Goal: Task Accomplishment & Management: Complete application form

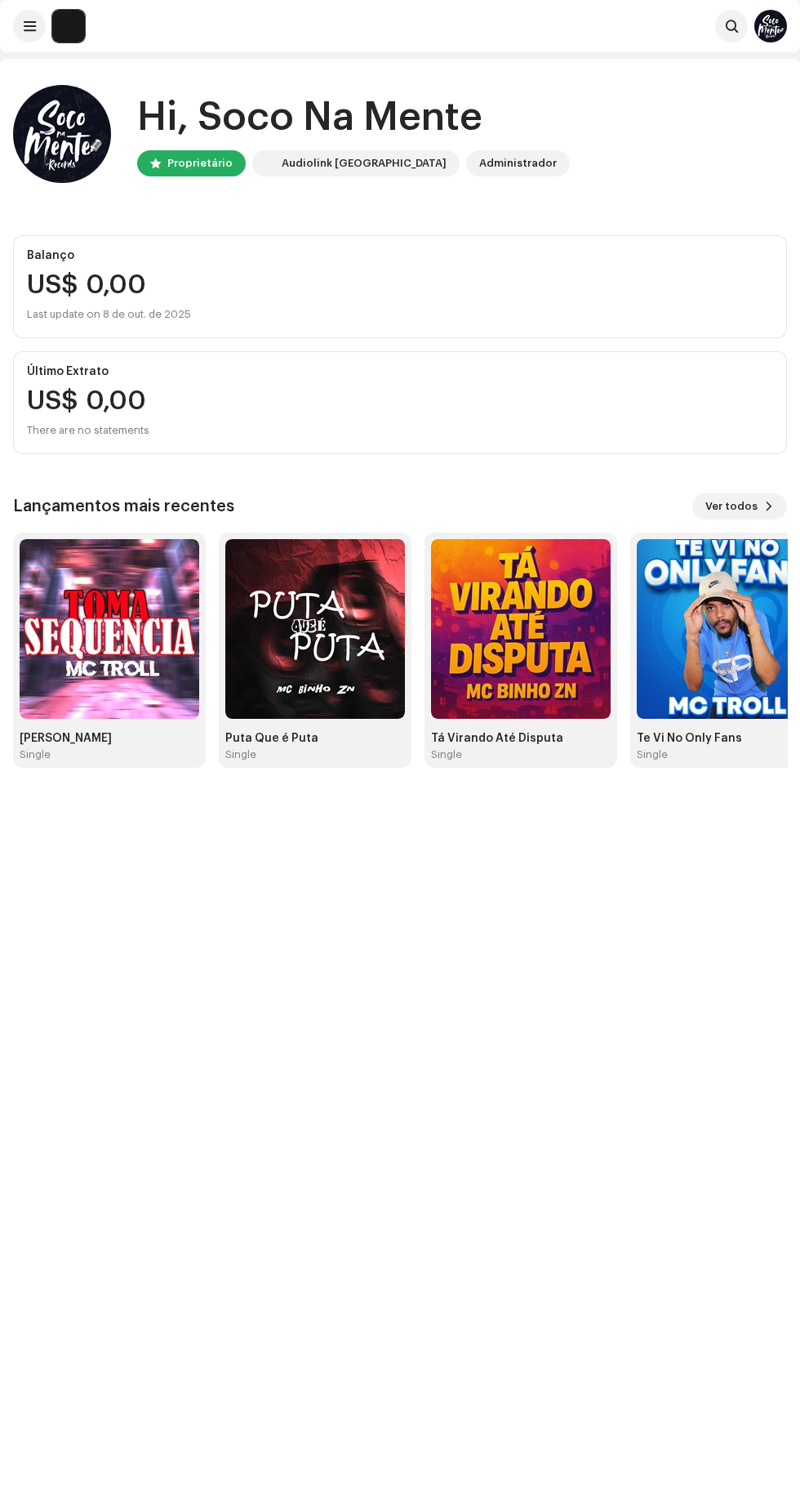
click at [127, 675] on img at bounding box center [110, 629] width 180 height 180
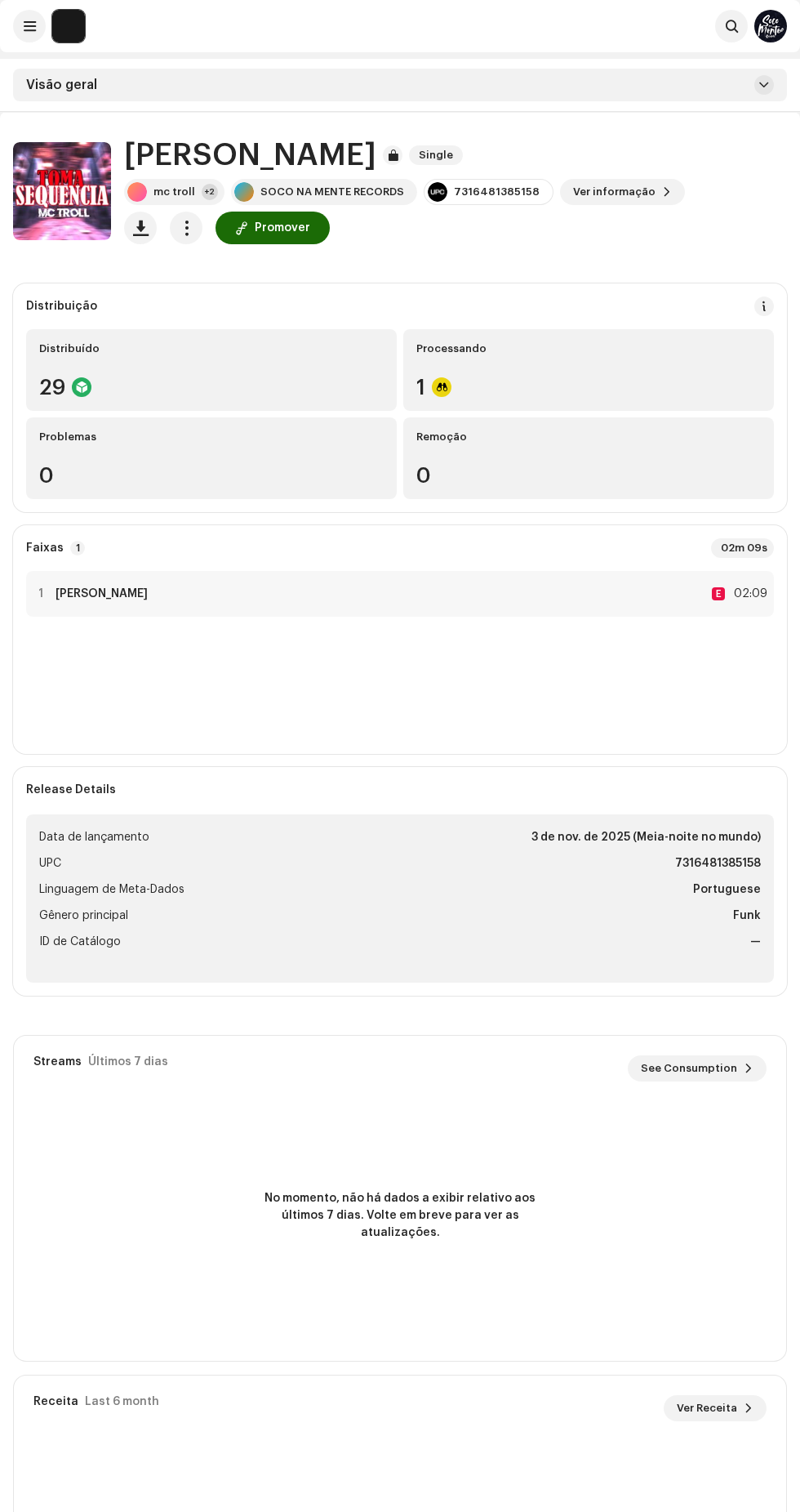
click at [33, 30] on span at bounding box center [30, 26] width 13 height 13
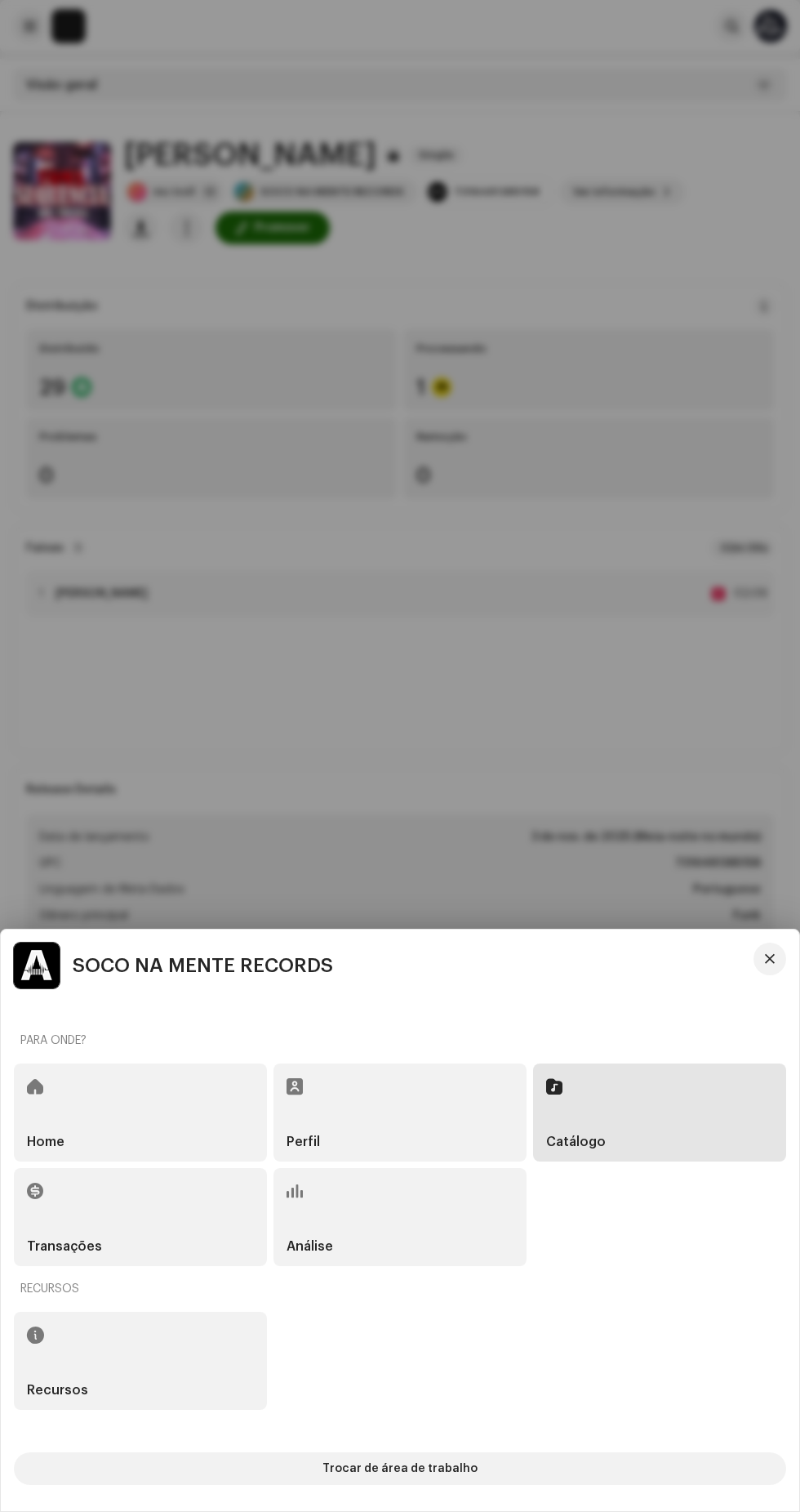
click at [643, 1092] on div "Catálogo" at bounding box center [660, 1112] width 253 height 98
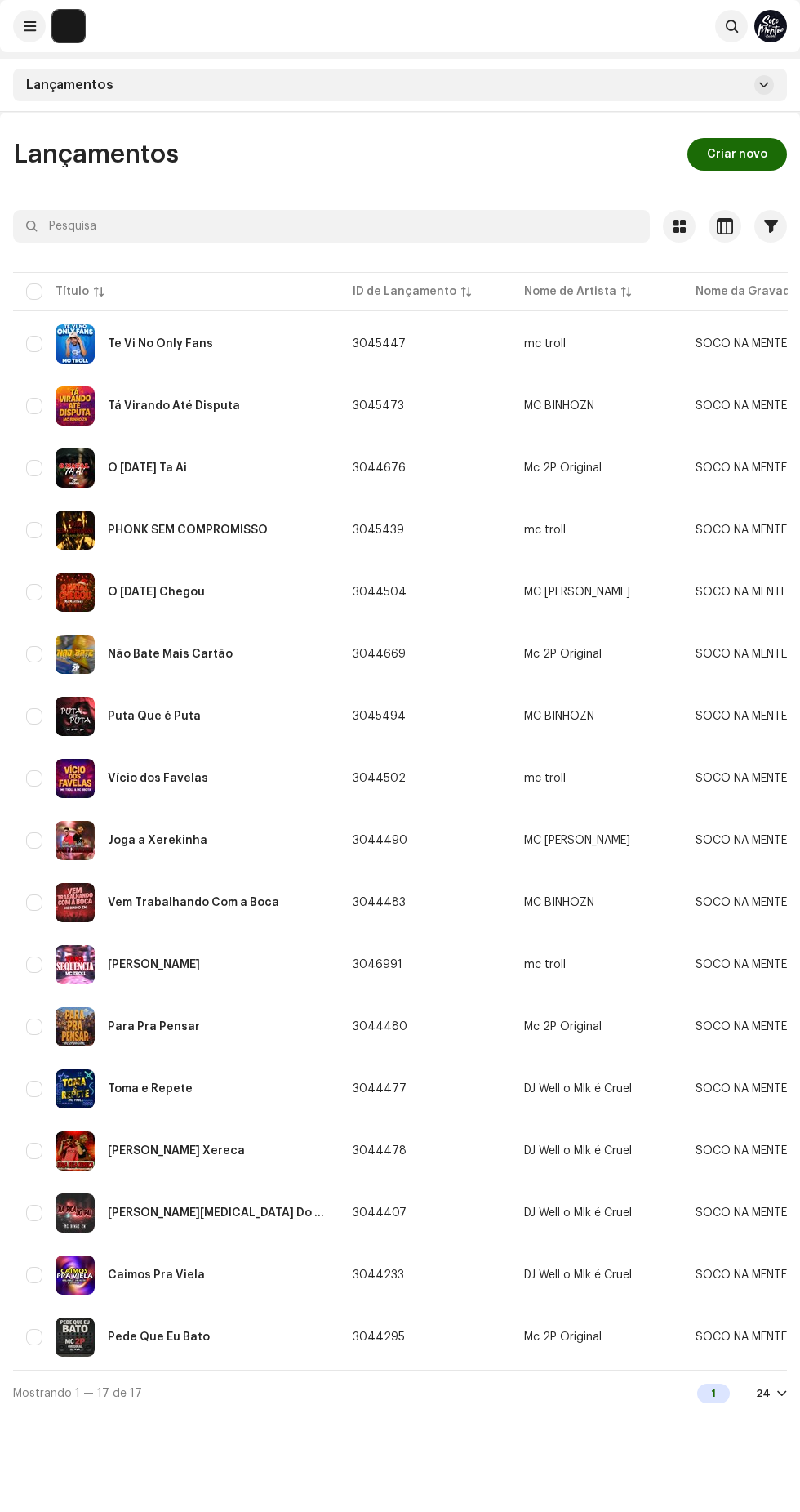
click at [740, 155] on span "Criar novo" at bounding box center [736, 155] width 60 height 32
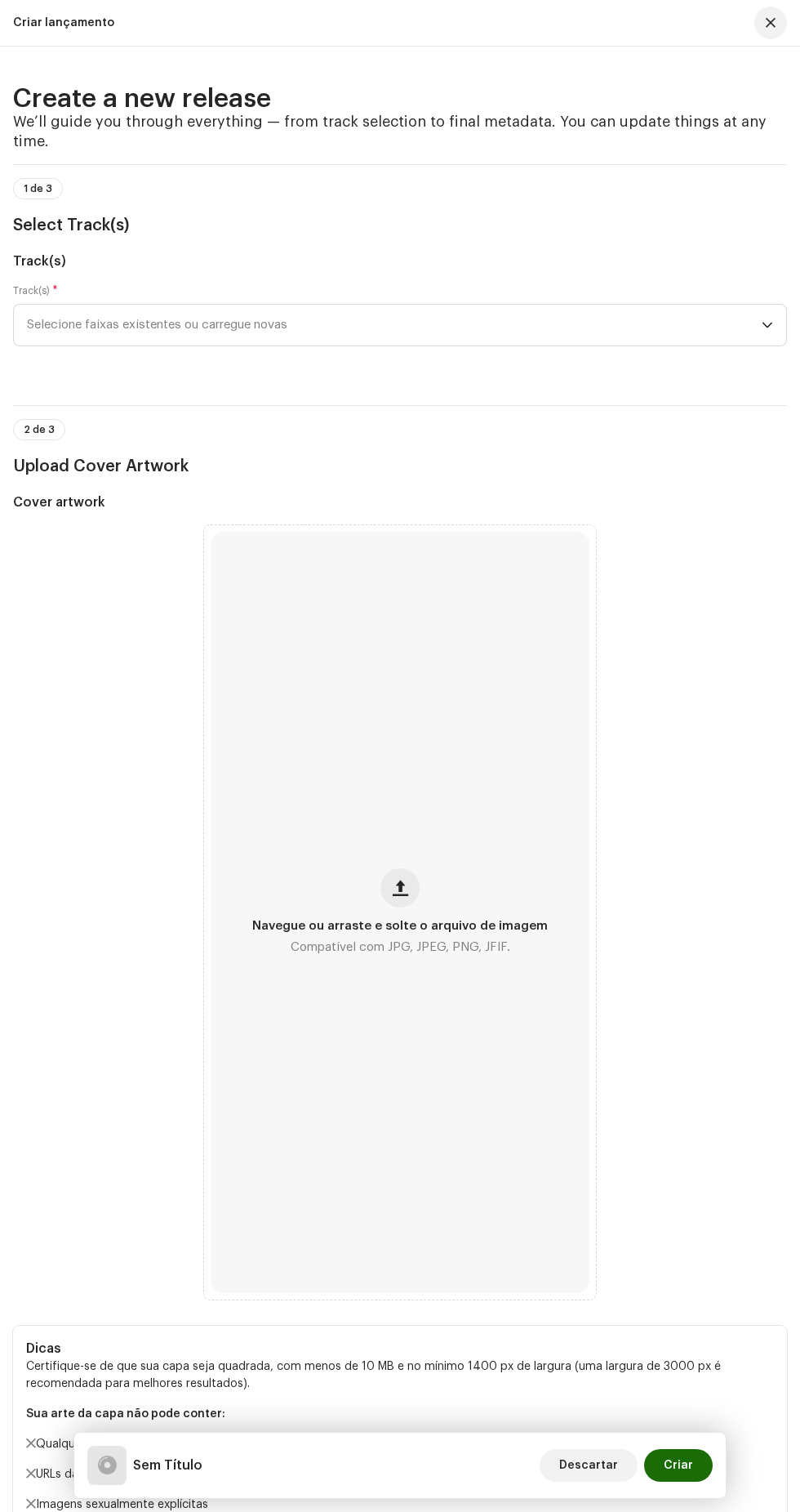
click at [509, 346] on span "Selecione faixas existentes ou carregue novas" at bounding box center [394, 324] width 734 height 40
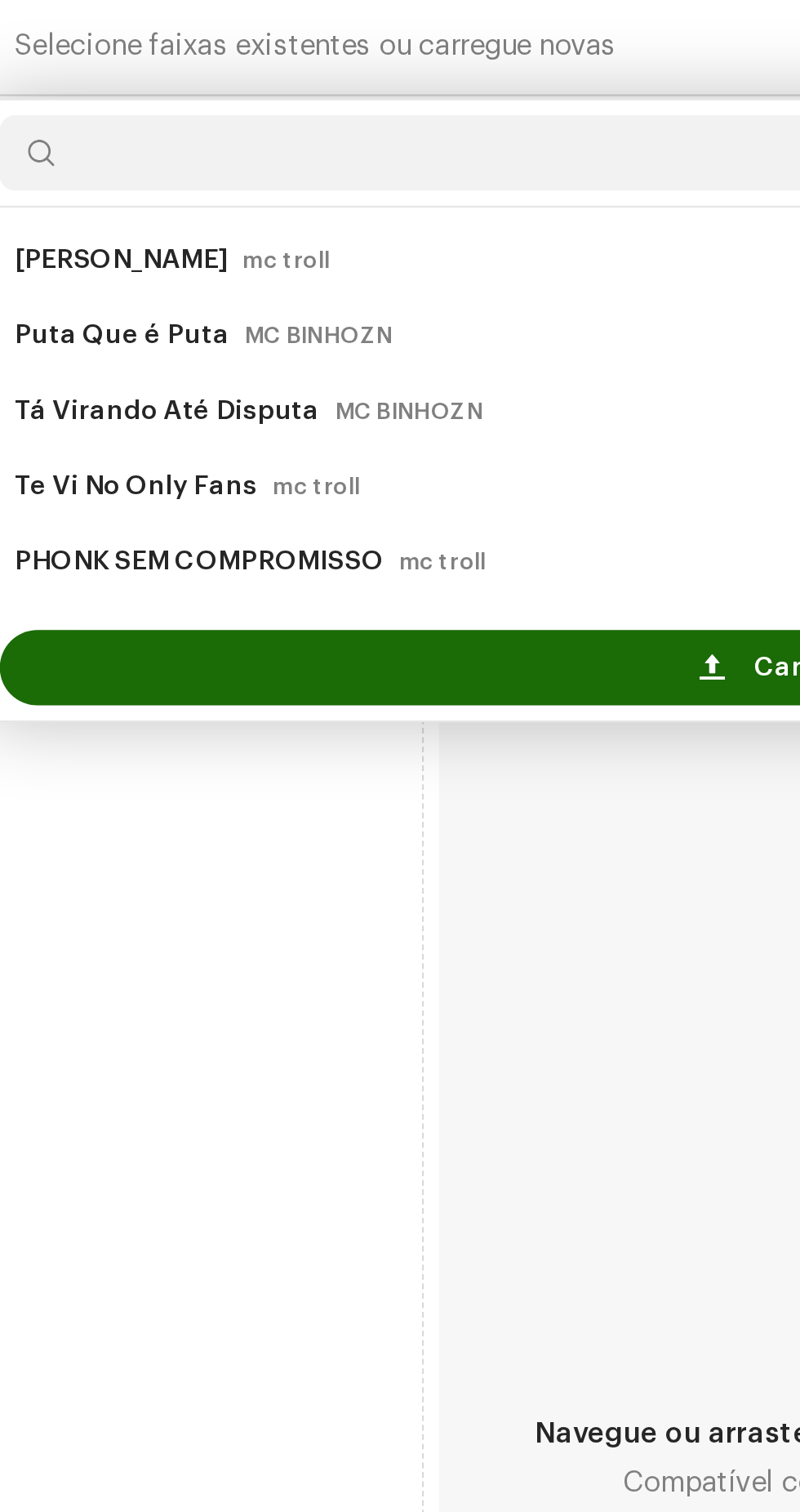
click at [317, 610] on div "Carregar novas faixas" at bounding box center [400, 594] width 759 height 32
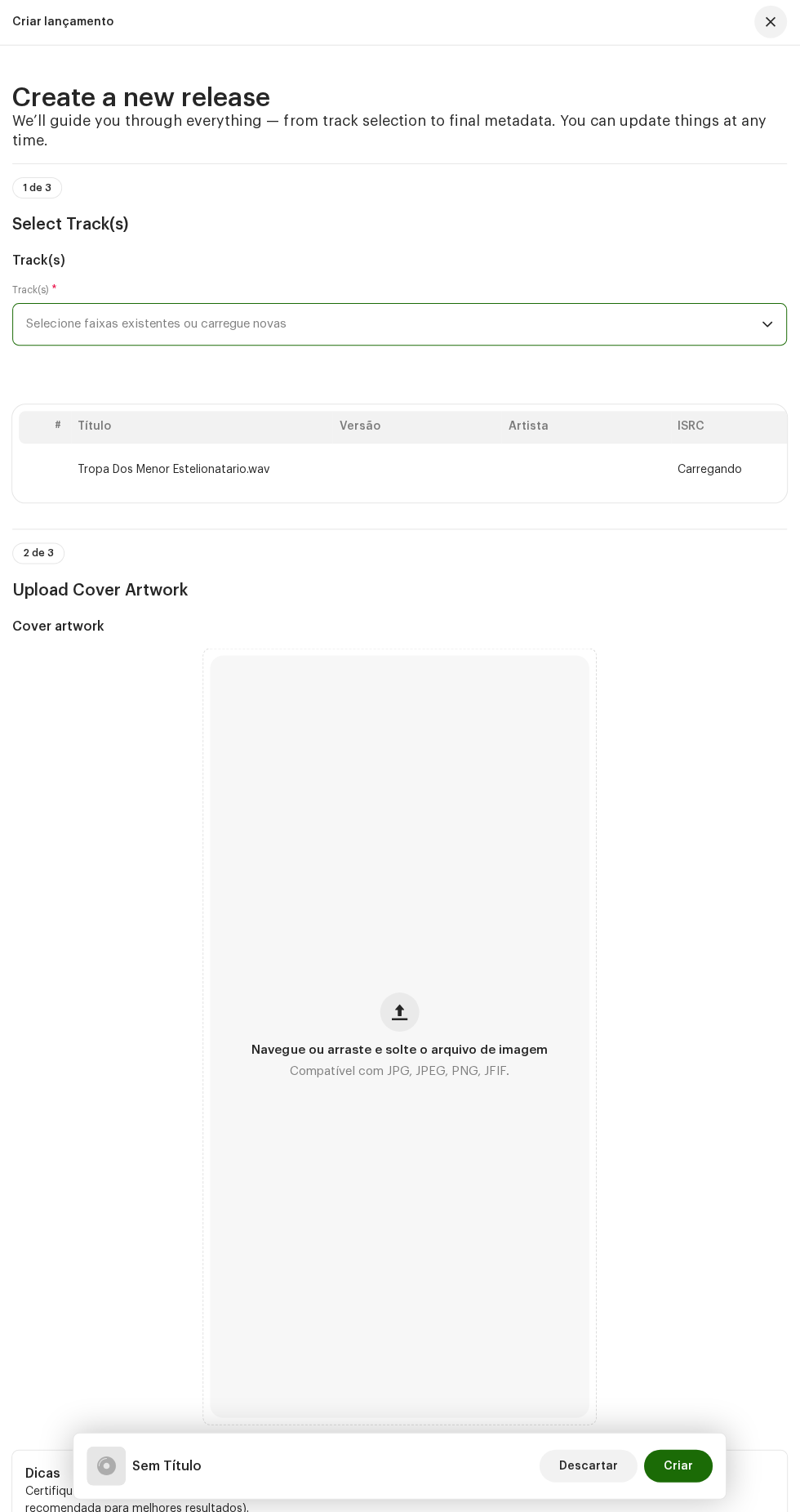
click at [401, 1019] on span "button" at bounding box center [400, 1012] width 15 height 13
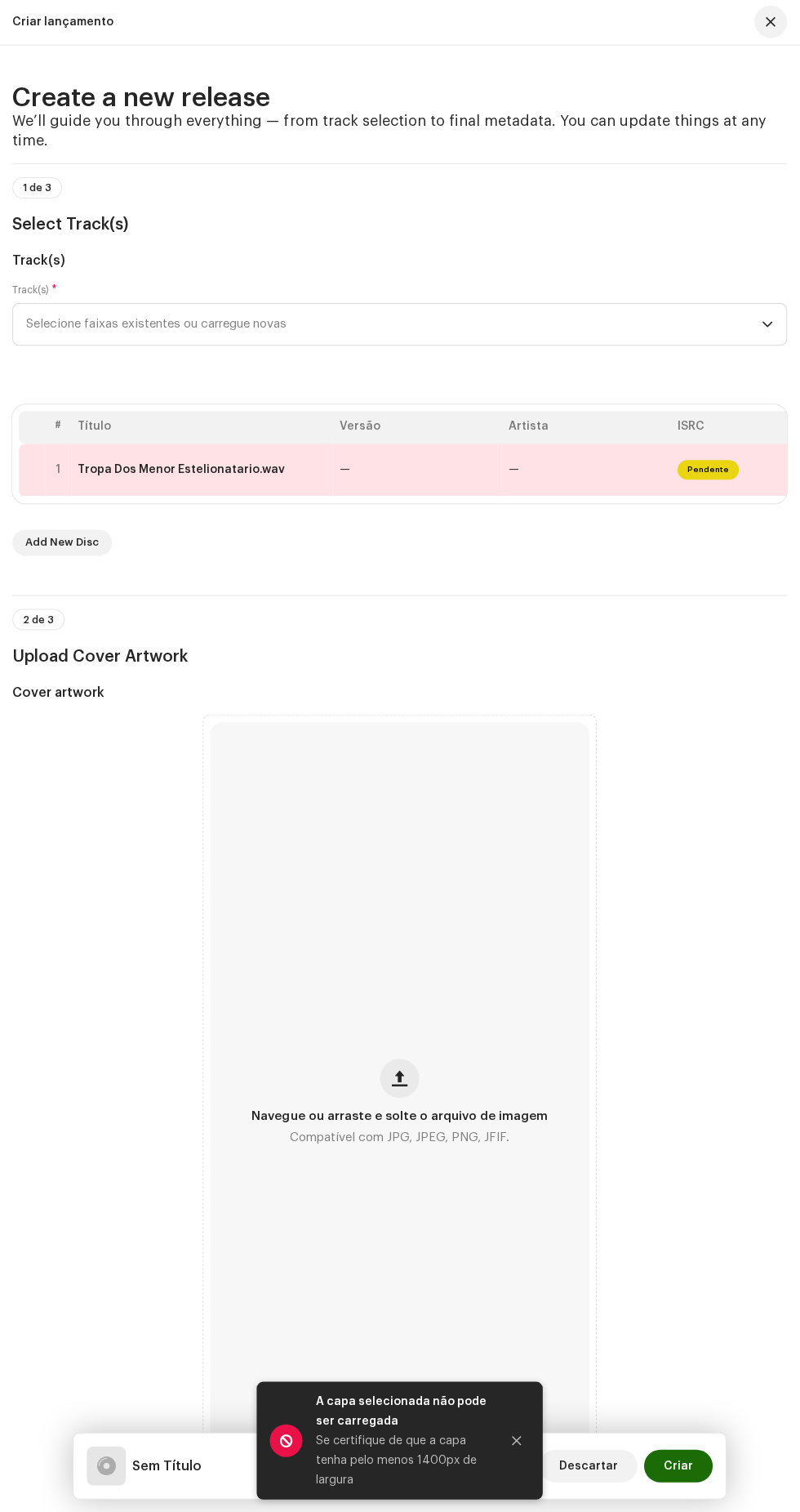
click at [394, 1098] on button "button" at bounding box center [400, 1078] width 40 height 40
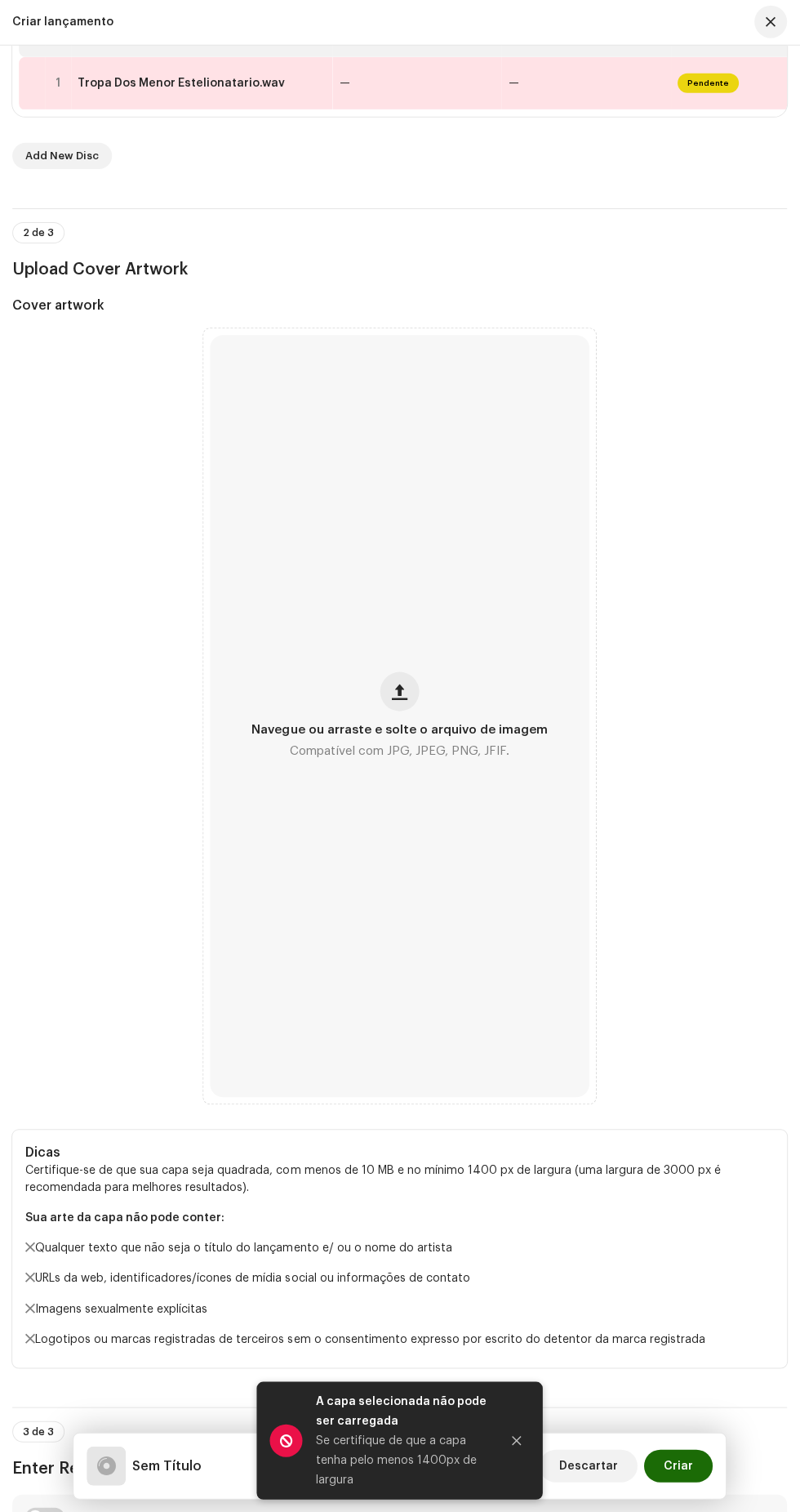
click at [514, 1440] on icon "Close" at bounding box center [516, 1439] width 12 height 12
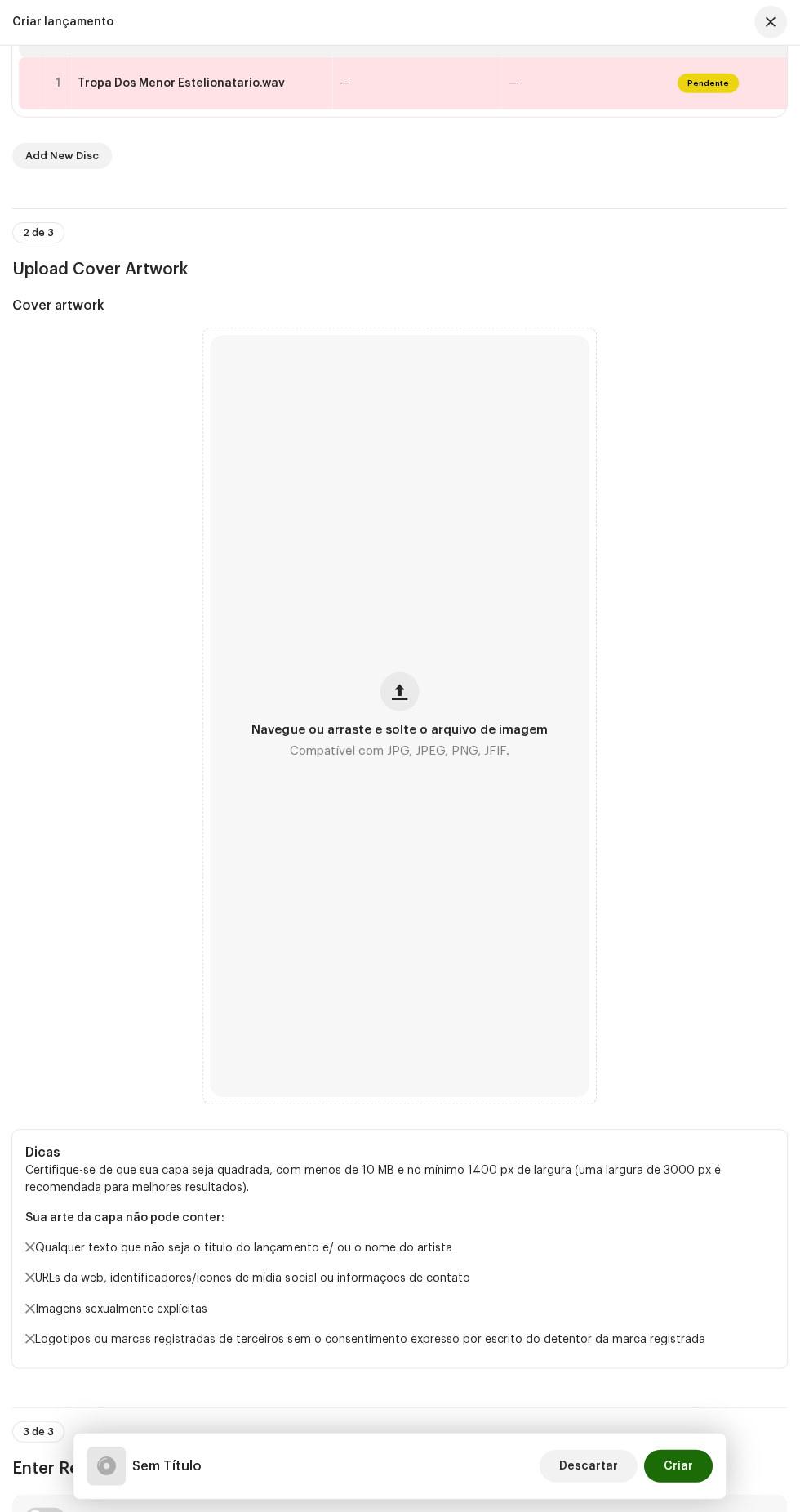
click at [386, 736] on span "Navegue ou arraste e solte o arquivo de imagem" at bounding box center [400, 729] width 295 height 12
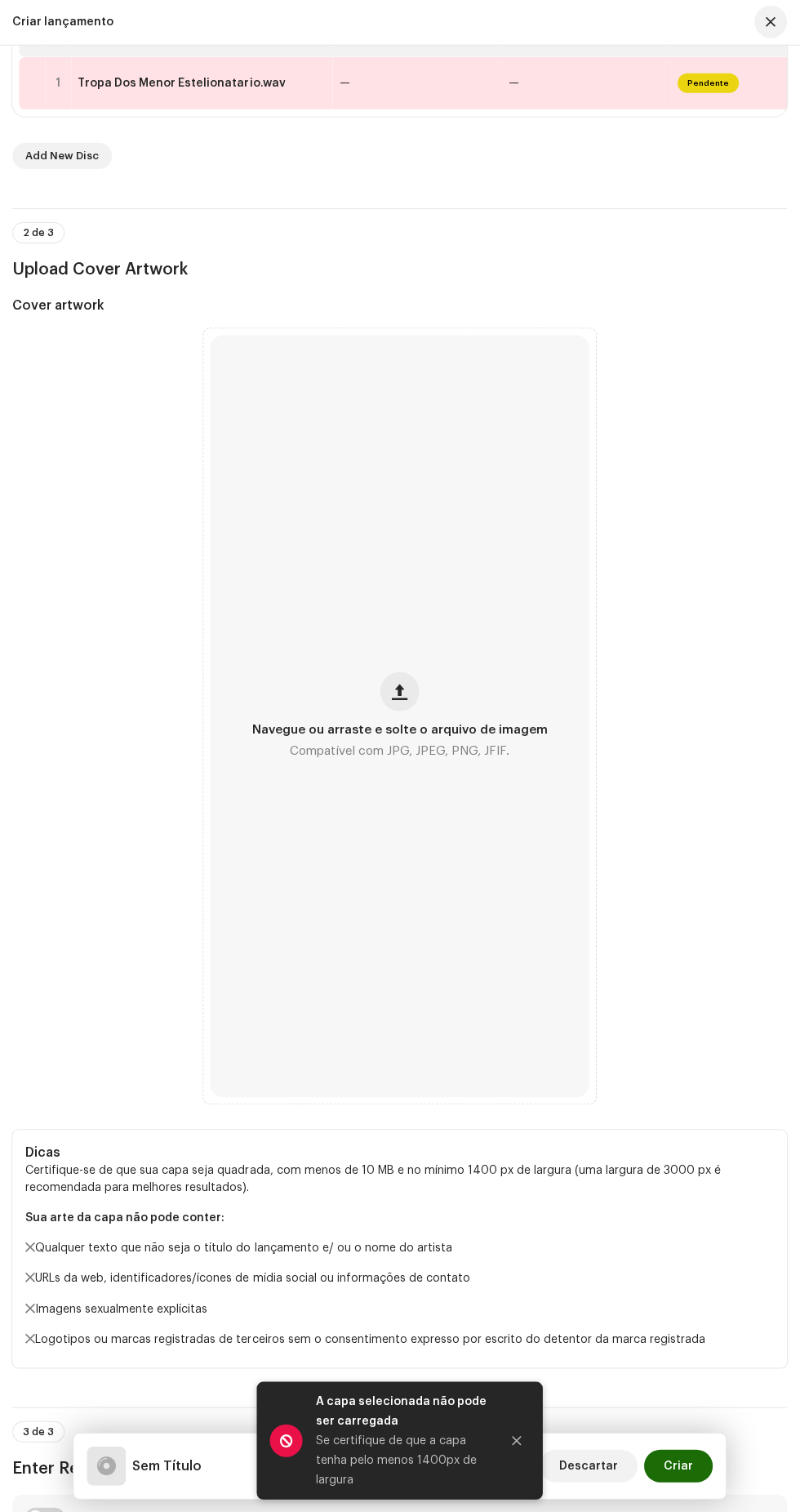
click at [526, 1427] on button "Close" at bounding box center [516, 1440] width 32 height 32
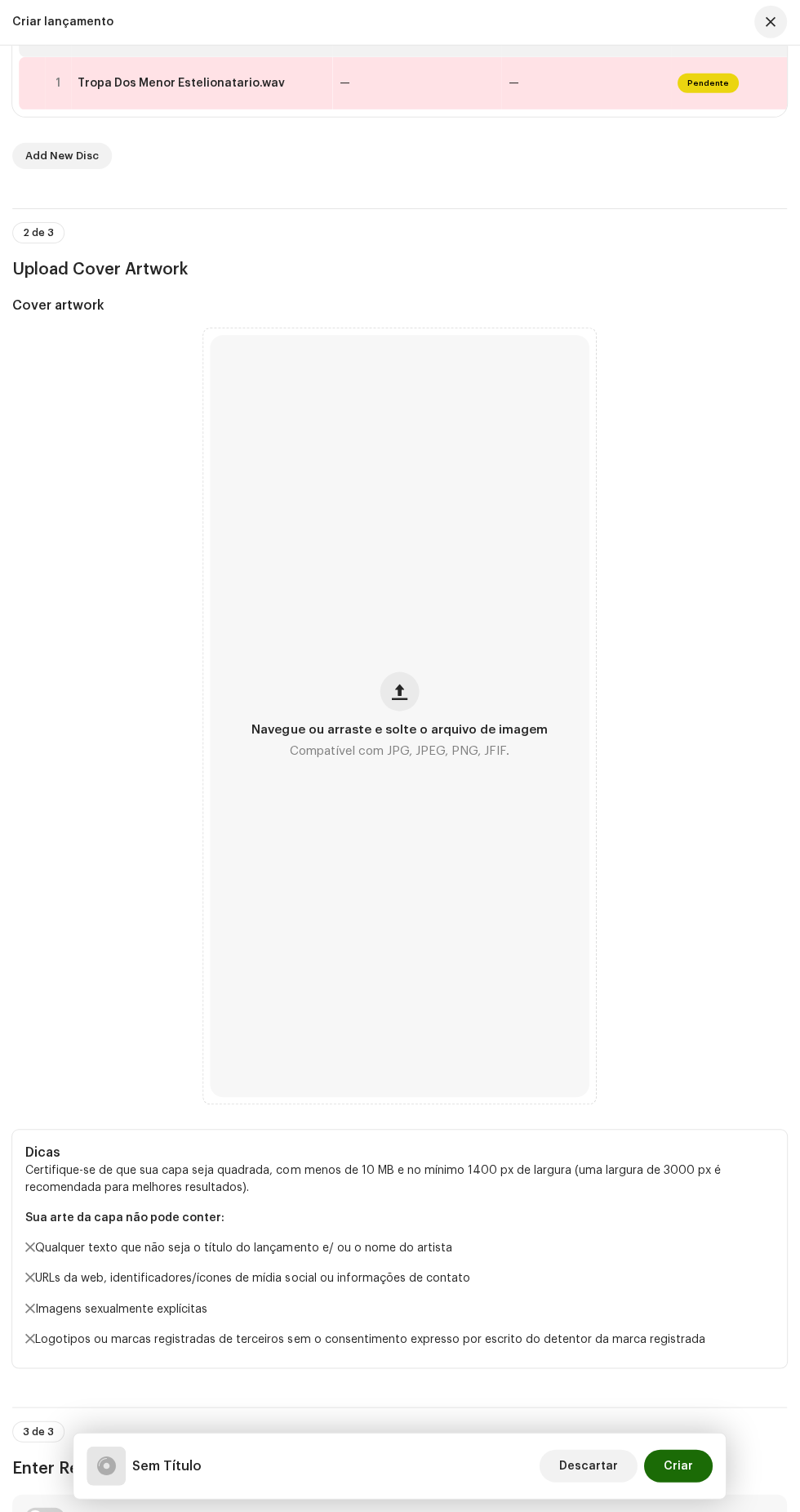
click at [400, 698] on span "button" at bounding box center [400, 692] width 15 height 13
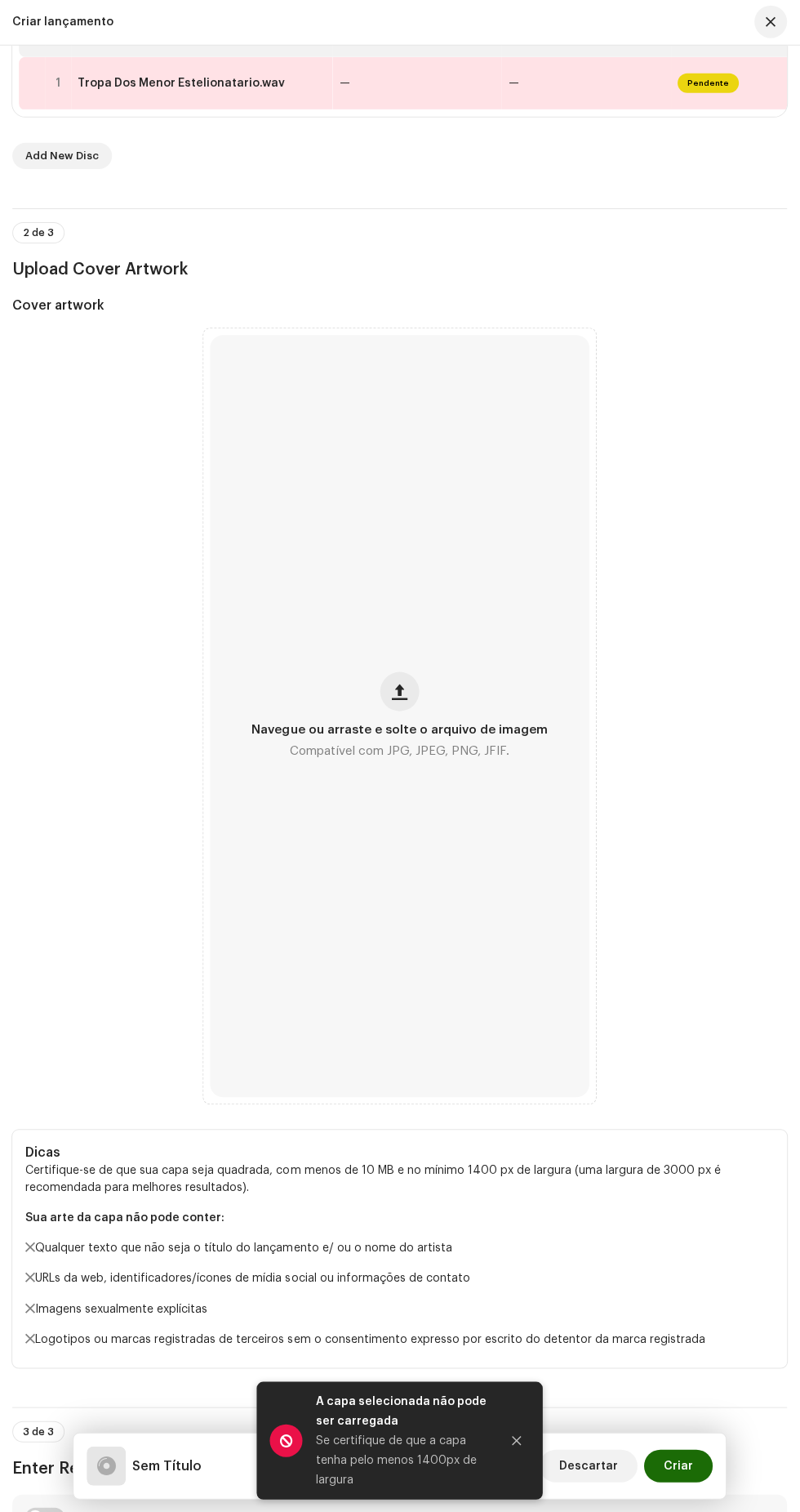
click at [409, 761] on span "Compatível com JPG, JPEG, PNG, JFIF." at bounding box center [400, 751] width 220 height 19
click at [400, 698] on span "button" at bounding box center [400, 692] width 15 height 13
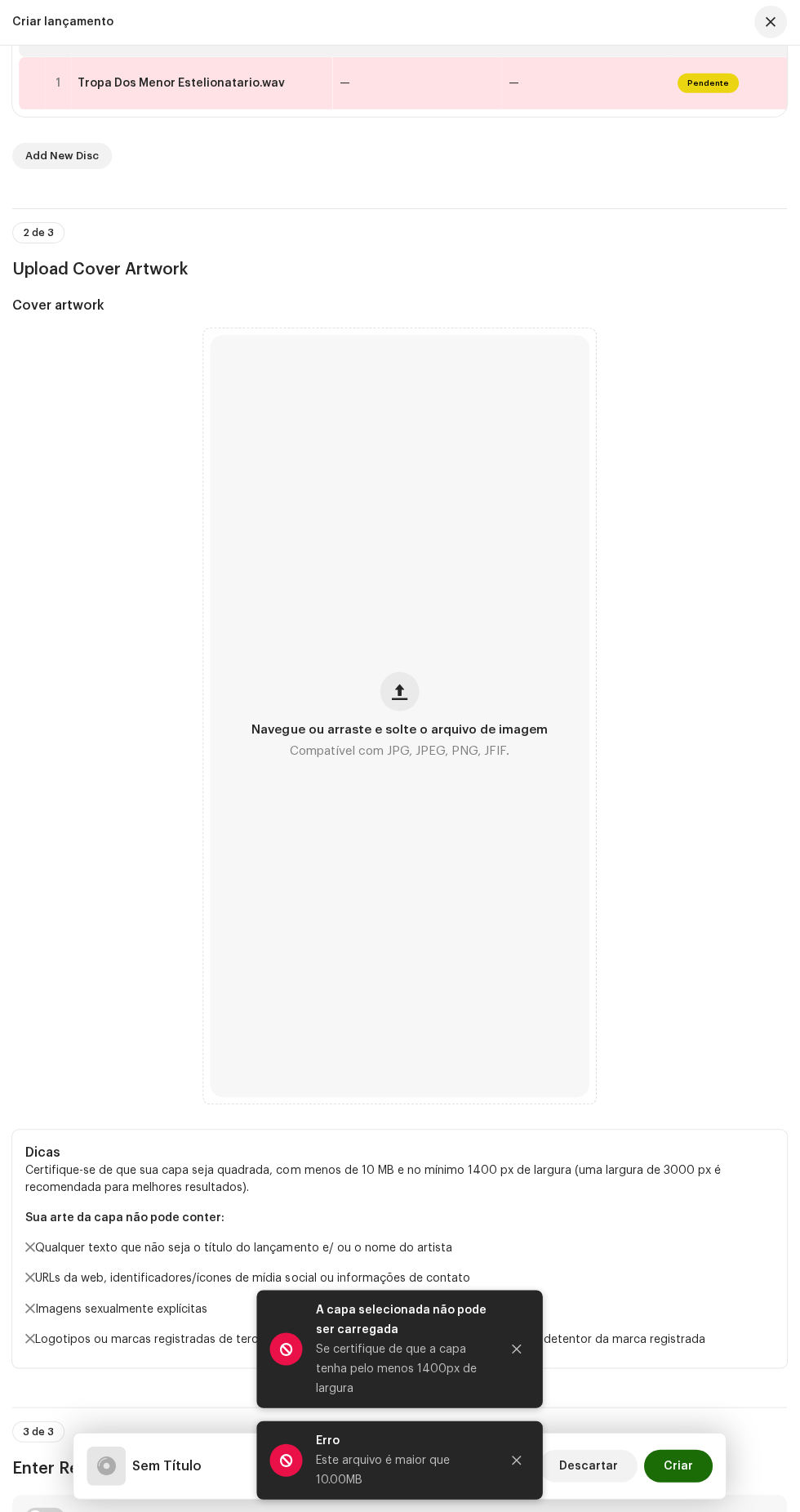
click at [543, 1450] on div "Sem Título Descartar Criar" at bounding box center [400, 1465] width 625 height 40
click at [516, 1347] on icon "Close" at bounding box center [516, 1348] width 12 height 12
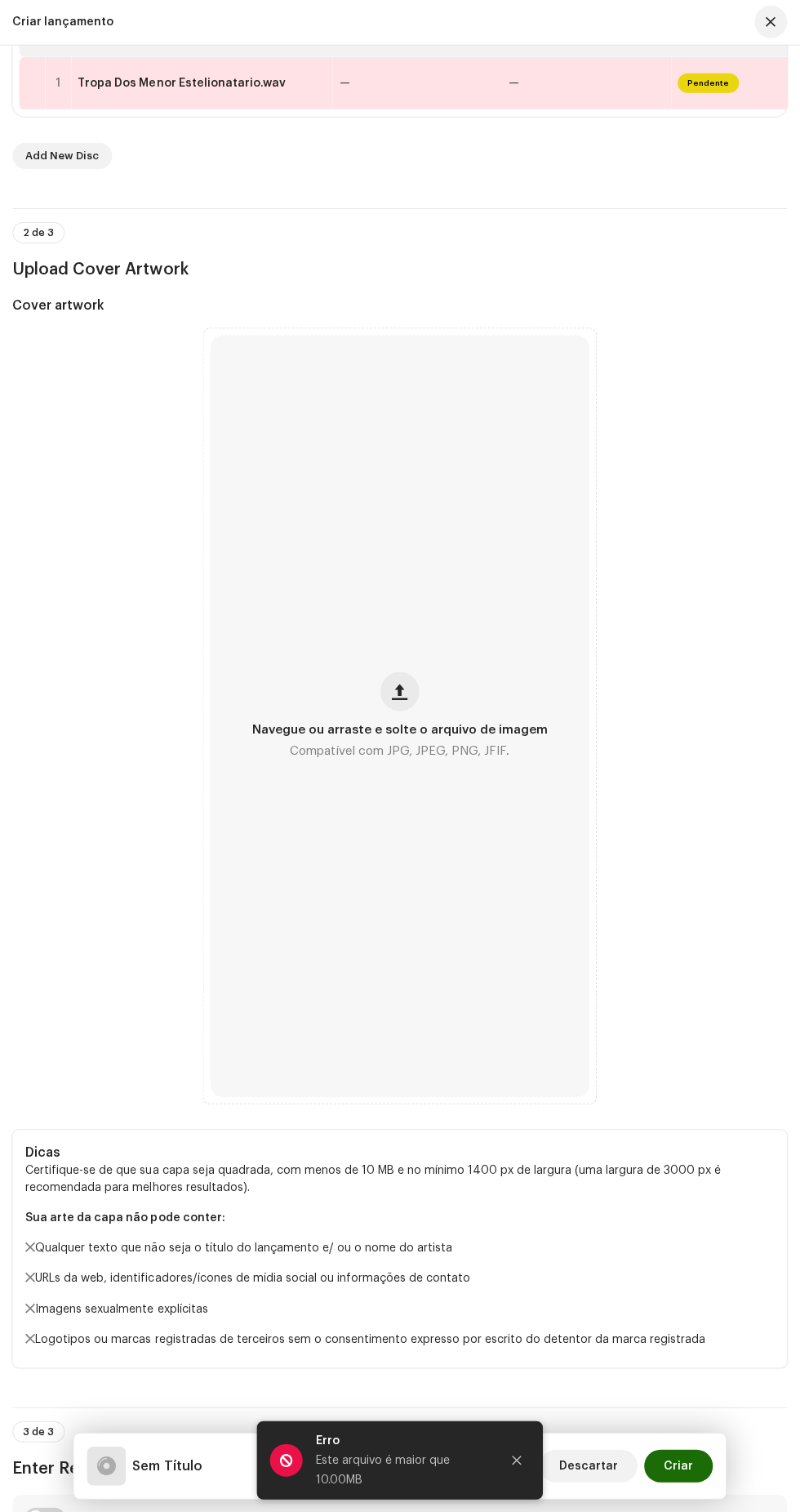
click at [516, 1460] on icon "Close" at bounding box center [517, 1460] width 9 height 9
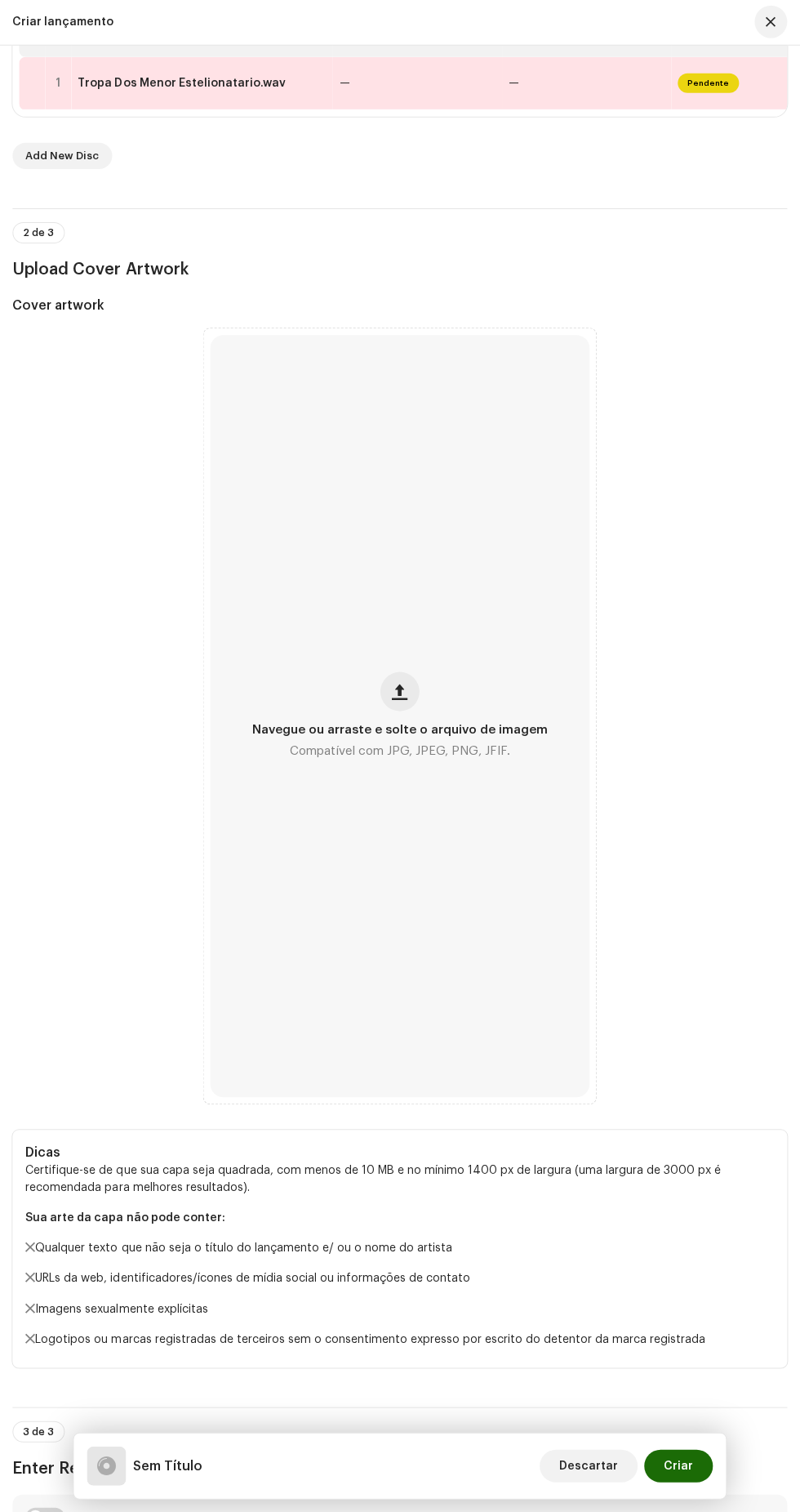
click at [400, 698] on span "button" at bounding box center [400, 692] width 15 height 13
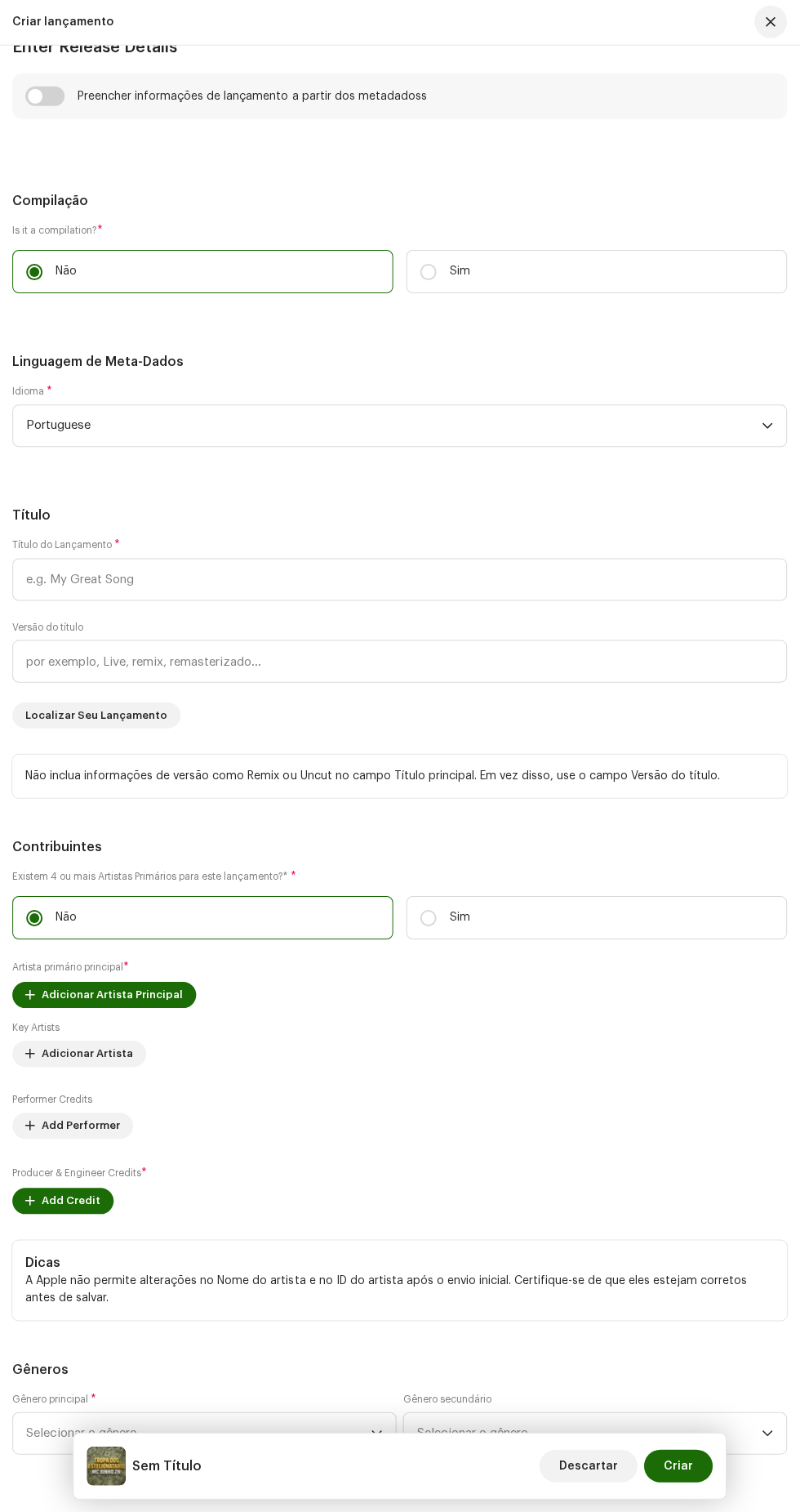
scroll to position [1809, 0]
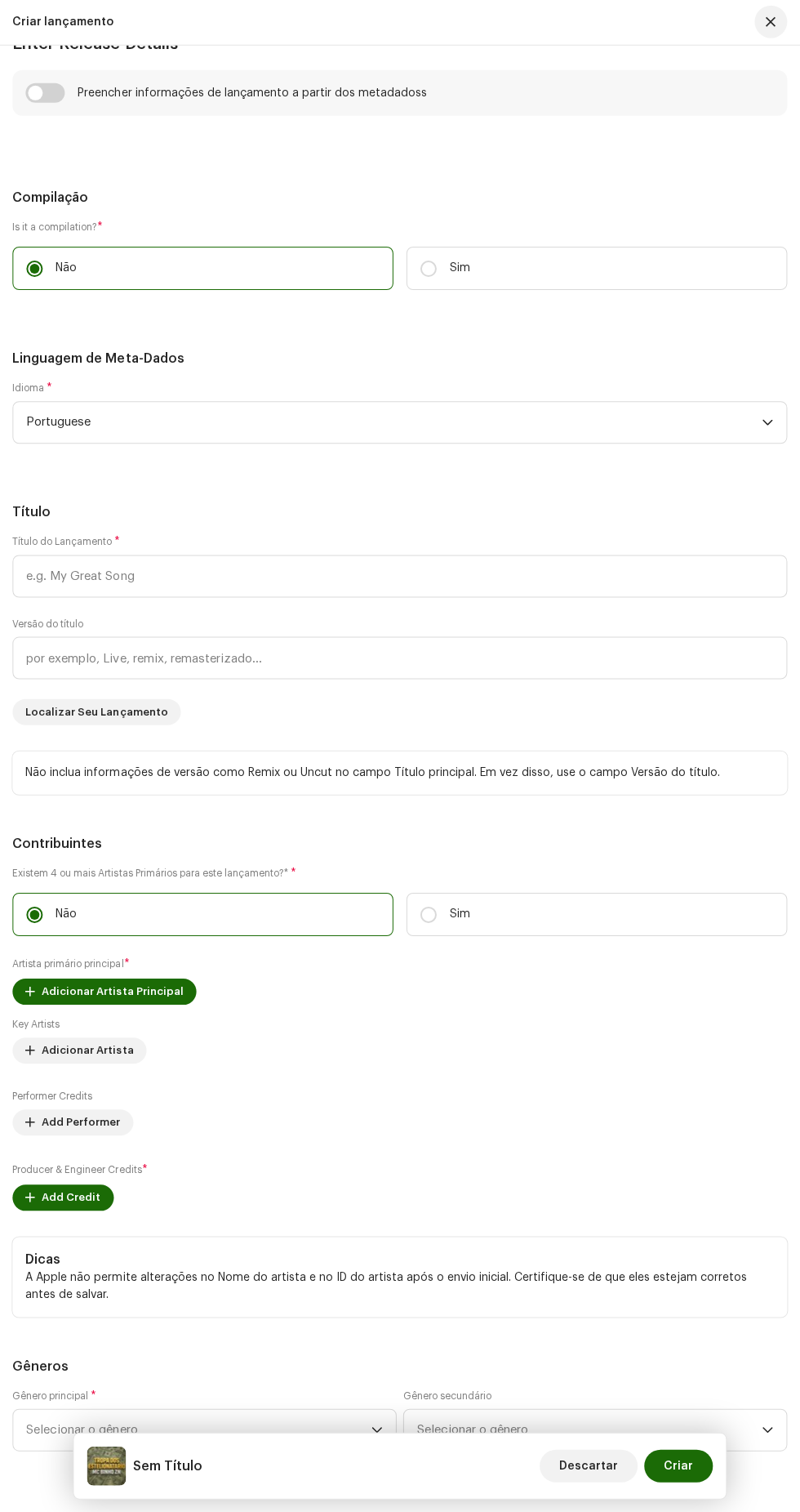
click at [48, 103] on input "checkbox" at bounding box center [46, 94] width 40 height 20
checkbox input "true"
type input "Tropa Dos Menor Estelionatario.wav"
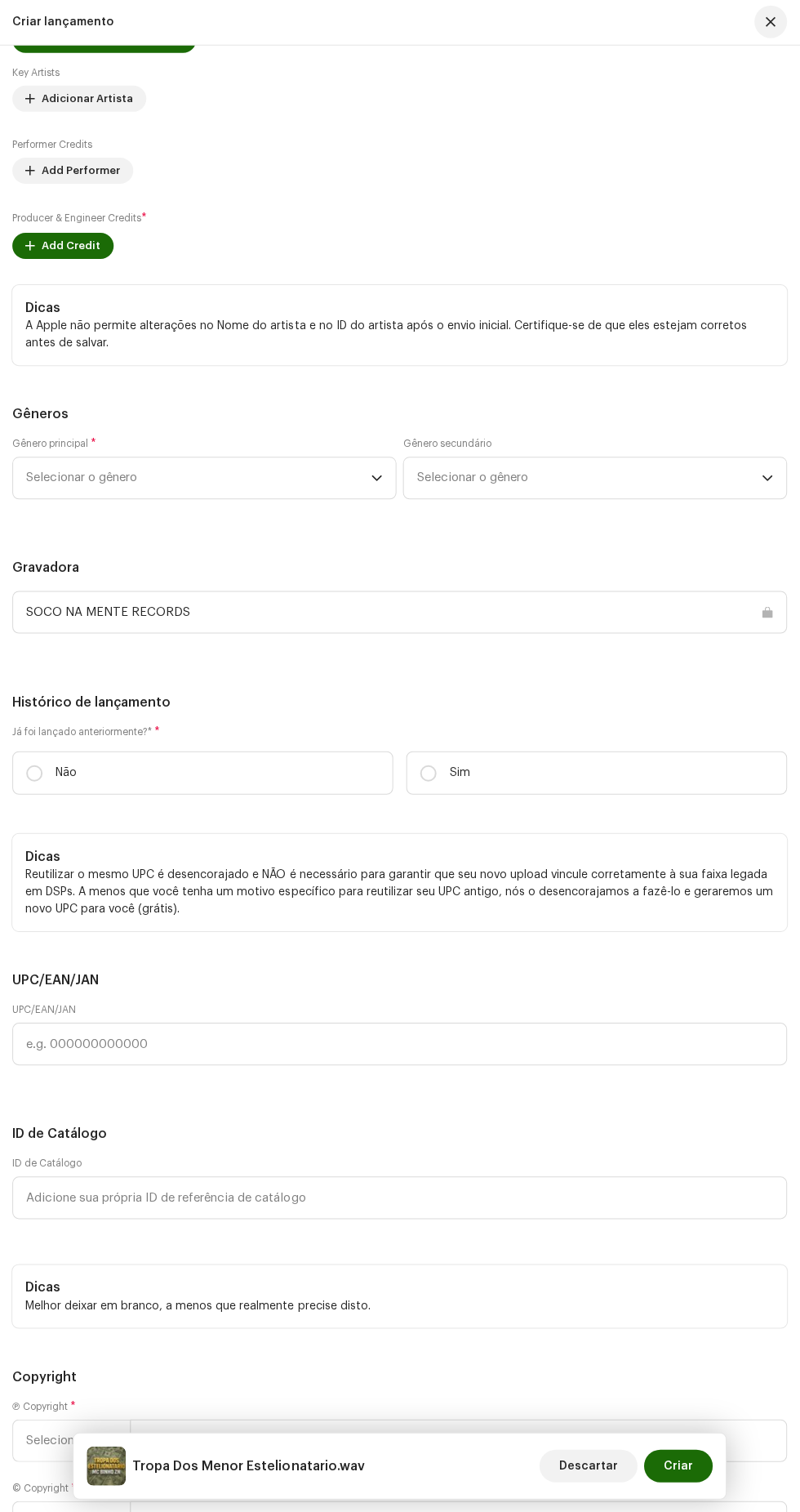
scroll to position [2843, 0]
click at [143, 57] on span "Adicionar Artista Principal" at bounding box center [112, 40] width 141 height 32
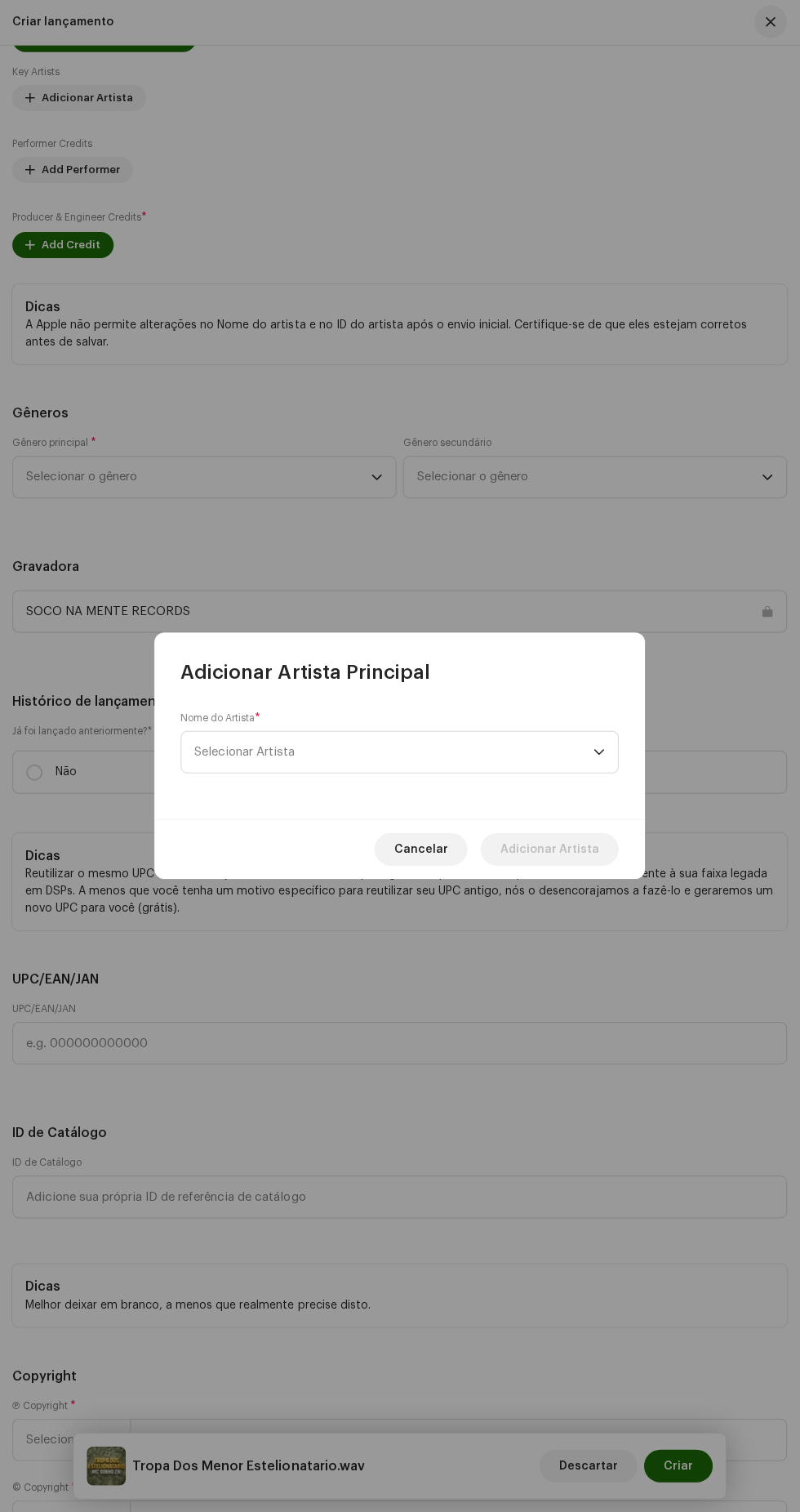
click at [515, 746] on span "Selecionar Artista" at bounding box center [394, 752] width 399 height 40
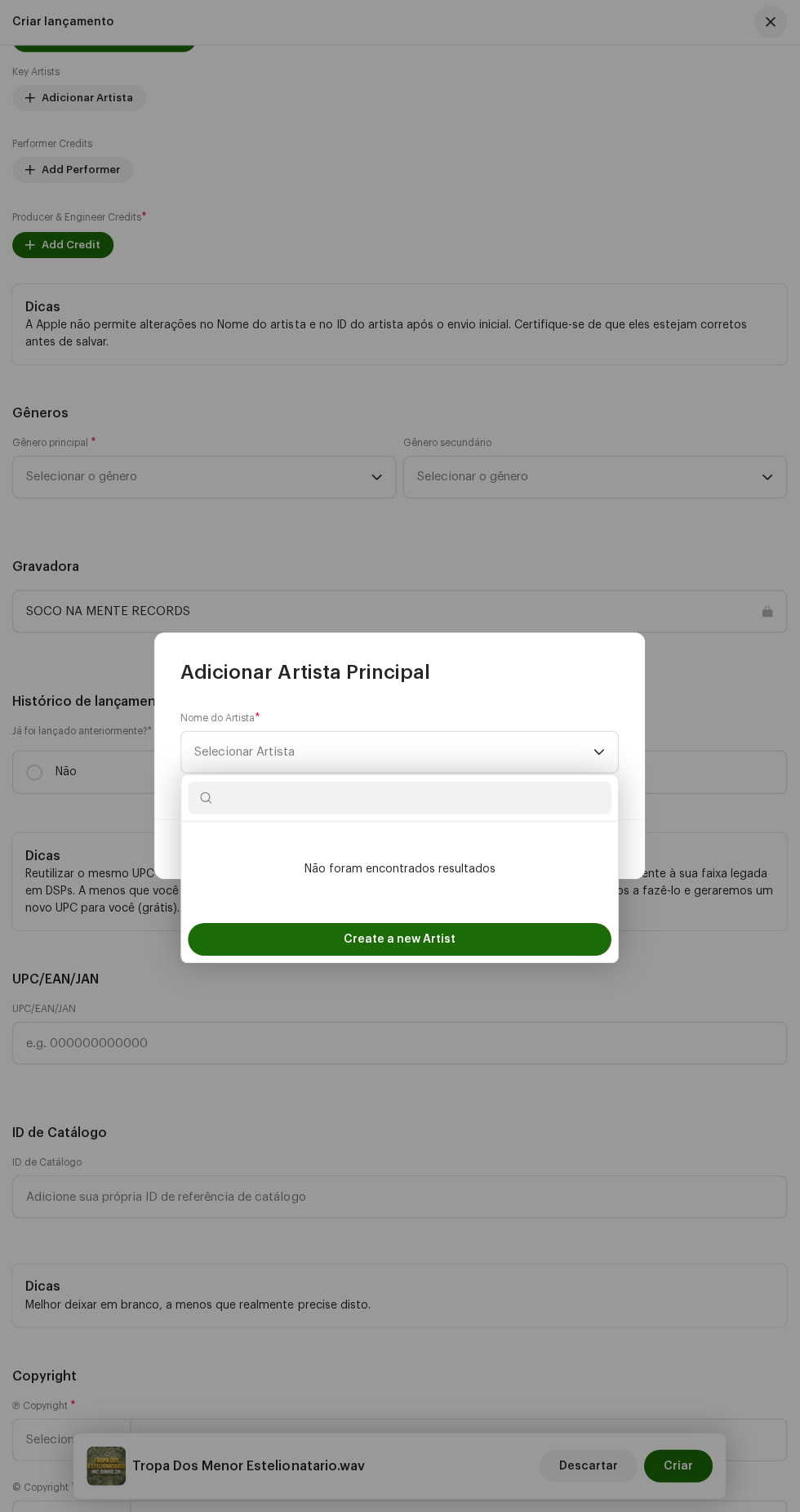
scroll to position [0, 0]
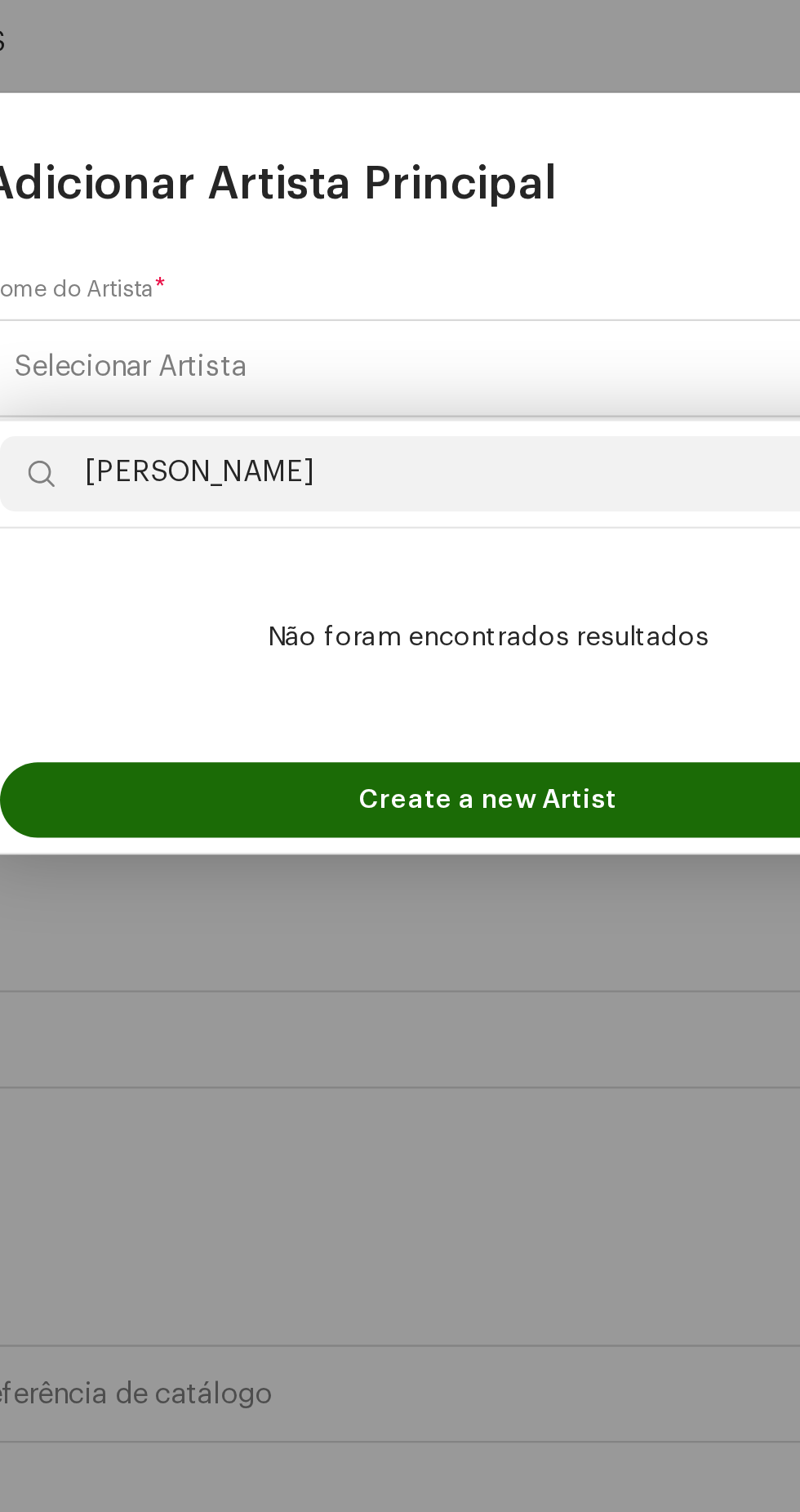
type input "Binho"
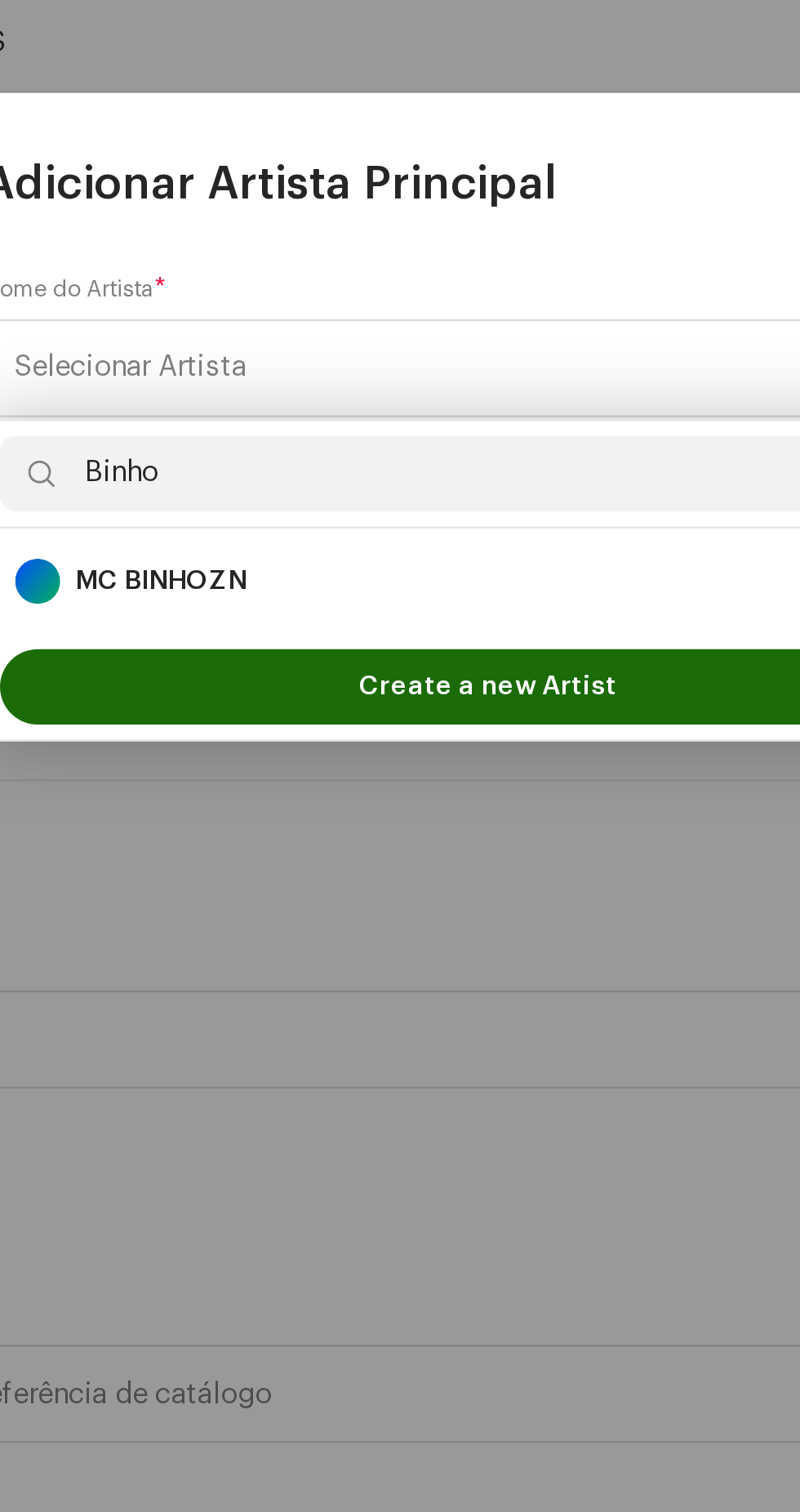
click at [383, 835] on div "MC BINHOZN 1698062" at bounding box center [400, 844] width 409 height 20
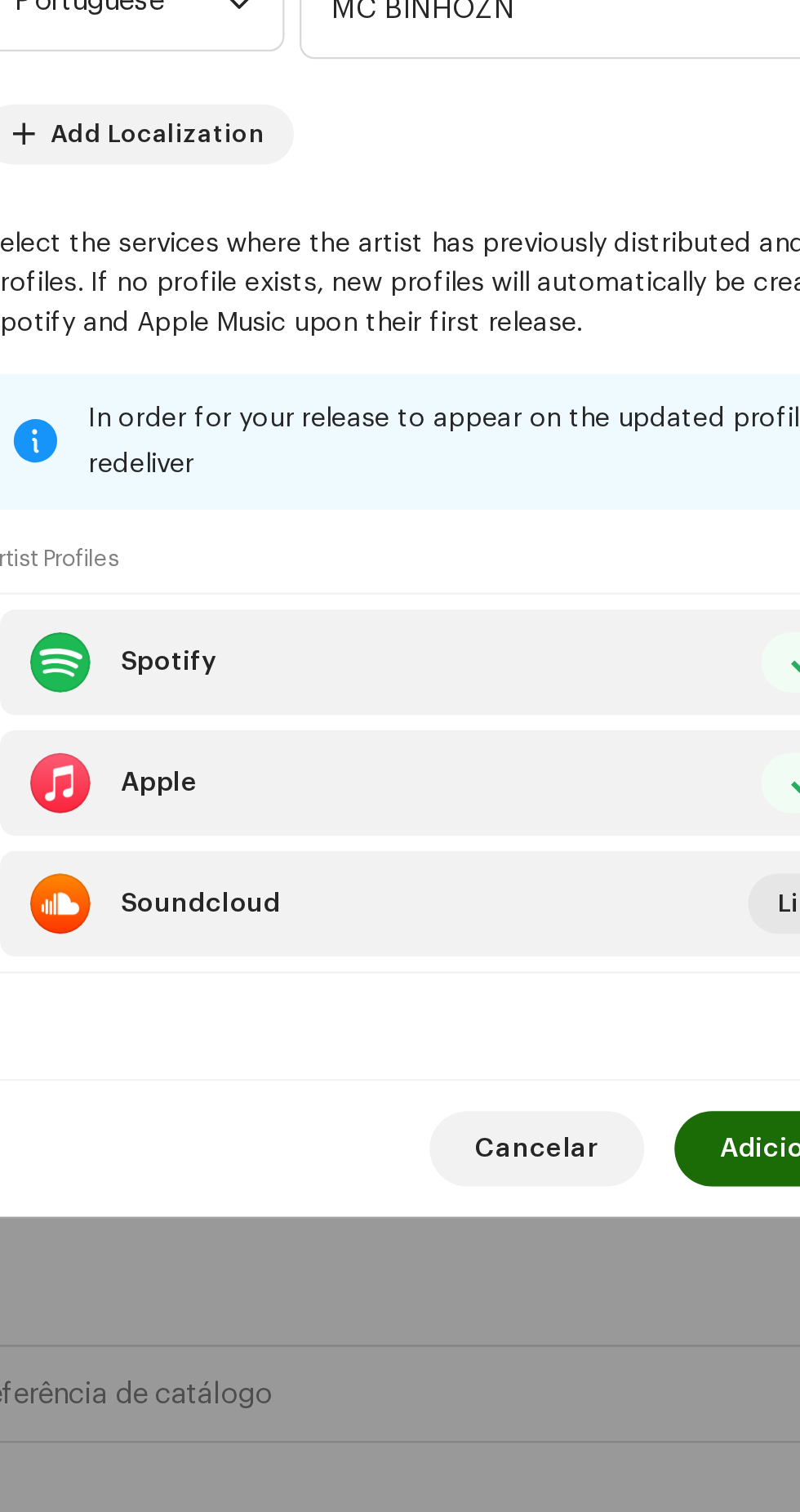
click at [510, 1107] on span "Adicionar Artista" at bounding box center [549, 1091] width 99 height 32
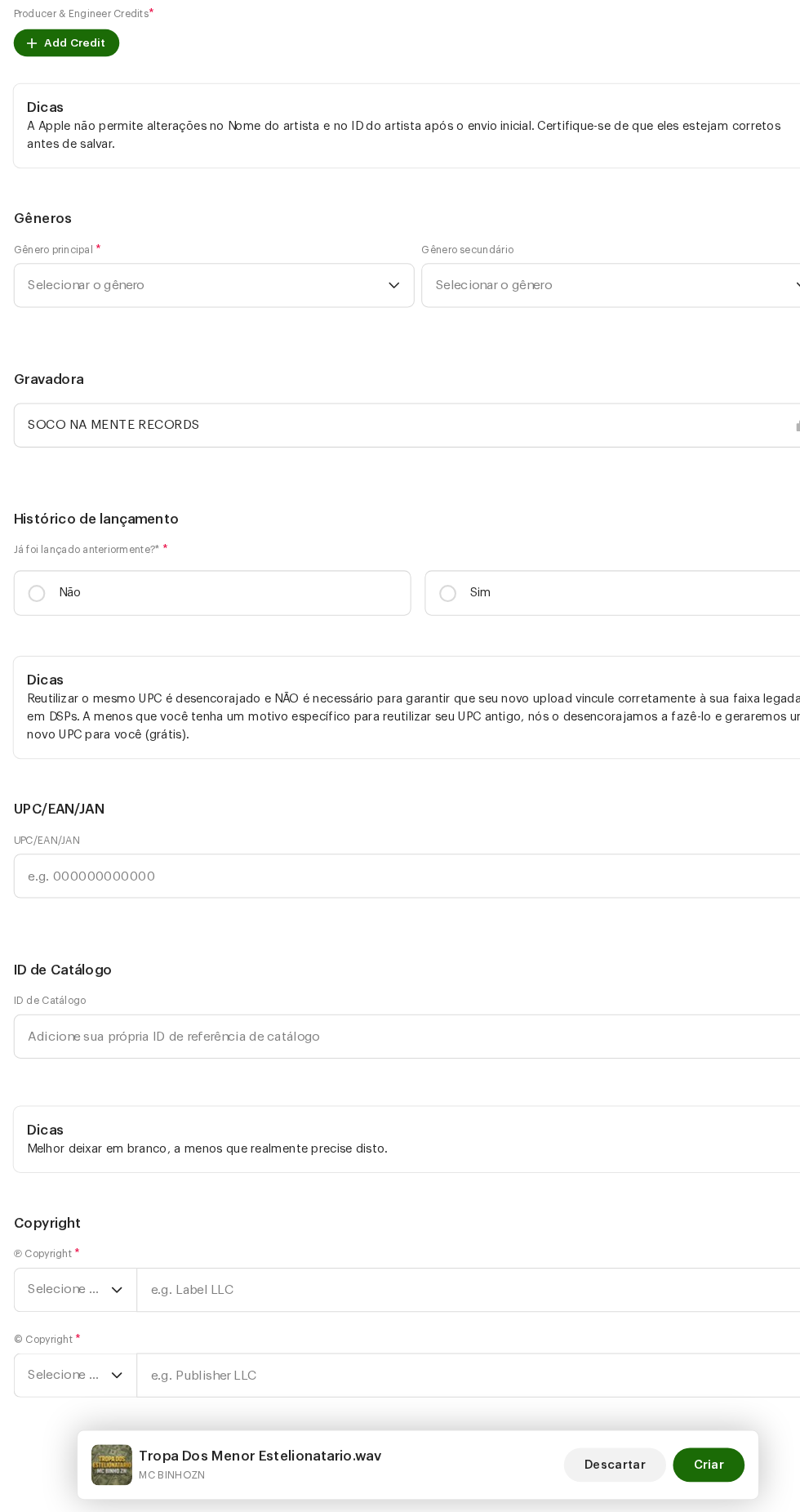
scroll to position [3004, 0]
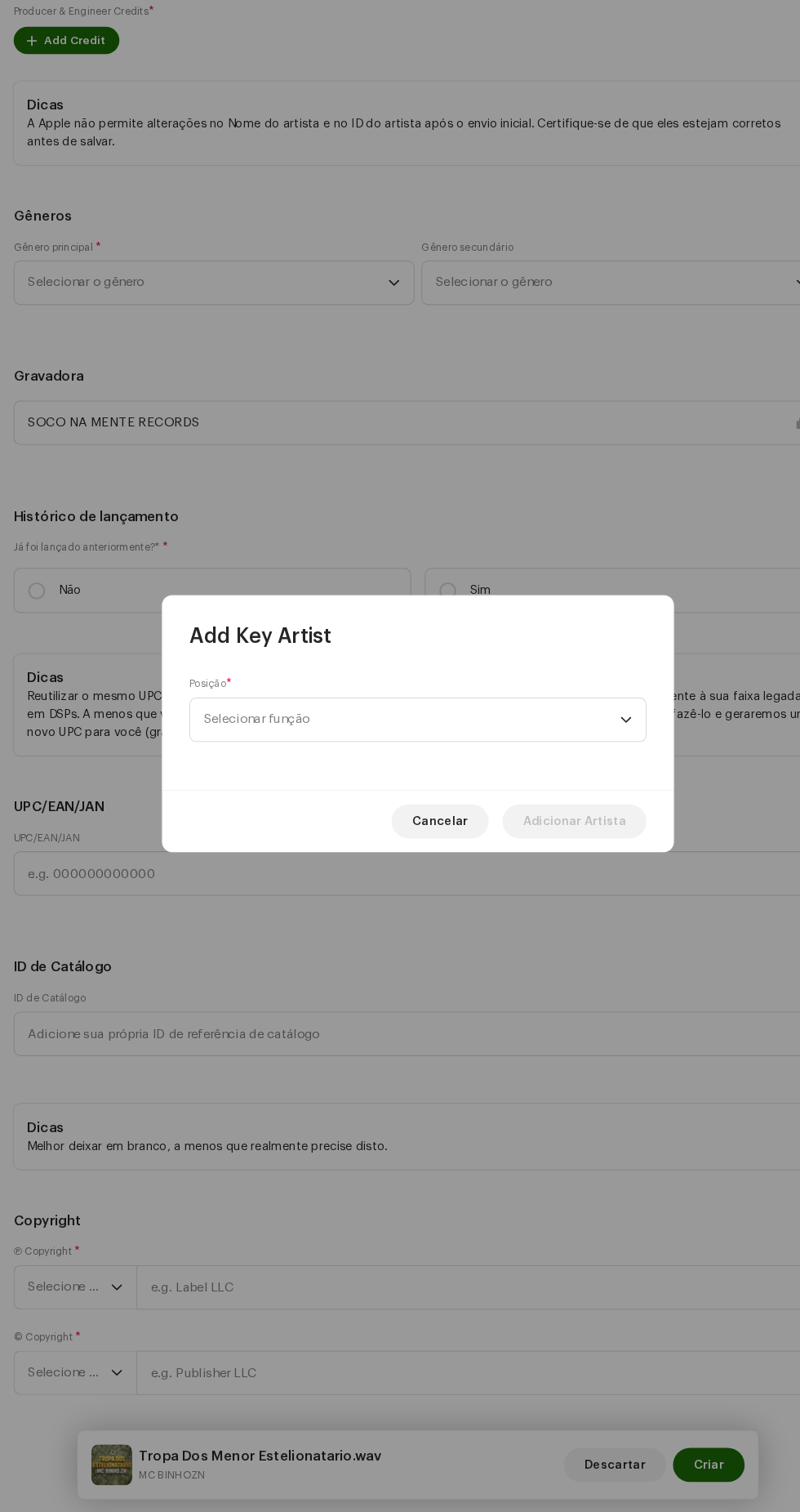
click at [464, 763] on span "Selecionar função" at bounding box center [394, 752] width 399 height 40
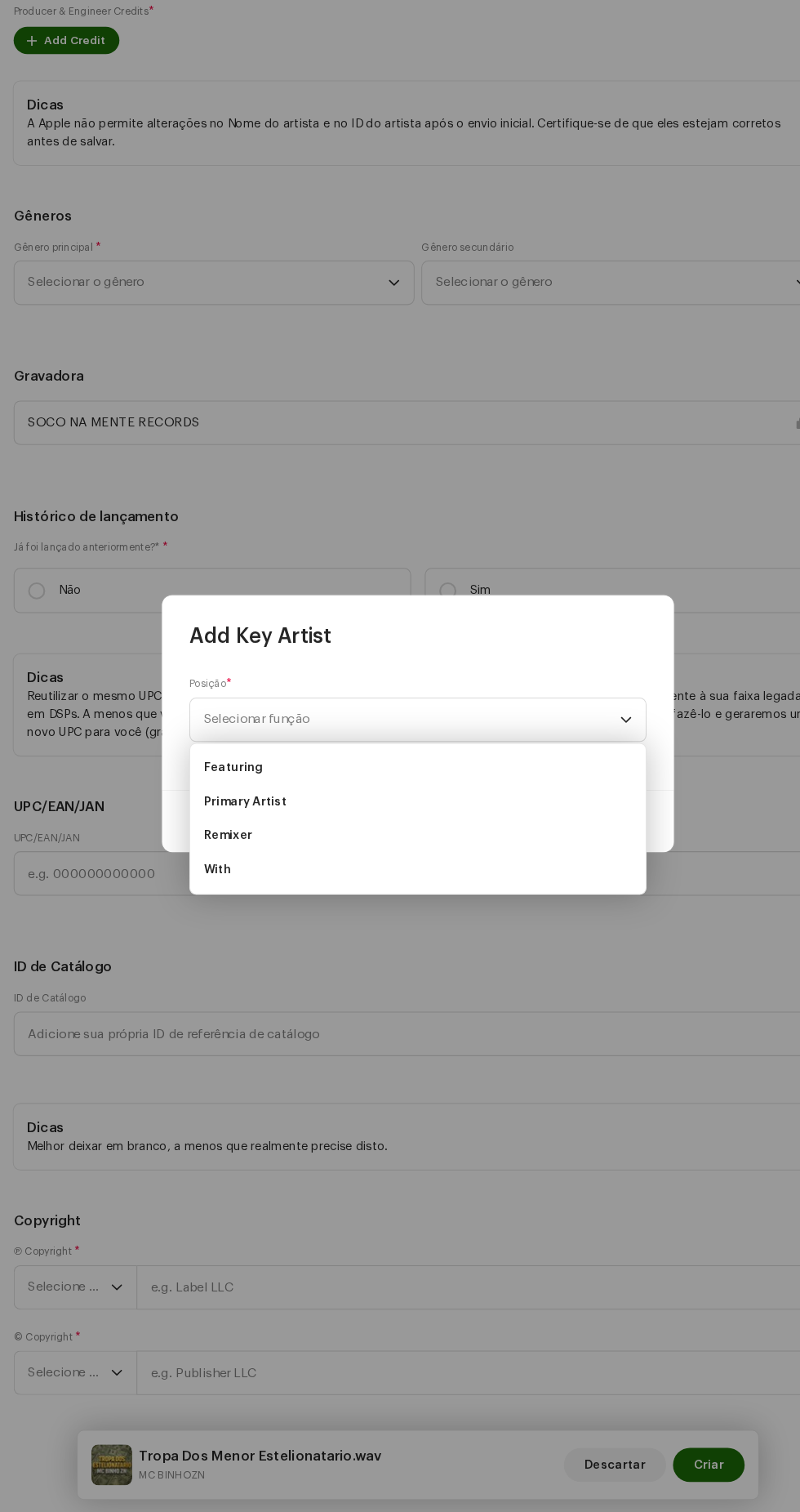
click at [419, 825] on li "Primary Artist" at bounding box center [400, 830] width 423 height 32
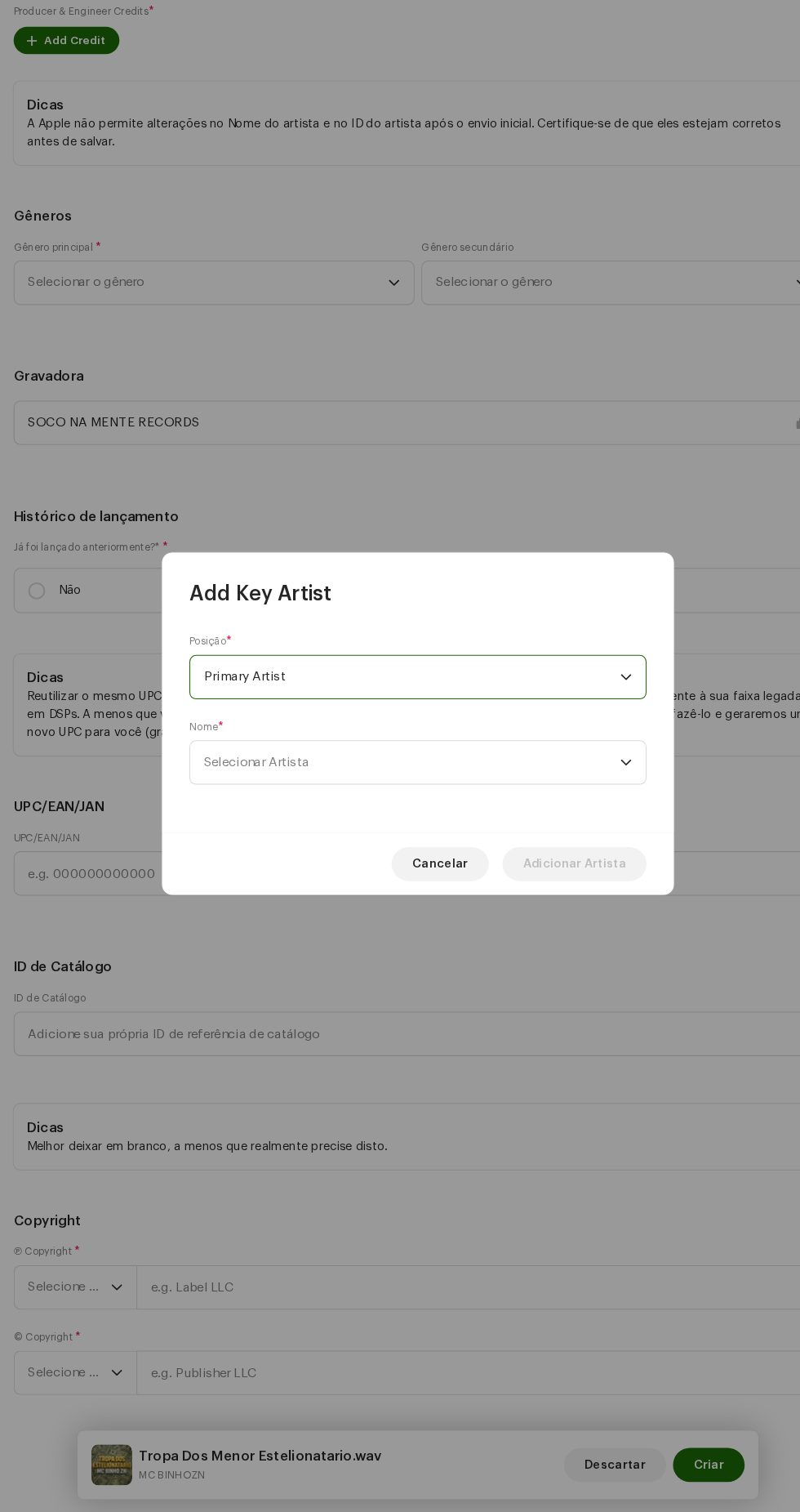
click at [511, 811] on span "Selecionar Artista" at bounding box center [394, 792] width 399 height 40
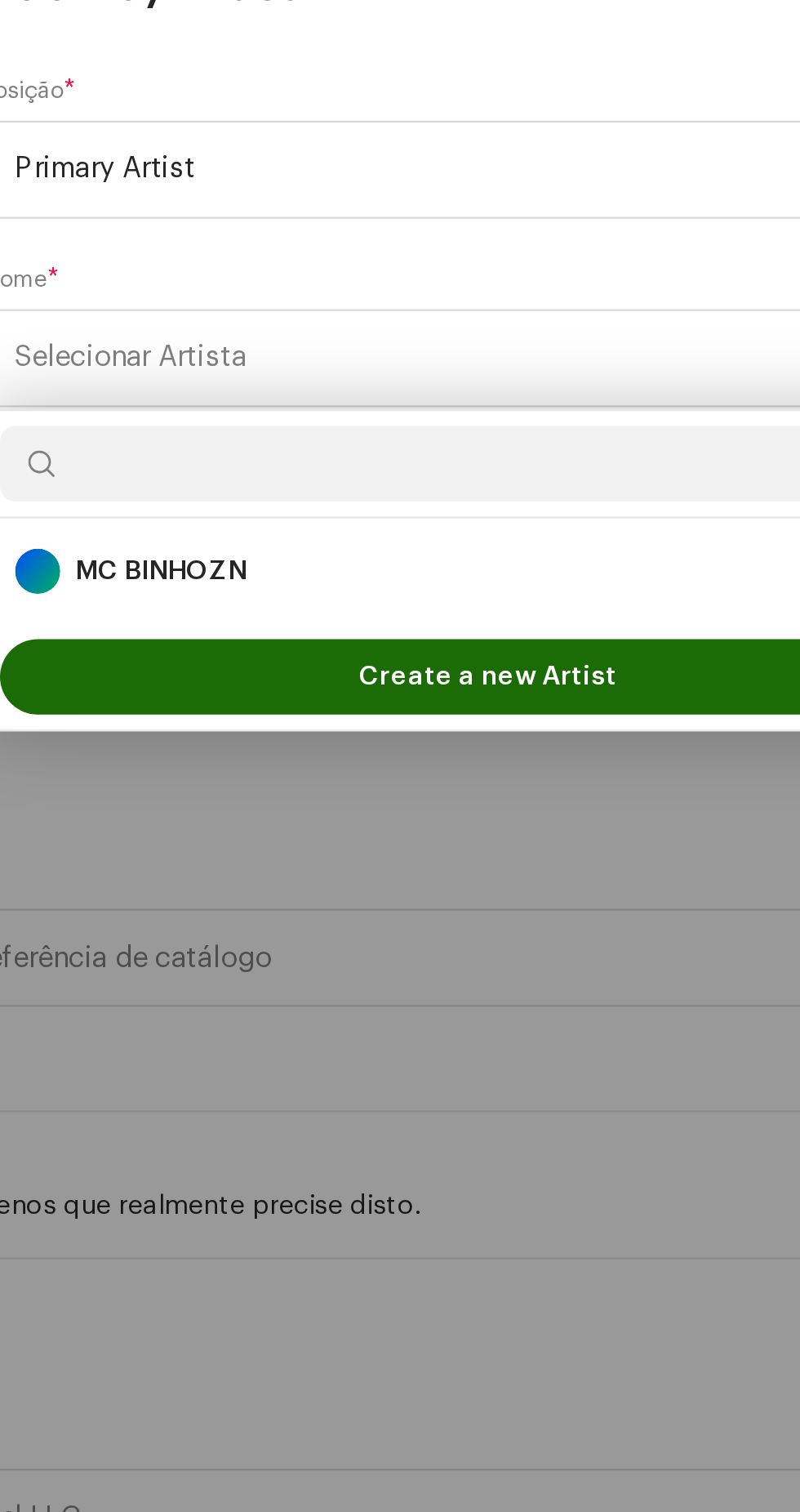
click at [360, 880] on div "MC BINHOZN 1698062" at bounding box center [400, 886] width 409 height 20
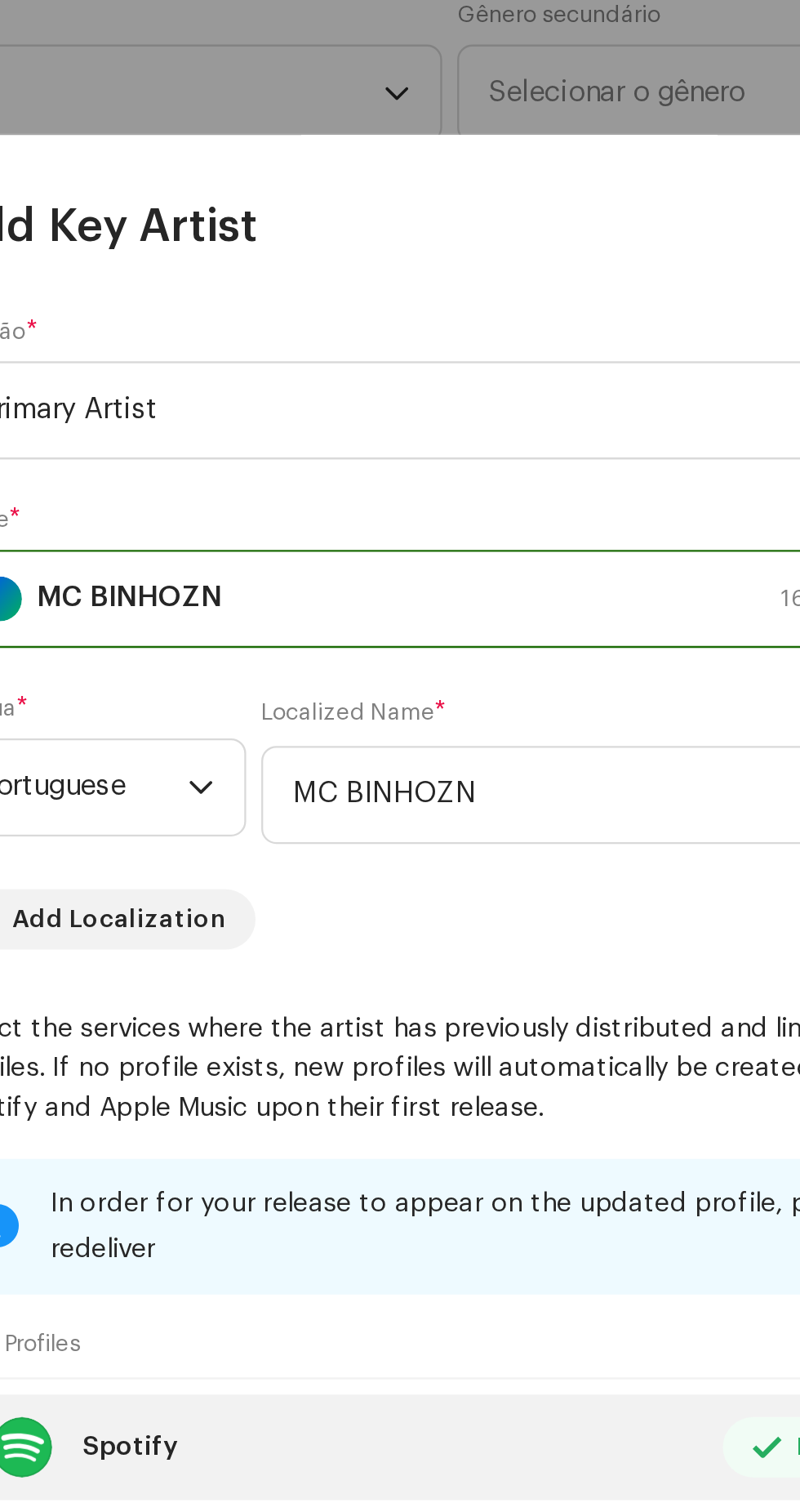
click at [518, 533] on div "MC BINHOZN 1698062" at bounding box center [391, 553] width 391 height 40
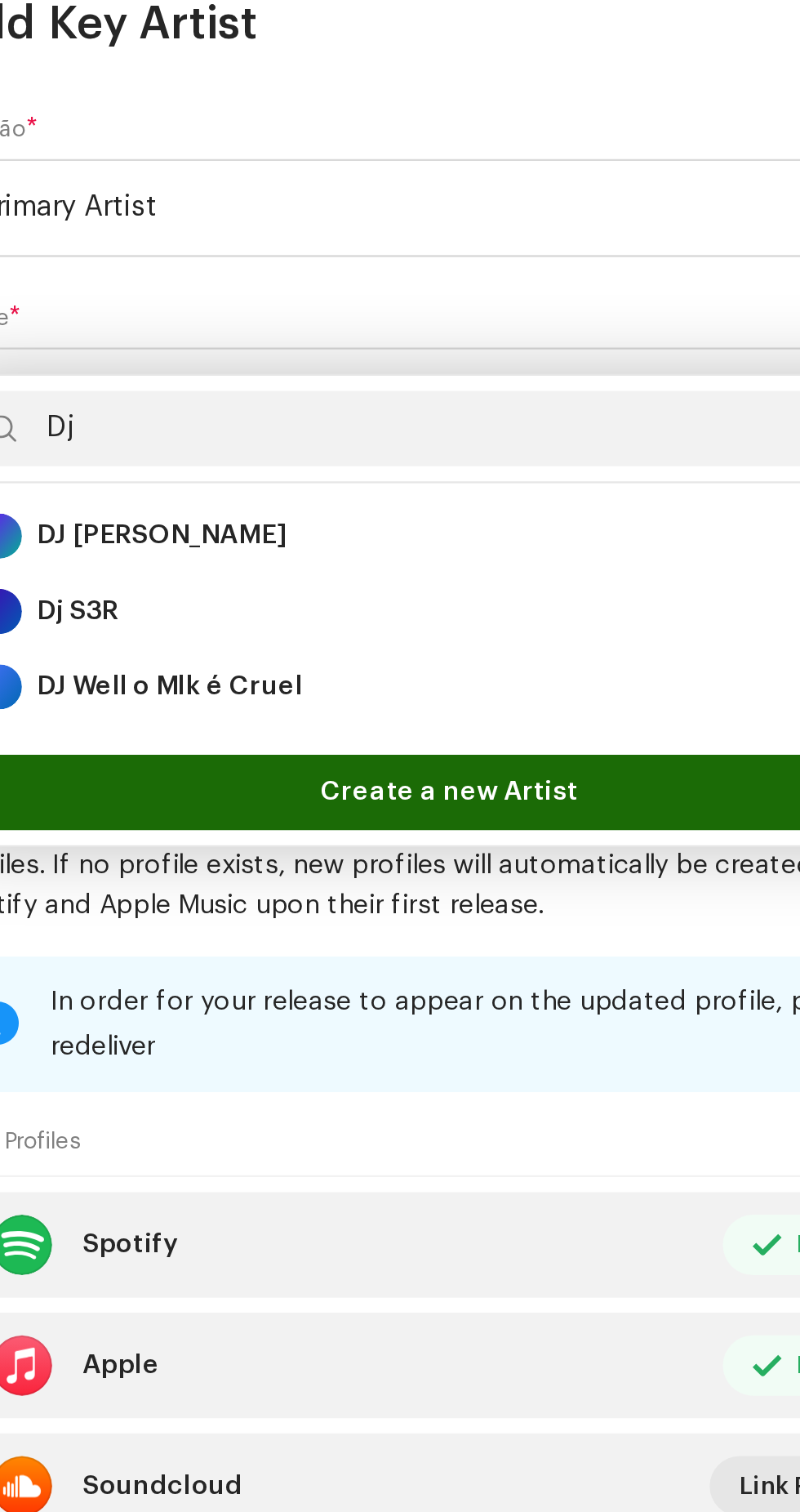
type input "Dj"
click at [365, 687] on div "DJ Well o Mlk é Cruel 1697929" at bounding box center [400, 679] width 409 height 20
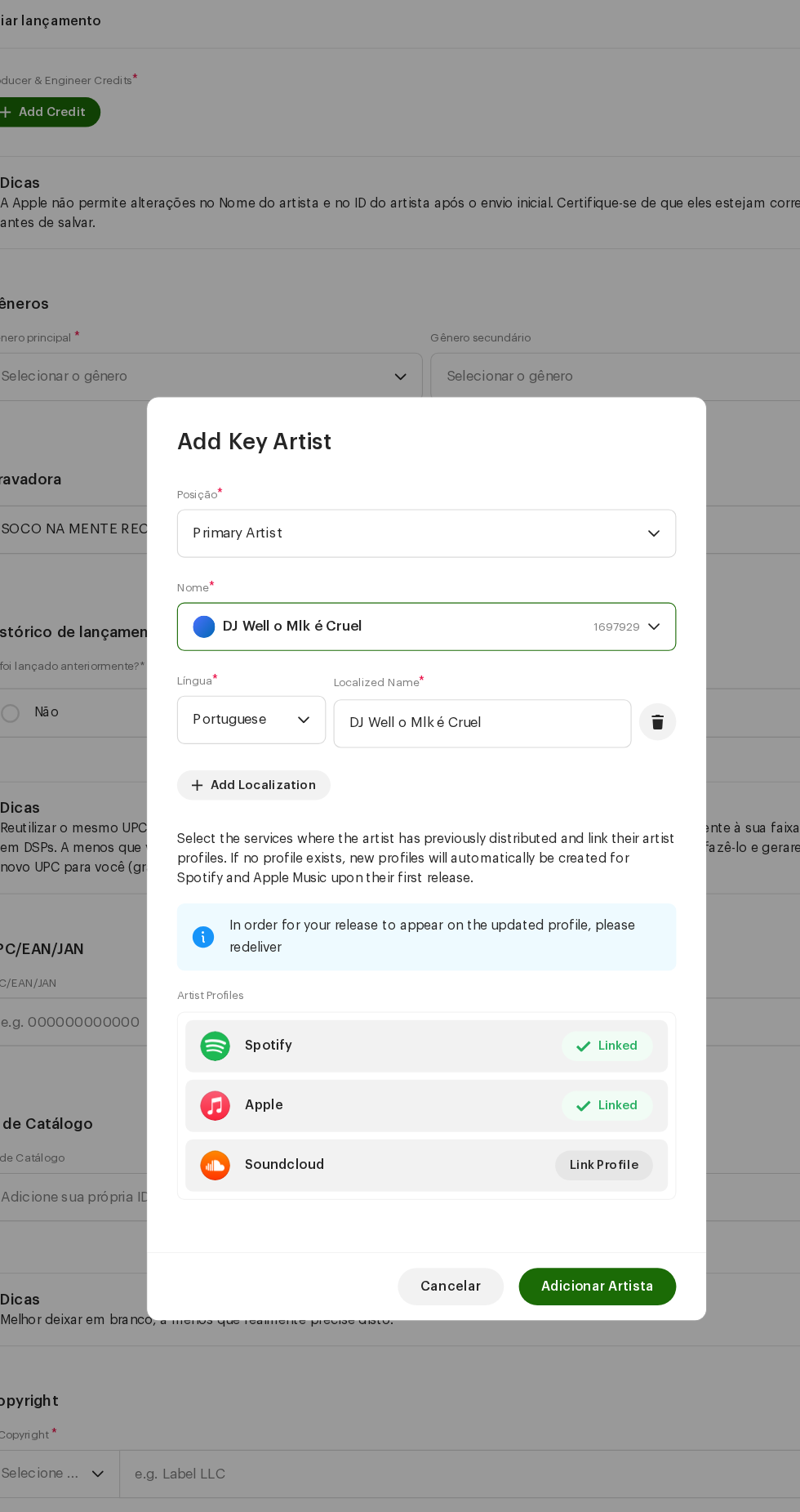
click at [560, 1147] on span "Adicionar Artista" at bounding box center [549, 1131] width 99 height 32
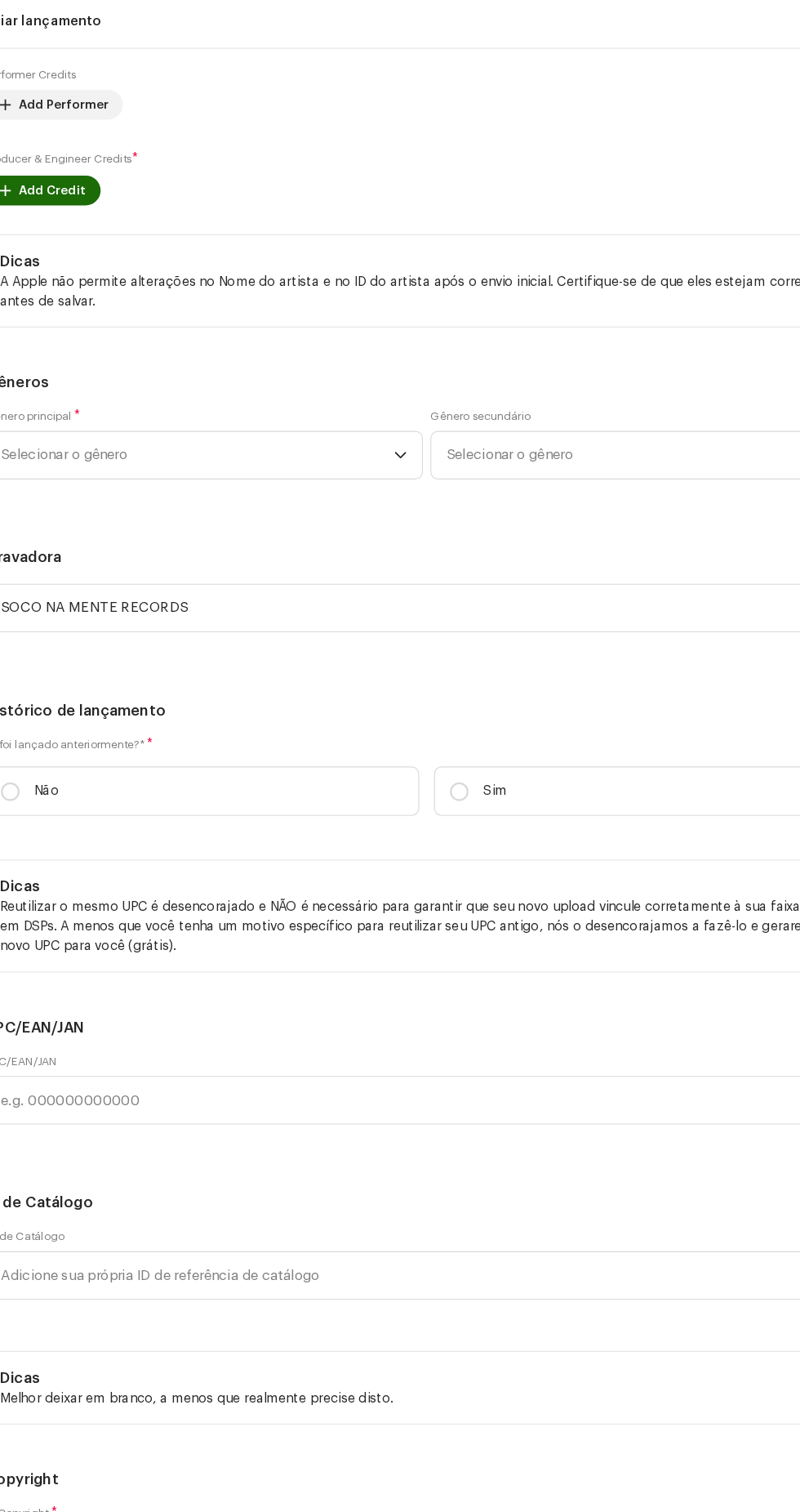
click at [84, 187] on span "Add Credit" at bounding box center [71, 171] width 58 height 32
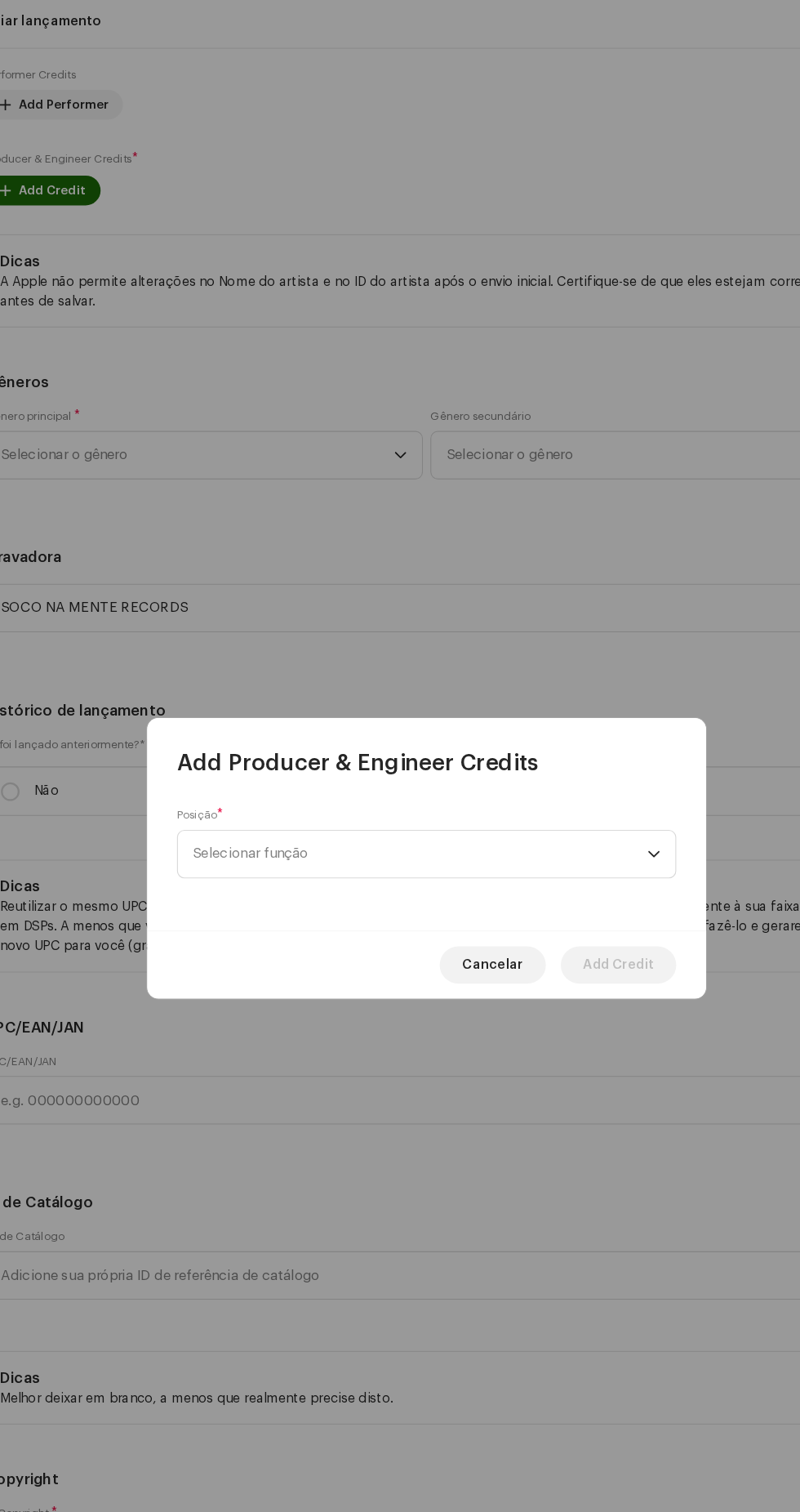
click at [489, 754] on span "Selecionar função" at bounding box center [394, 752] width 399 height 40
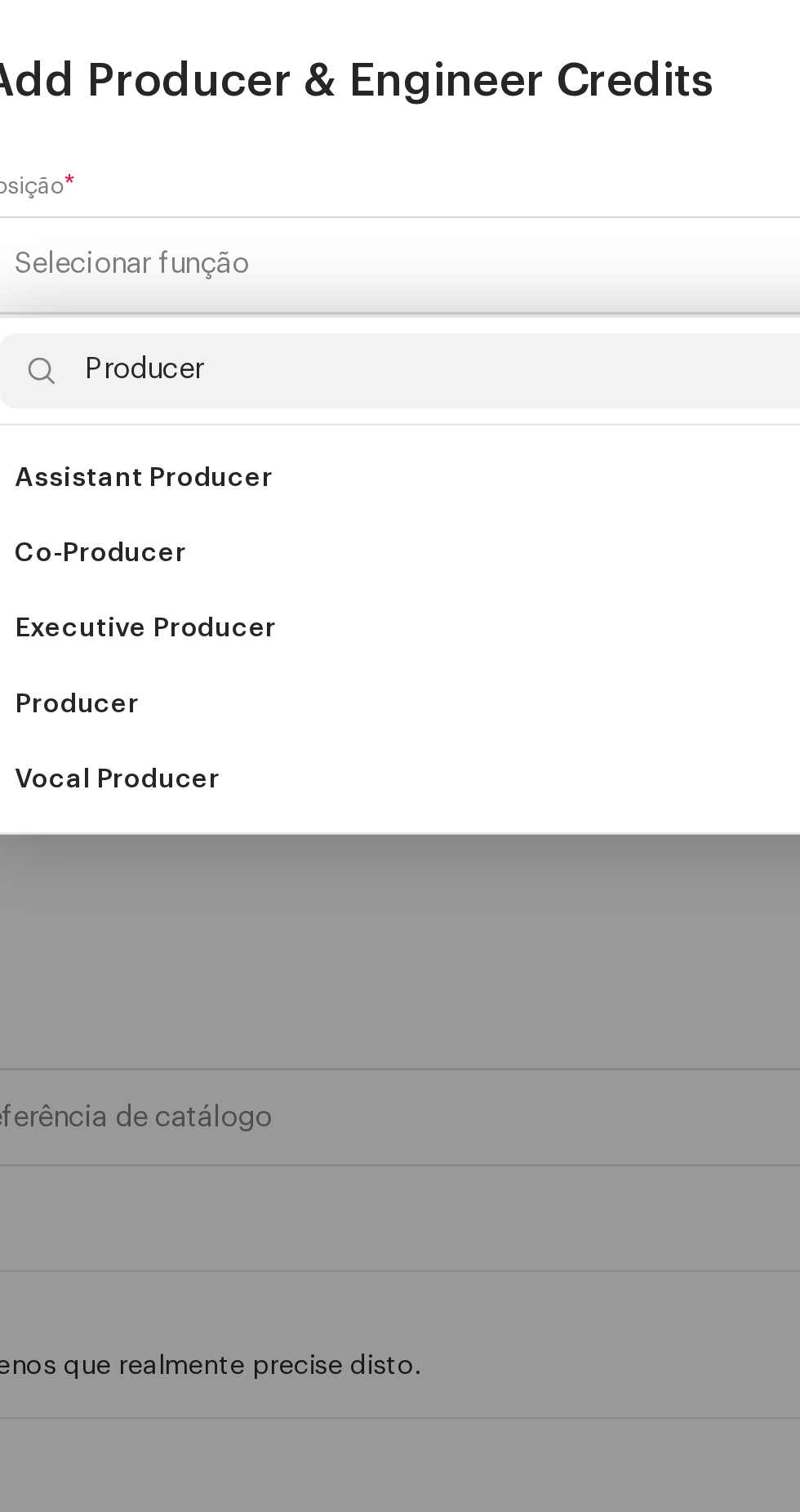
type input "Producer"
click at [348, 942] on li "Producer" at bounding box center [400, 942] width 423 height 32
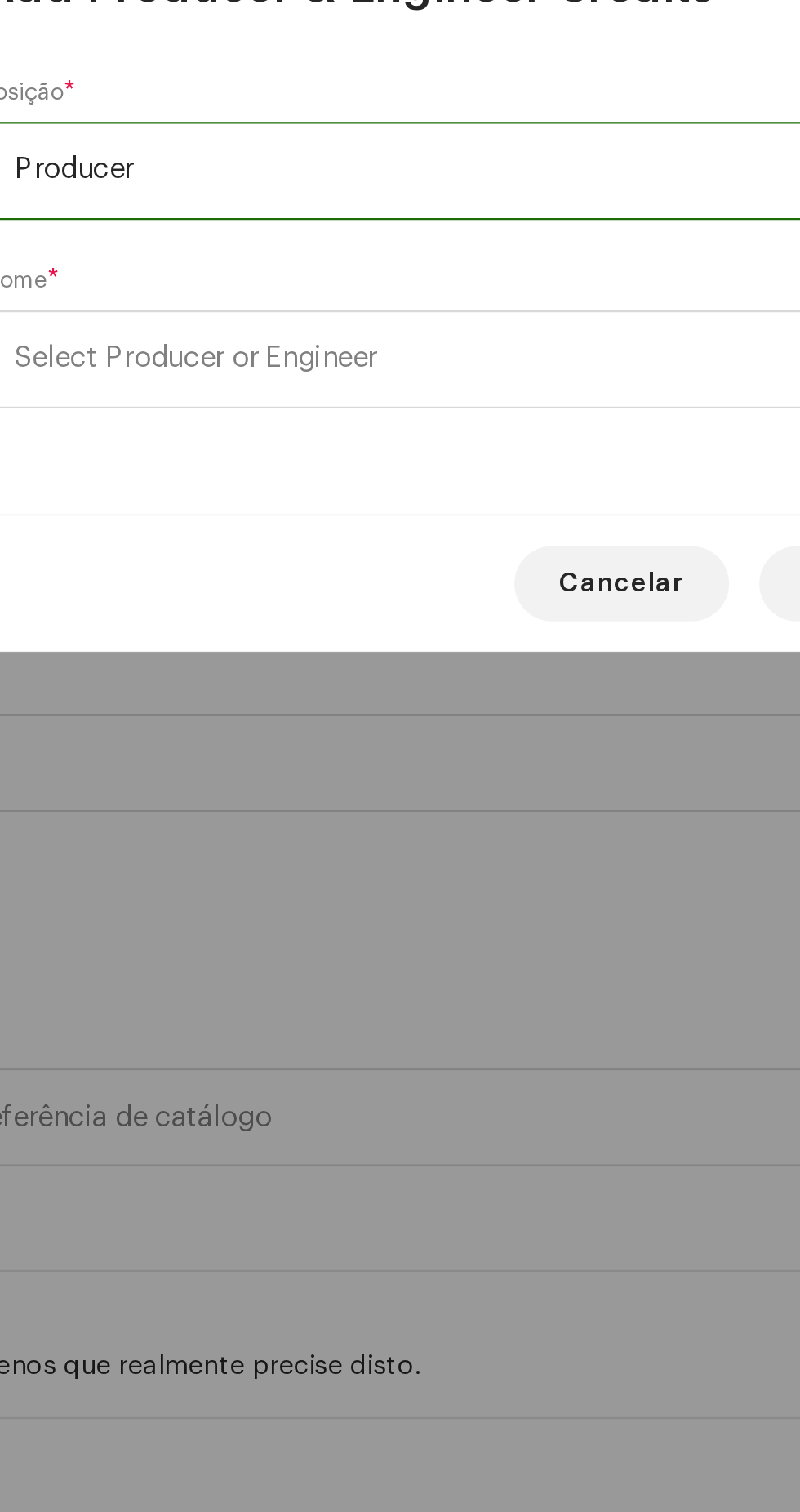
click at [430, 797] on span "Select Producer or Engineer" at bounding box center [394, 792] width 399 height 40
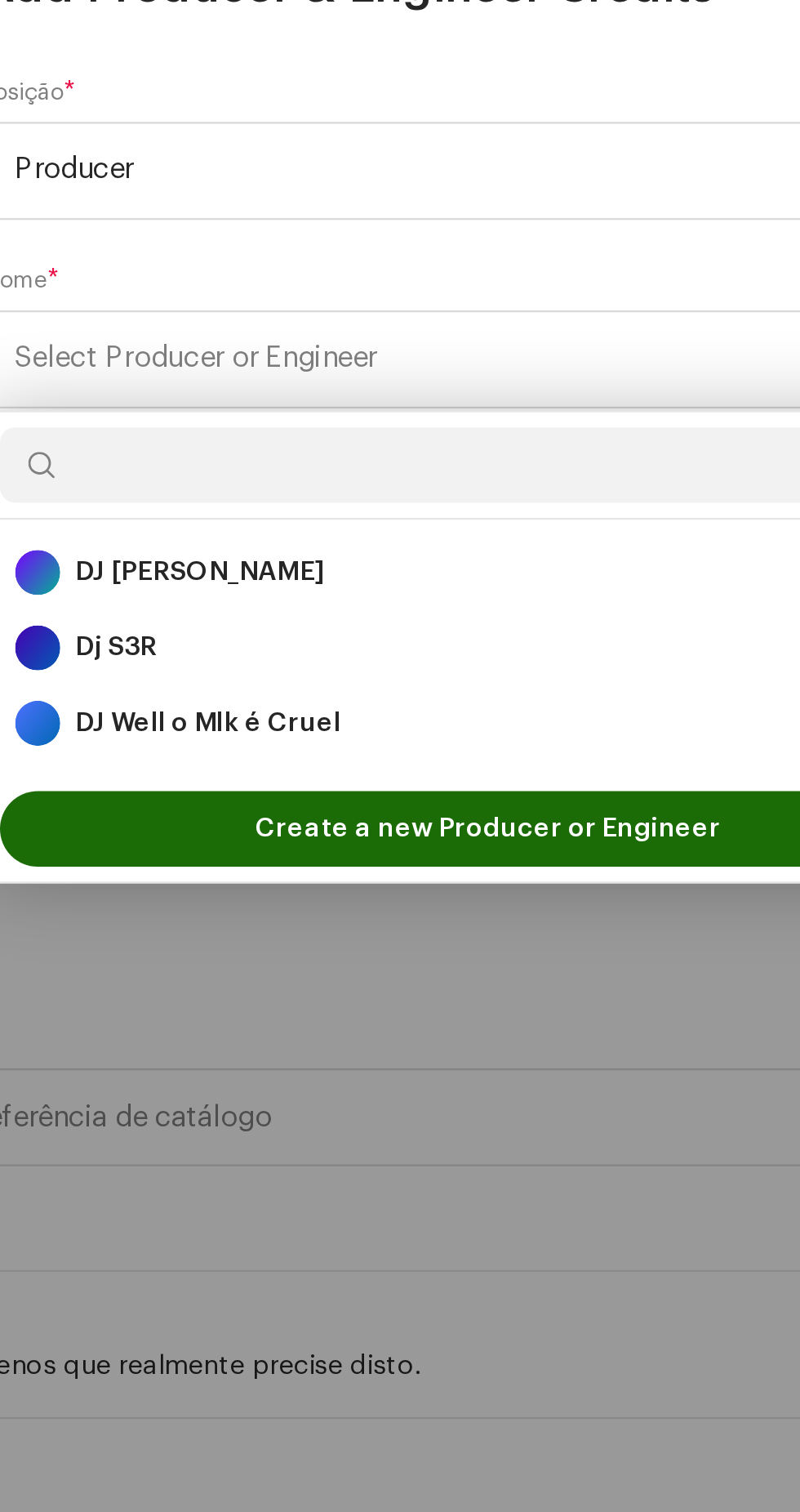
click at [378, 949] on div "DJ Well o Mlk é Cruel 1697929" at bounding box center [400, 951] width 409 height 20
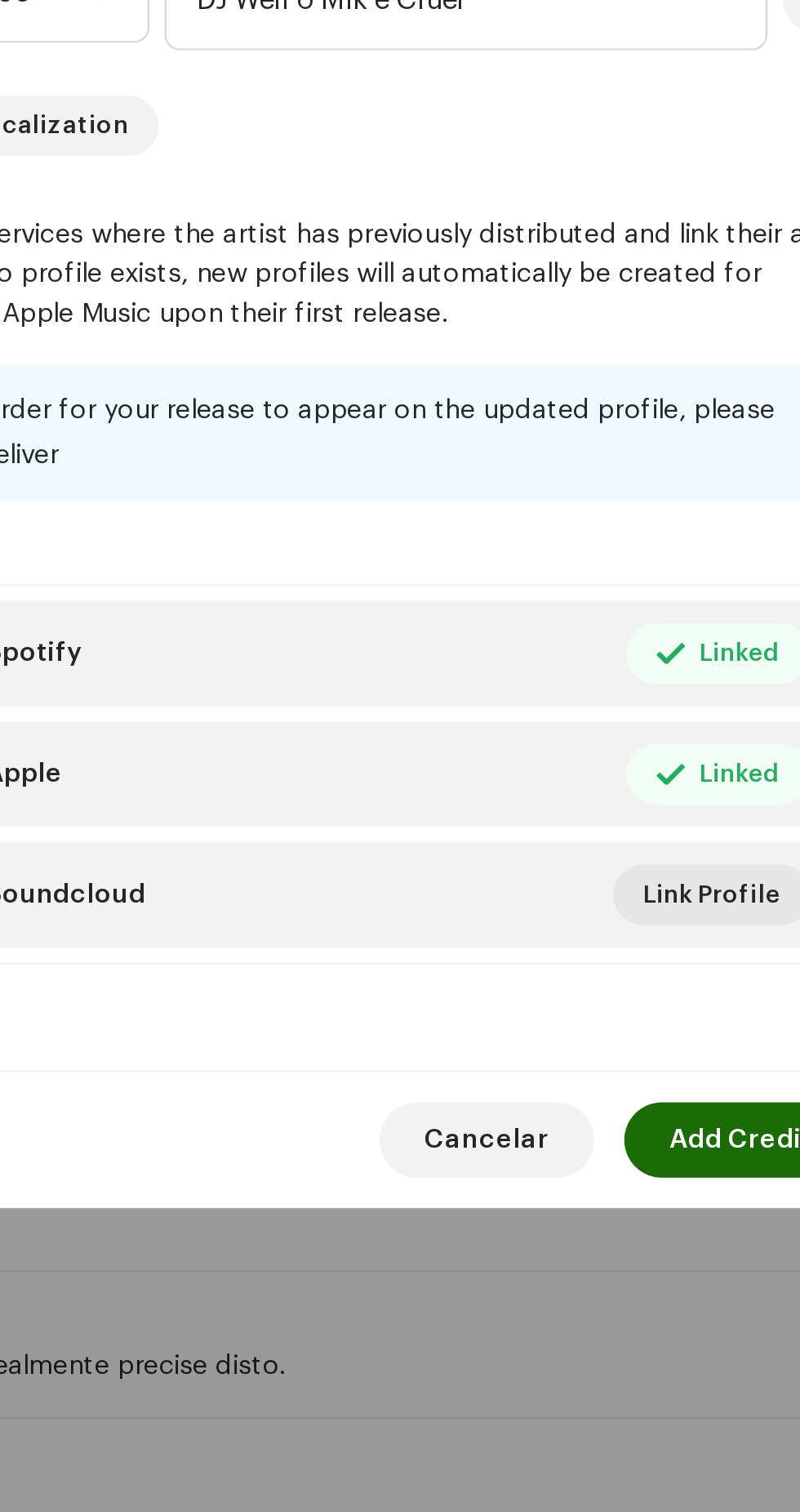
click at [552, 1147] on span "Add Credit" at bounding box center [567, 1131] width 62 height 32
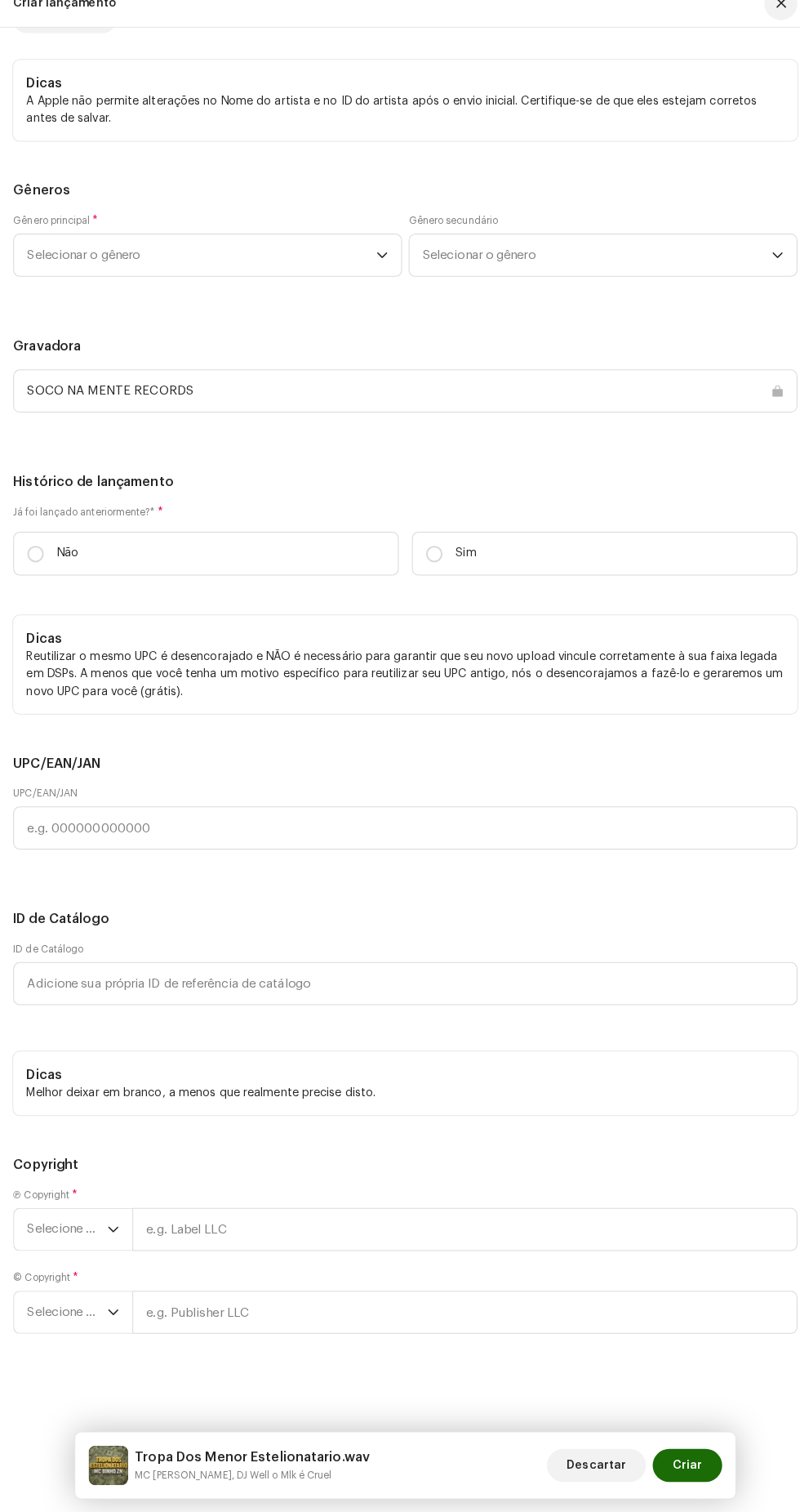
scroll to position [3498, 0]
click at [259, 292] on span "Selecionar o gênero" at bounding box center [199, 270] width 345 height 40
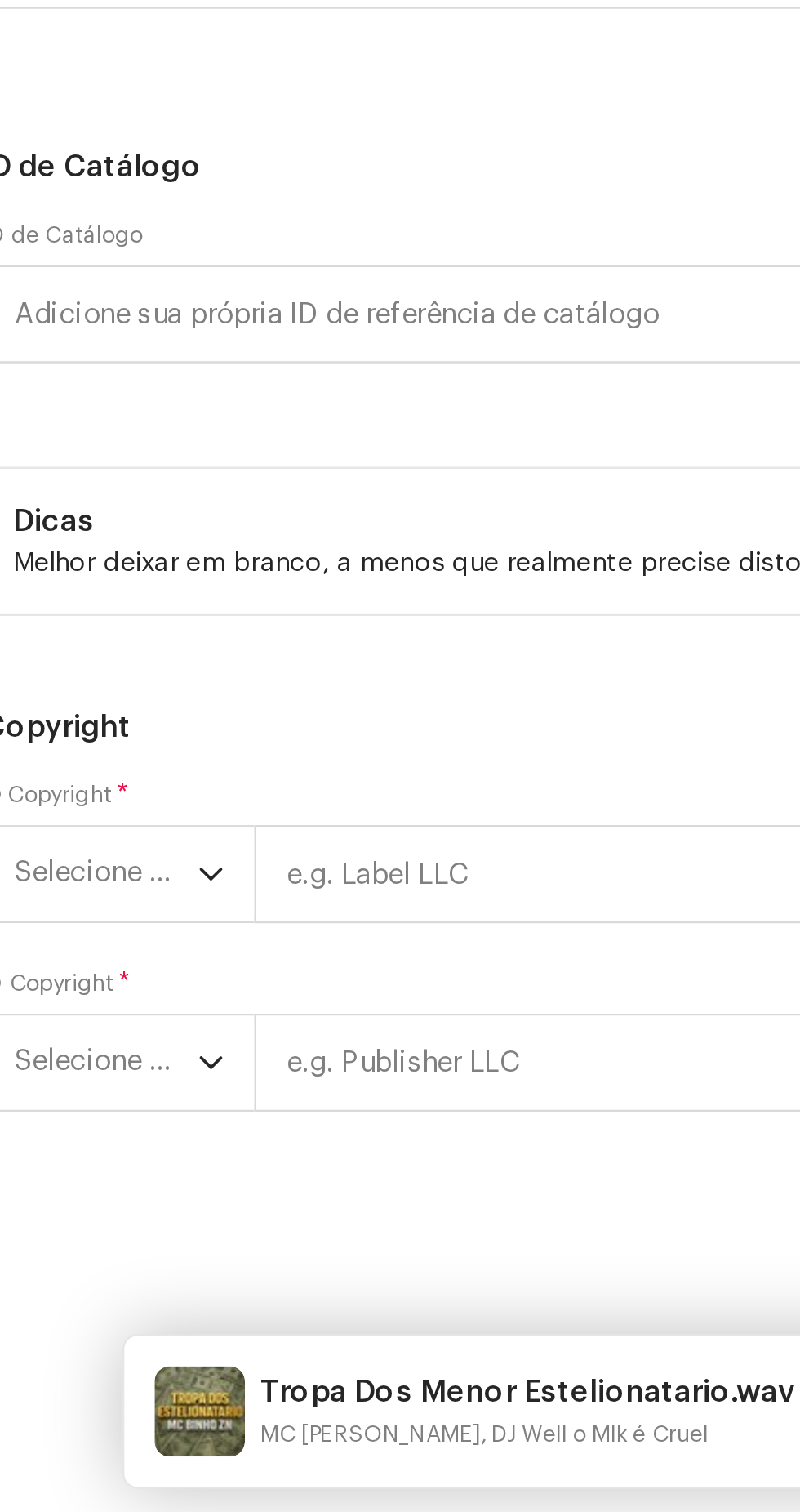
type input "Funk"
click at [206, 479] on li "Funk" at bounding box center [205, 462] width 369 height 32
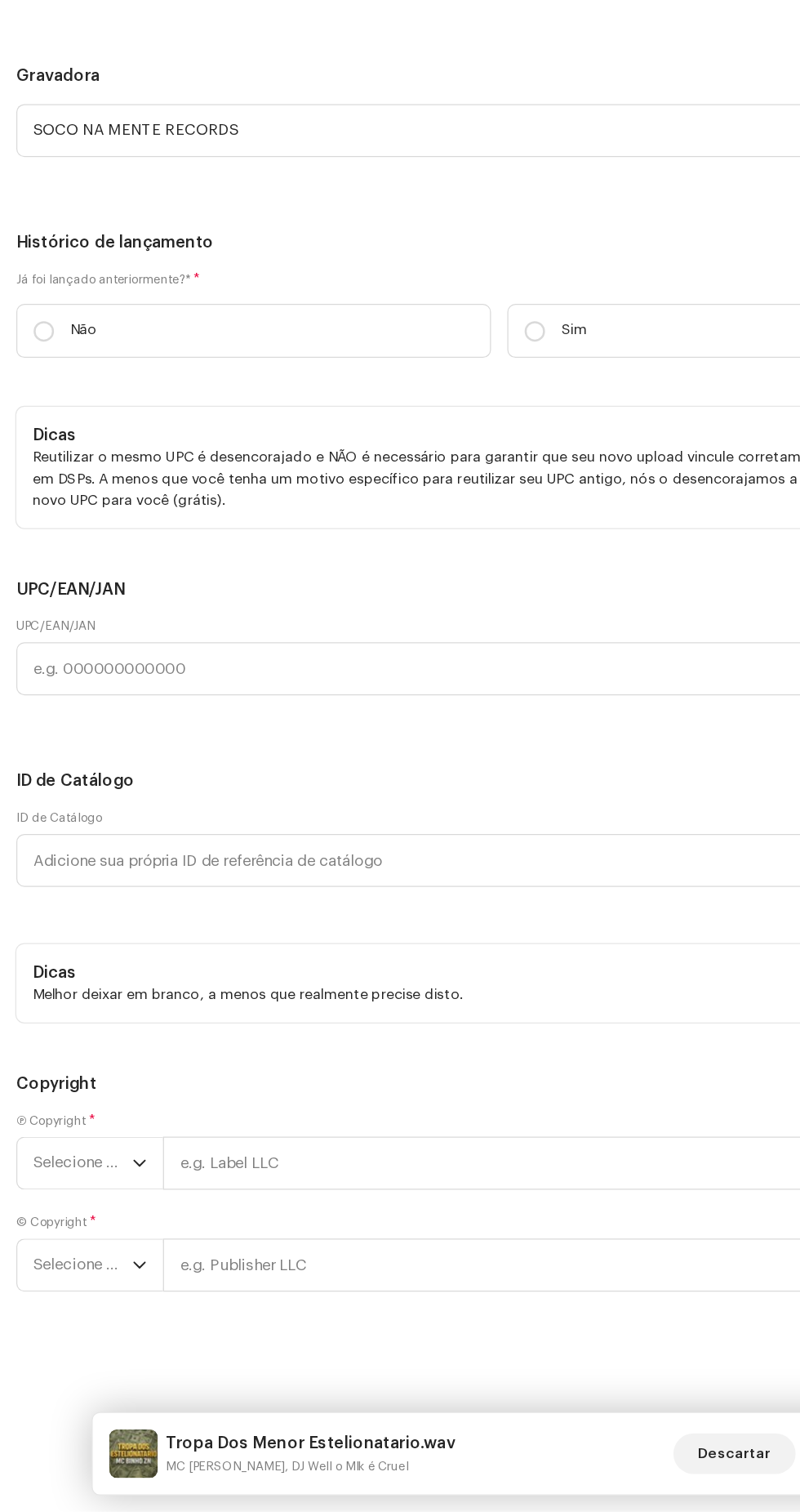
scroll to position [0, 0]
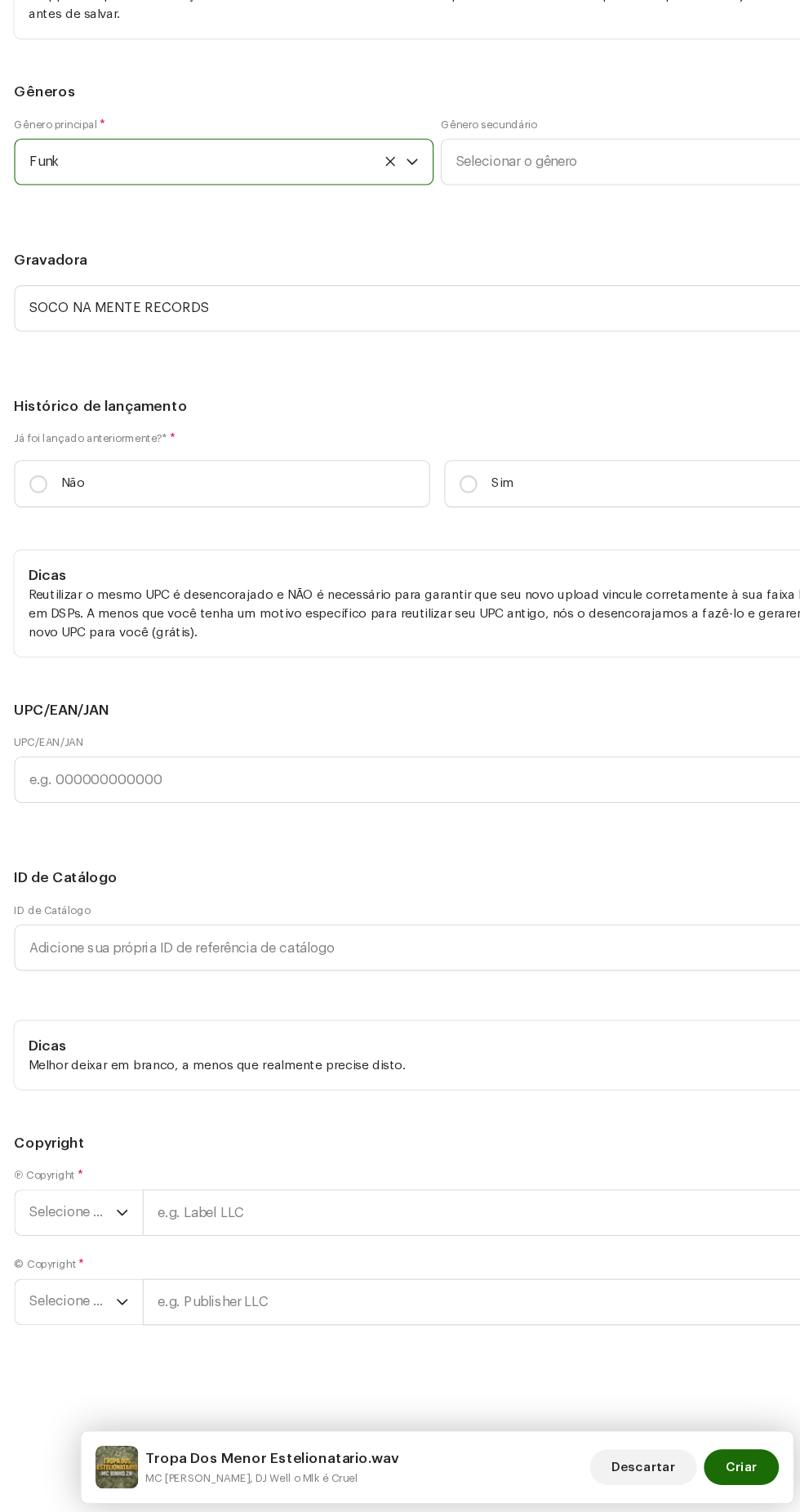
click at [549, 292] on span "Selecionar o gênero" at bounding box center [590, 270] width 345 height 40
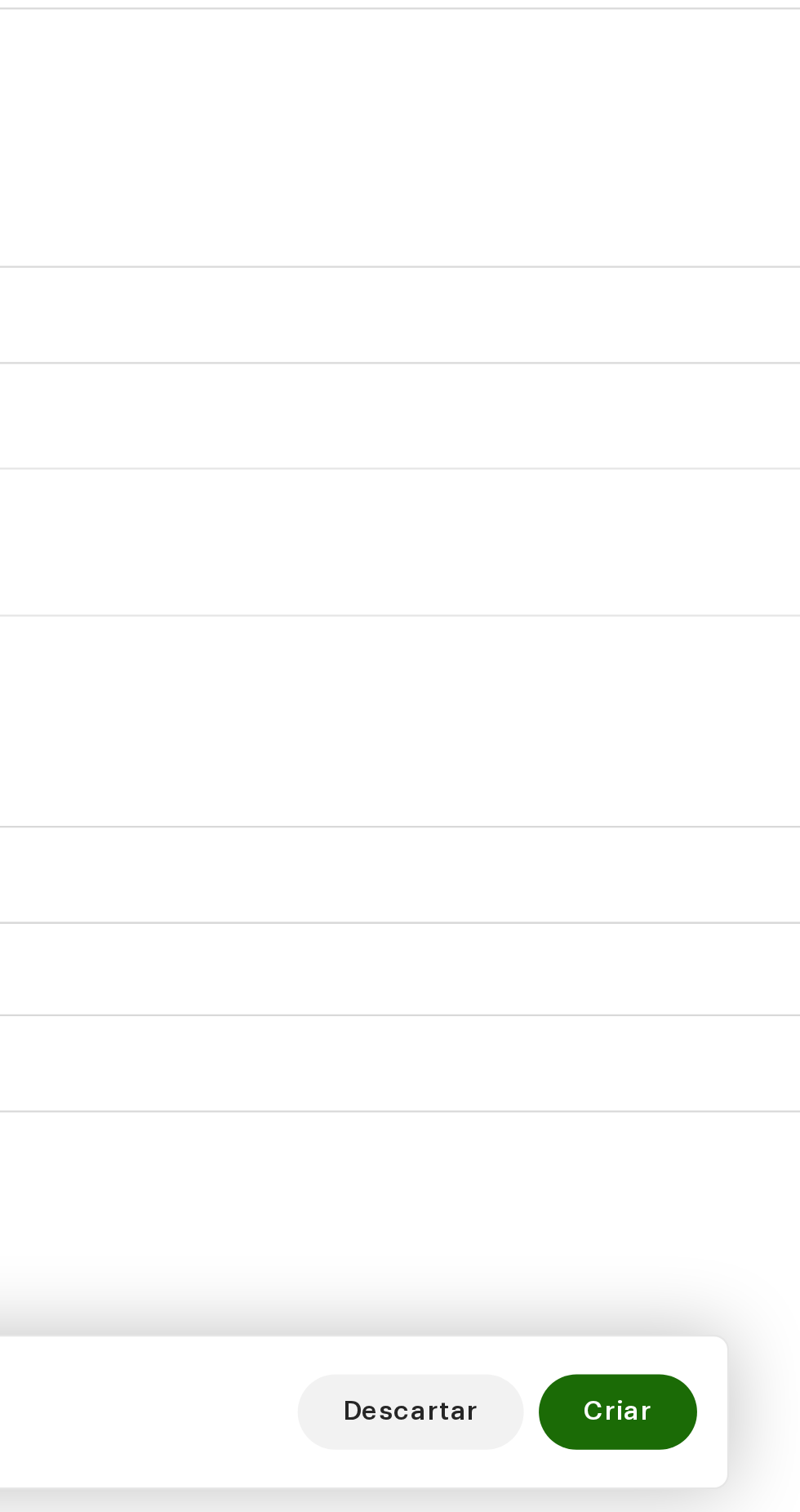
type input "Funk"
click at [617, 412] on li "Baile Funk" at bounding box center [594, 396] width 369 height 32
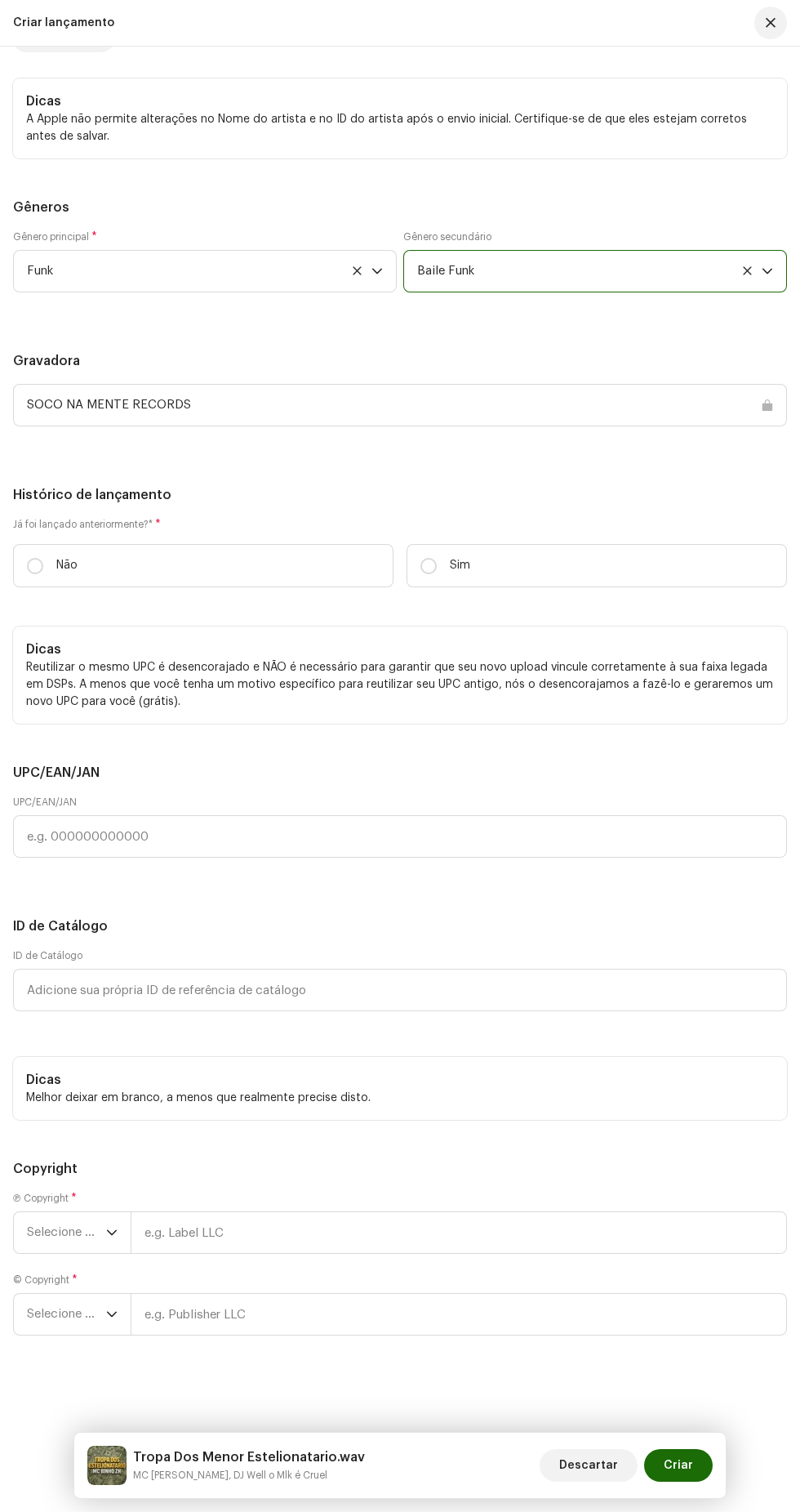
scroll to position [3894, 0]
click at [35, 574] on input "Não" at bounding box center [35, 566] width 16 height 16
radio input "true"
click at [78, 1232] on span "Selecione o ano" at bounding box center [66, 1232] width 79 height 40
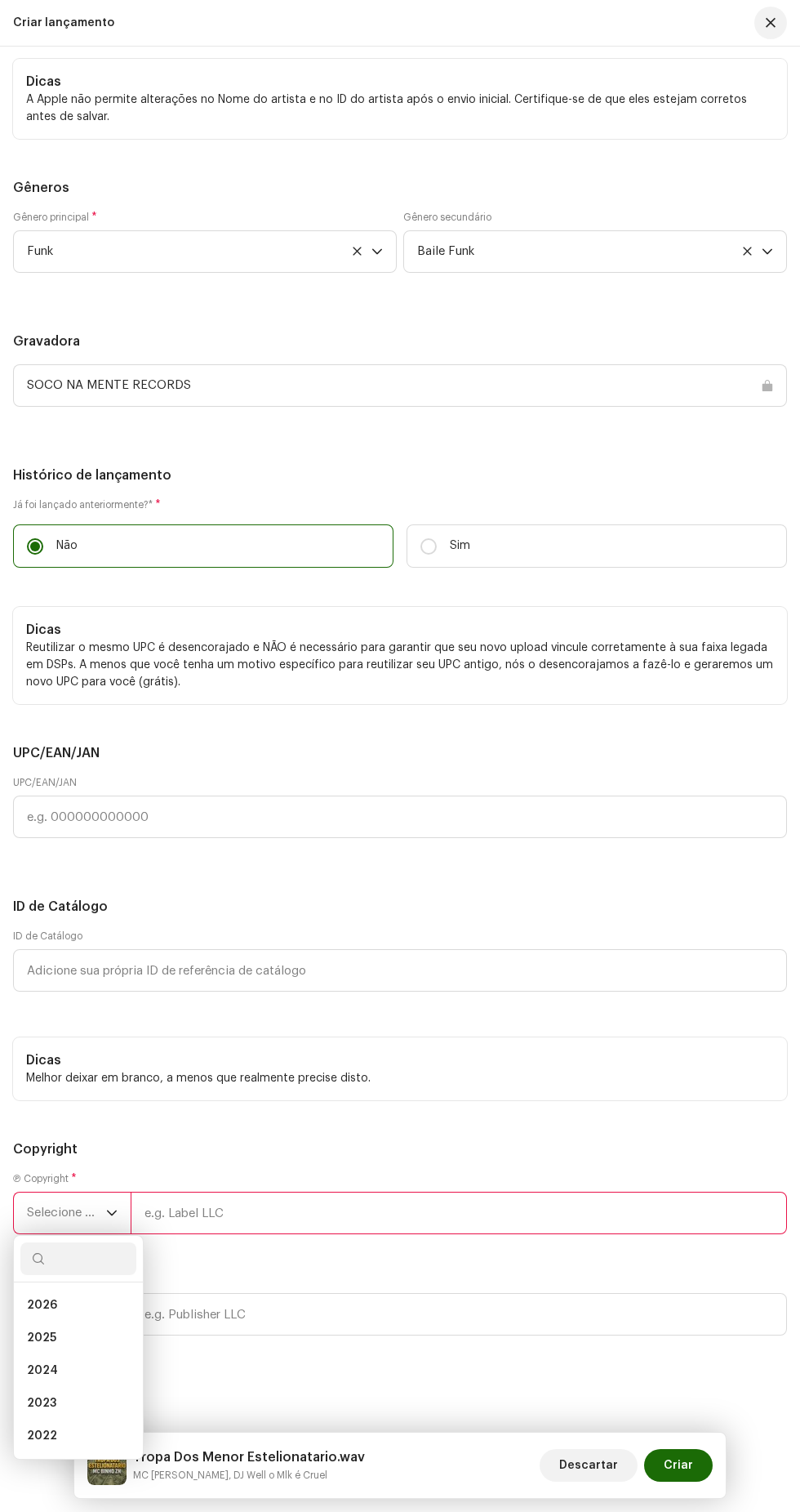
scroll to position [9, 0]
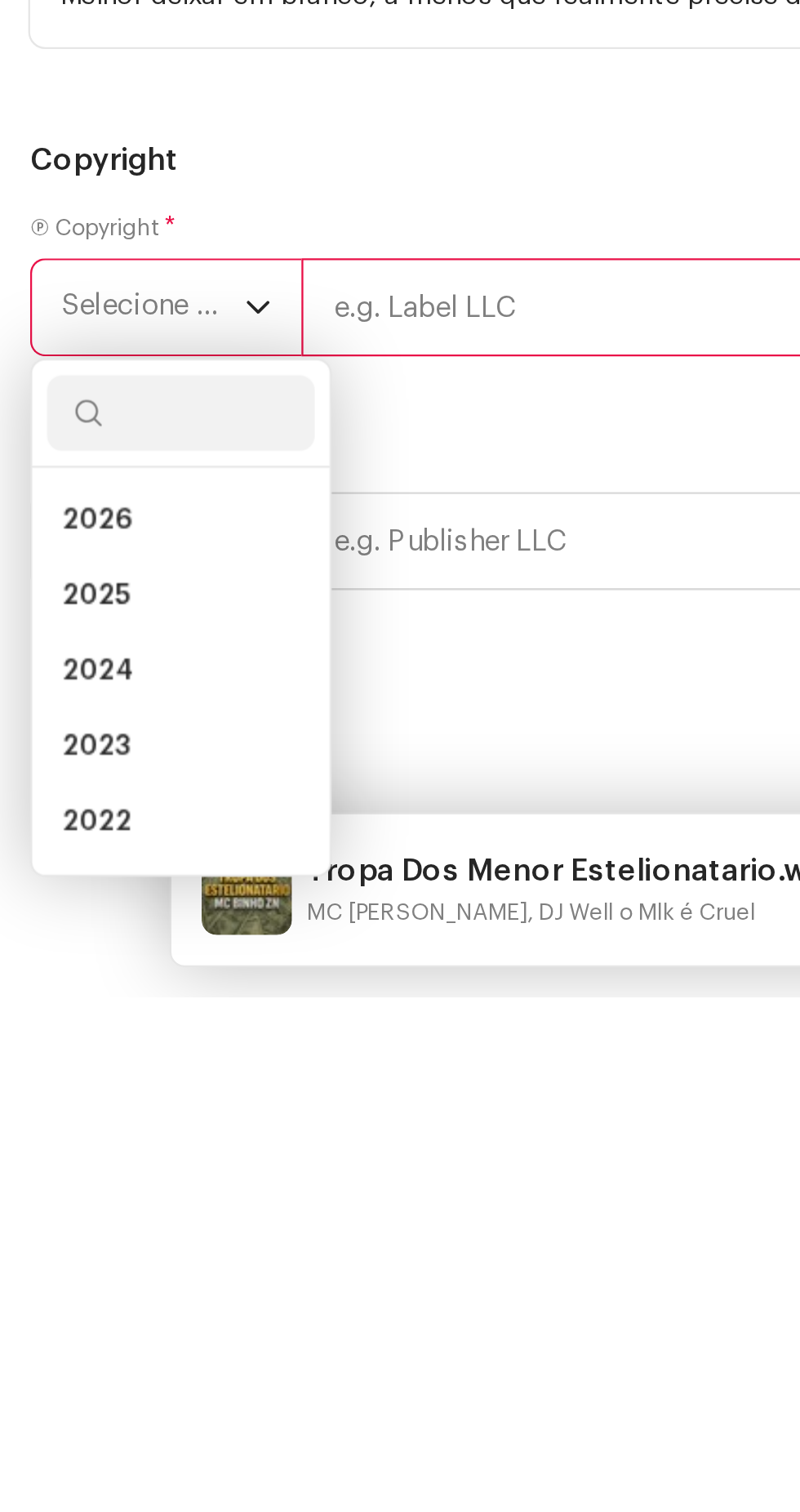
click at [79, 1354] on li "2025" at bounding box center [78, 1338] width 116 height 32
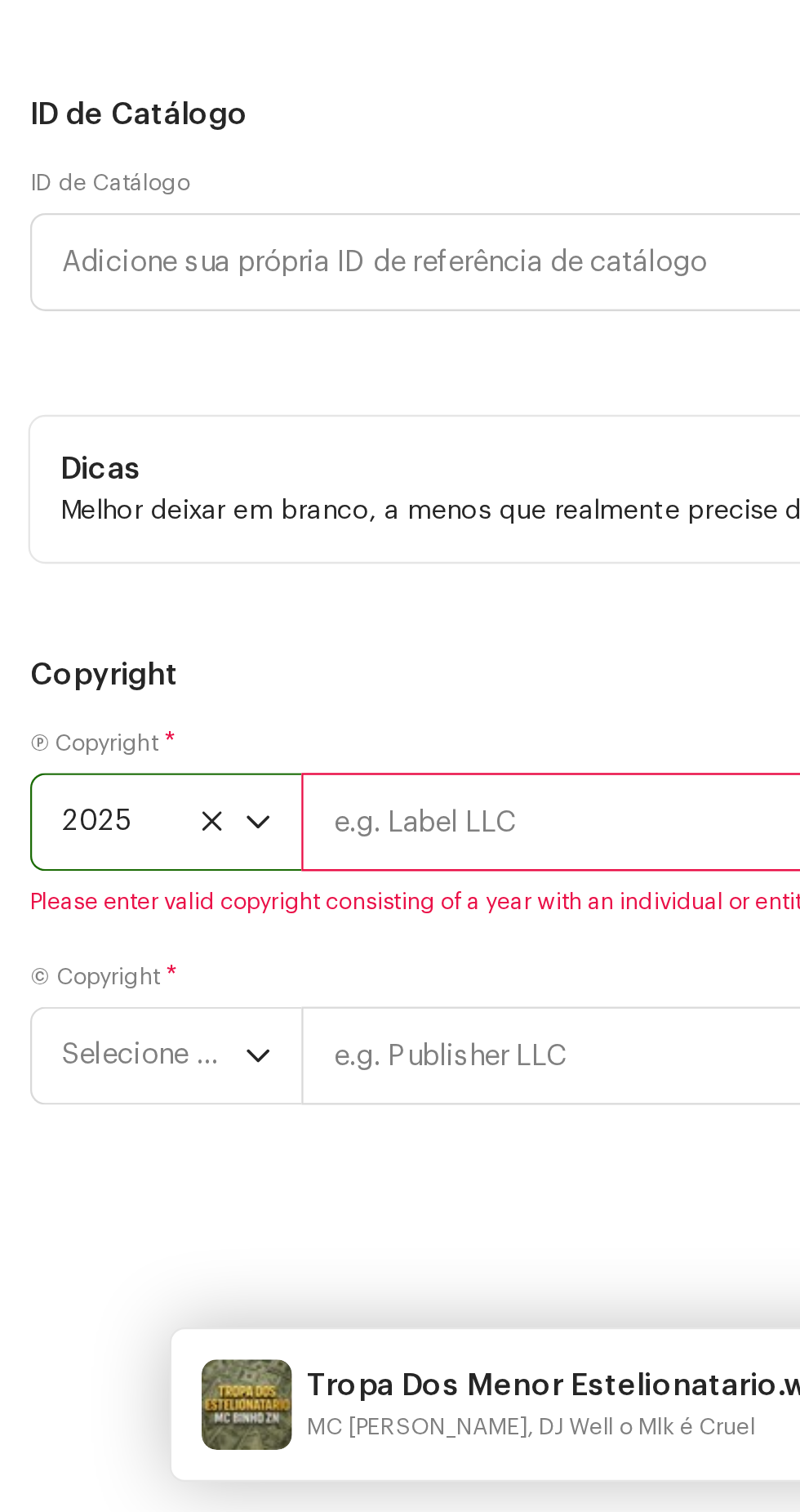
click at [110, 1317] on icon "dropdown trigger" at bounding box center [111, 1314] width 10 height 5
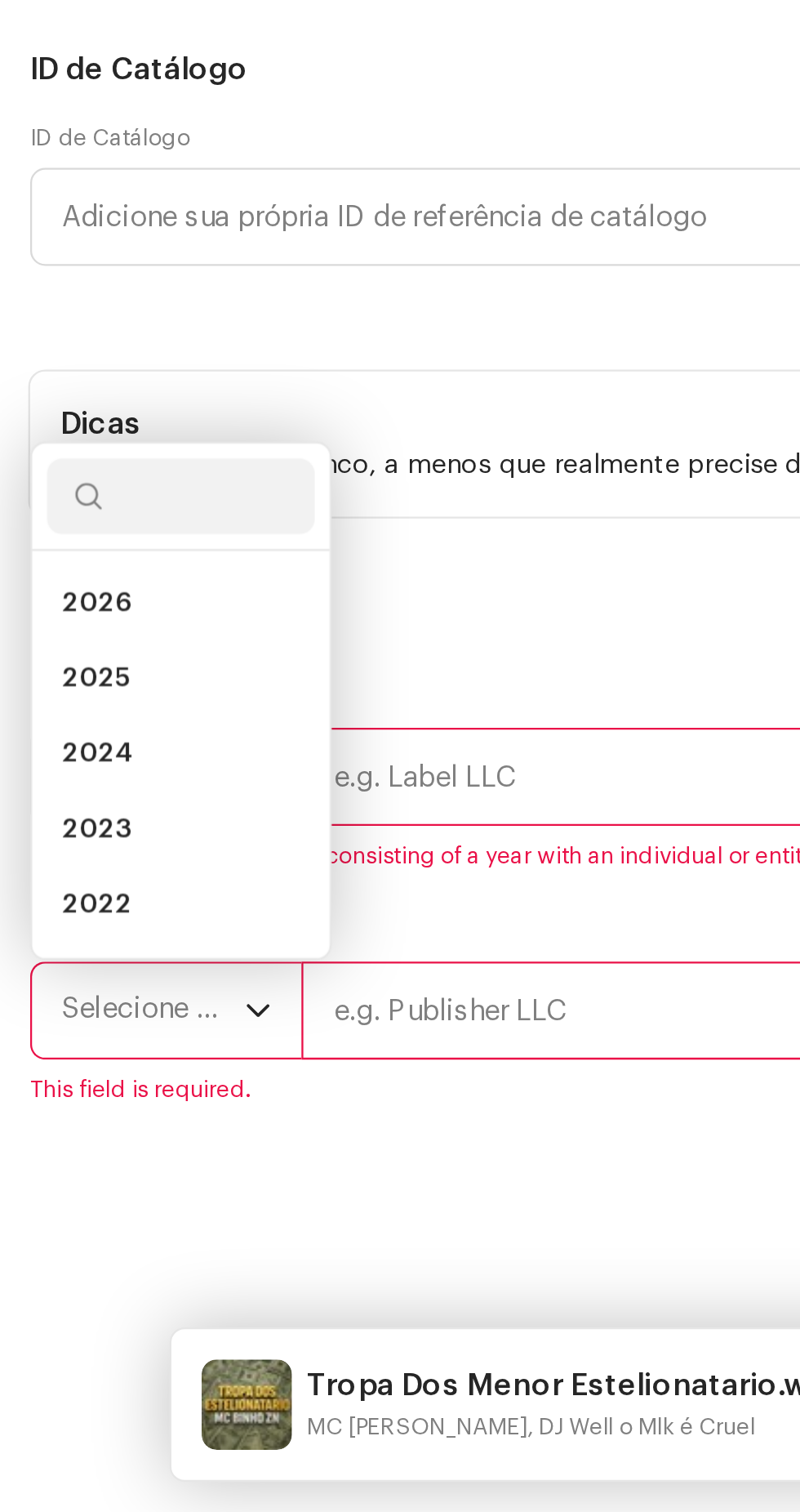
click at [96, 1167] on li "2025" at bounding box center [78, 1151] width 116 height 32
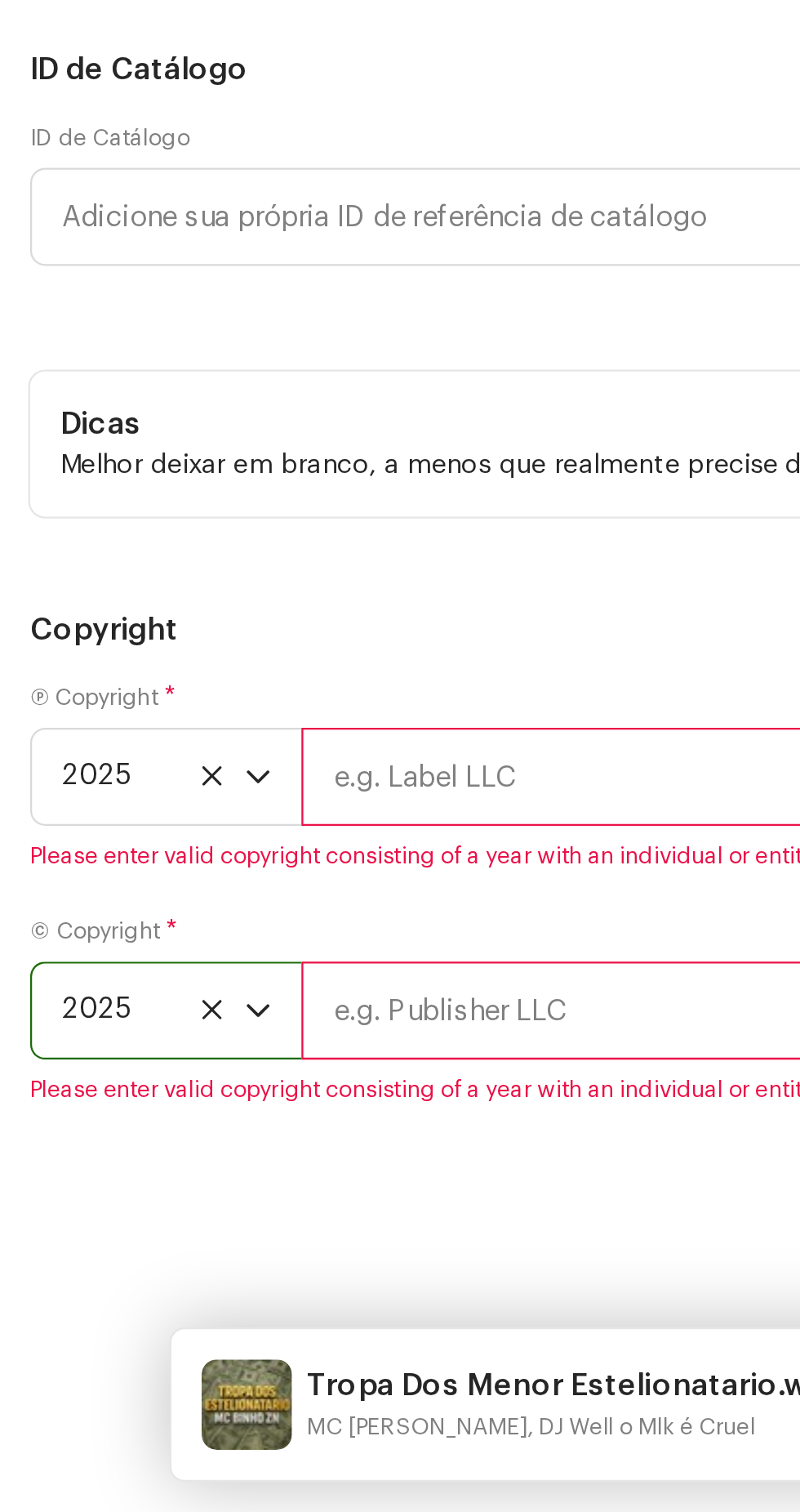
click at [245, 1215] on input "text" at bounding box center [458, 1193] width 656 height 42
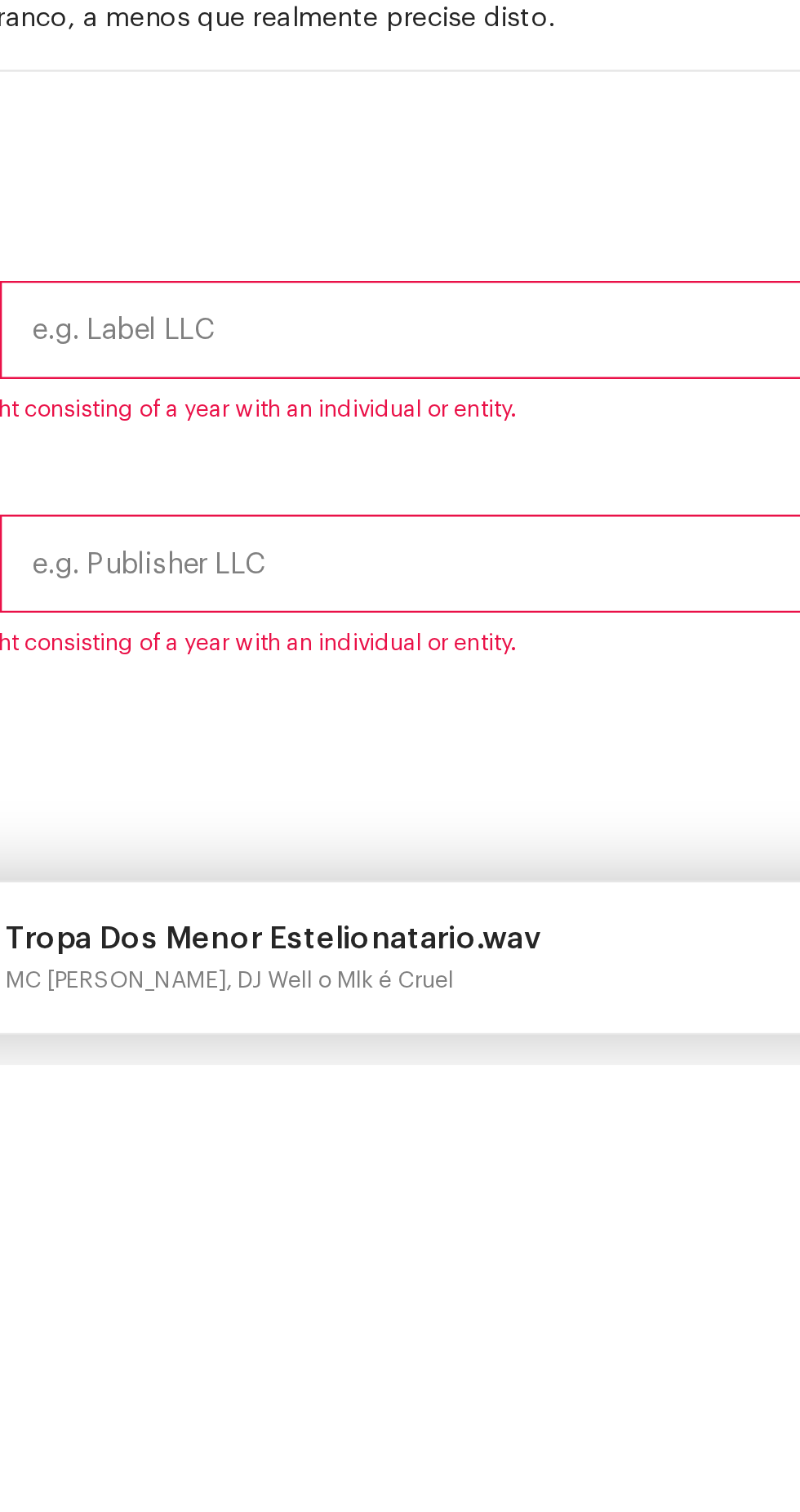
type input "Soco Na Mente Records"
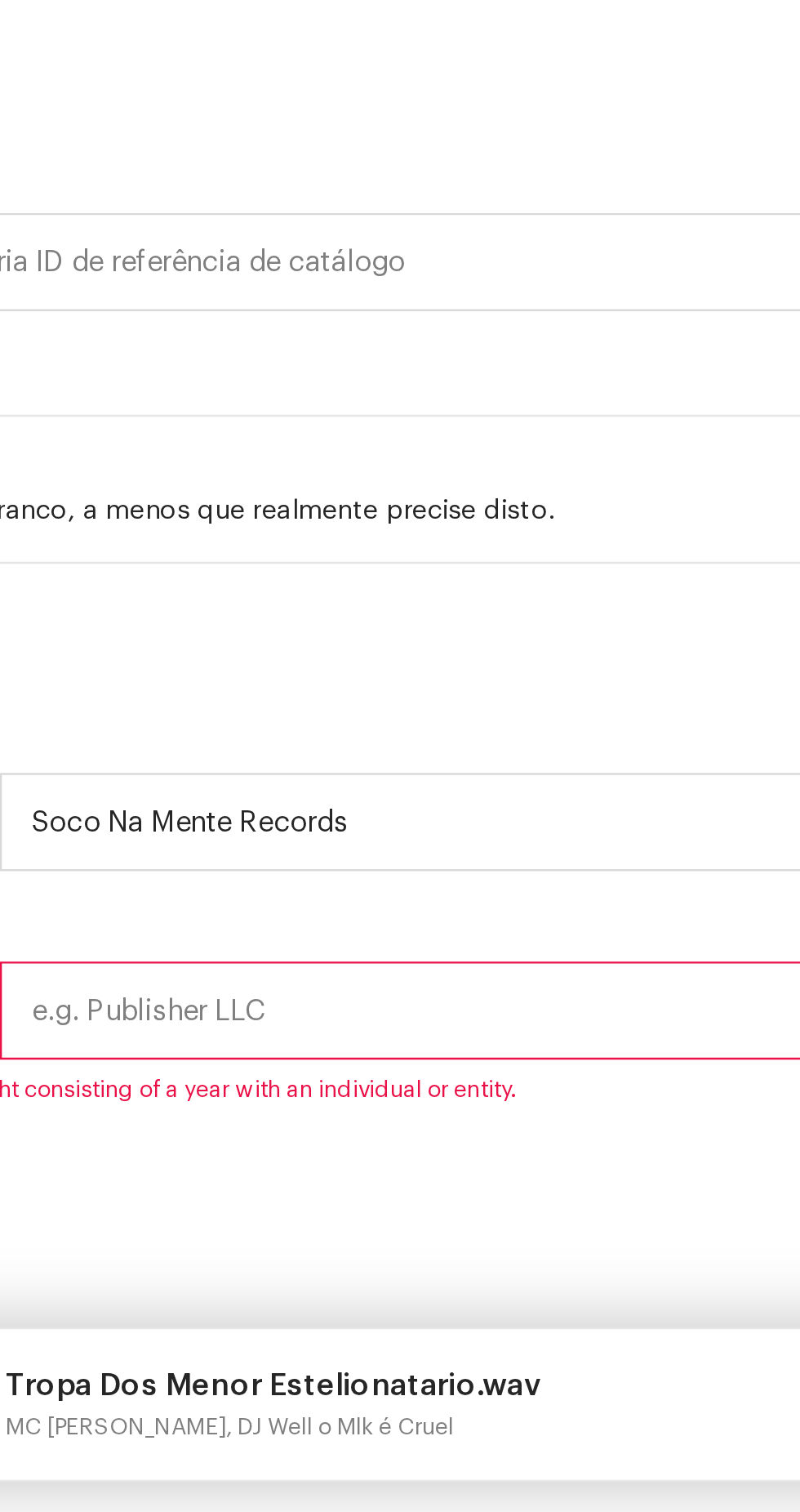
click at [279, 1308] on input "text" at bounding box center [458, 1294] width 656 height 42
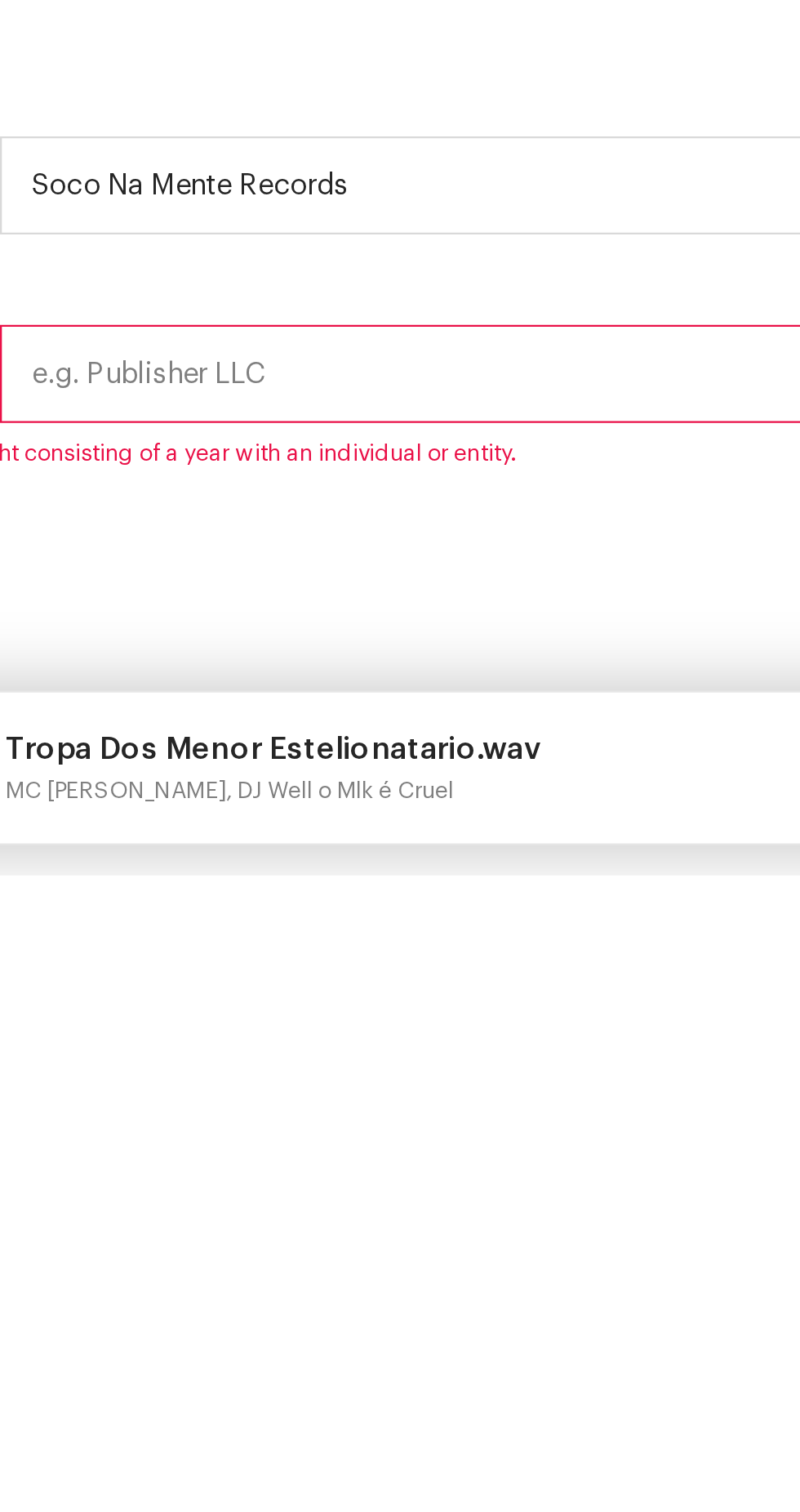
type input "Soco Na Mente Records"
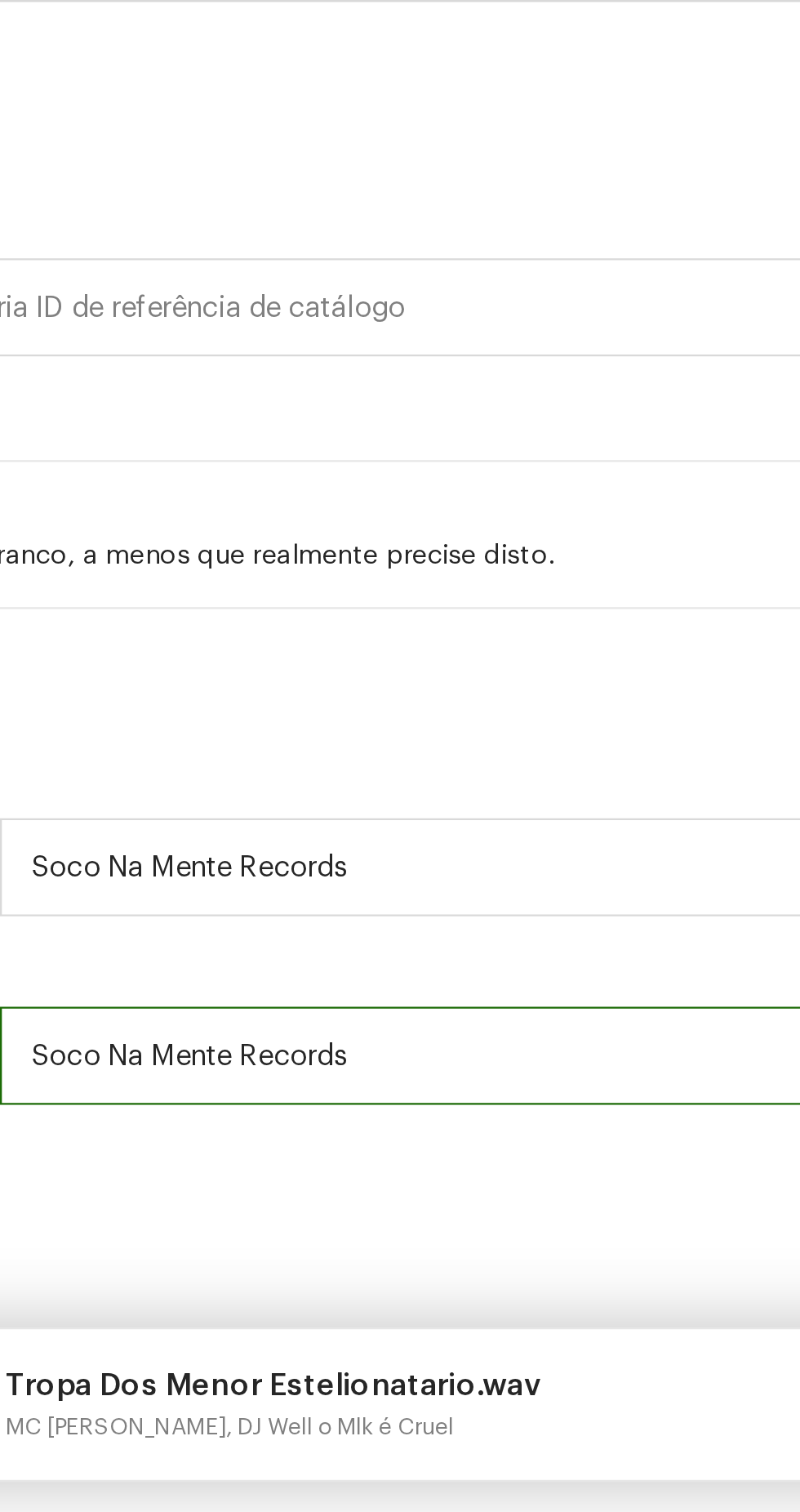
scroll to position [7, 0]
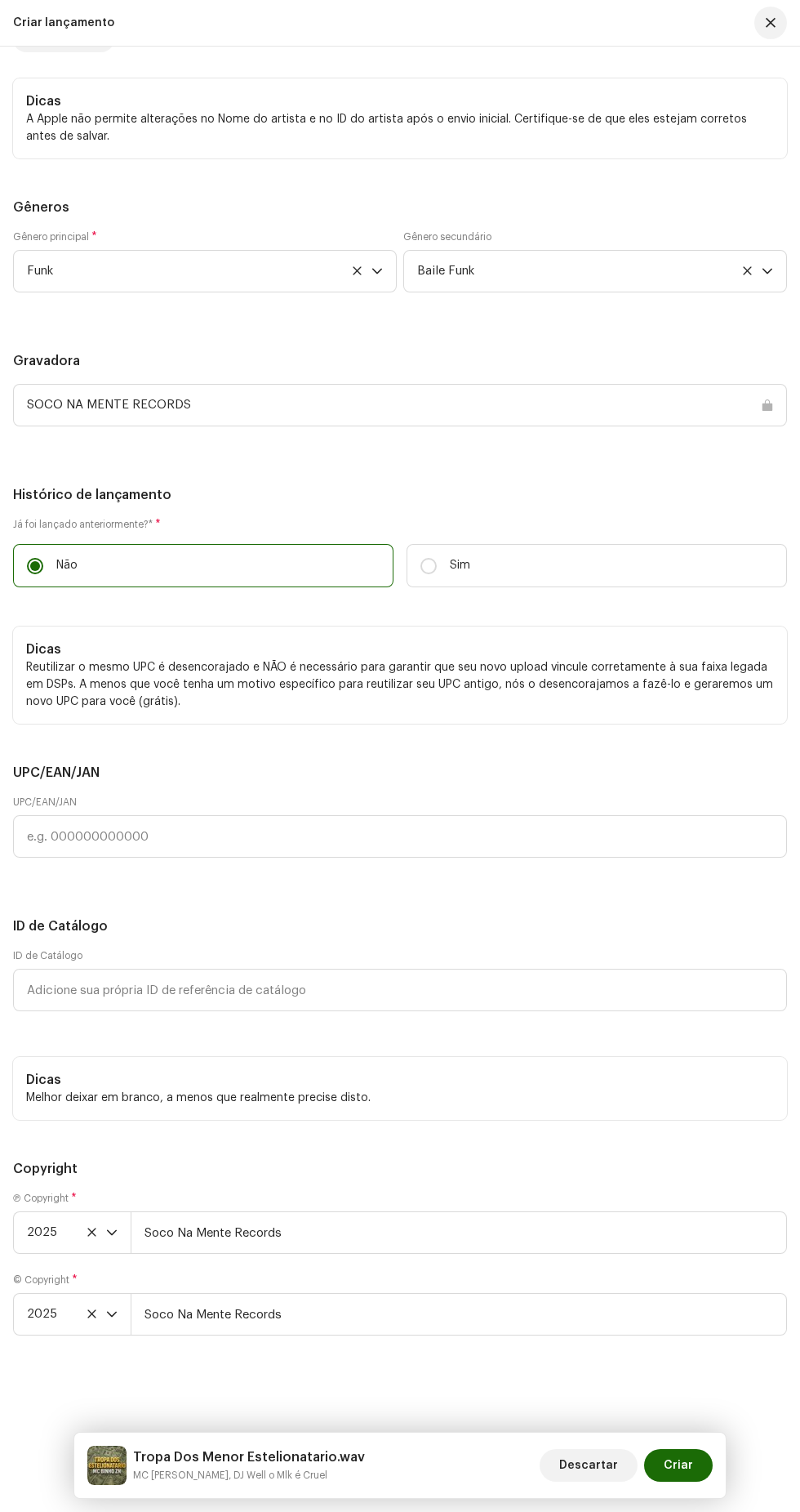
click at [672, 1461] on span "Criar" at bounding box center [678, 1465] width 30 height 32
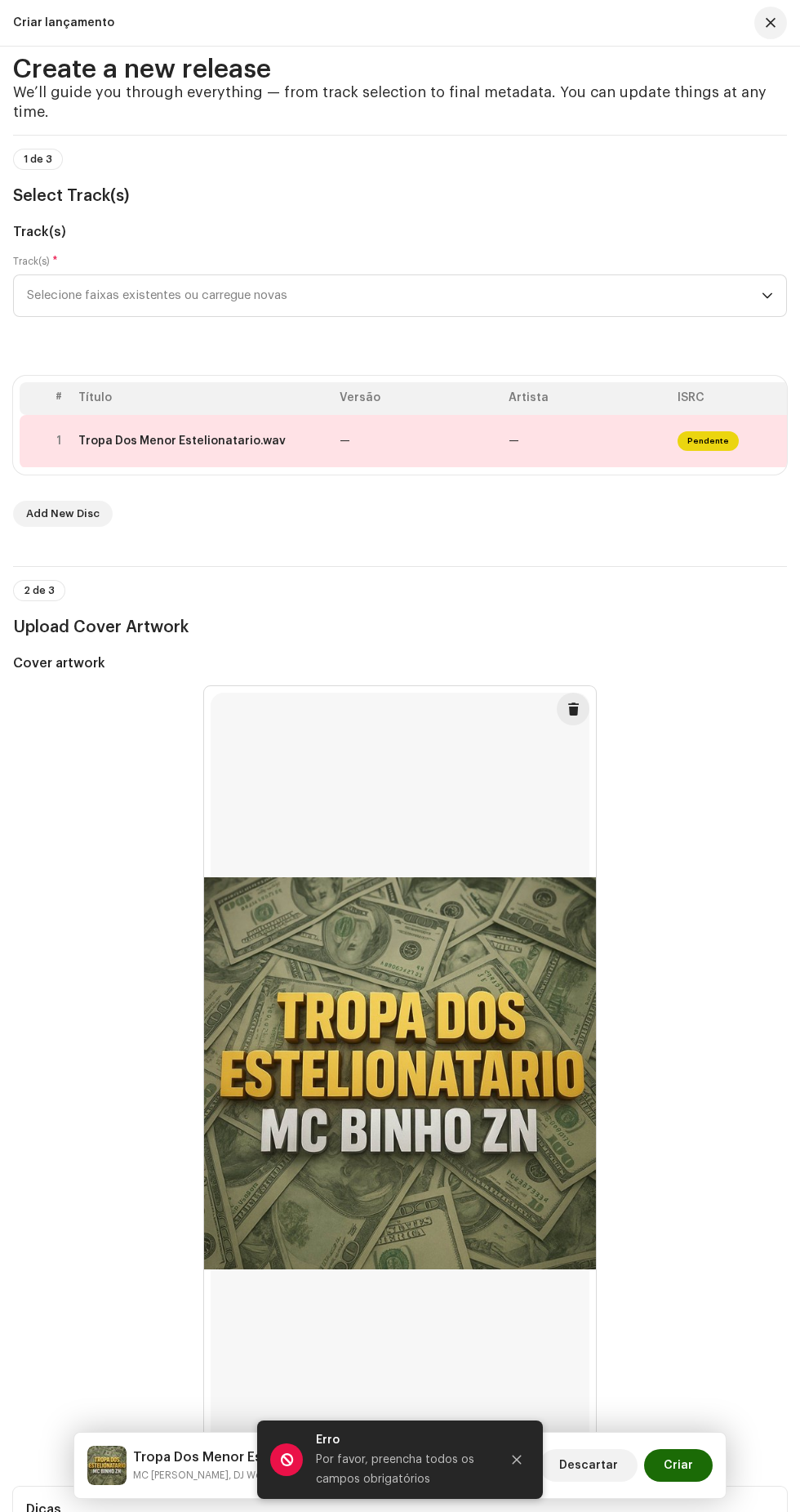
scroll to position [0, 0]
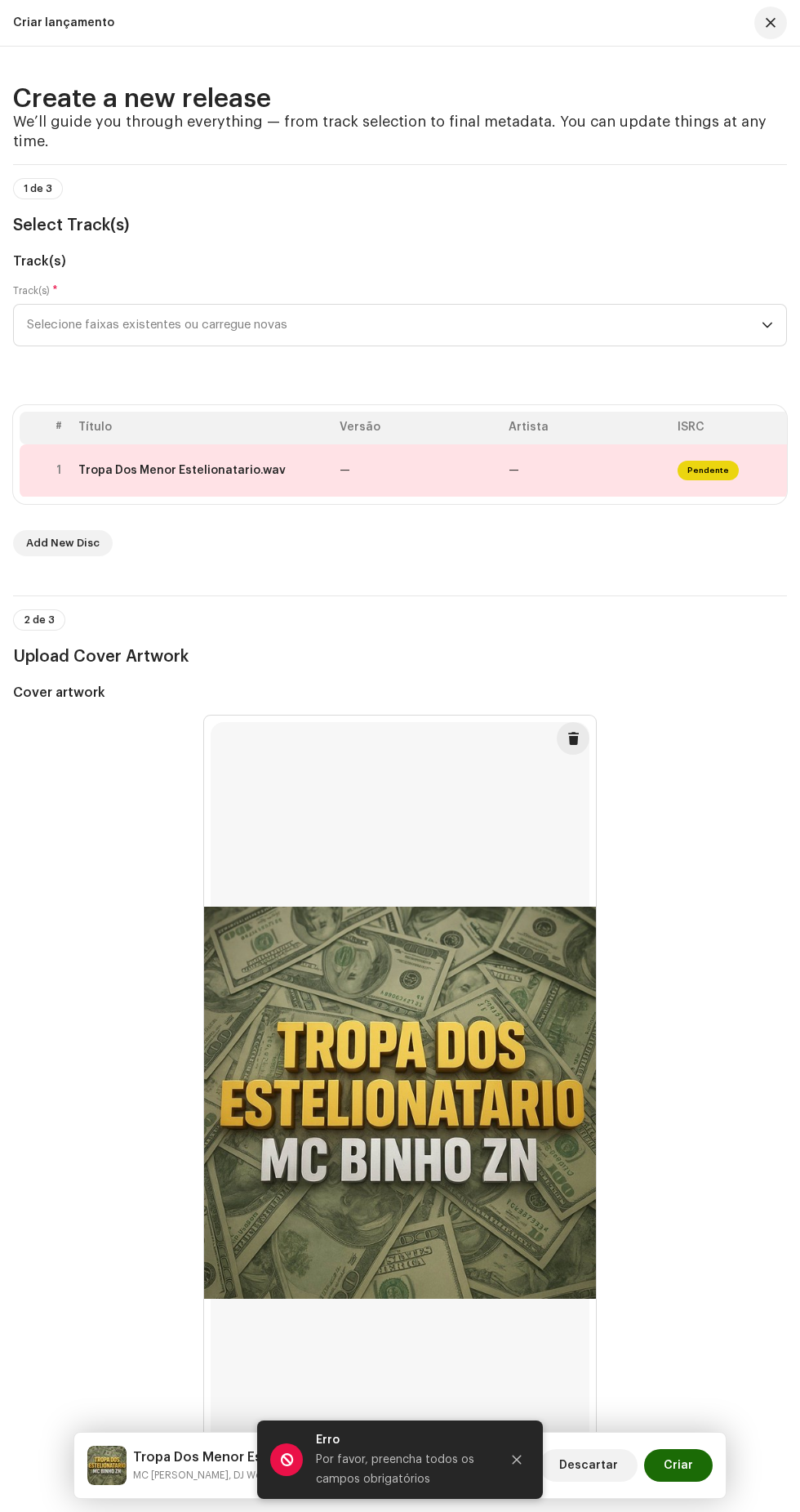
click at [716, 481] on span "Pendente" at bounding box center [708, 471] width 61 height 20
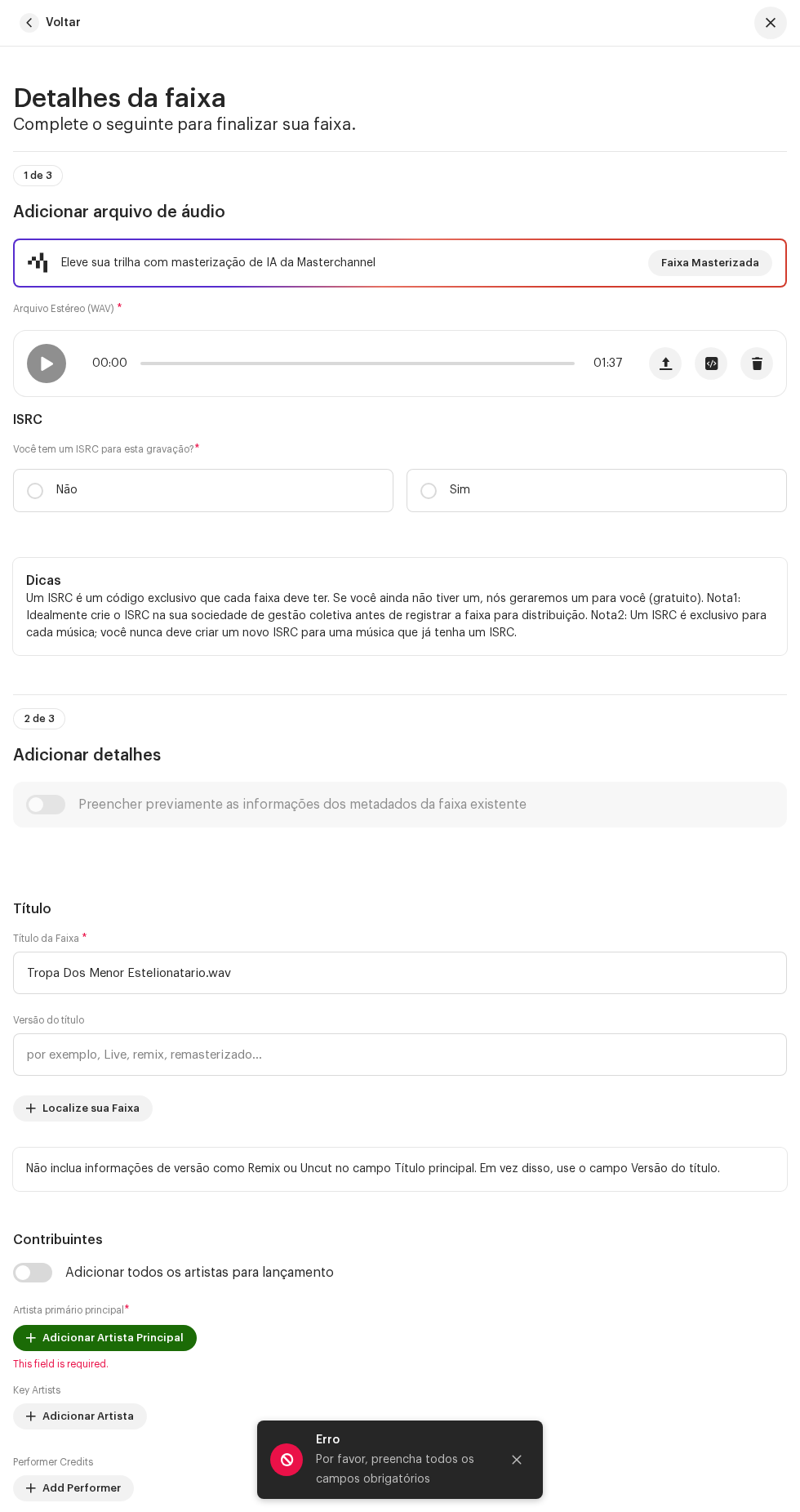
click at [428, 499] on input "Sim" at bounding box center [428, 491] width 16 height 16
radio input "true"
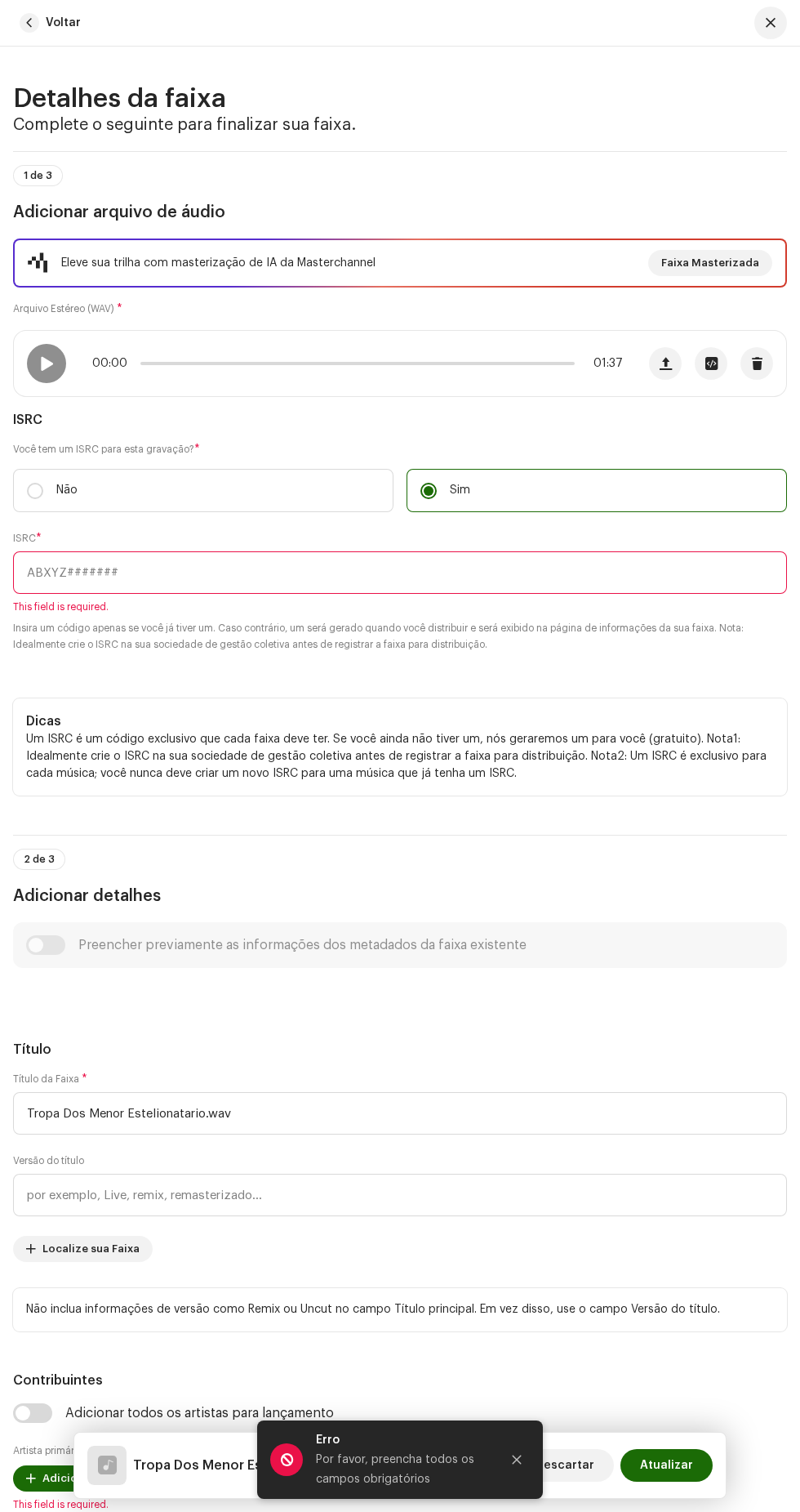
paste input "BCWOF2500014 tropa dos Estelionatário"
click at [534, 594] on input "BCWOF2500014 tropa dos Estelionatário" at bounding box center [400, 572] width 774 height 42
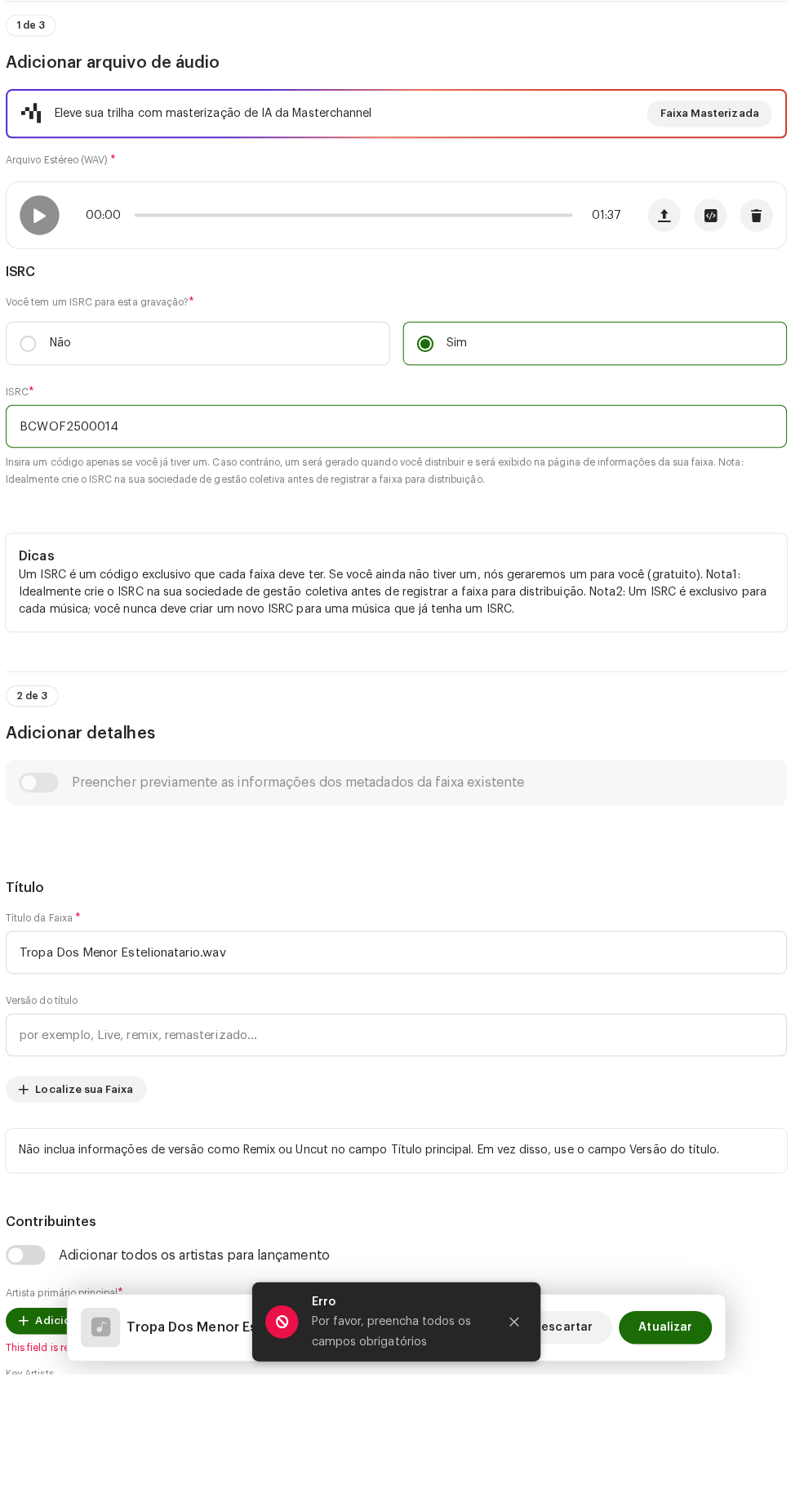
type input "BCWOF2500014"
click at [573, 633] on small "Insira um código apenas se você já tiver um. Caso contrário, um será gerado qua…" at bounding box center [400, 616] width 774 height 32
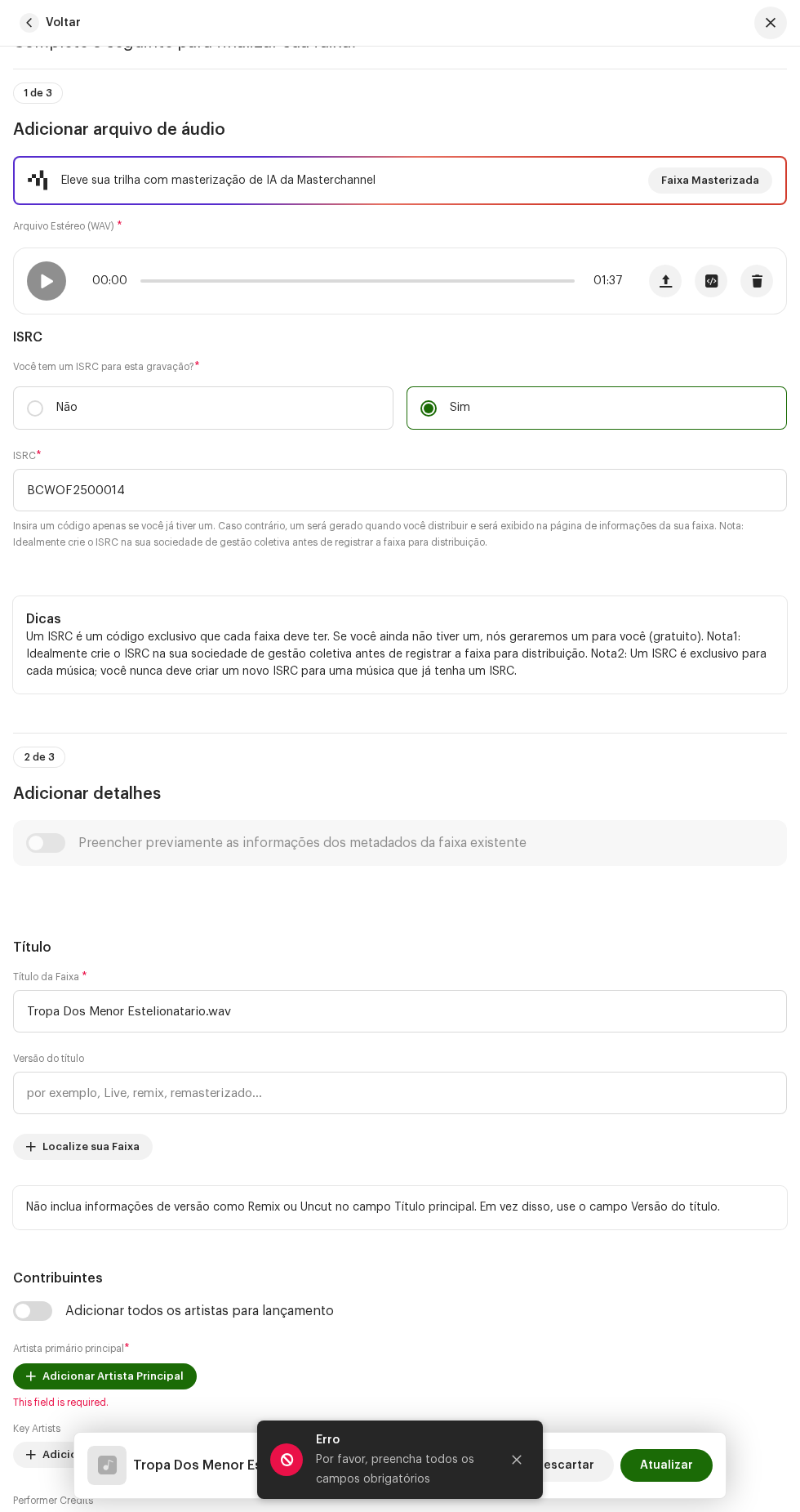
scroll to position [0, 0]
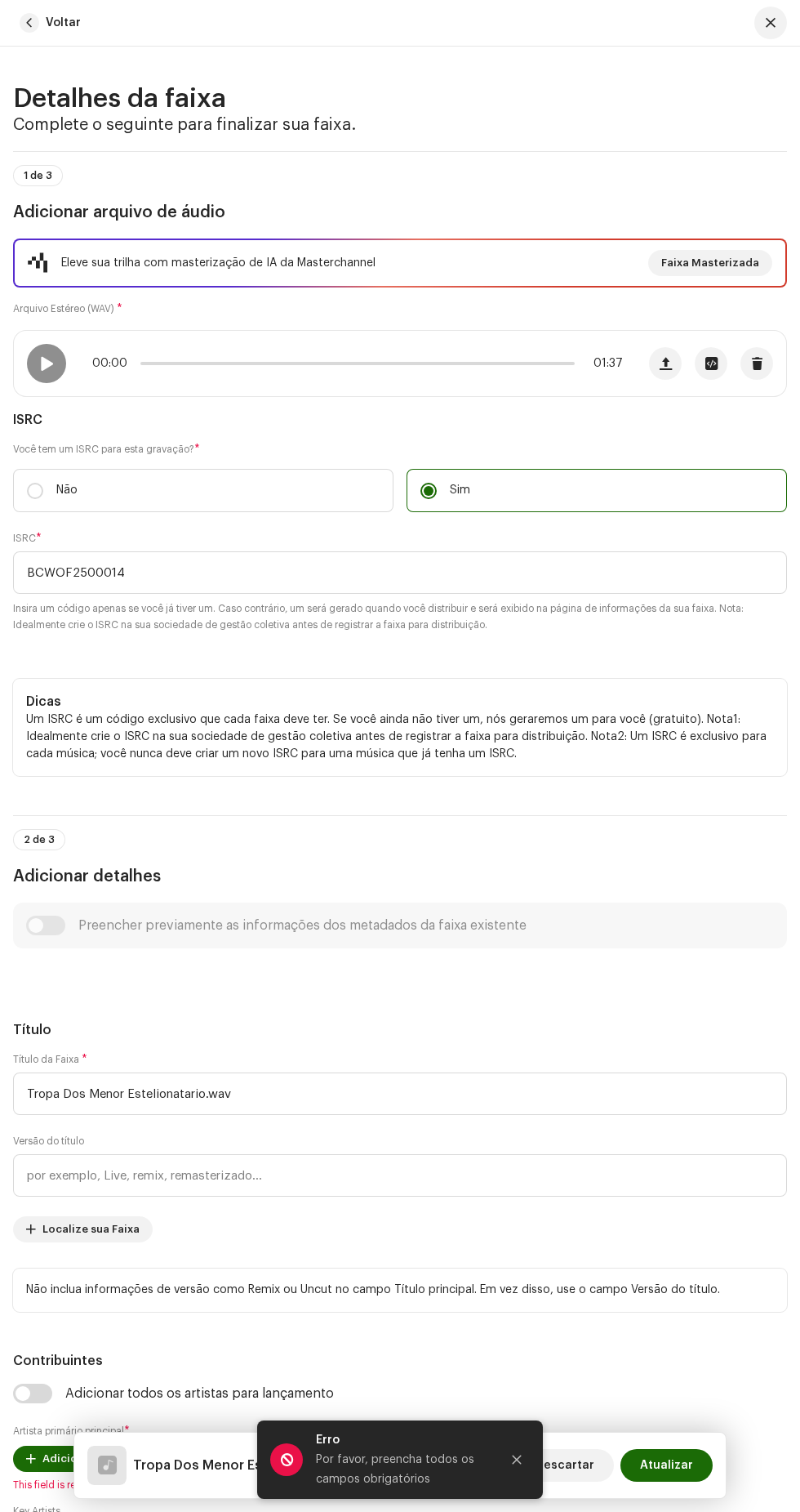
click at [46, 370] on span at bounding box center [46, 363] width 13 height 13
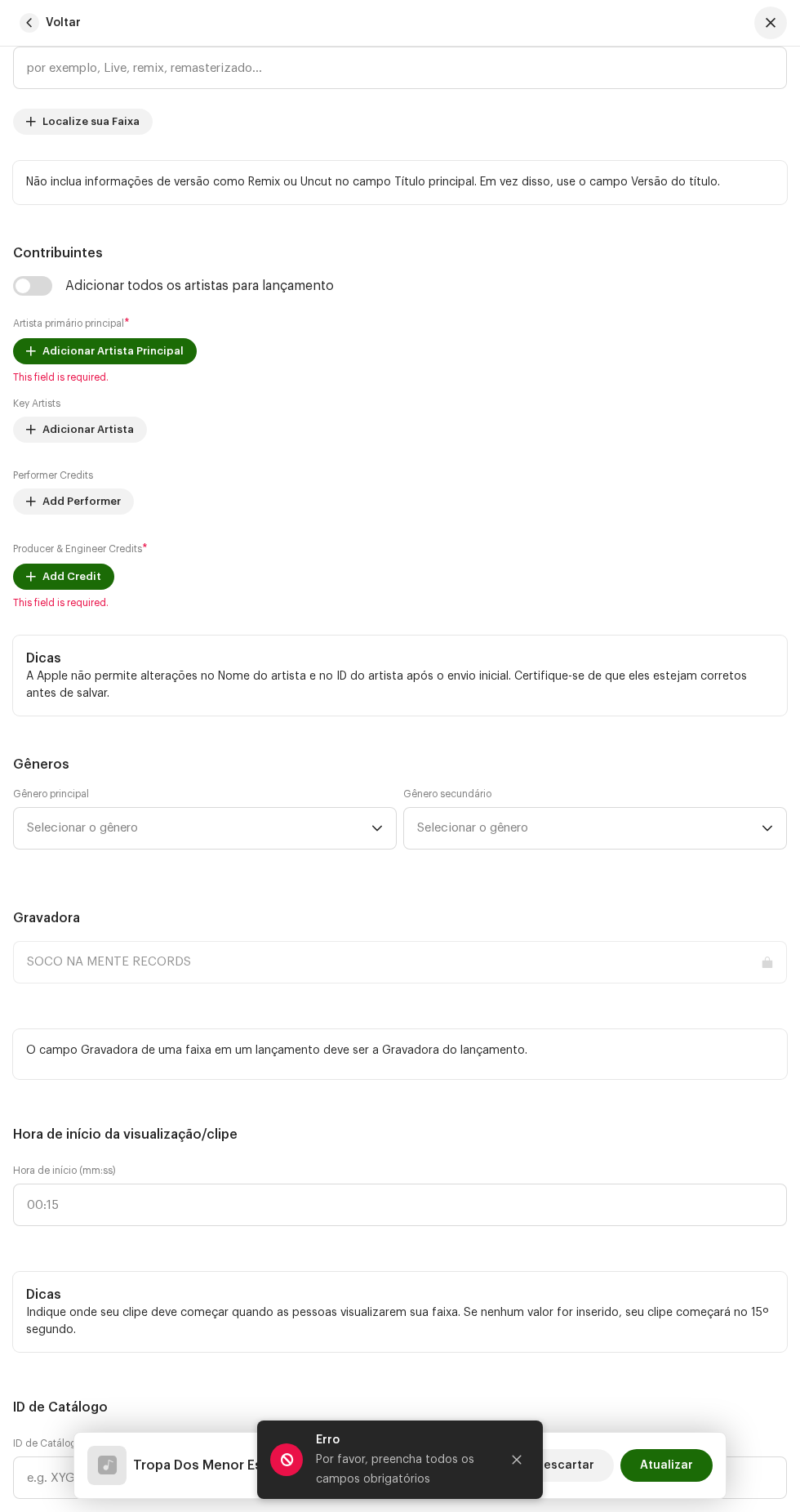
scroll to position [1119, 0]
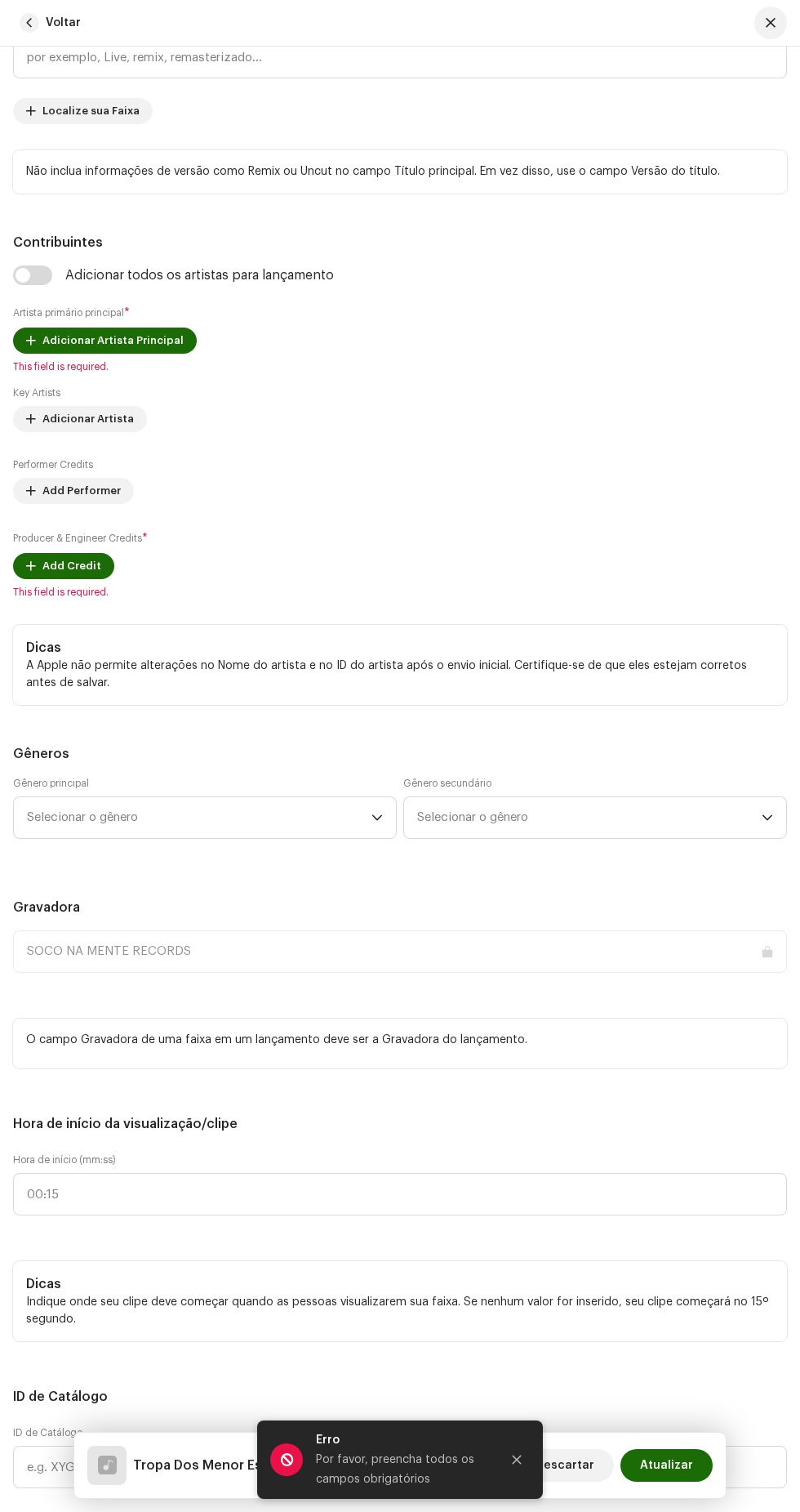
click at [51, 285] on input "checkbox" at bounding box center [33, 275] width 40 height 20
checkbox input "true"
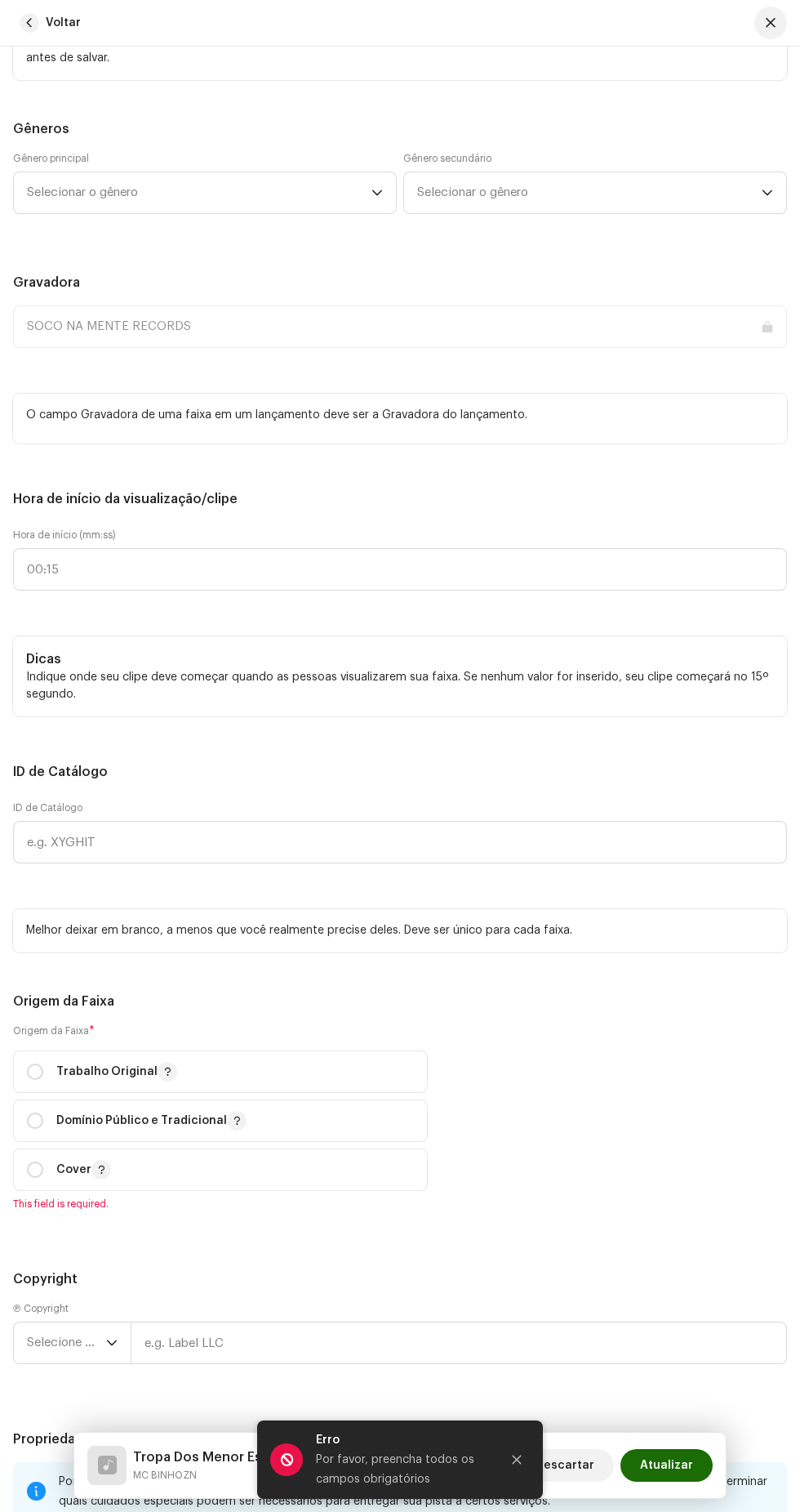
scroll to position [1923, 0]
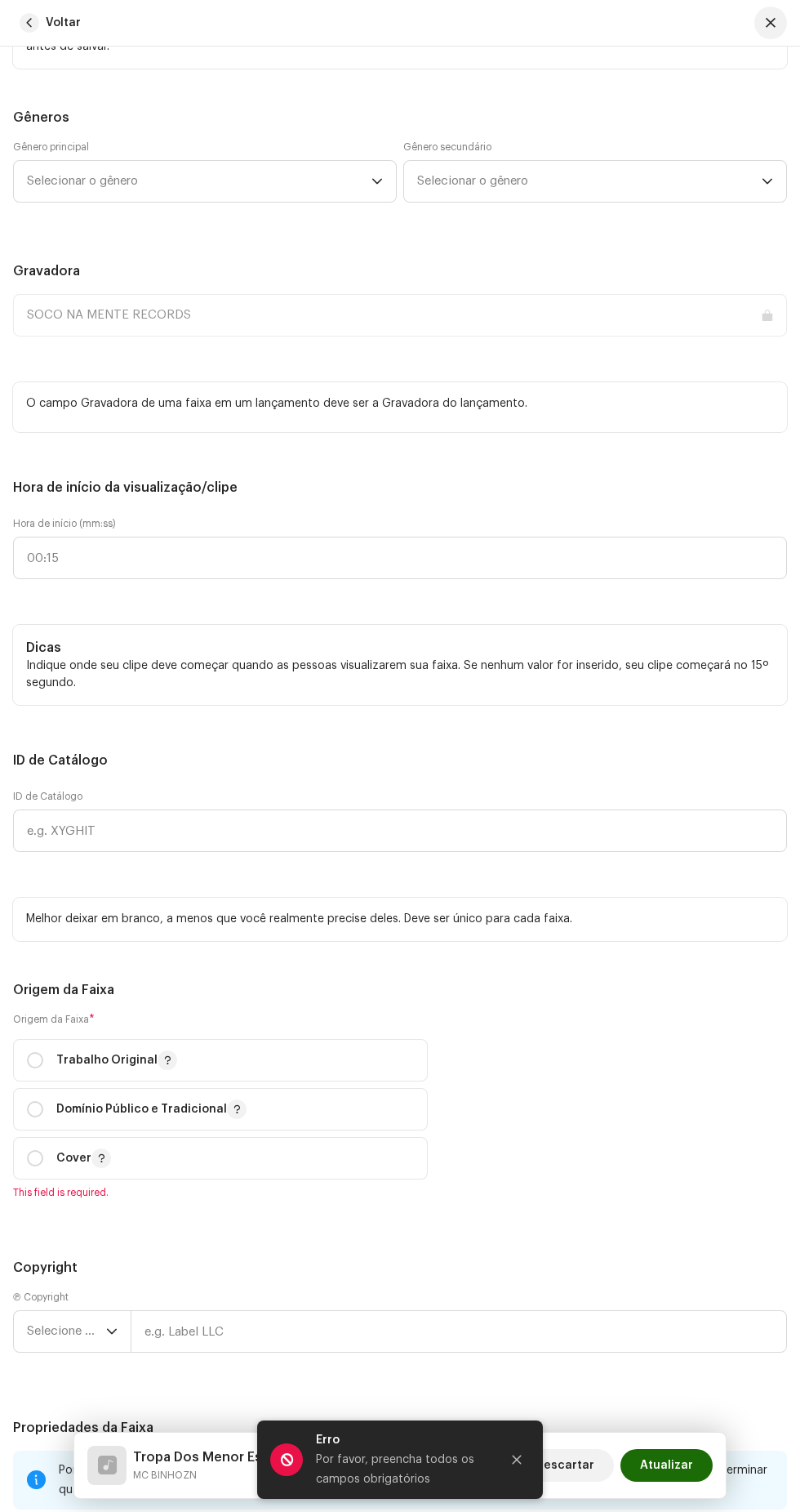
click at [184, 202] on span "Selecionar o gênero" at bounding box center [199, 181] width 345 height 40
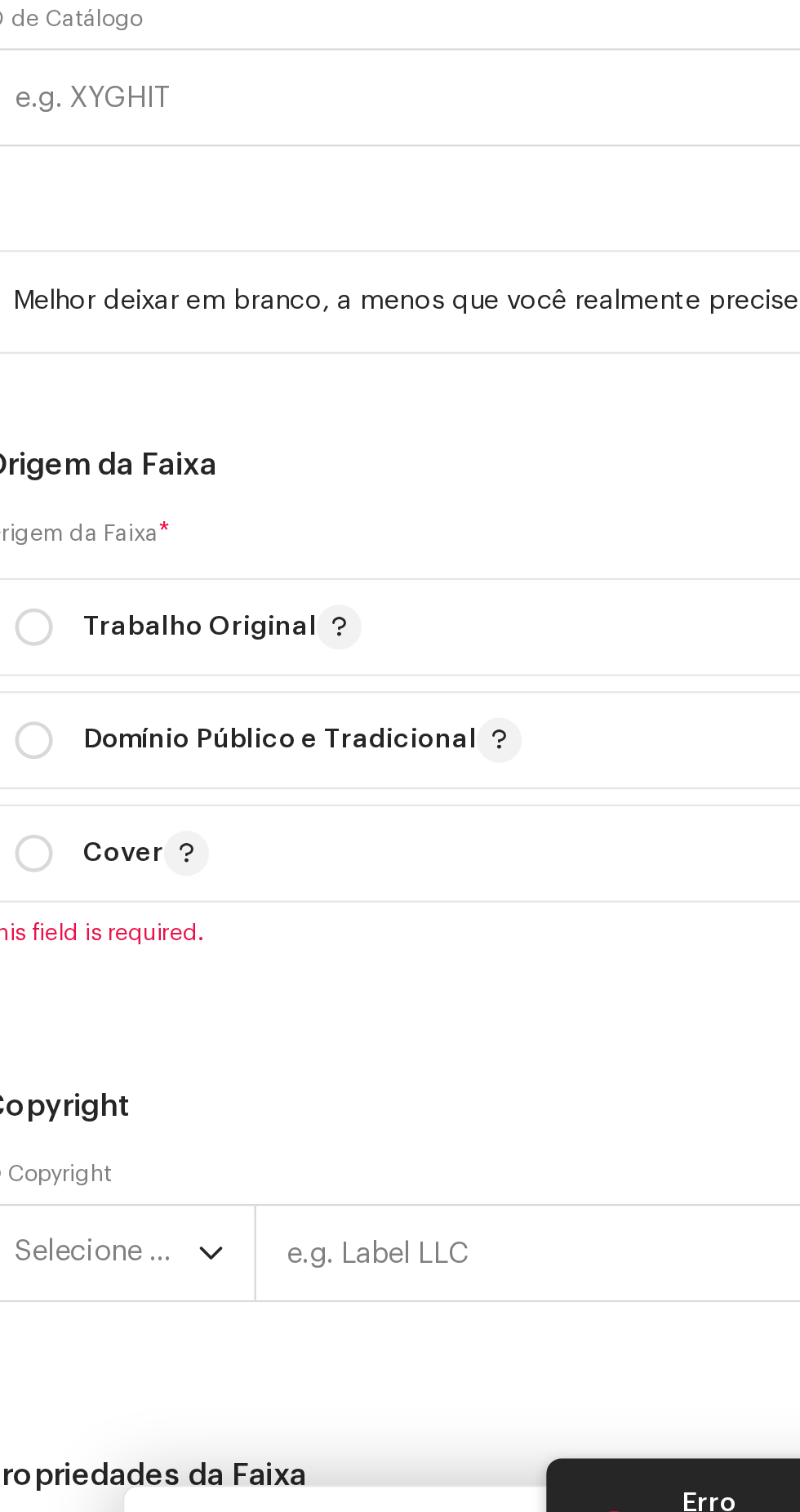
type input "Funk"
click at [211, 389] on li "Funk" at bounding box center [205, 372] width 369 height 32
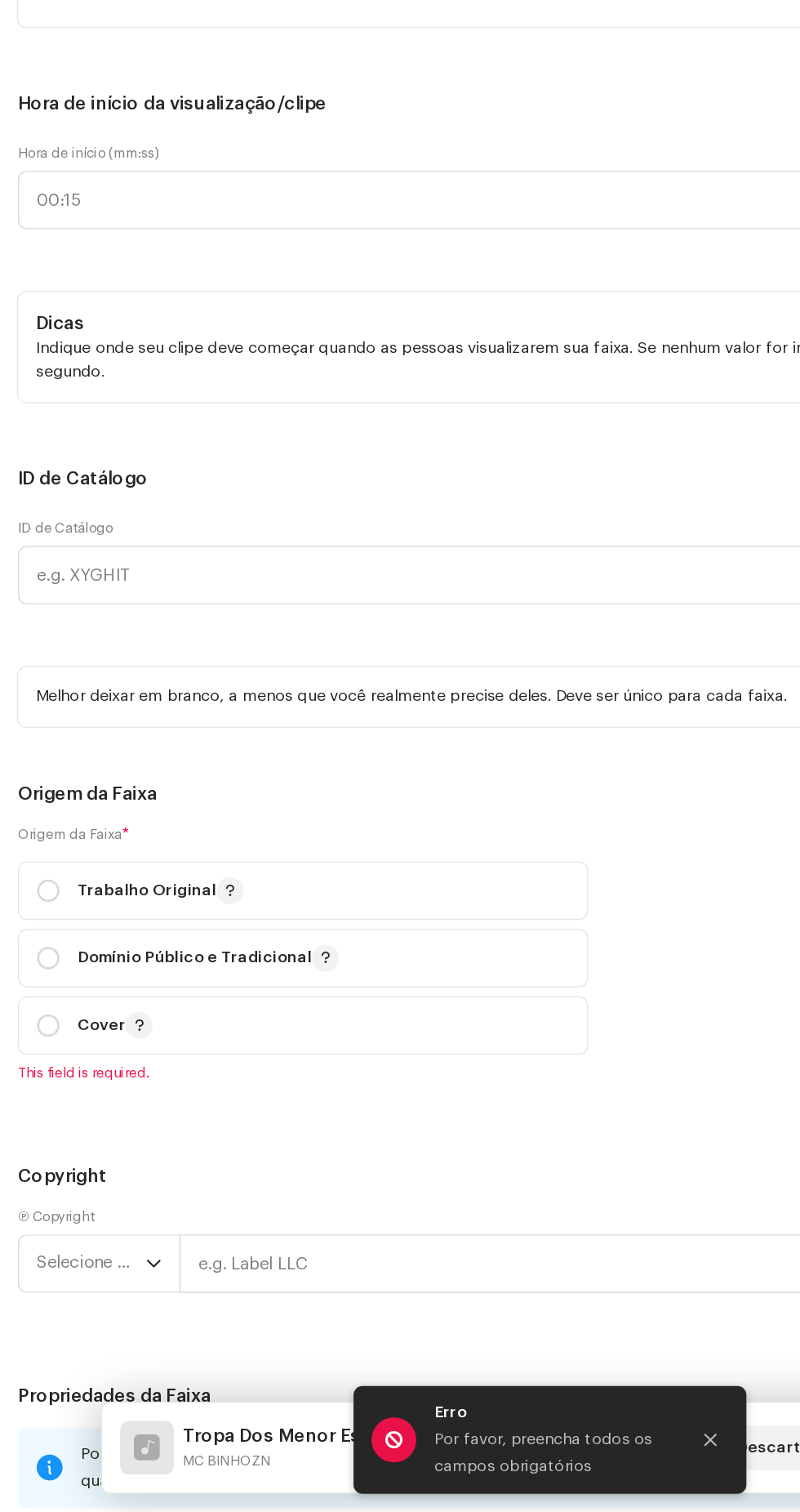
scroll to position [7, 0]
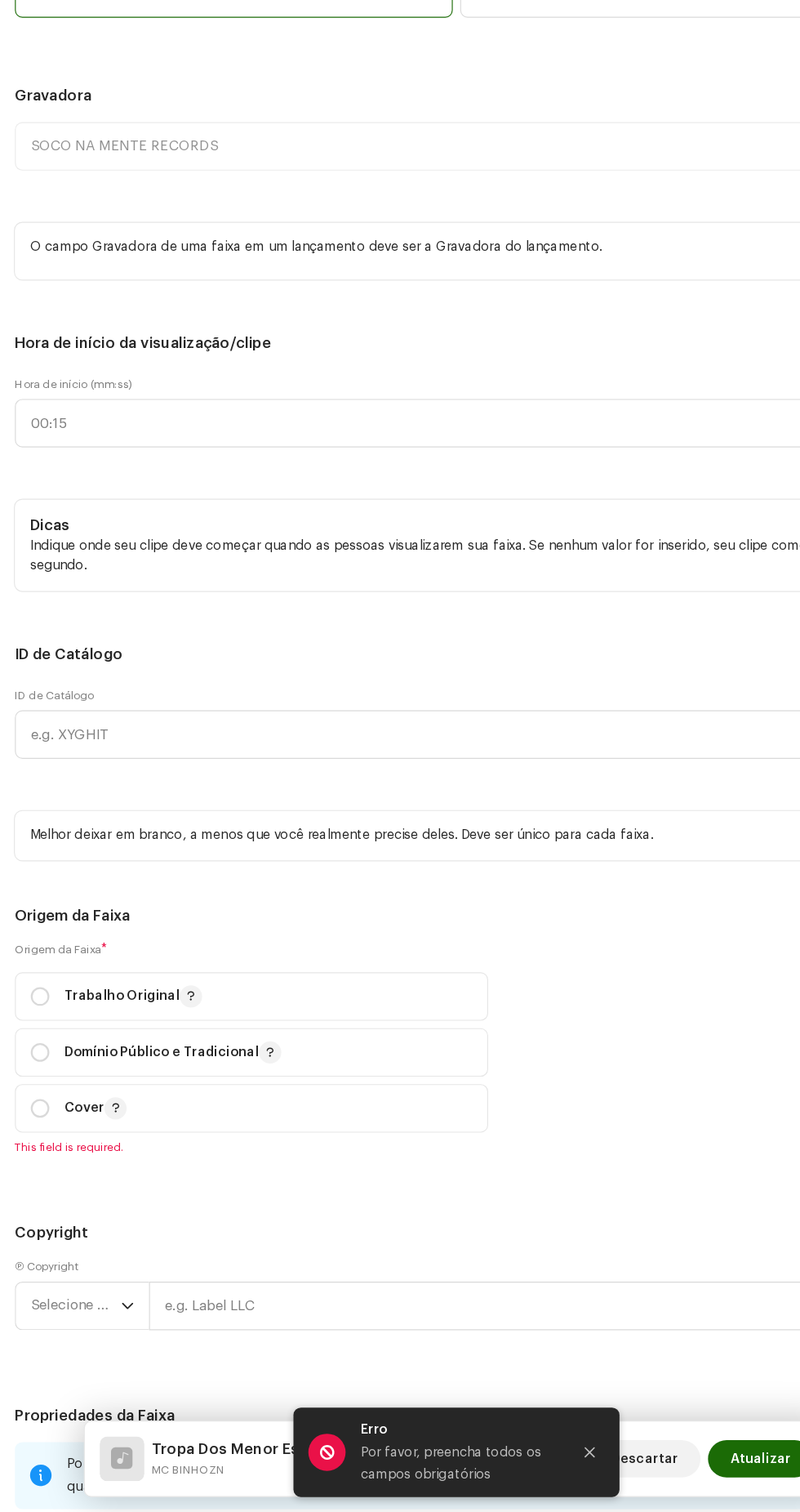
click at [534, 202] on span "Selecionar o gênero" at bounding box center [590, 181] width 345 height 40
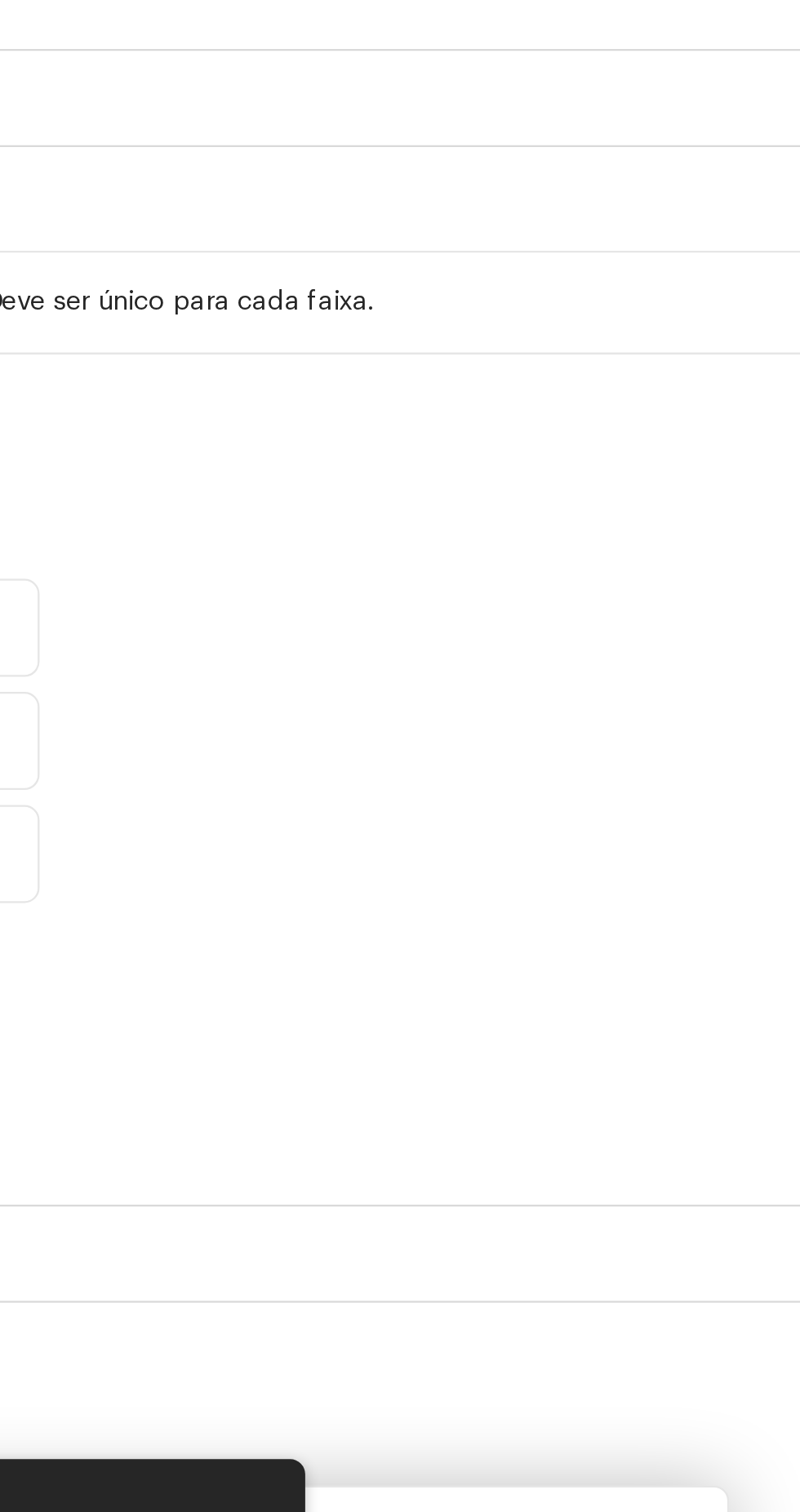
type input "Funk"
click at [646, 323] on li "Baile Funk" at bounding box center [594, 306] width 369 height 32
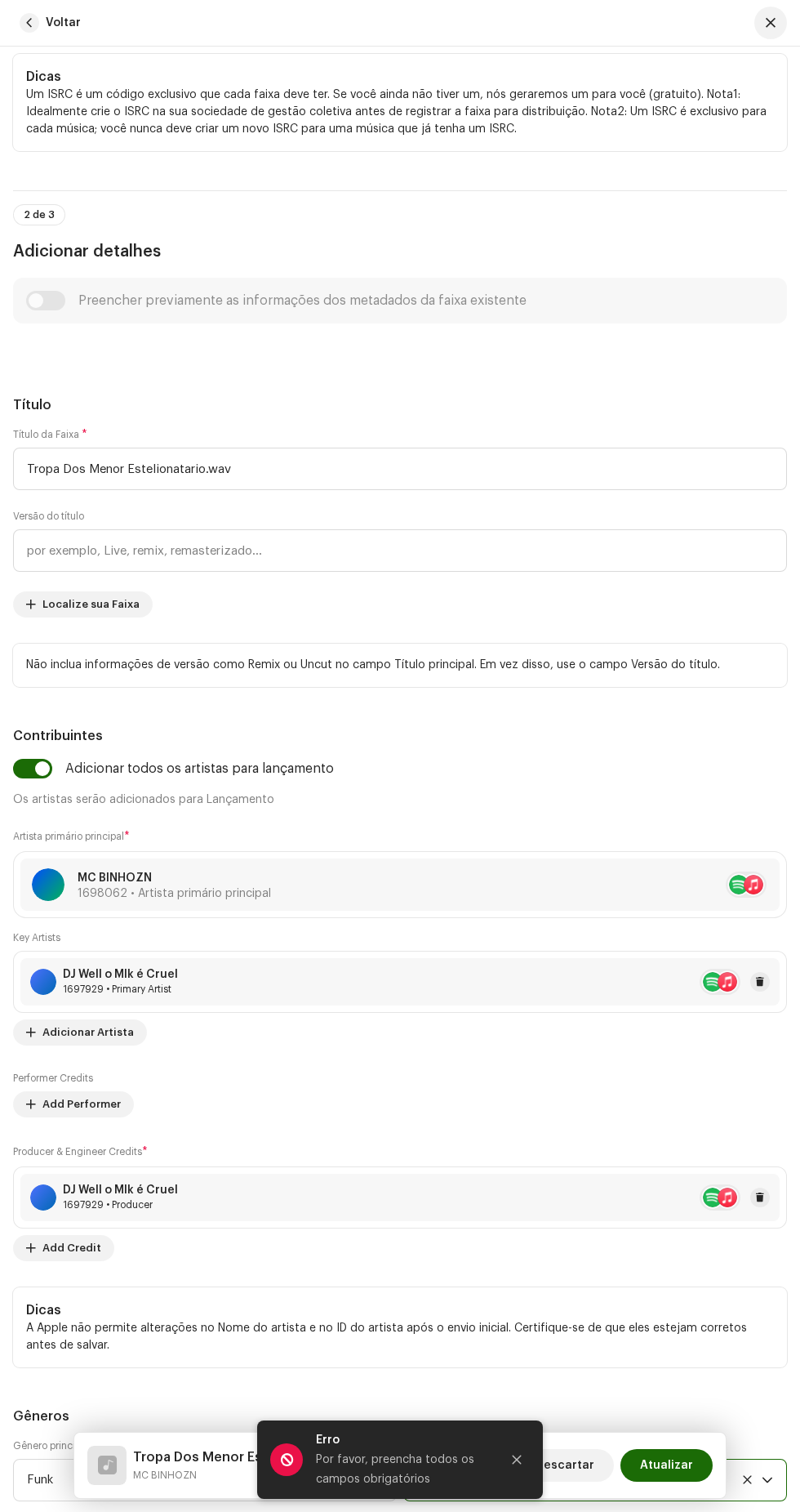
scroll to position [0, 0]
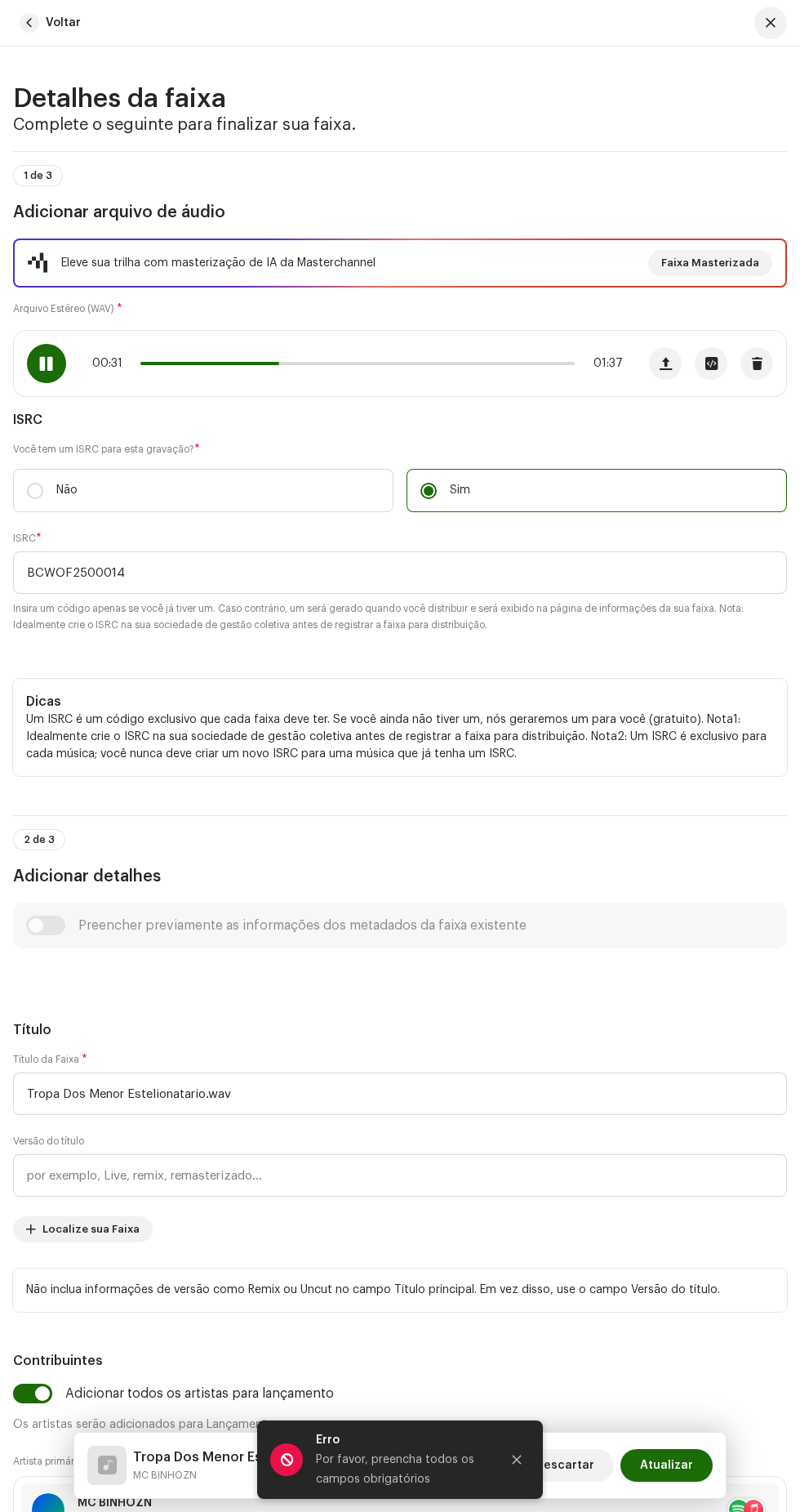
click at [212, 365] on span at bounding box center [209, 364] width 139 height 4
click at [174, 365] on span at bounding box center [180, 364] width 81 height 4
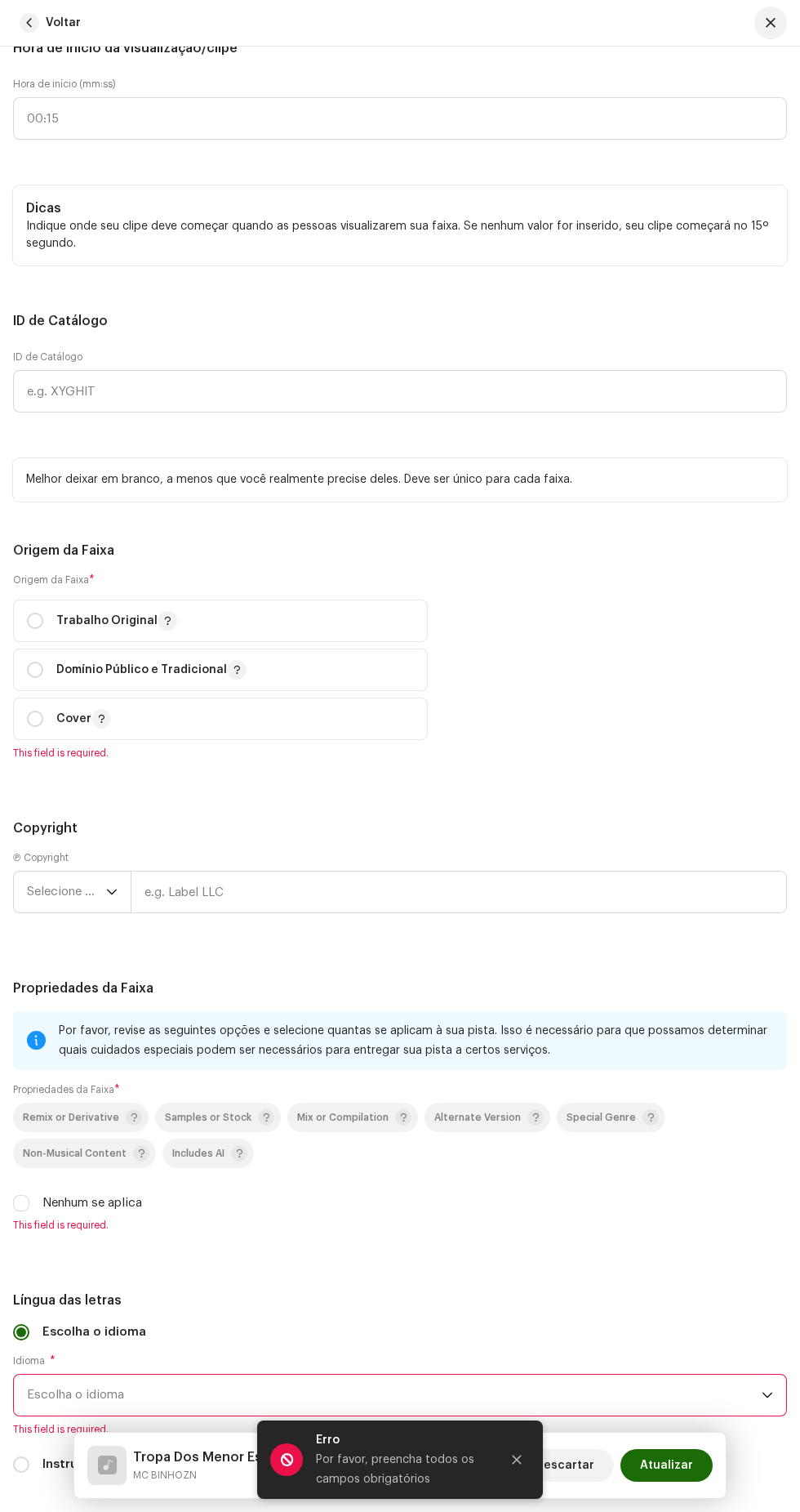
scroll to position [2362, 0]
click at [268, 140] on input "text" at bounding box center [400, 119] width 774 height 42
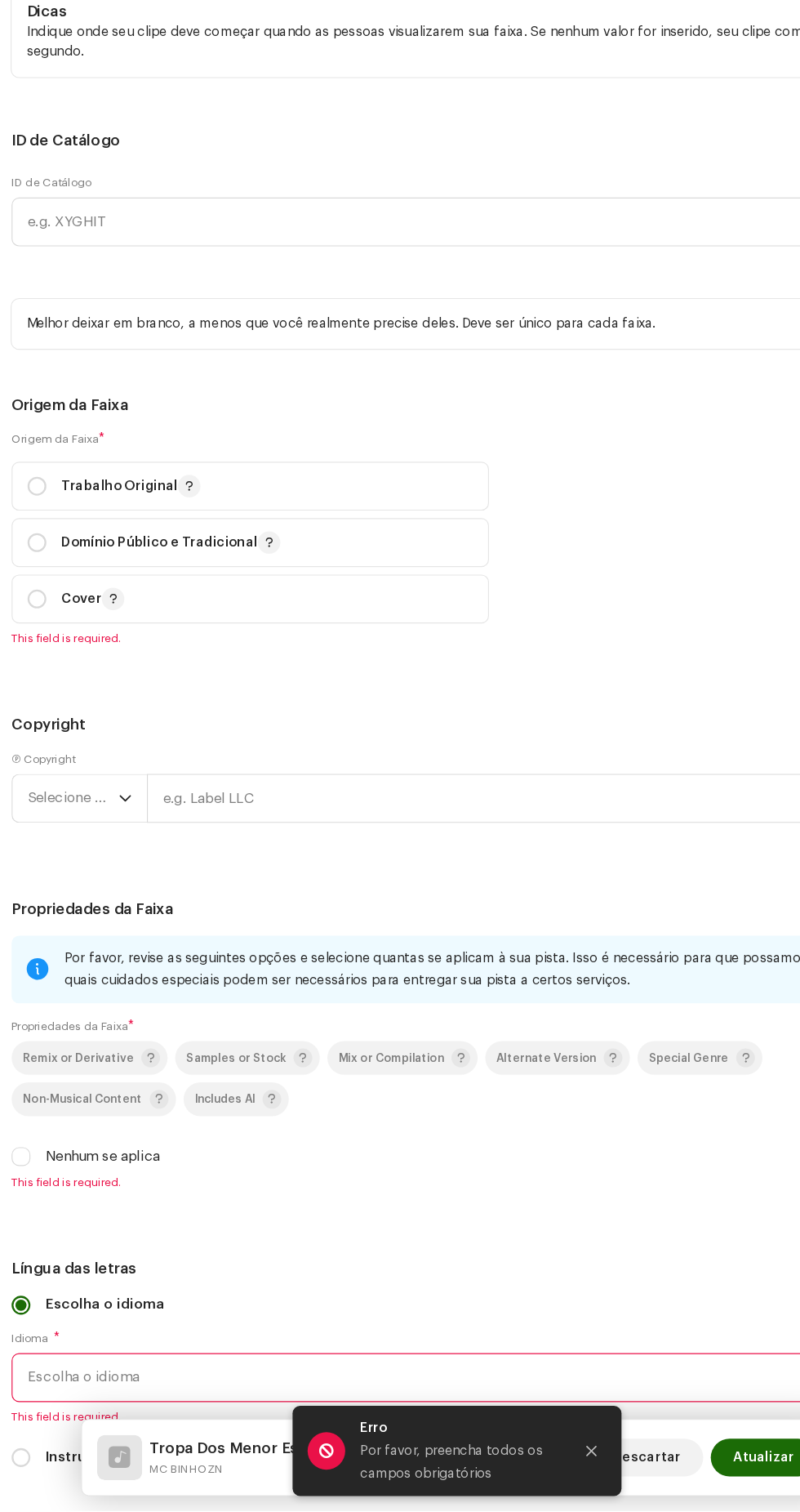
scroll to position [5, 0]
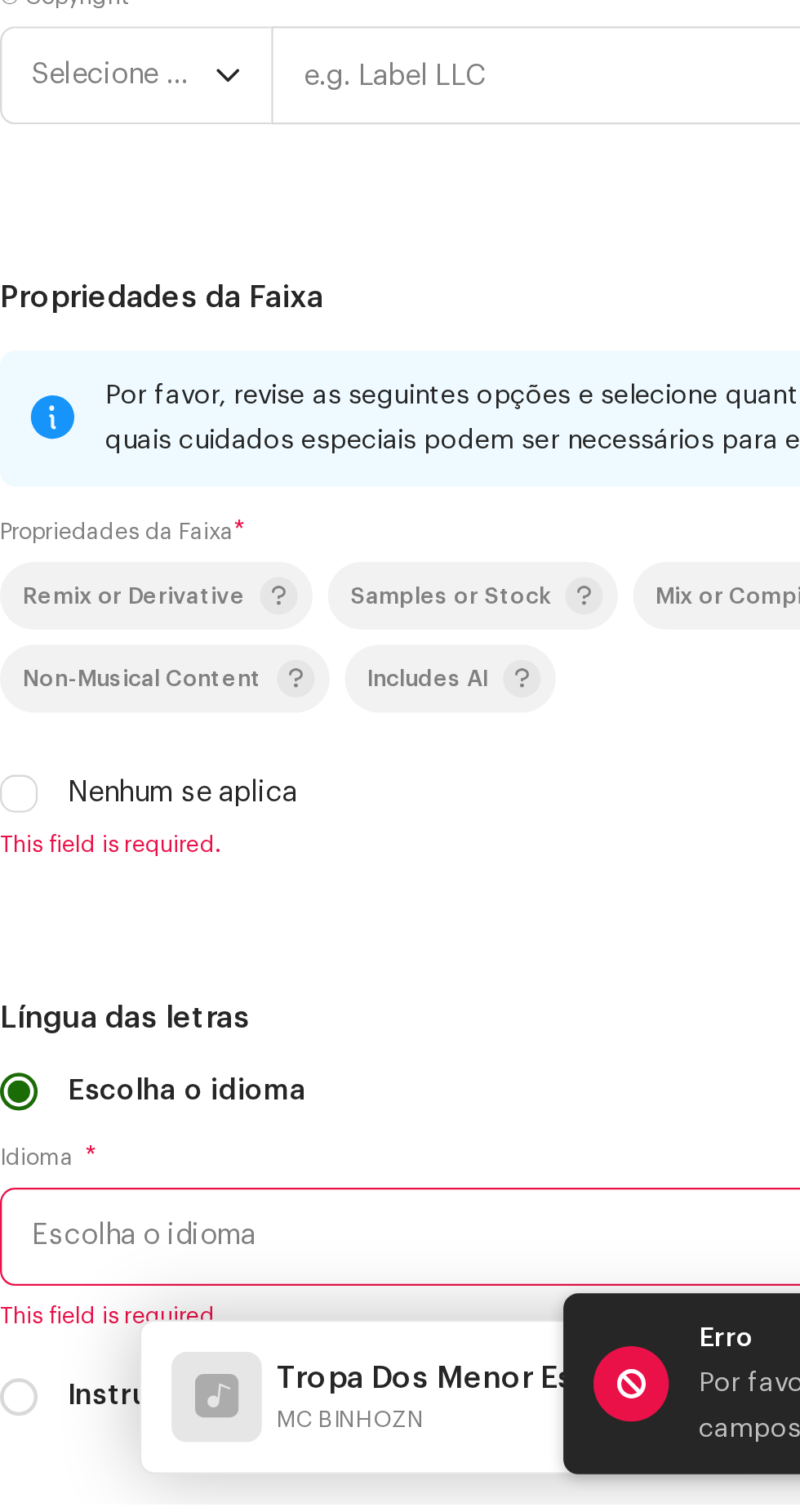
type input "00:00"
click at [268, 266] on div "Dicas Indique onde seu clipe deve começar quando as pessoas visualizarem sua fa…" at bounding box center [400, 225] width 774 height 80
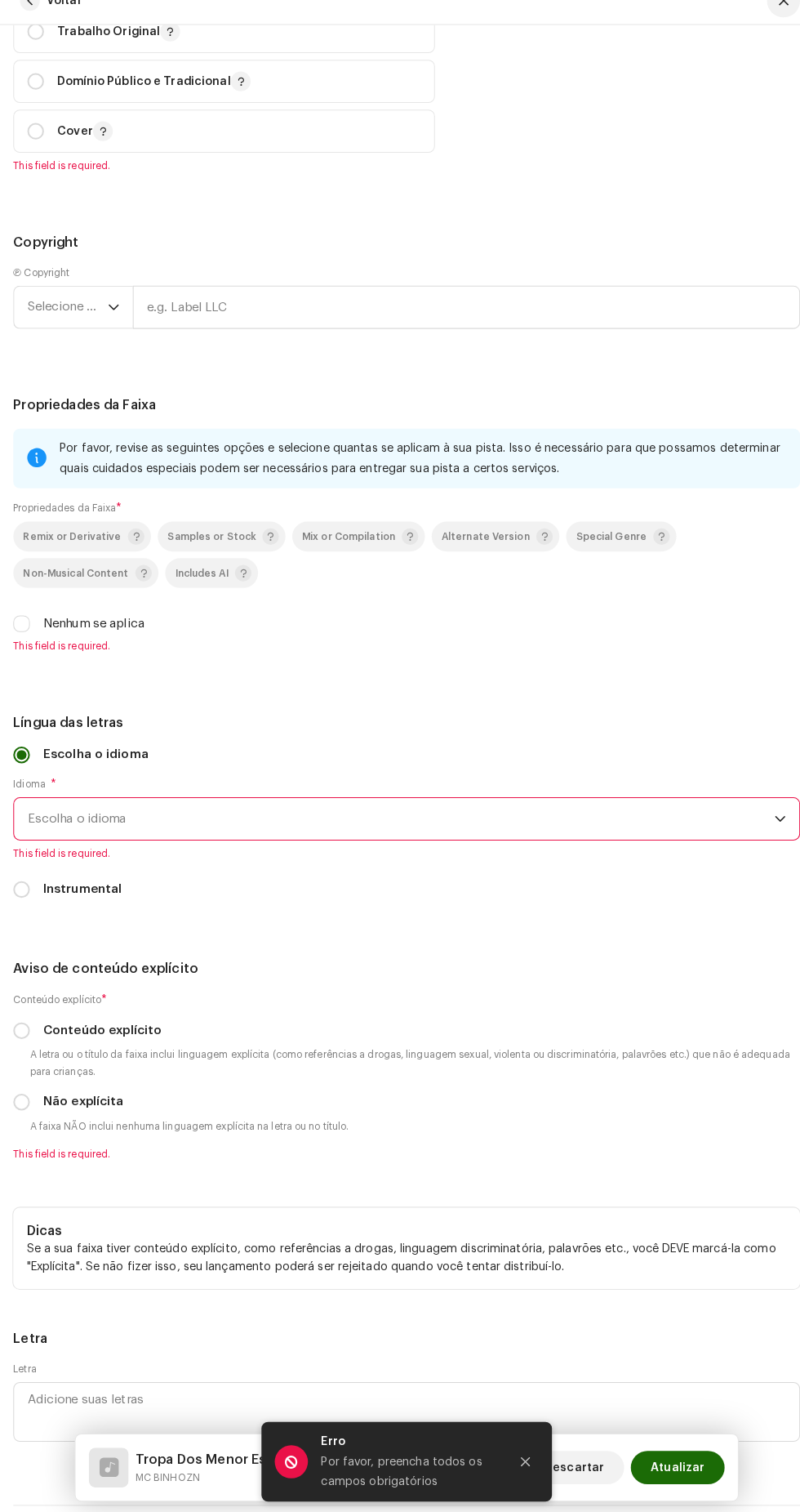
scroll to position [2943, 0]
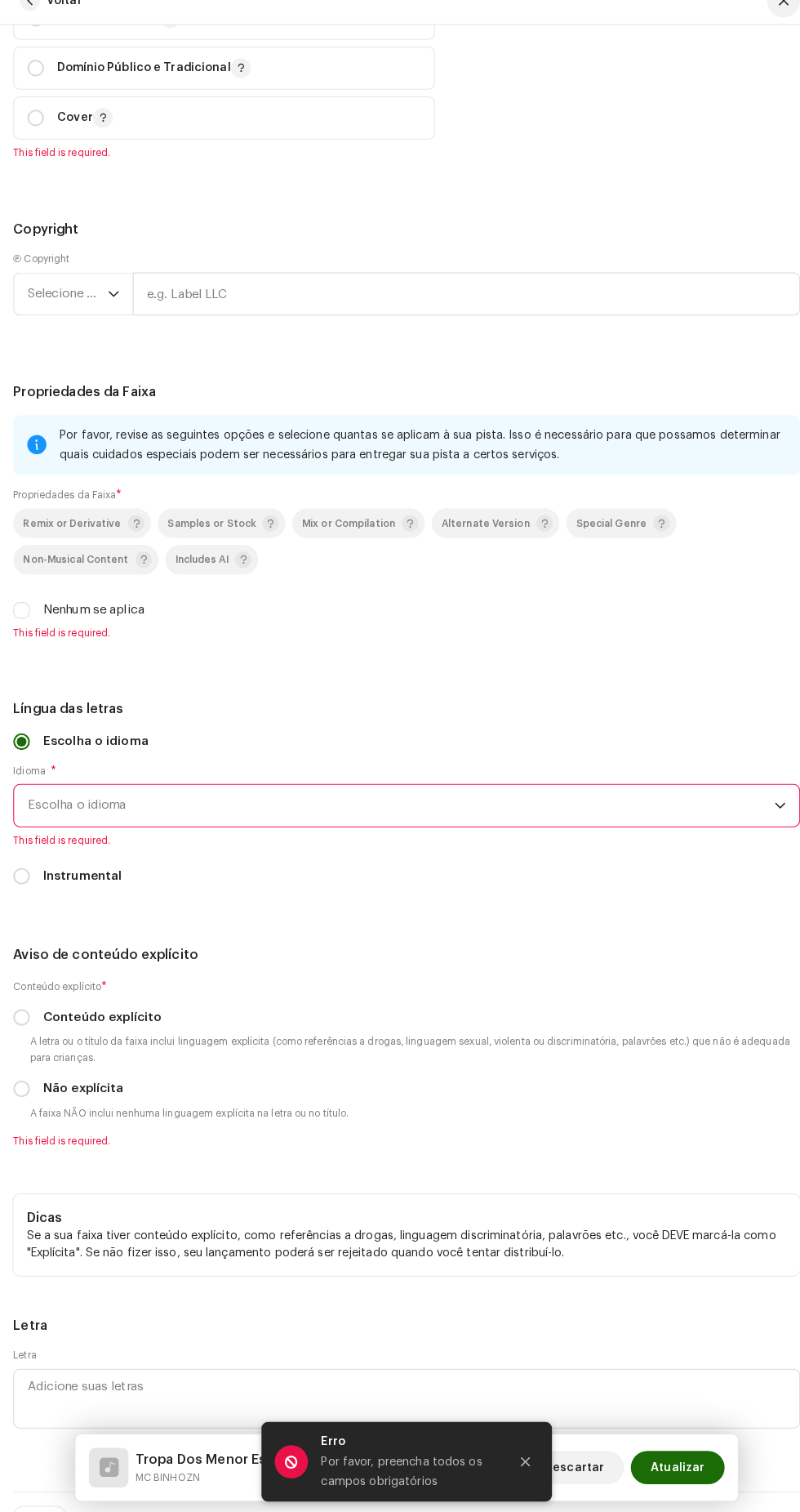
click at [517, 1463] on icon "Close" at bounding box center [516, 1459] width 12 height 12
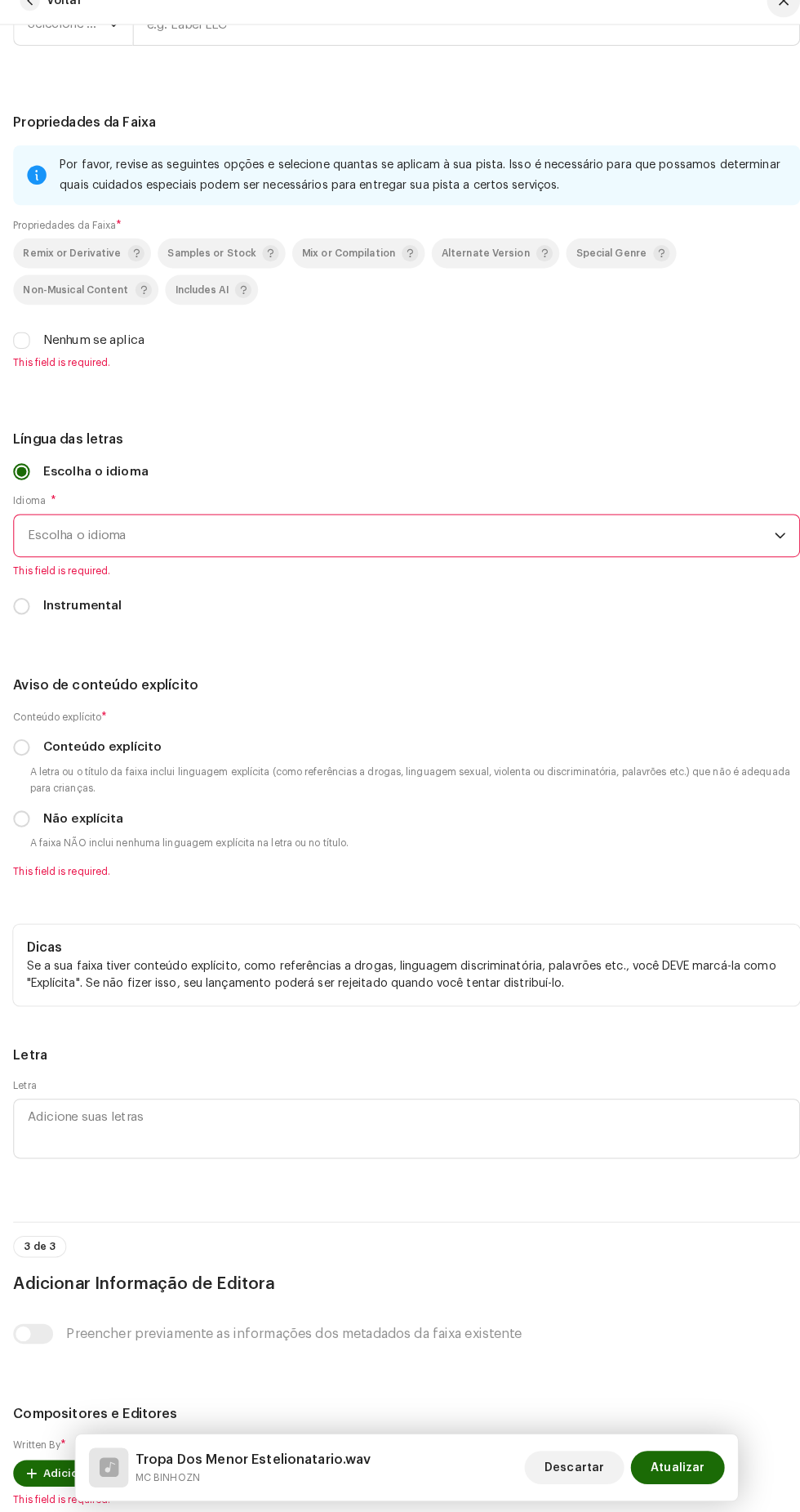
scroll to position [3220, 0]
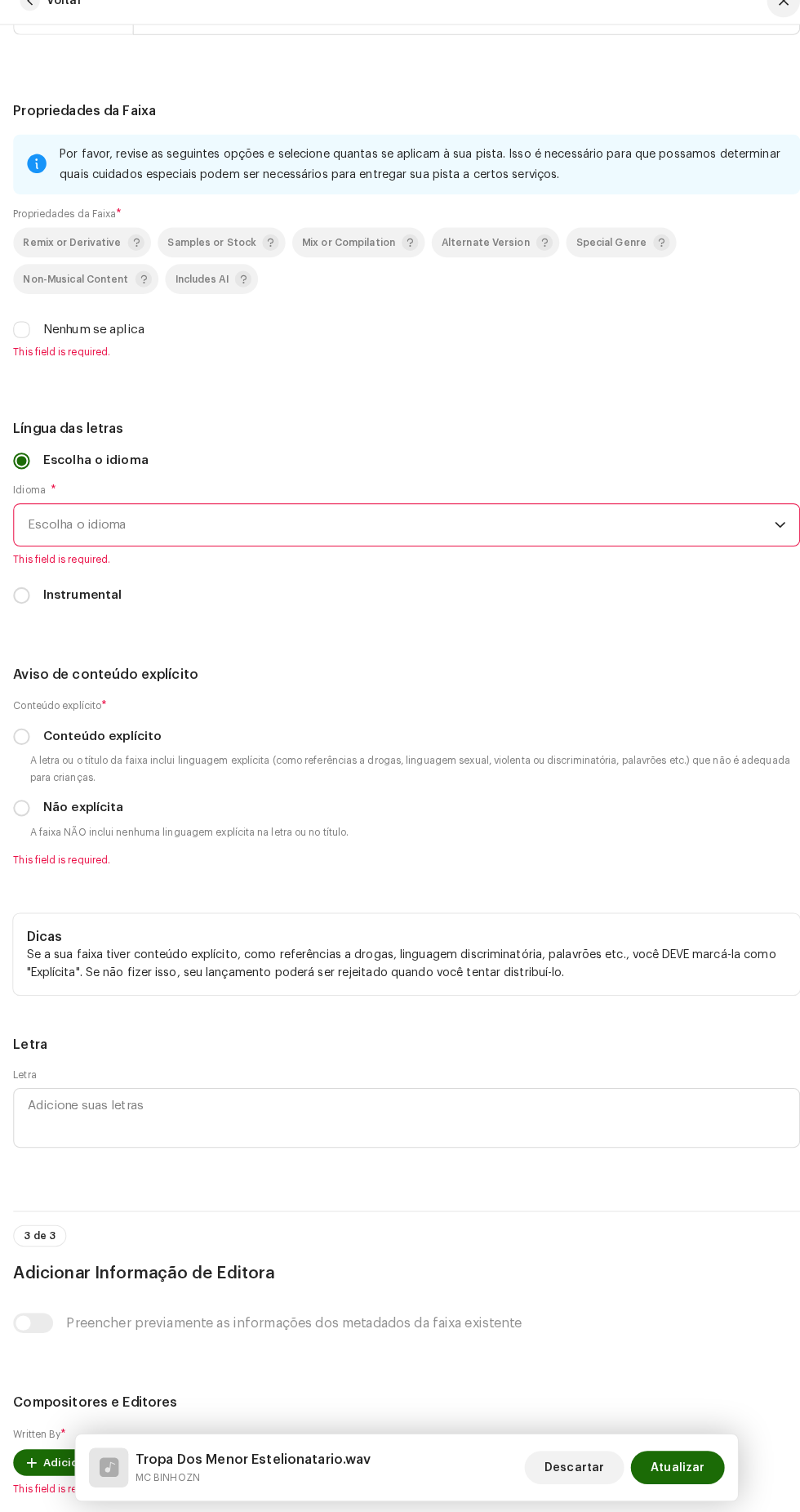
radio input "true"
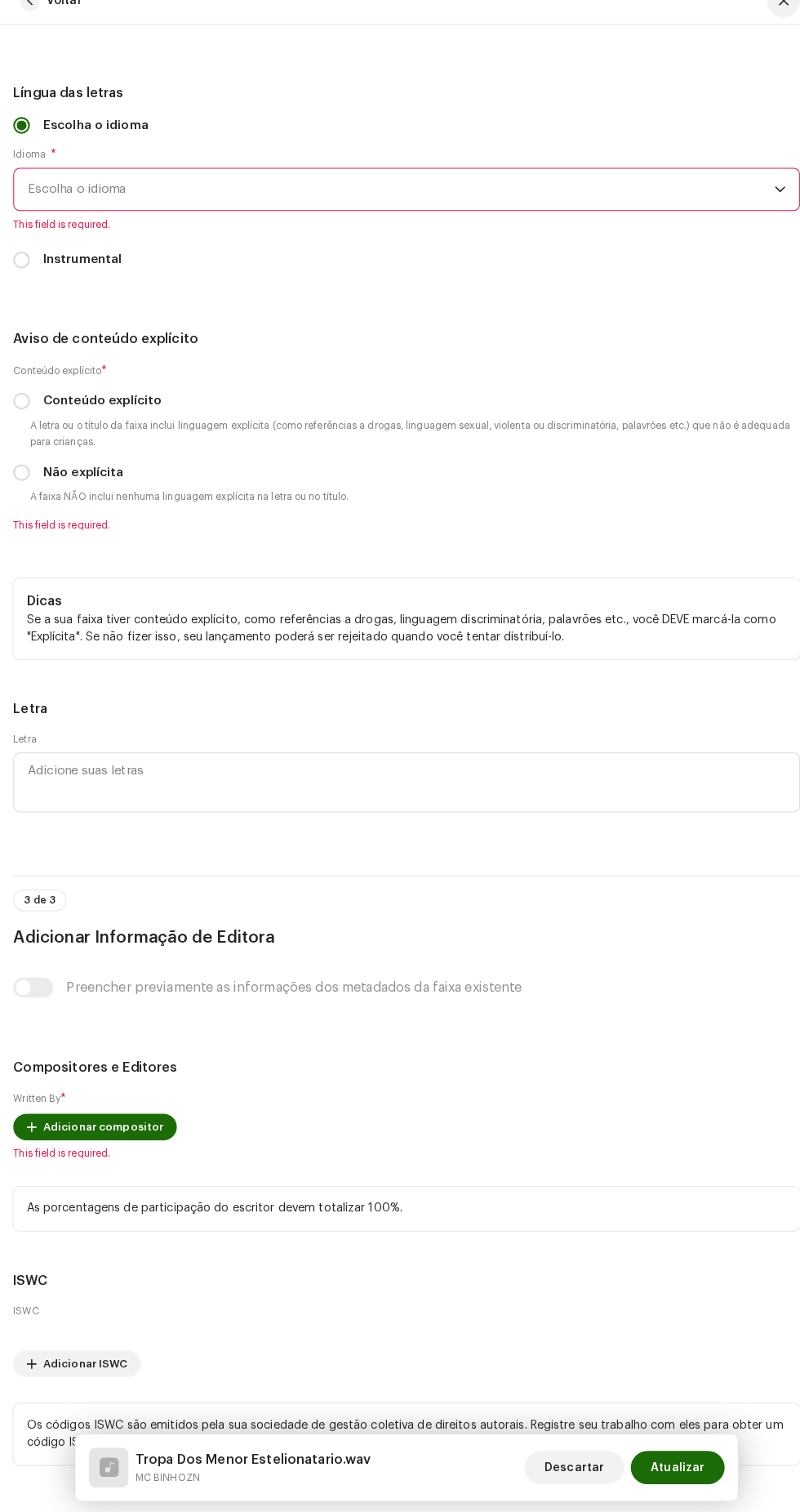
scroll to position [3549, 0]
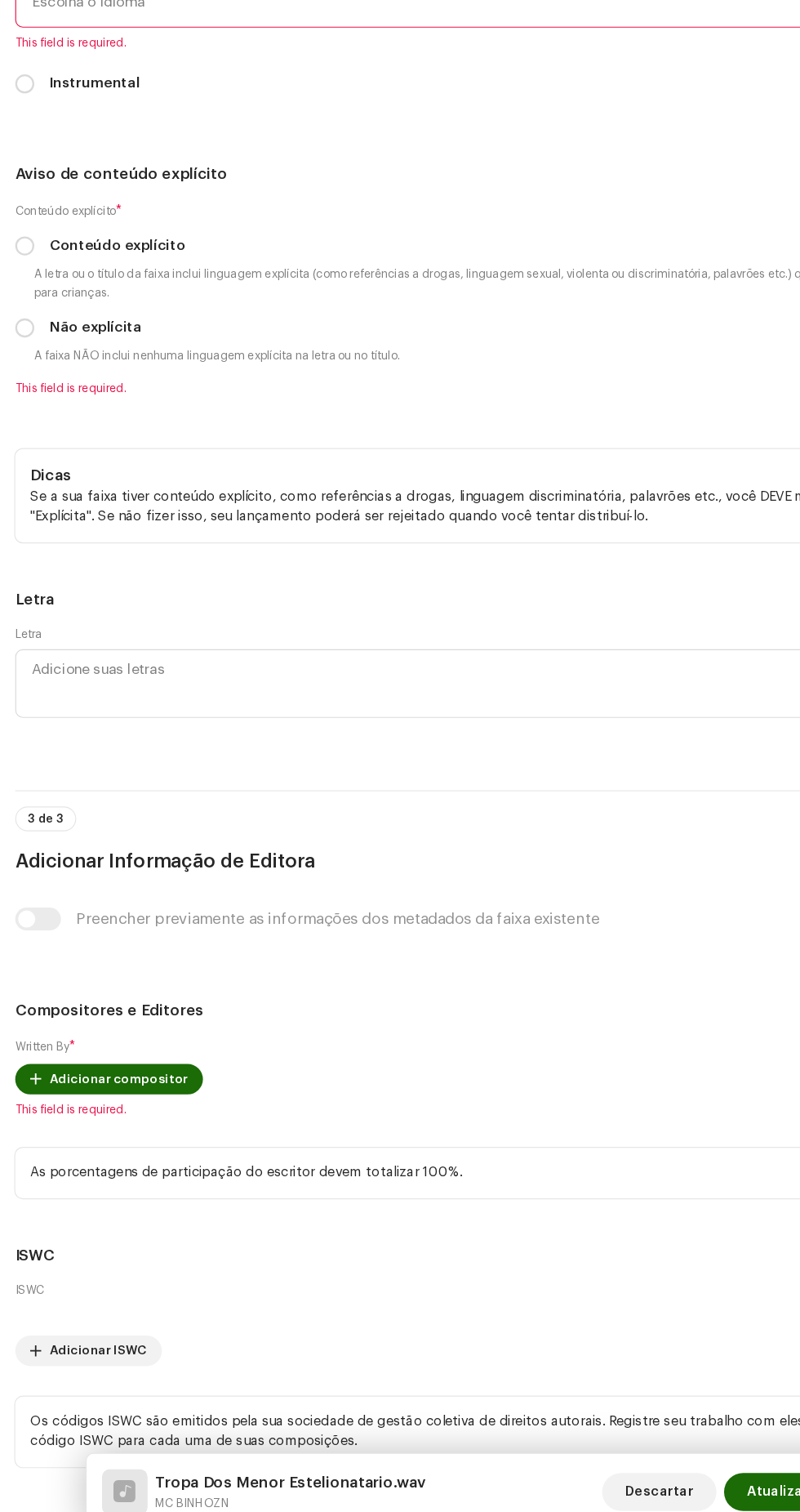
scroll to position [19, 0]
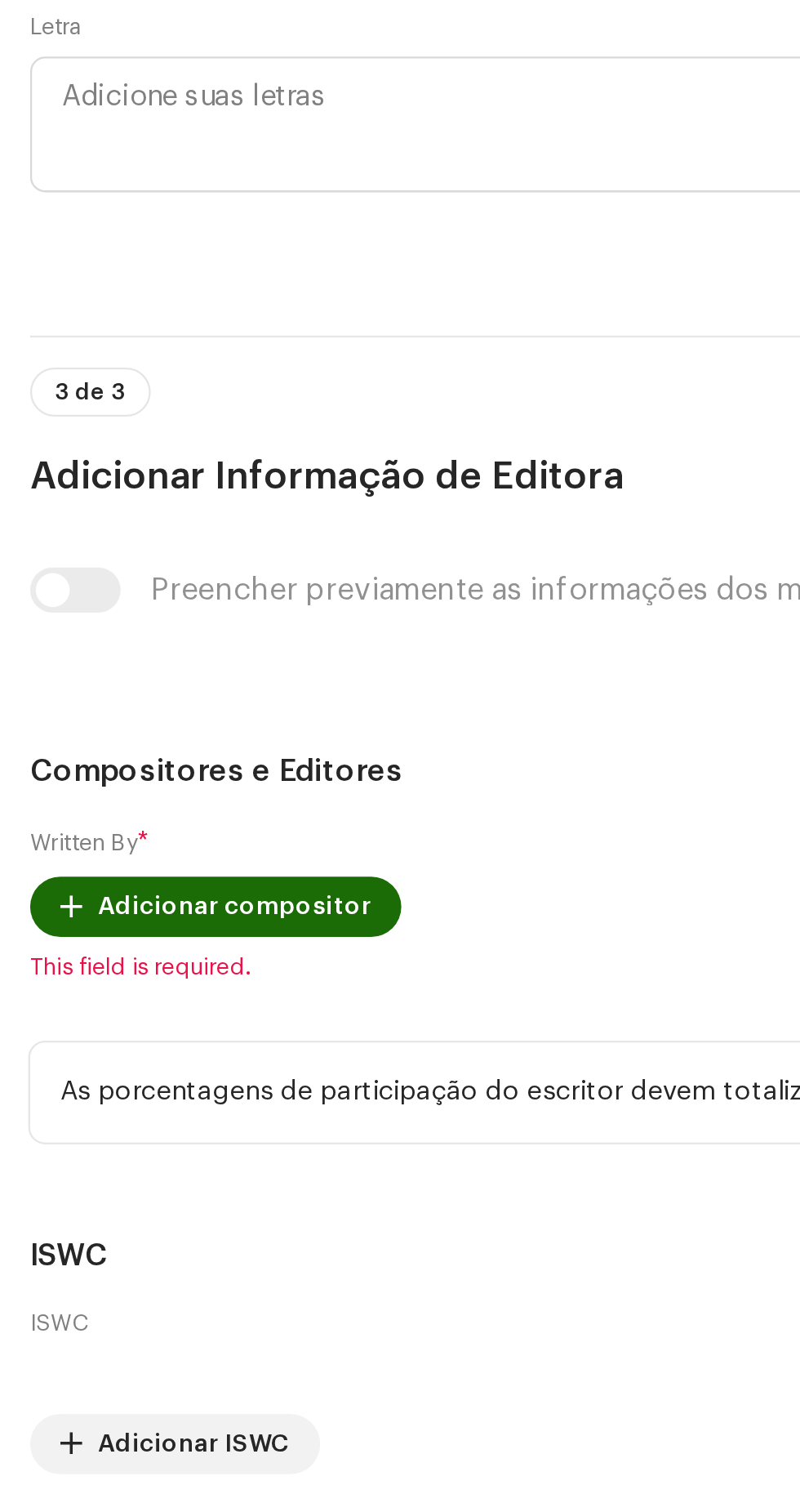
type input "Soco Na Mente Records"
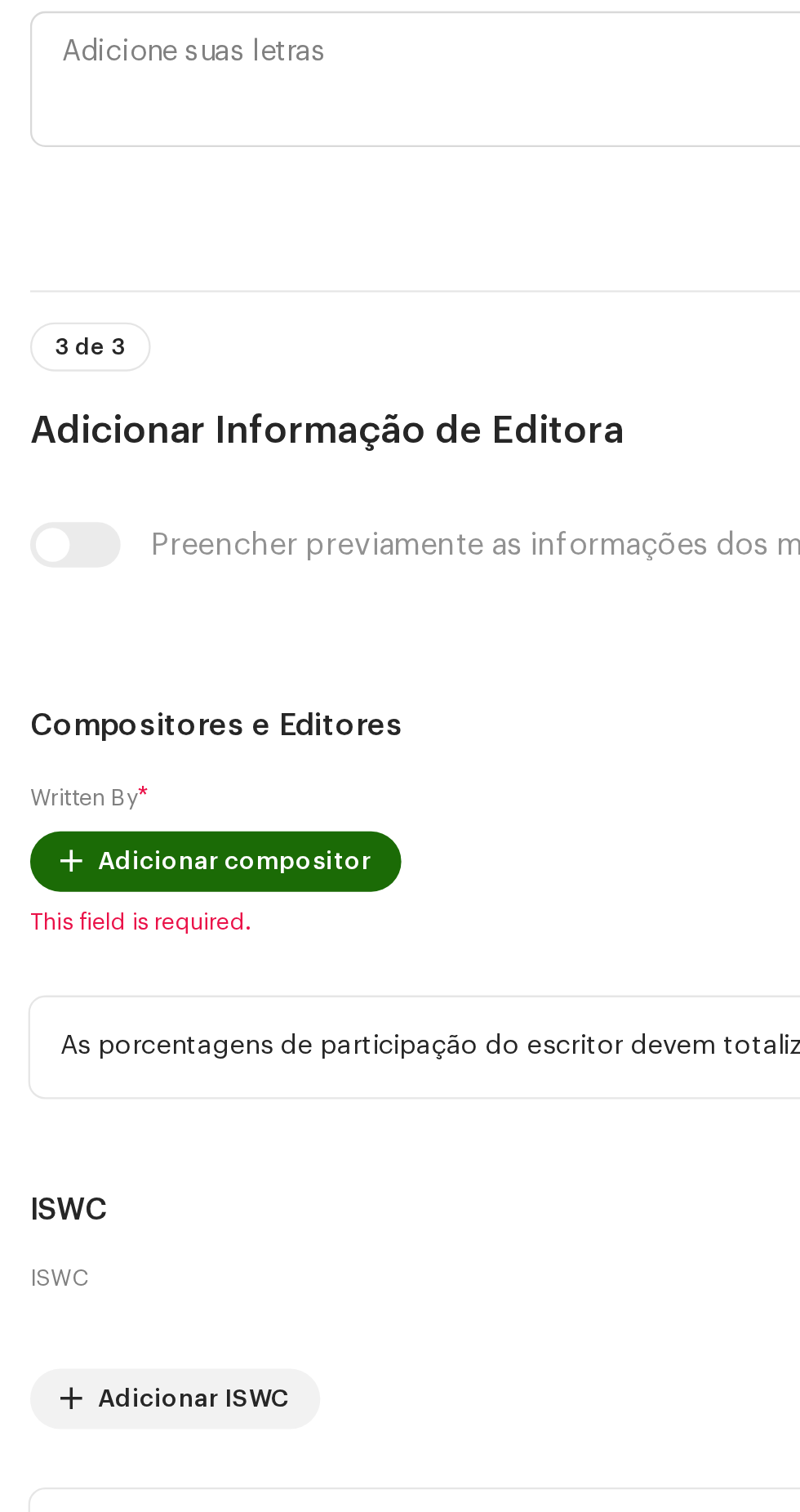
checkbox input "true"
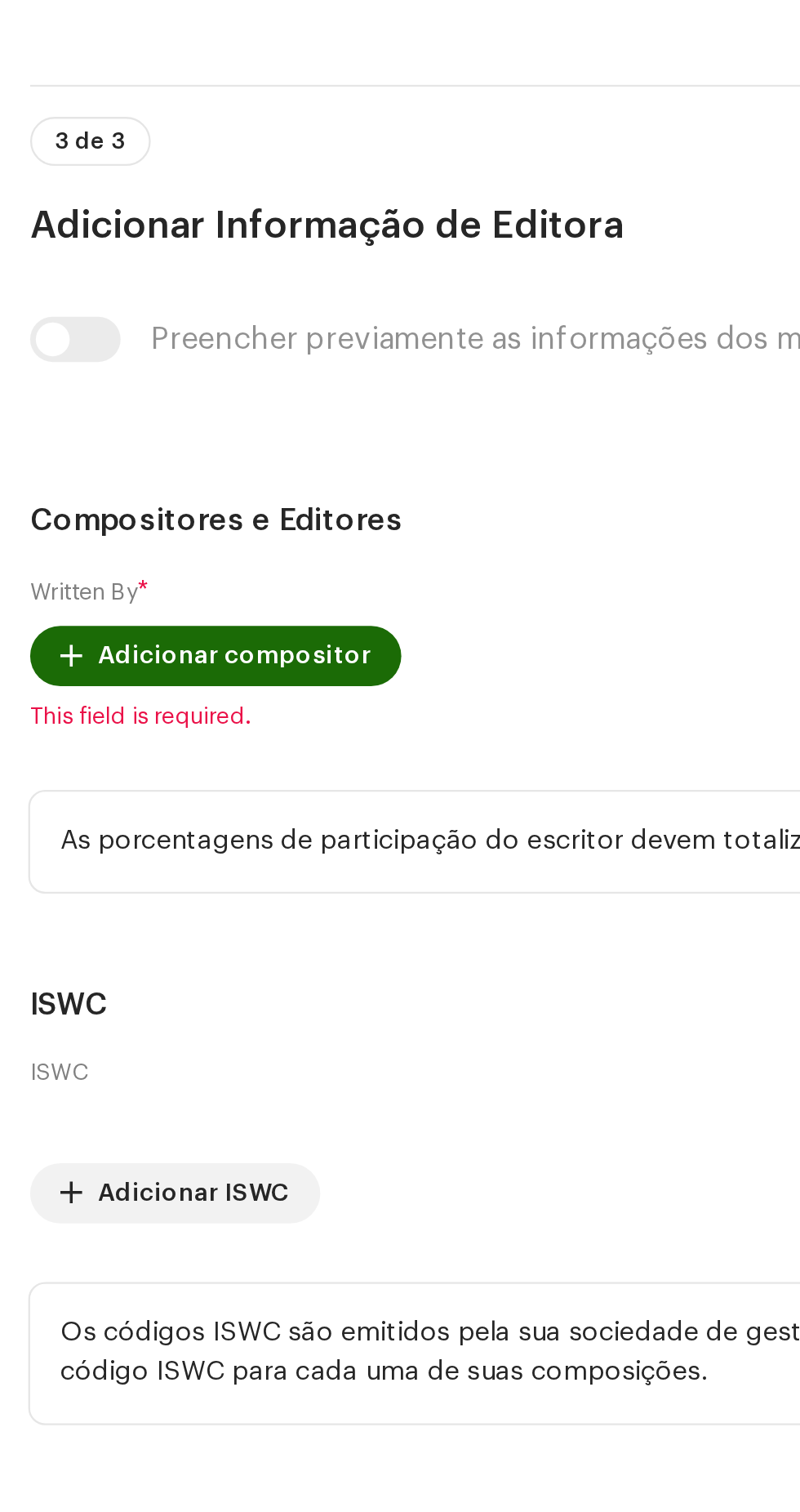
scroll to position [3886, 0]
click at [24, 178] on input "Instrumental" at bounding box center [22, 170] width 16 height 16
radio input "true"
click at [26, 320] on input "Escolha o idioma" at bounding box center [22, 312] width 16 height 16
radio input "true"
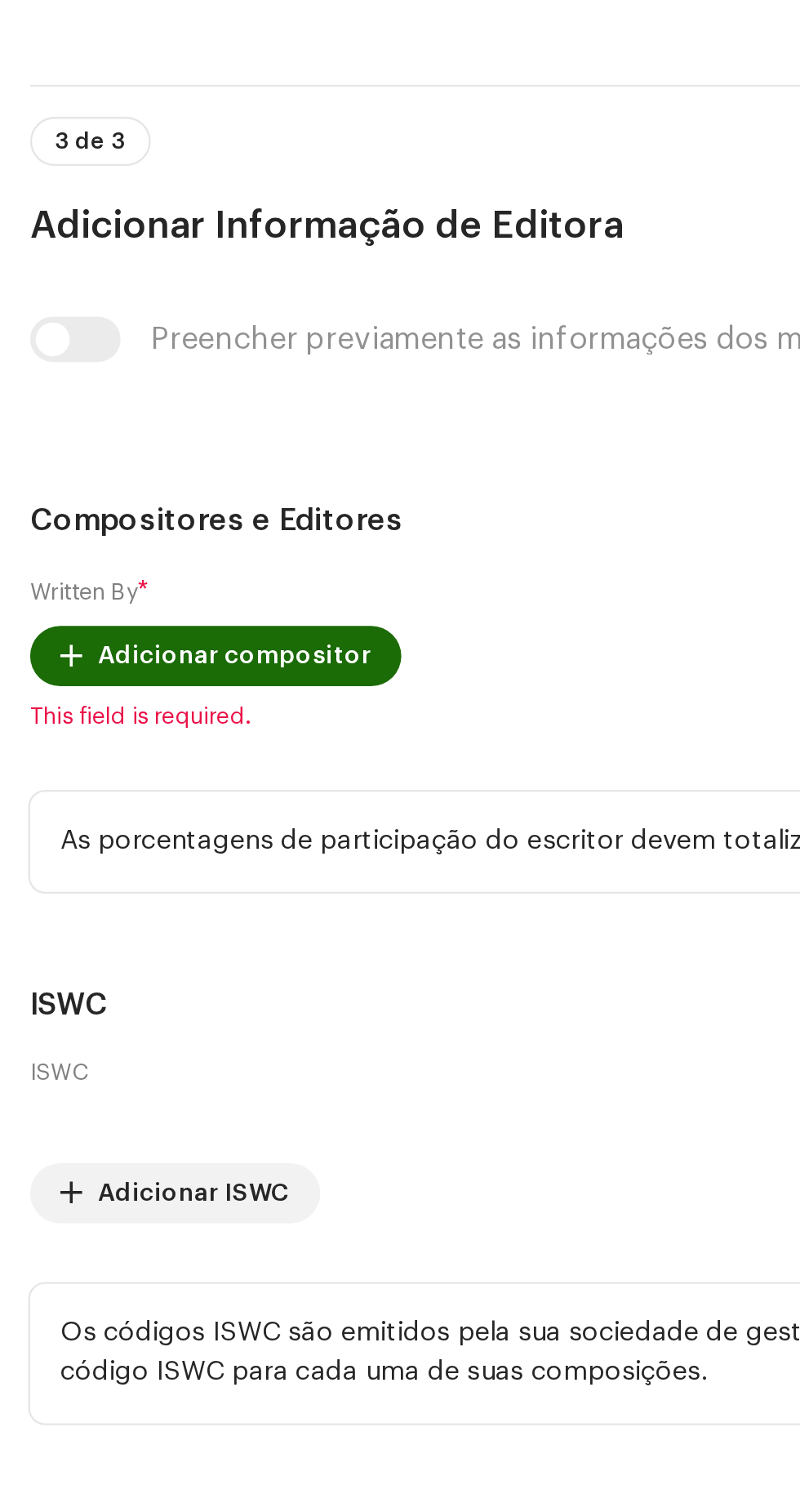
click at [193, 121] on span "Escolha o idioma" at bounding box center [394, 100] width 734 height 40
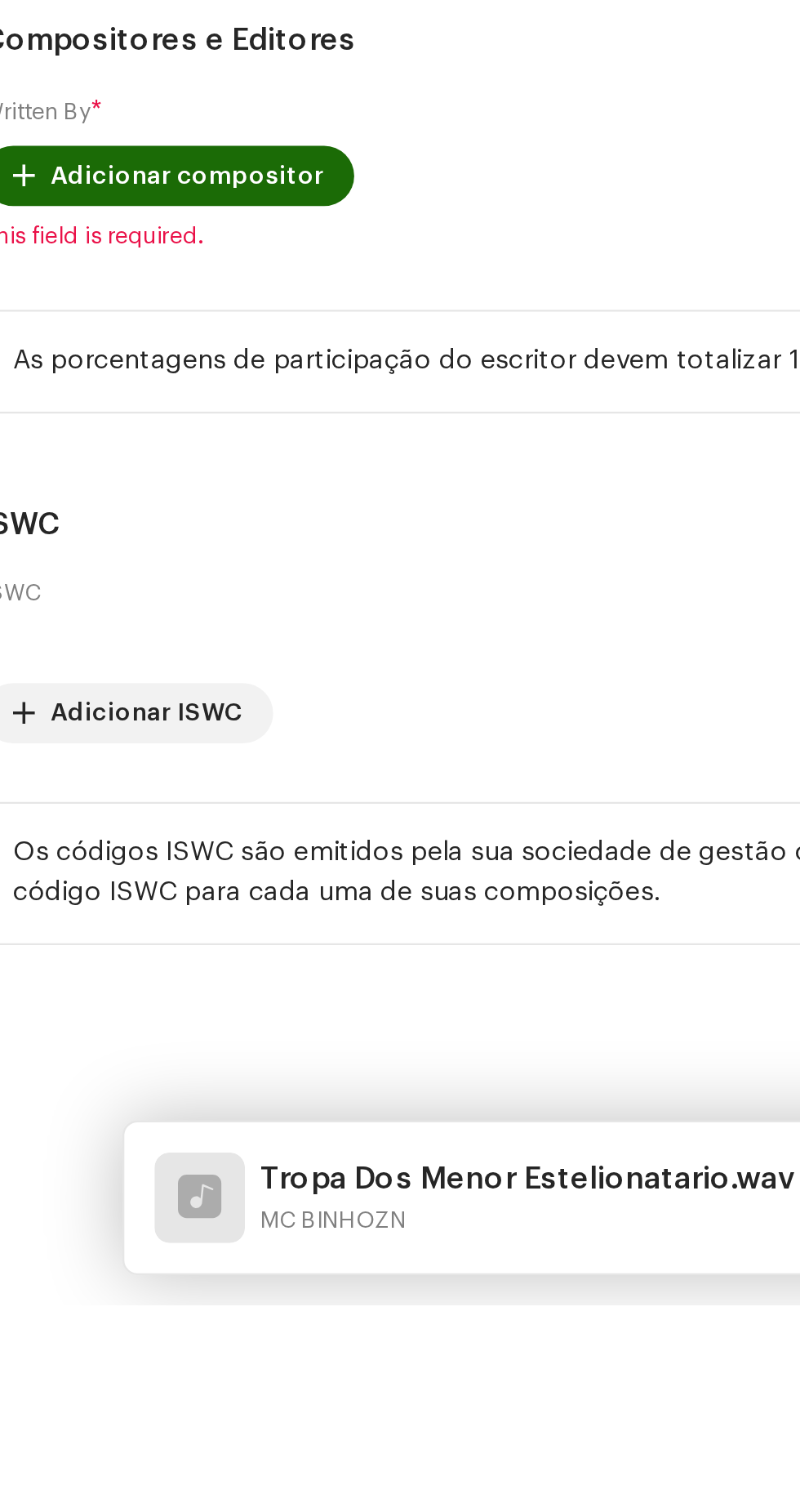
scroll to position [0, 0]
type input "Por"
click at [246, 209] on li "Portuguese" at bounding box center [400, 192] width 759 height 32
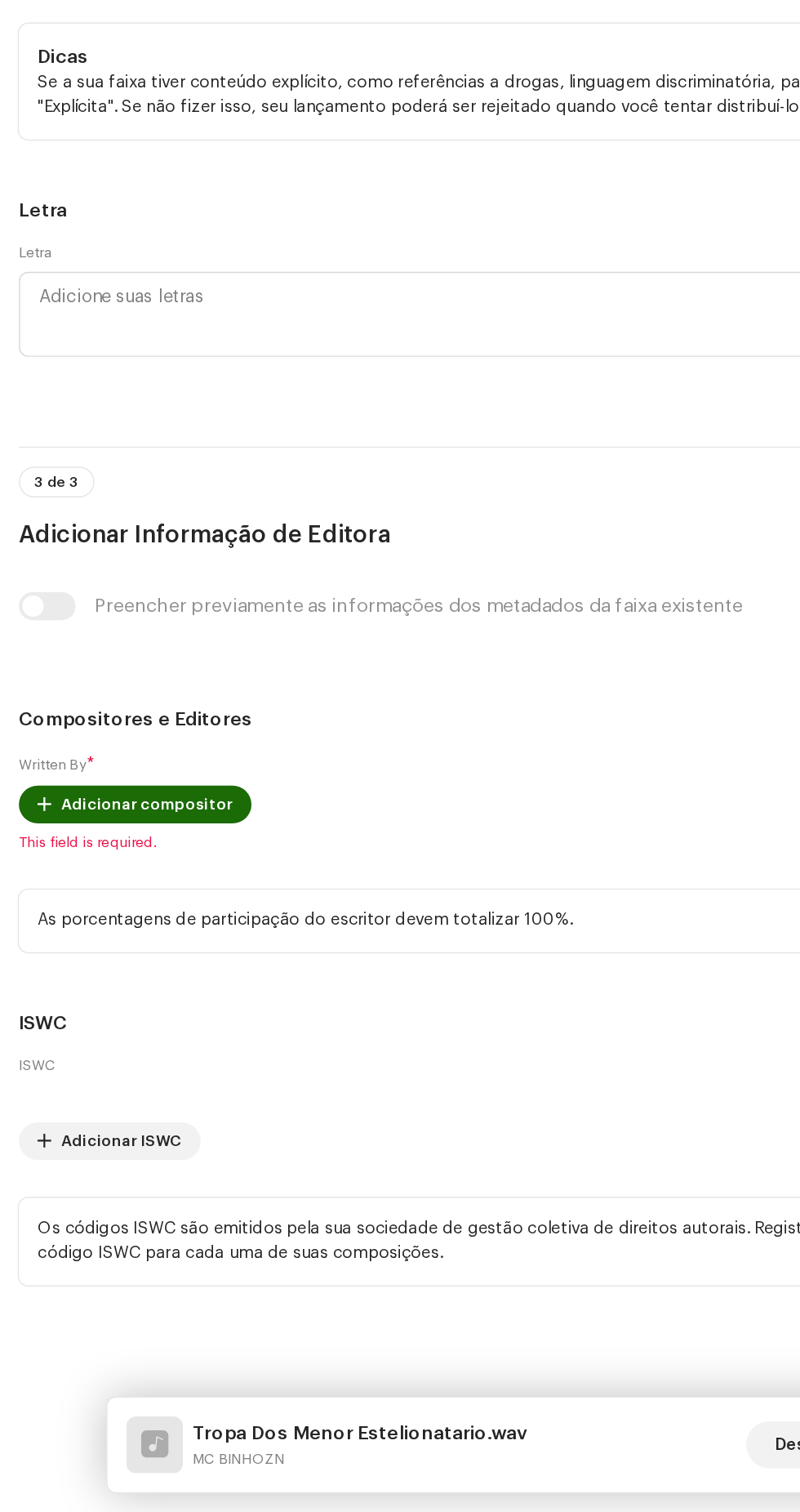
scroll to position [4063, 0]
click at [24, 317] on input "Conteúdo explícito" at bounding box center [22, 309] width 16 height 16
radio input "true"
click at [91, 1006] on span "Adicionar compositor" at bounding box center [101, 1022] width 119 height 32
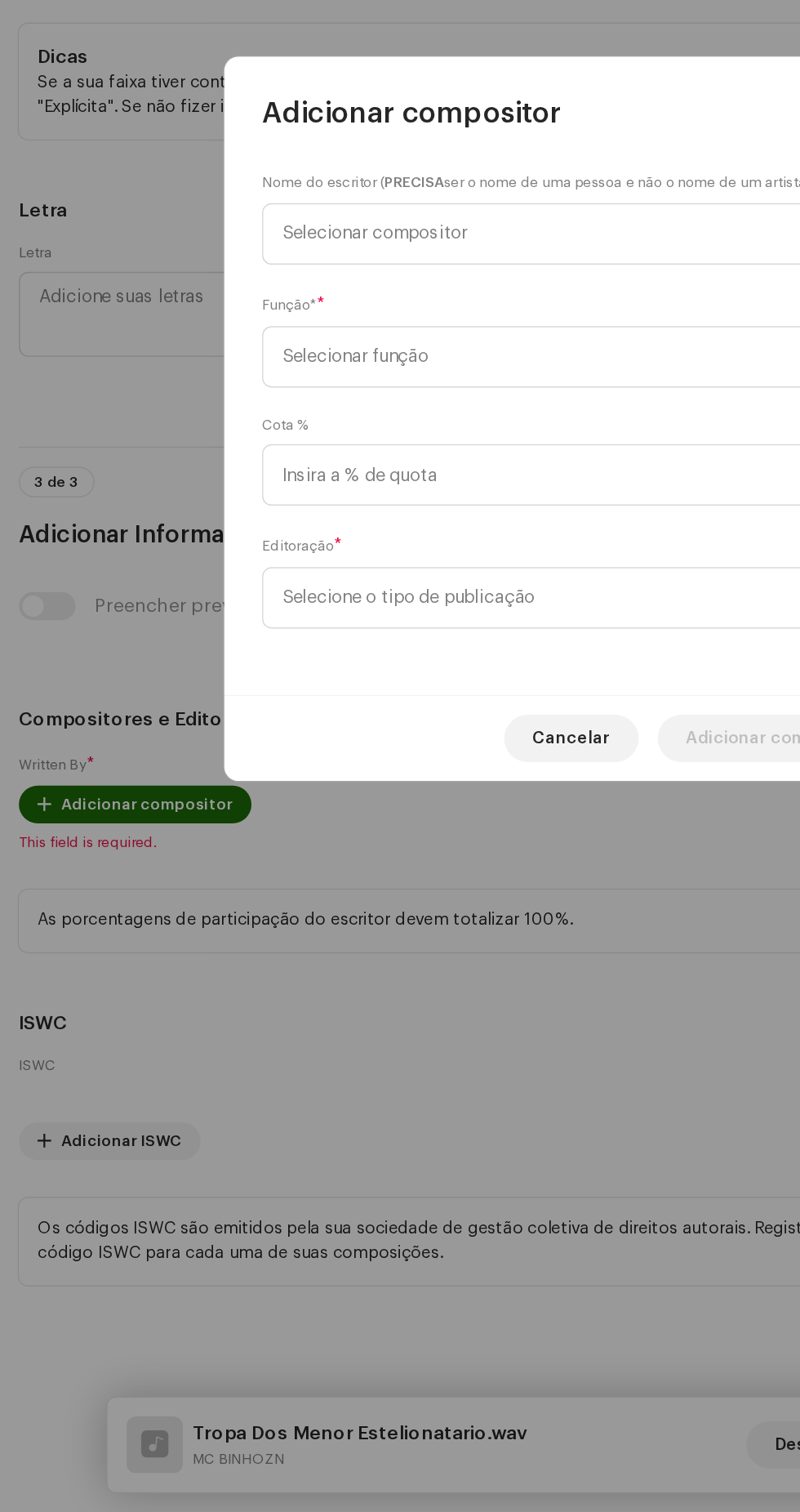
click at [470, 632] on span "Selecionar compositor" at bounding box center [394, 627] width 399 height 40
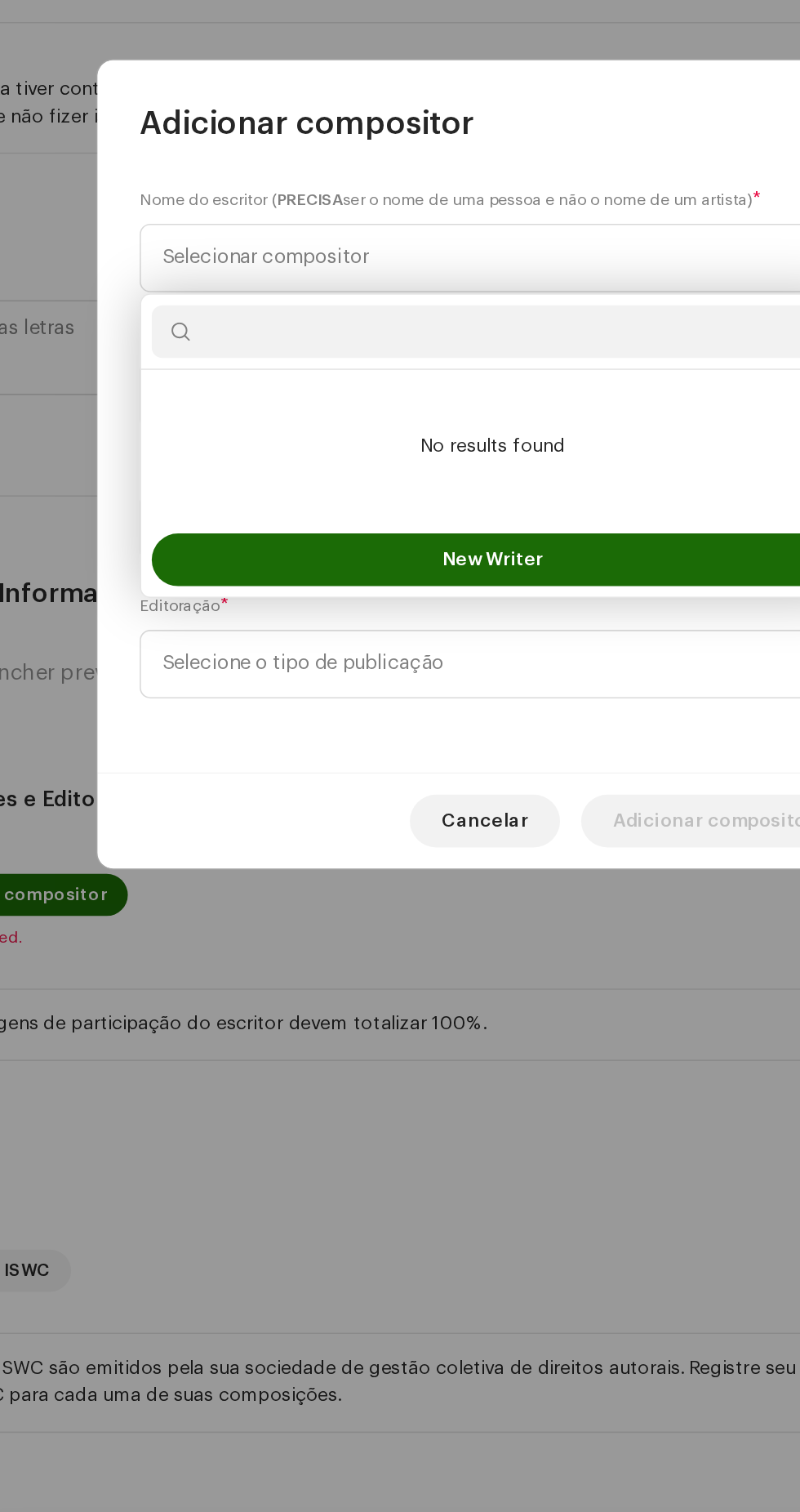
scroll to position [16, 0]
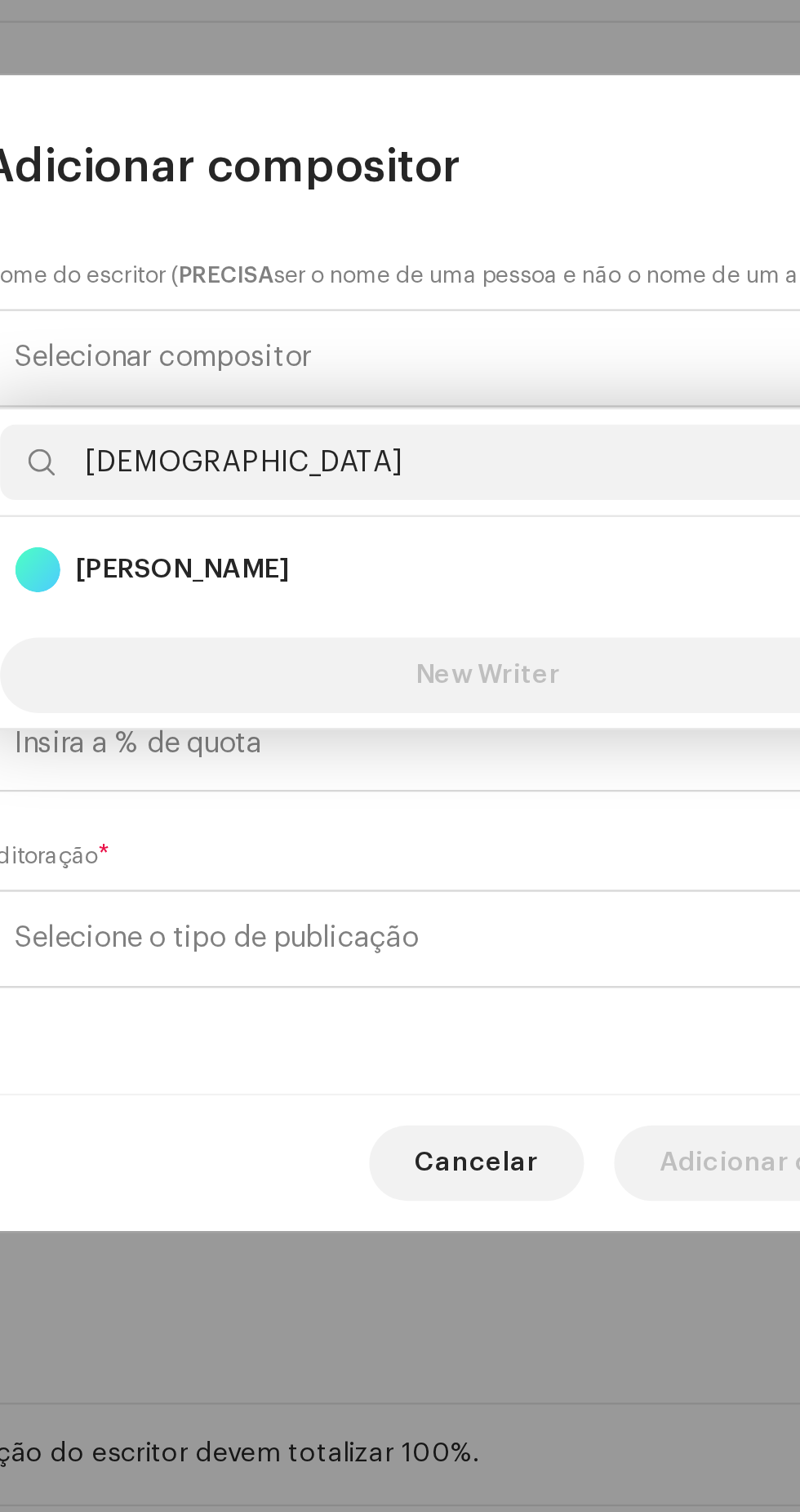
type input "[DEMOGRAPHIC_DATA]"
click at [410, 714] on div "[PERSON_NAME] 1400661" at bounding box center [400, 720] width 409 height 20
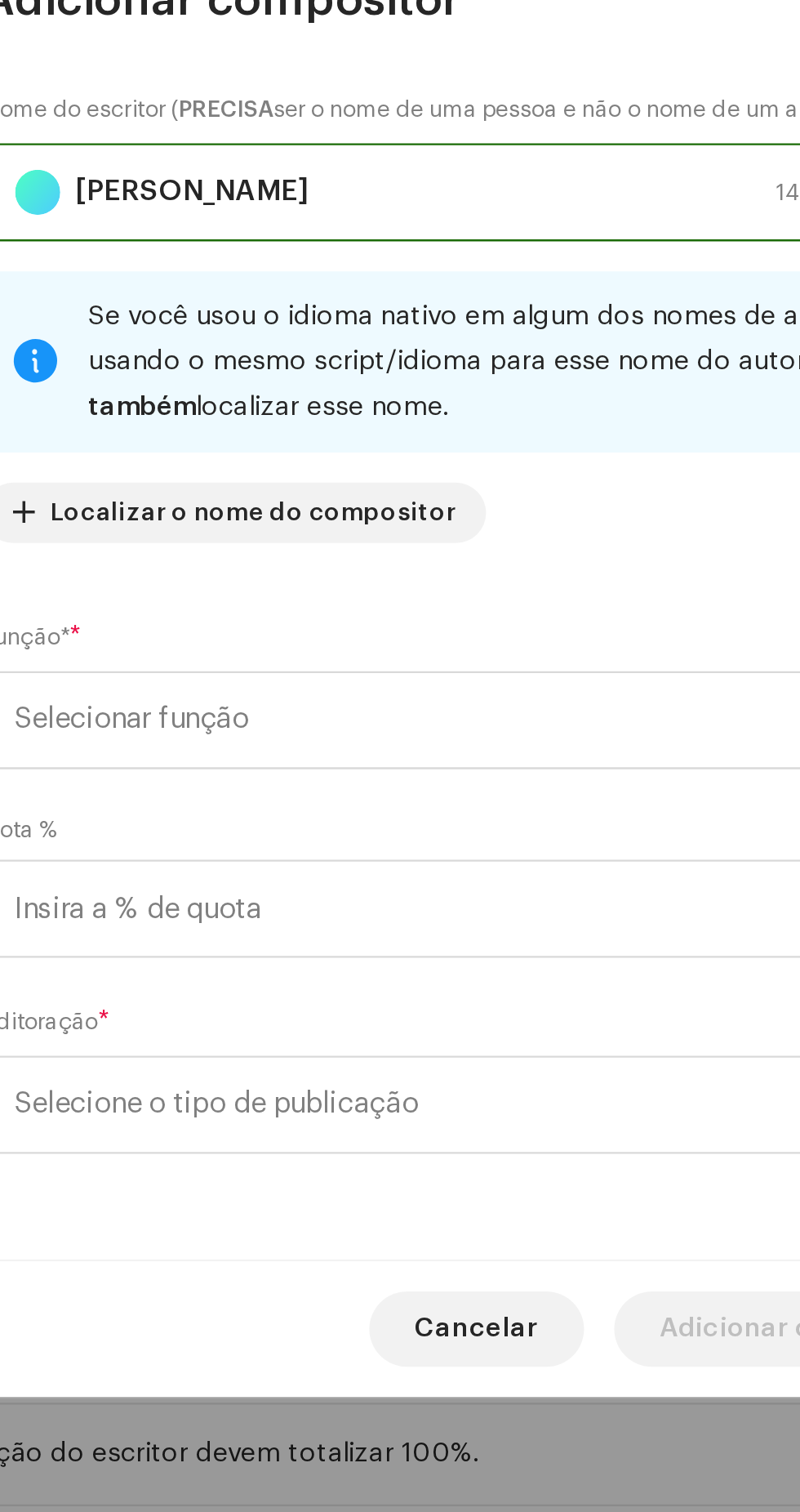
click at [458, 791] on span "Selecionar função" at bounding box center [394, 784] width 399 height 40
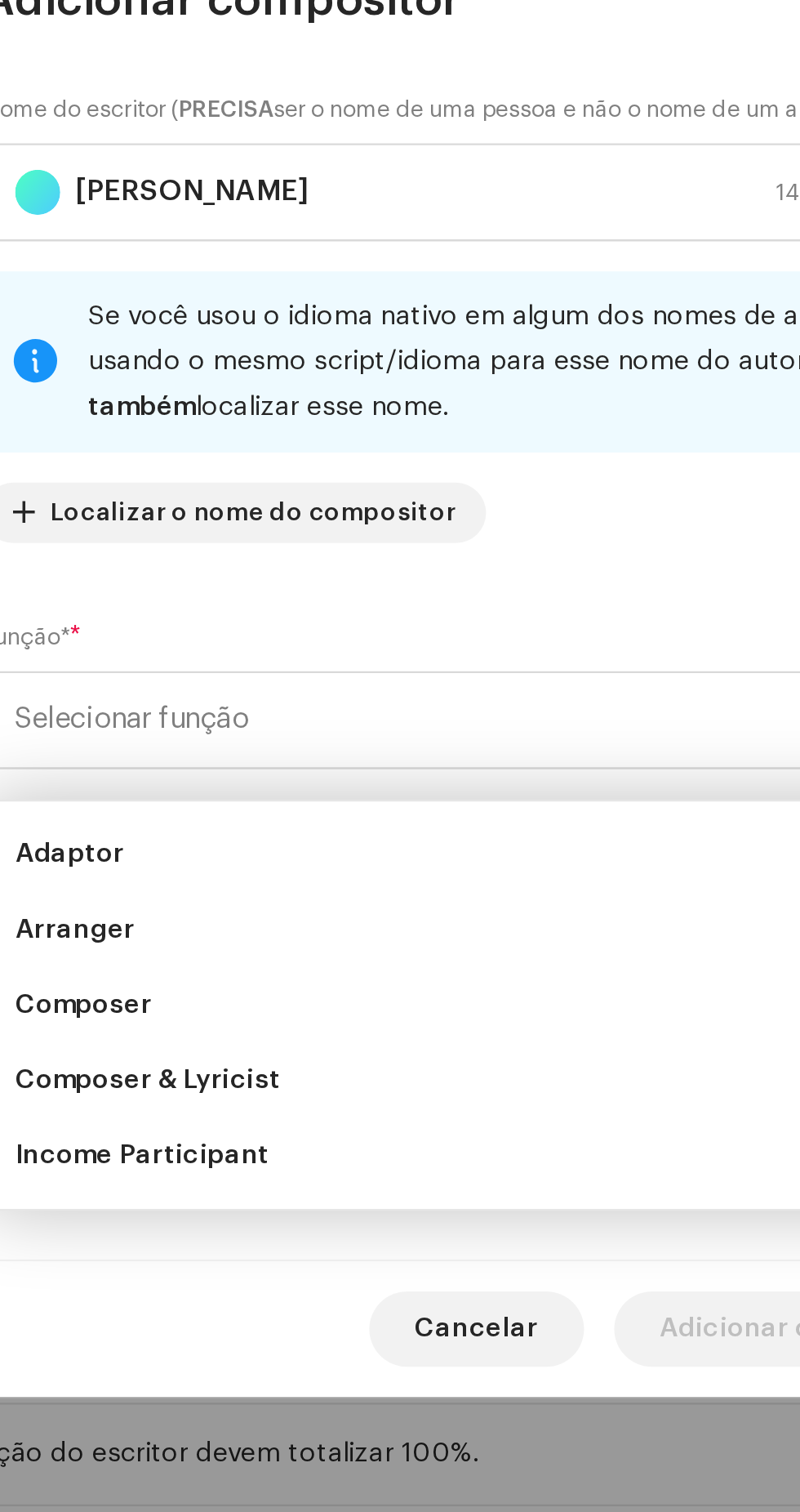
click at [383, 933] on li "Composer & Lyricist" at bounding box center [400, 941] width 423 height 32
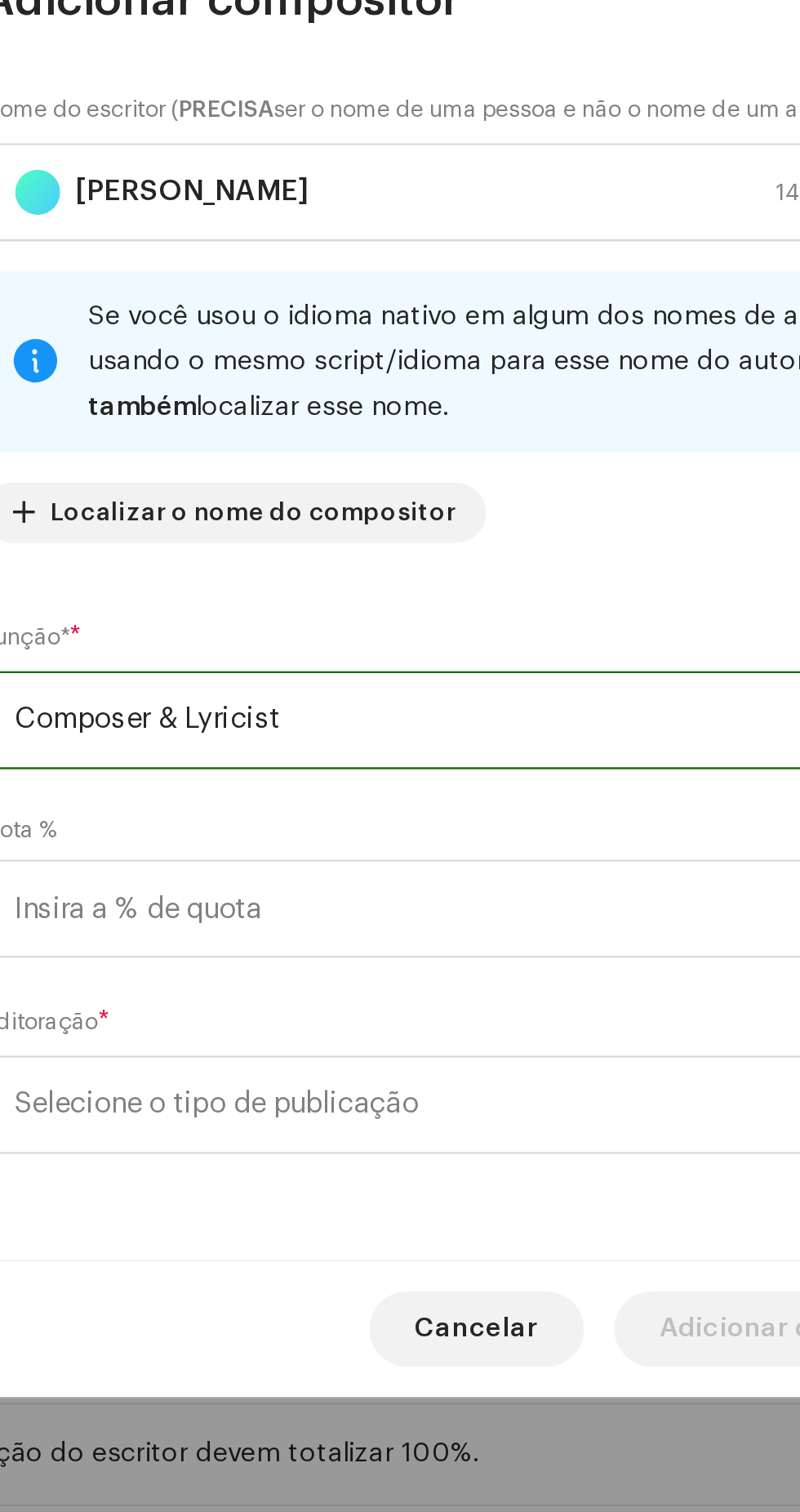
click at [435, 961] on span "Selecione o tipo de publicação" at bounding box center [394, 951] width 399 height 40
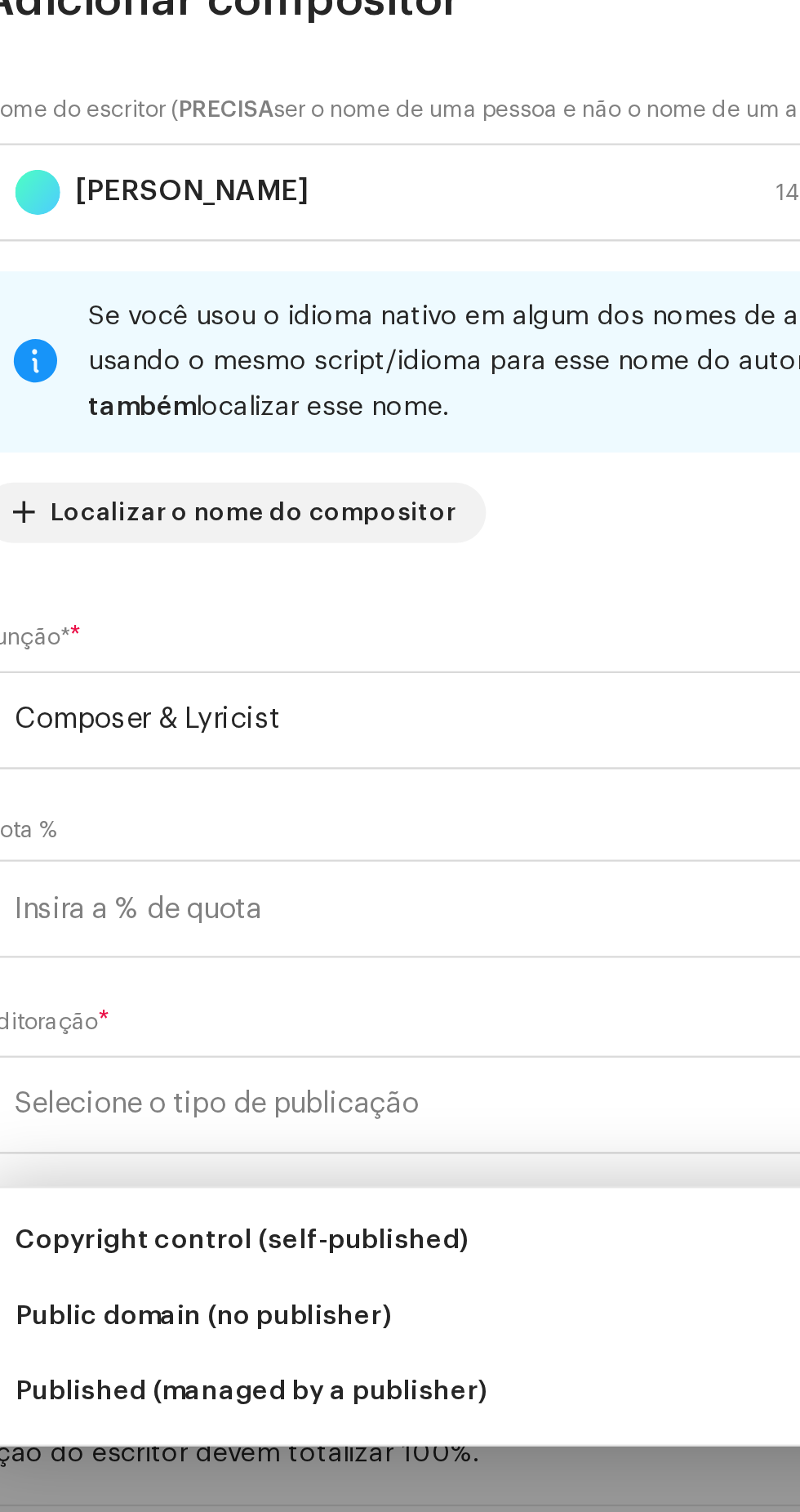
click at [380, 1074] on span "Published (managed by a publisher)" at bounding box center [296, 1075] width 204 height 16
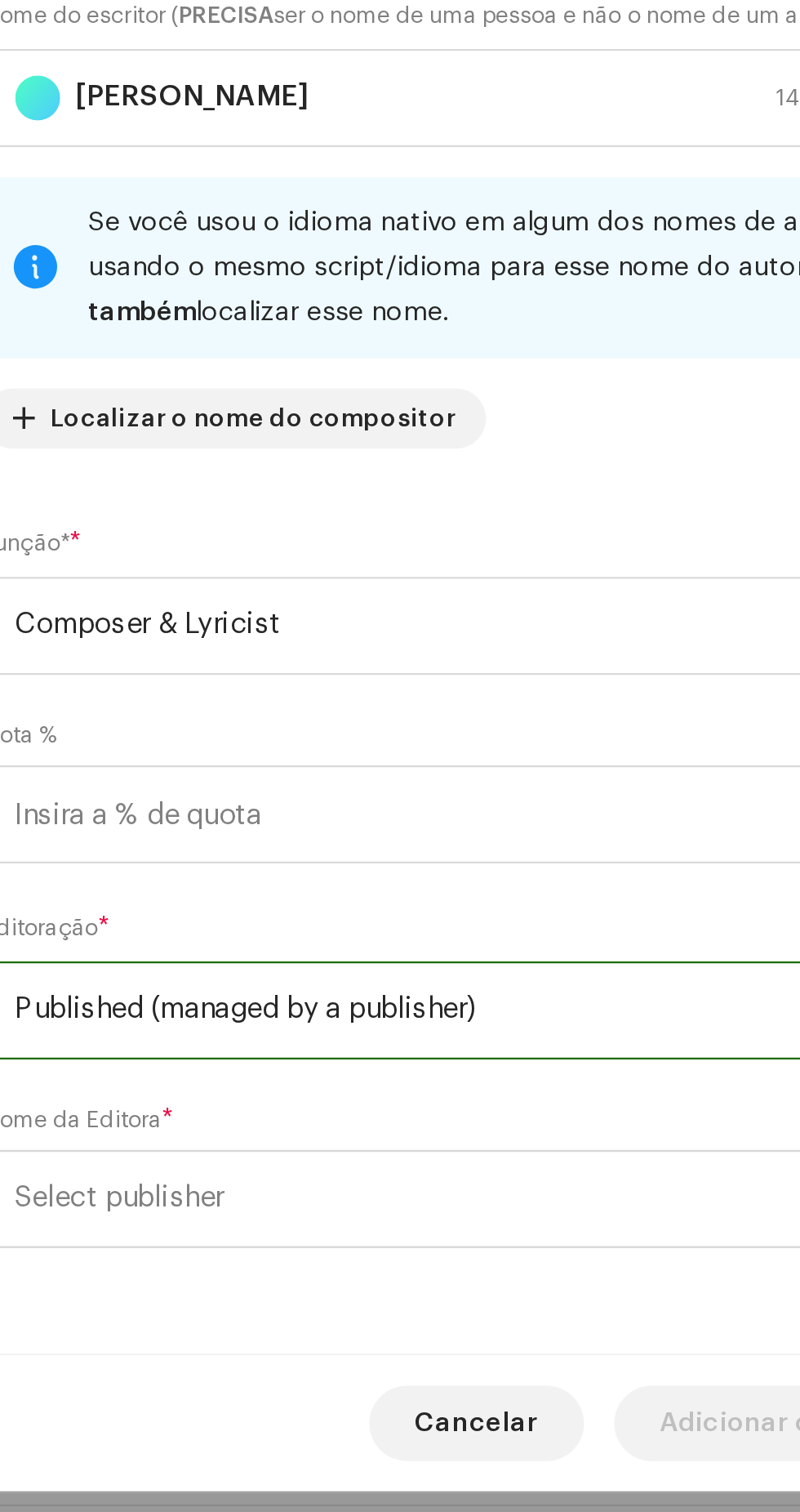
click at [418, 1012] on span "Select publisher" at bounding box center [394, 992] width 399 height 40
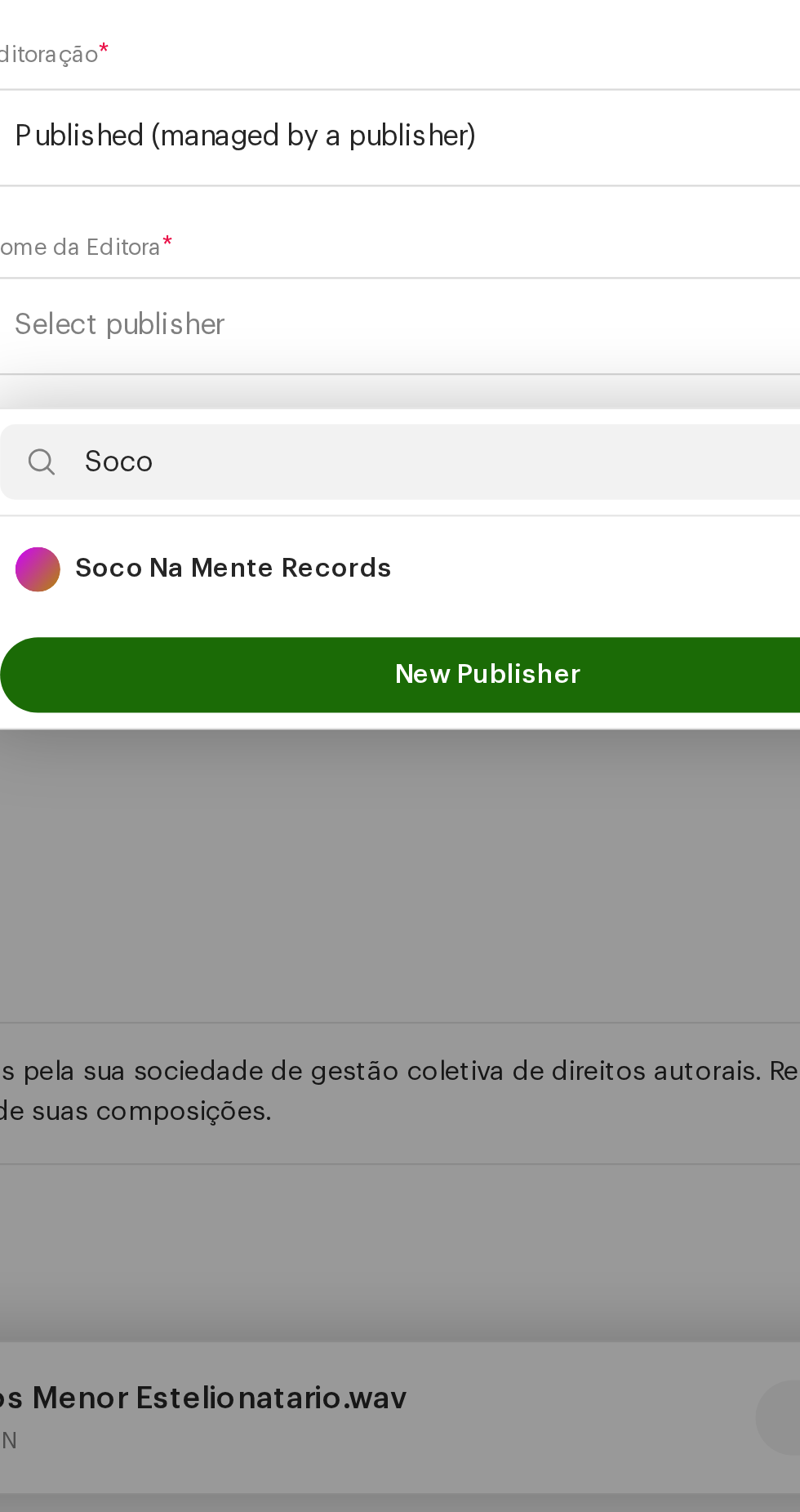
type input "Soco"
click at [435, 1092] on div "Soco Na Mente Records 89514" at bounding box center [400, 1098] width 409 height 20
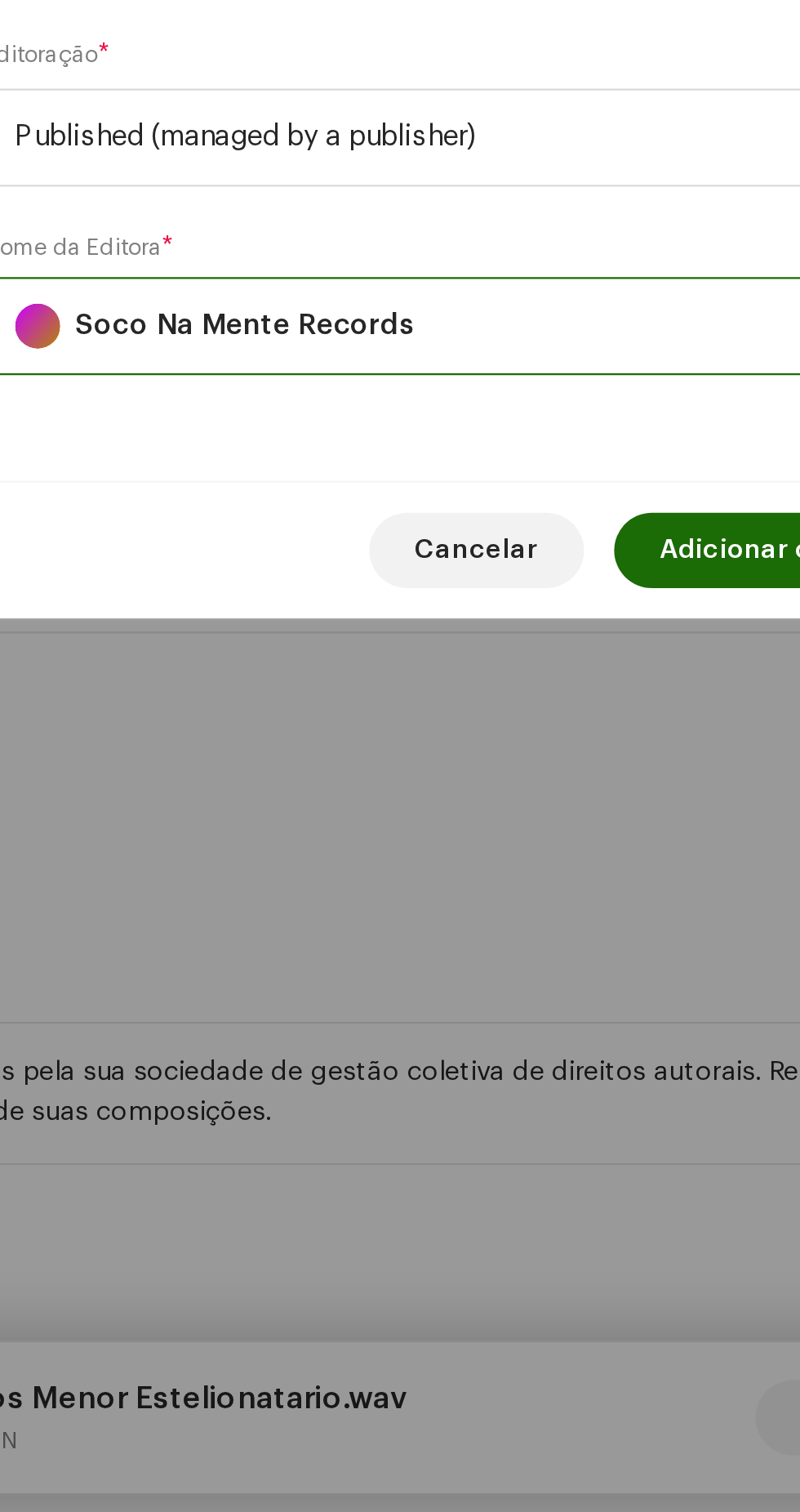
click at [503, 1102] on span "Adicionar compositor" at bounding box center [536, 1090] width 125 height 32
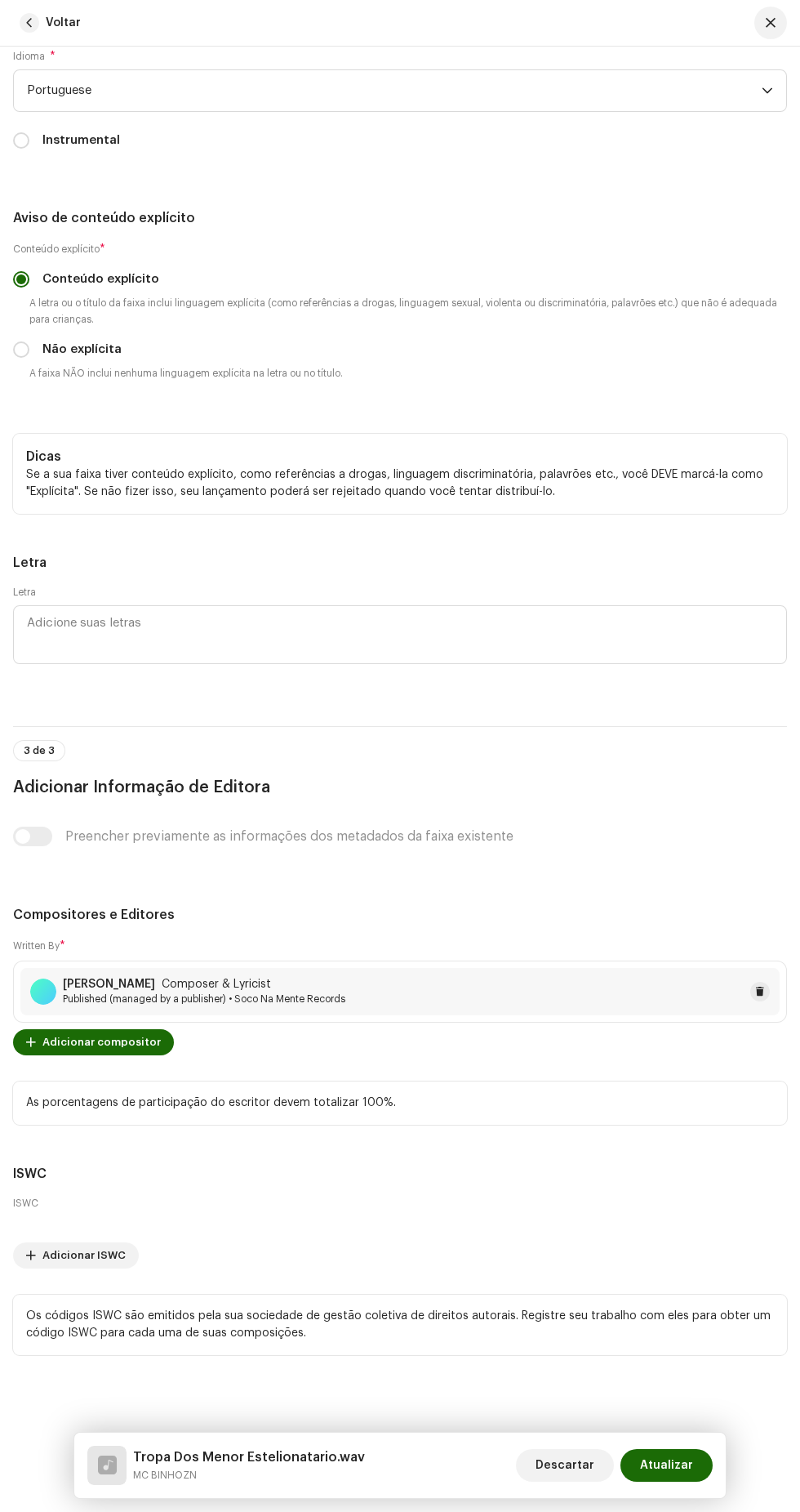
scroll to position [5437, 0]
click at [674, 1465] on span "Atualizar" at bounding box center [666, 1465] width 53 height 32
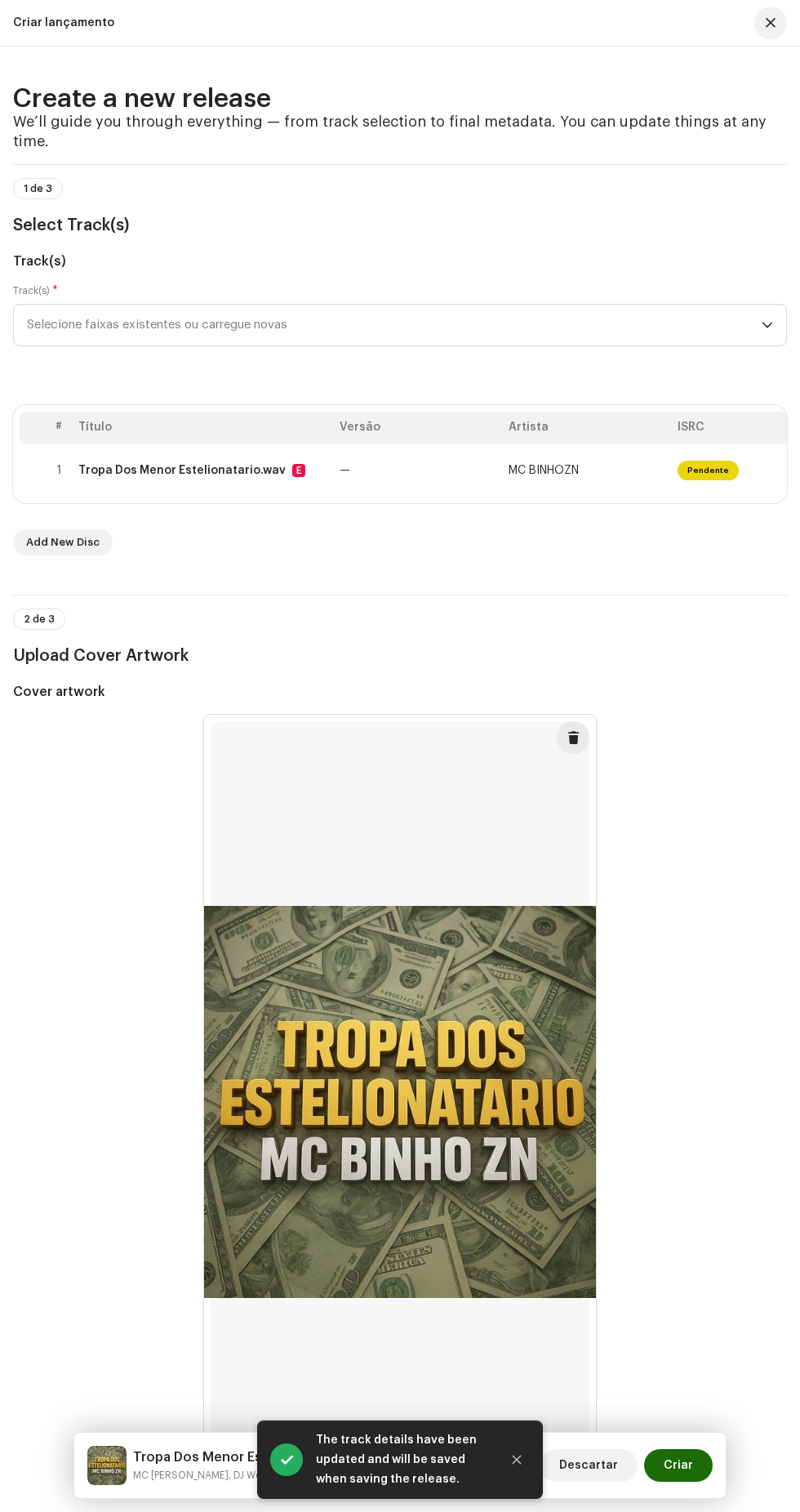
click at [678, 1450] on span "Criar" at bounding box center [678, 1465] width 30 height 32
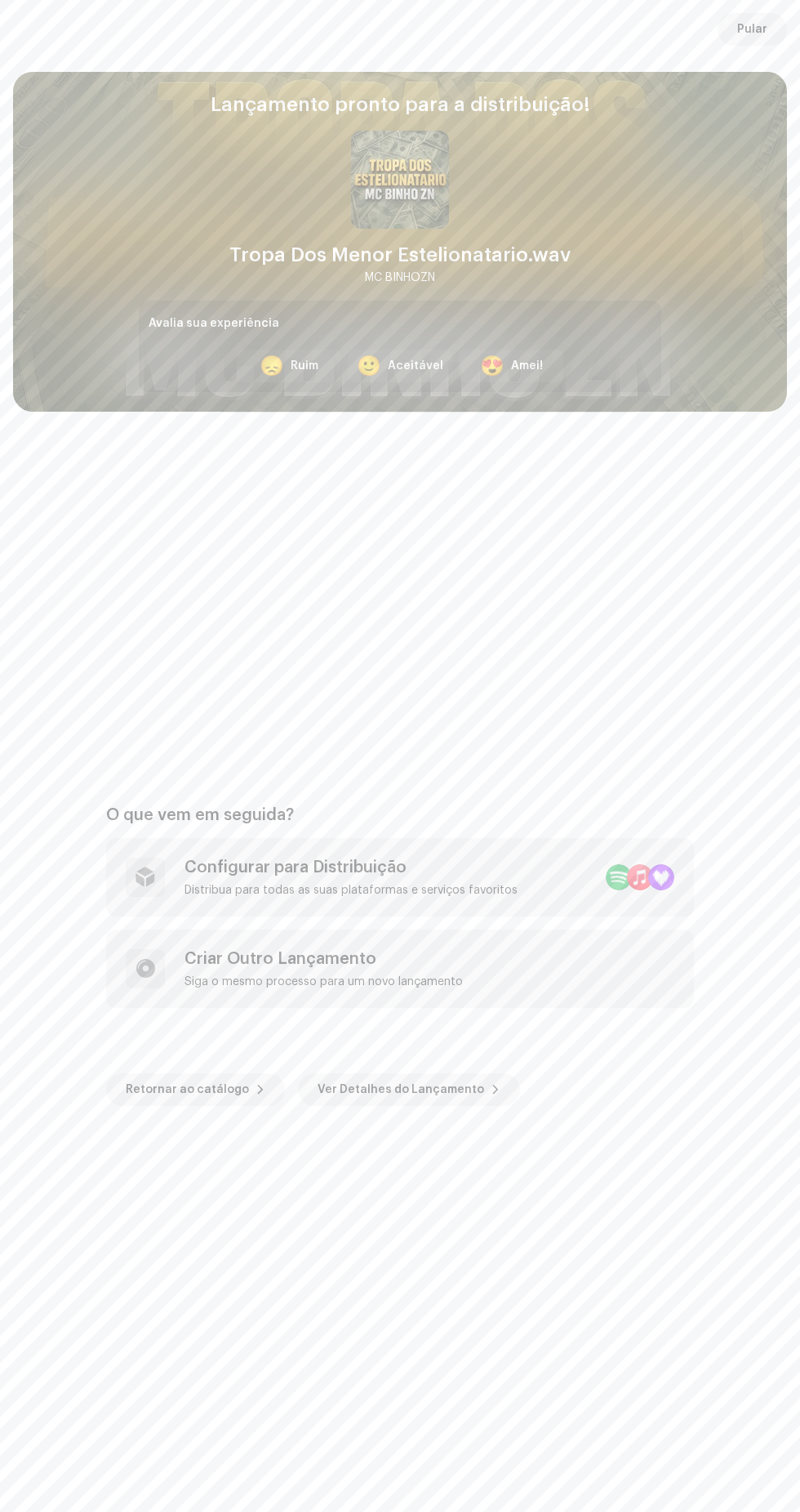
click at [752, 30] on span "Pular" at bounding box center [752, 30] width 31 height 32
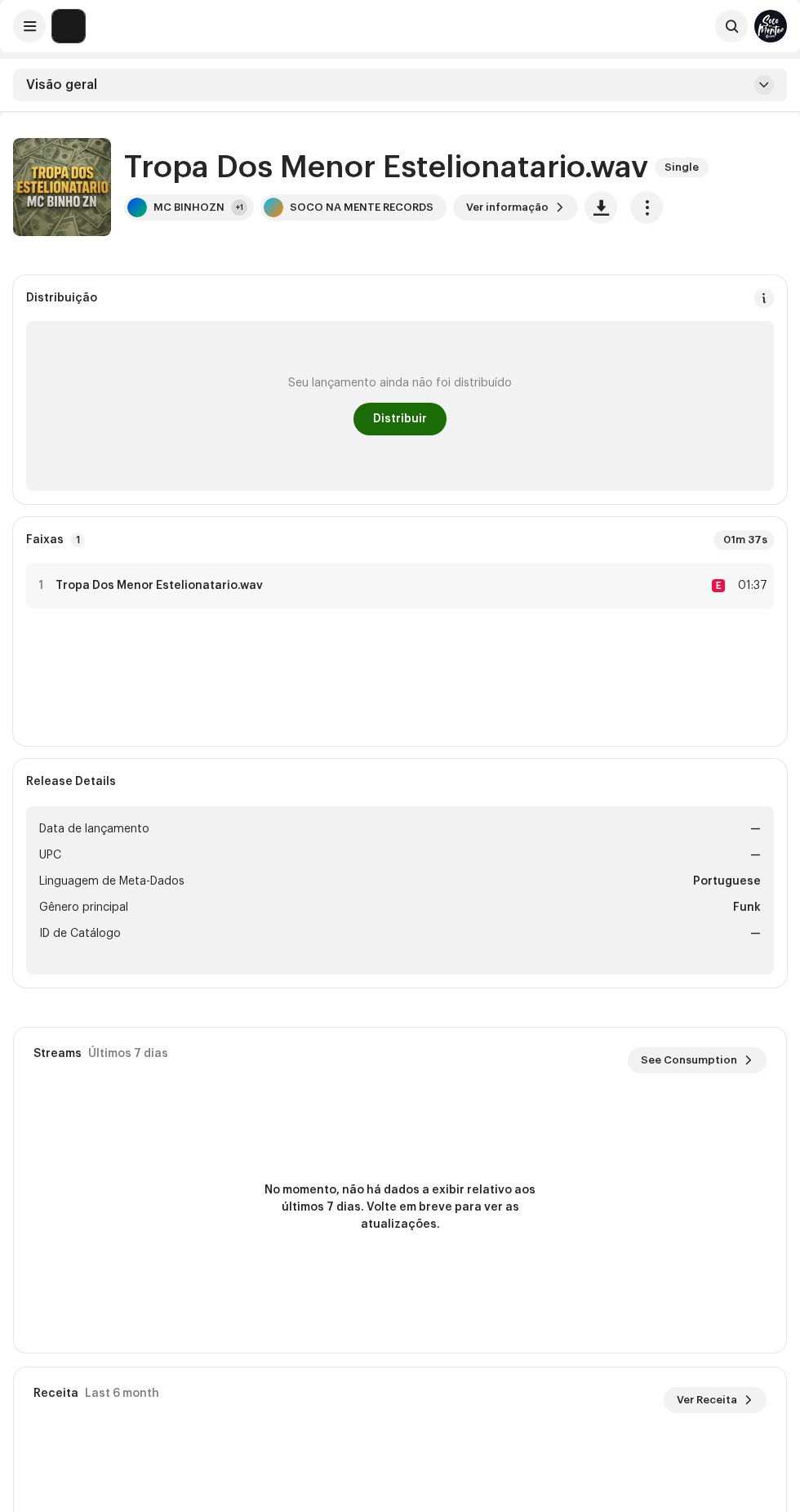
click at [410, 383] on div "Seu lançamento ainda não foi distribuído" at bounding box center [400, 383] width 224 height 13
click at [400, 419] on span "Distribuir" at bounding box center [400, 419] width 54 height 32
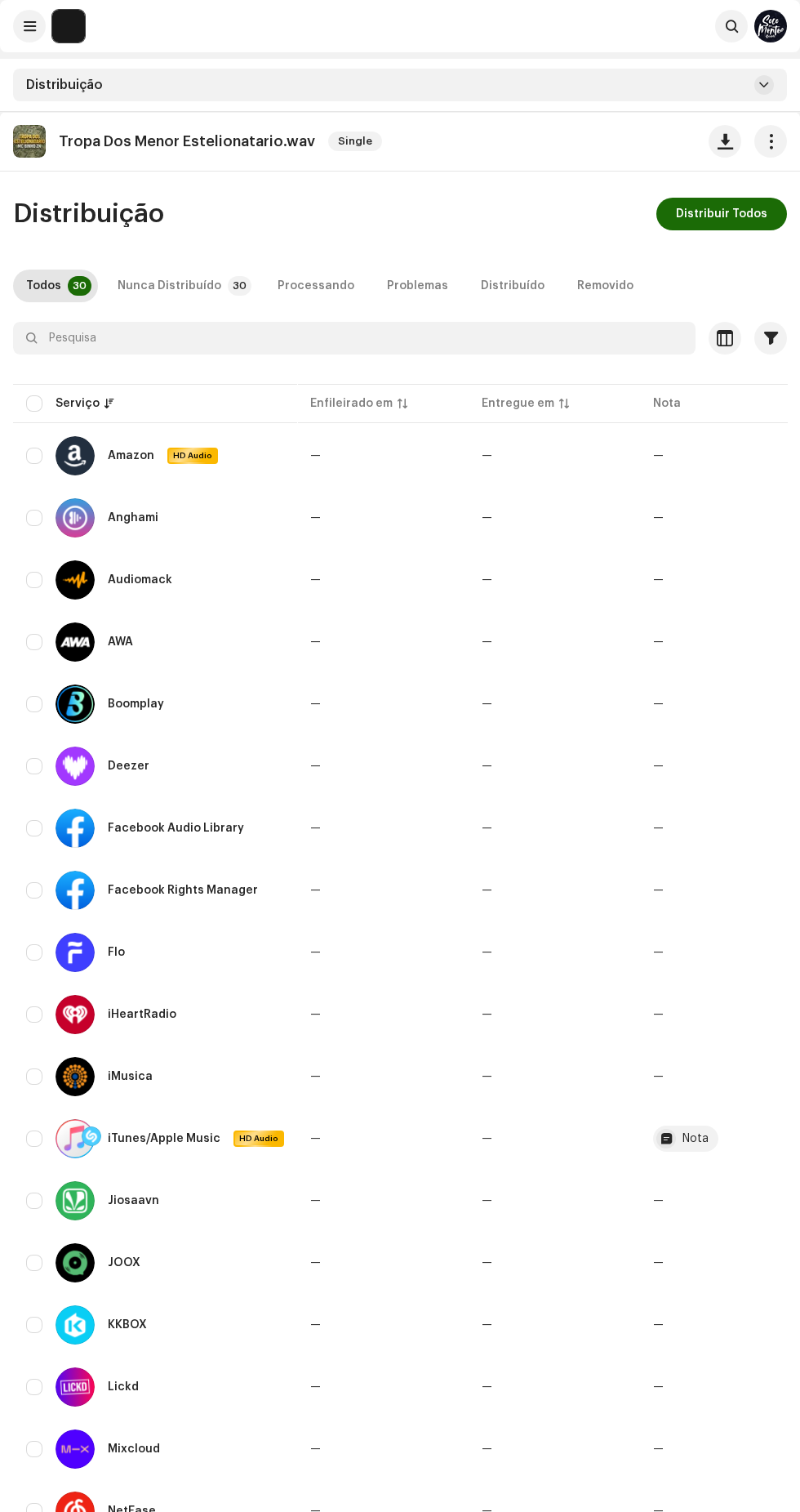
click at [34, 403] on input "checkbox" at bounding box center [34, 403] width 16 height 16
checkbox input "true"
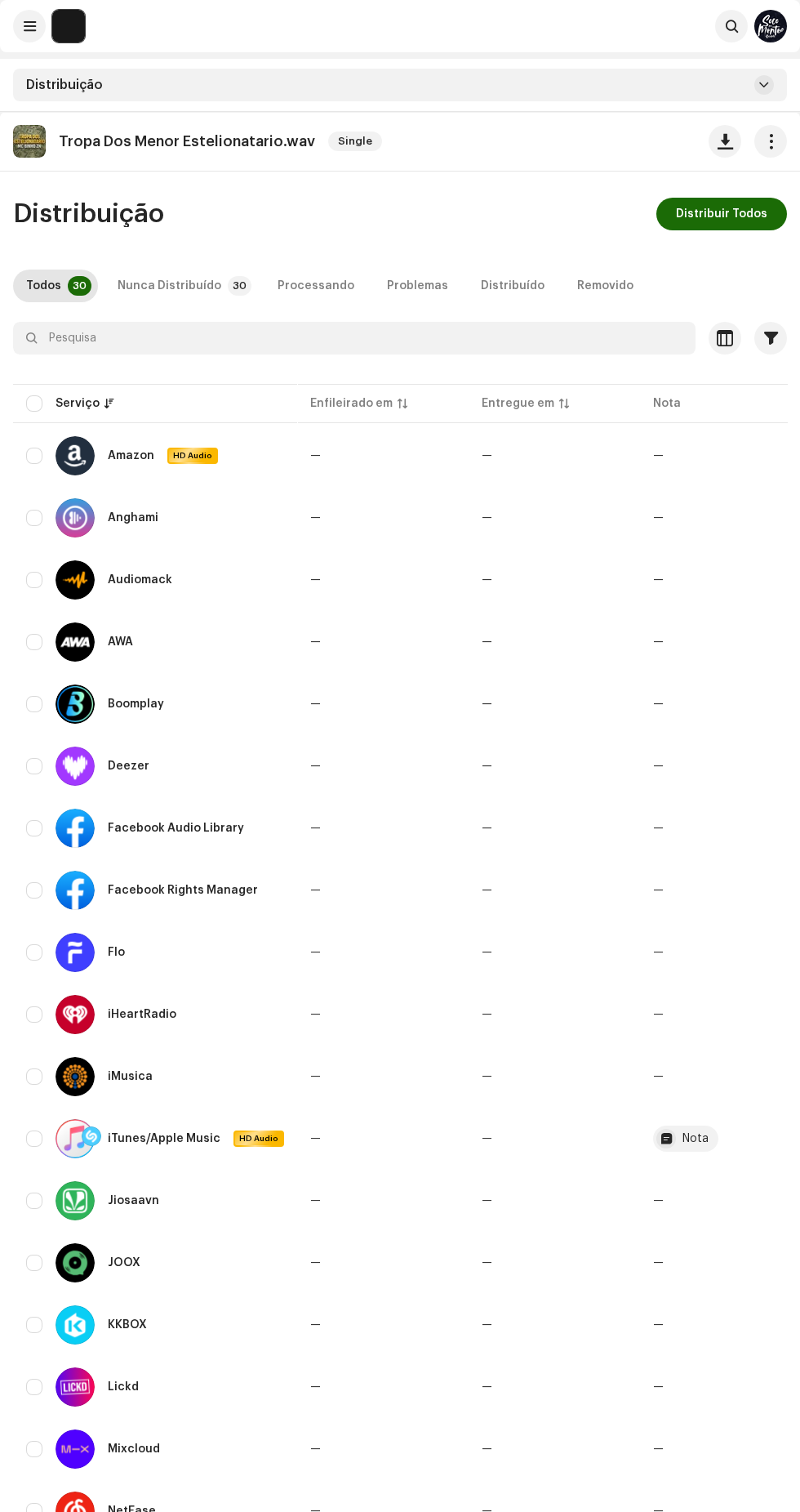
checkbox input "true"
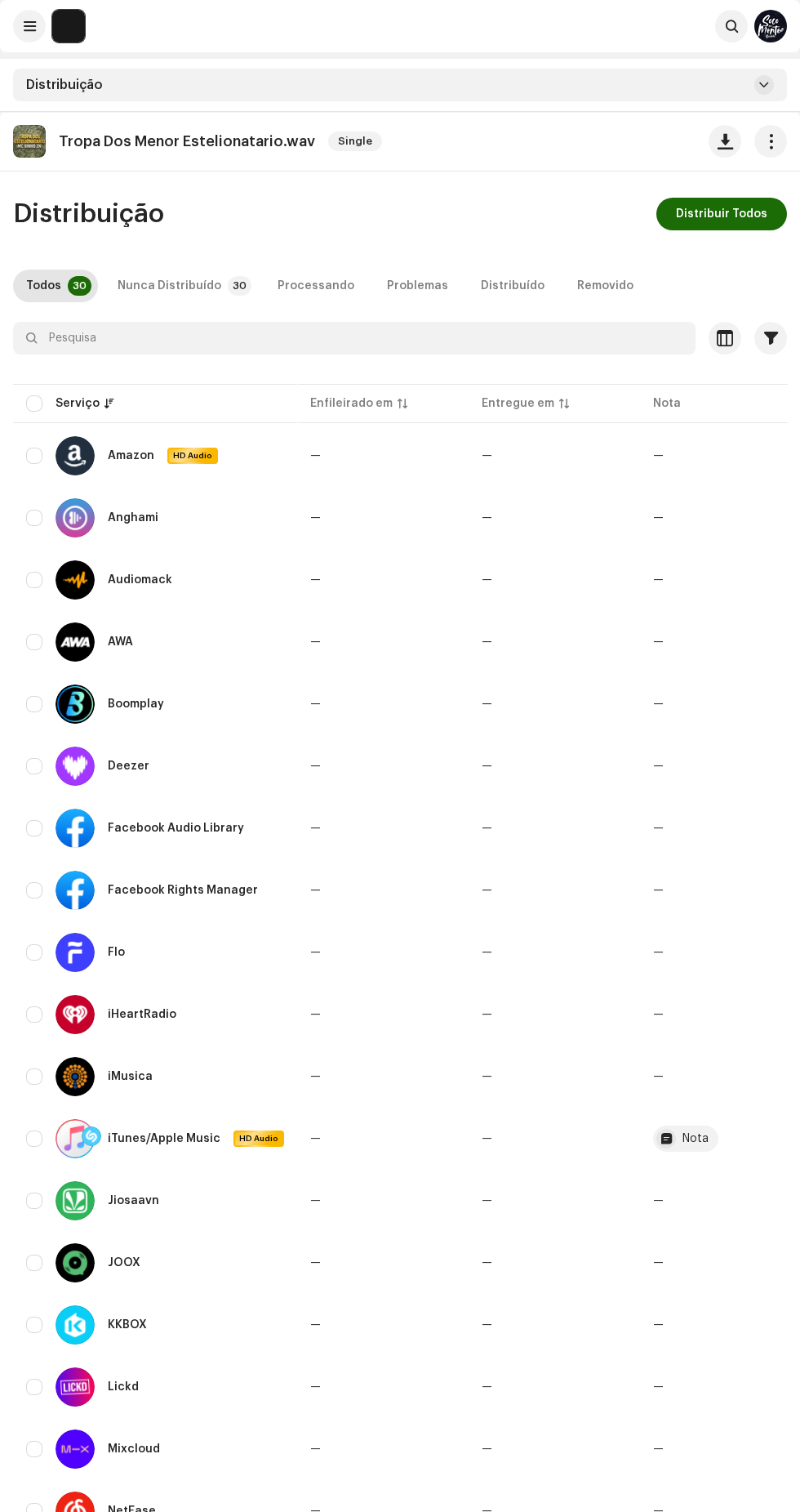
checkbox input "true"
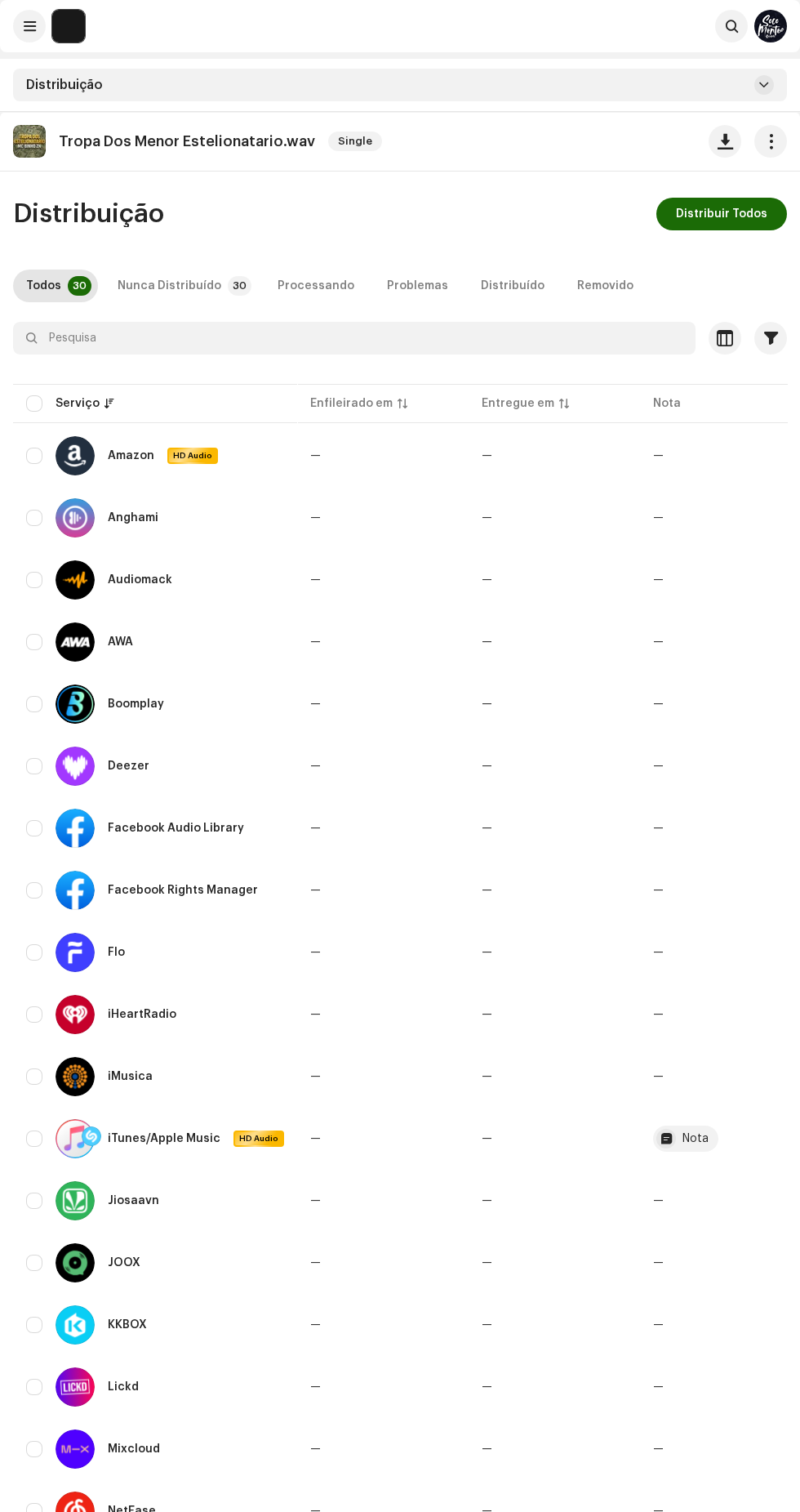
checkbox input "true"
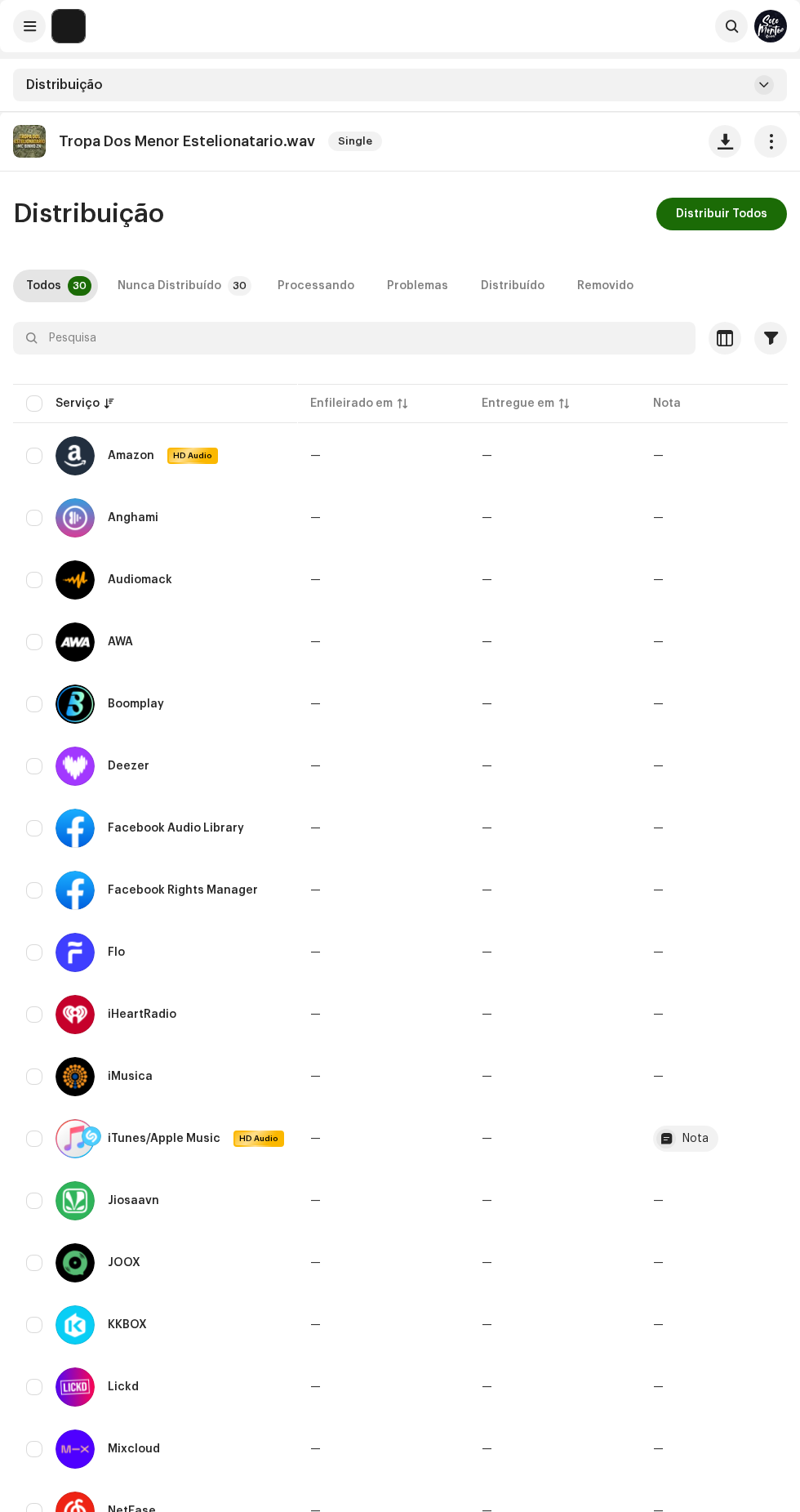
checkbox input "true"
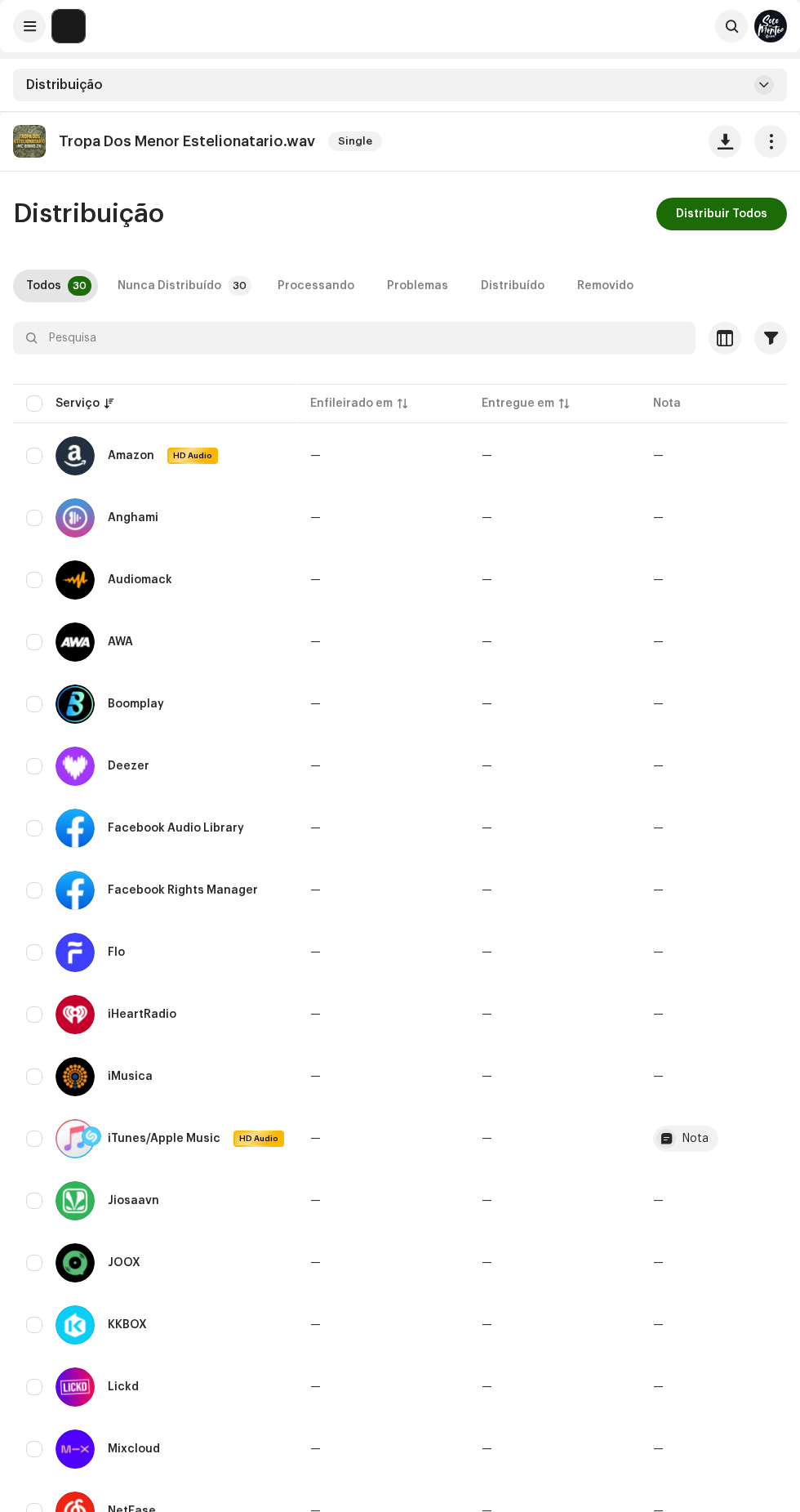
checkbox input "true"
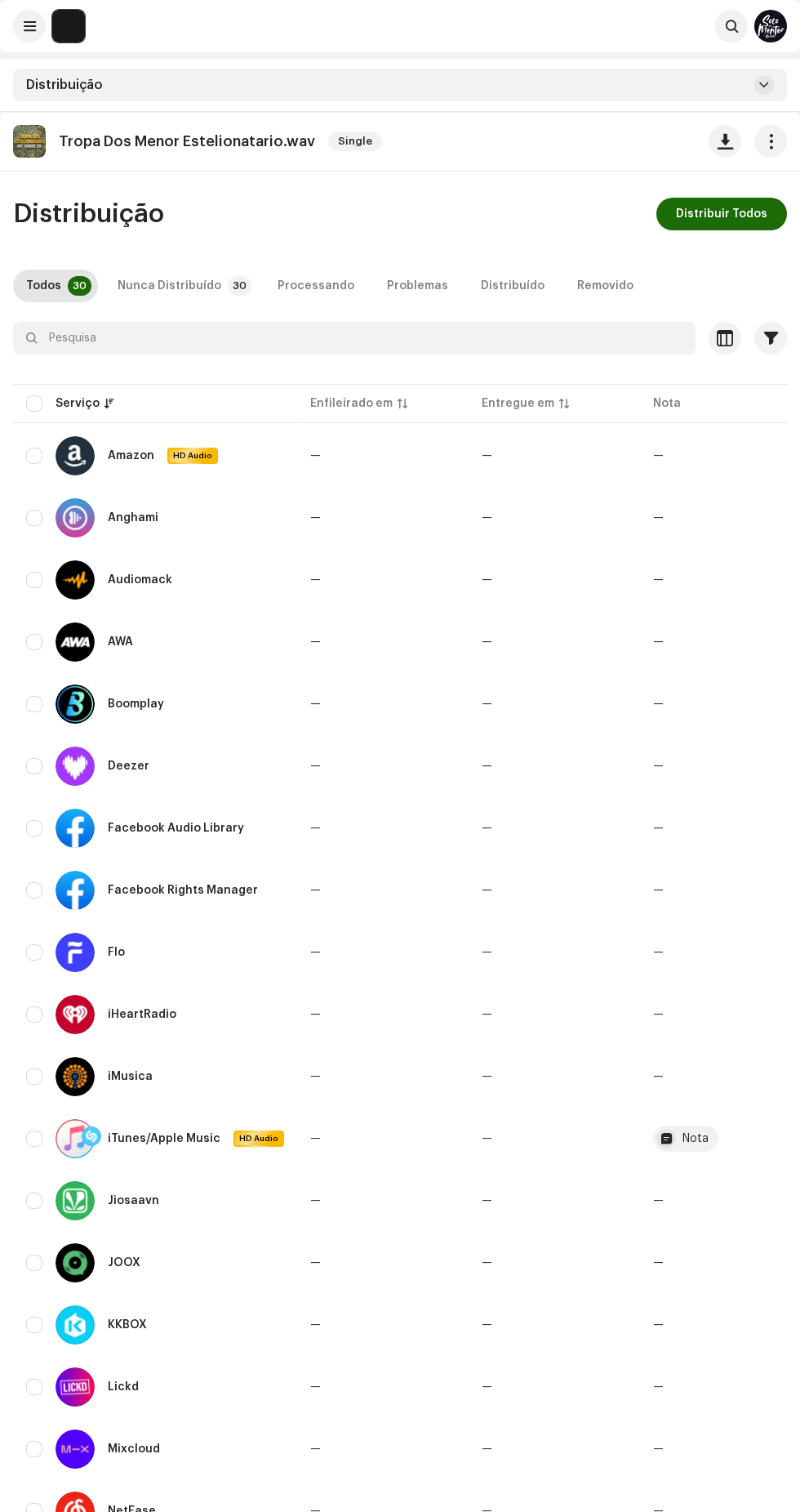
checkbox input "true"
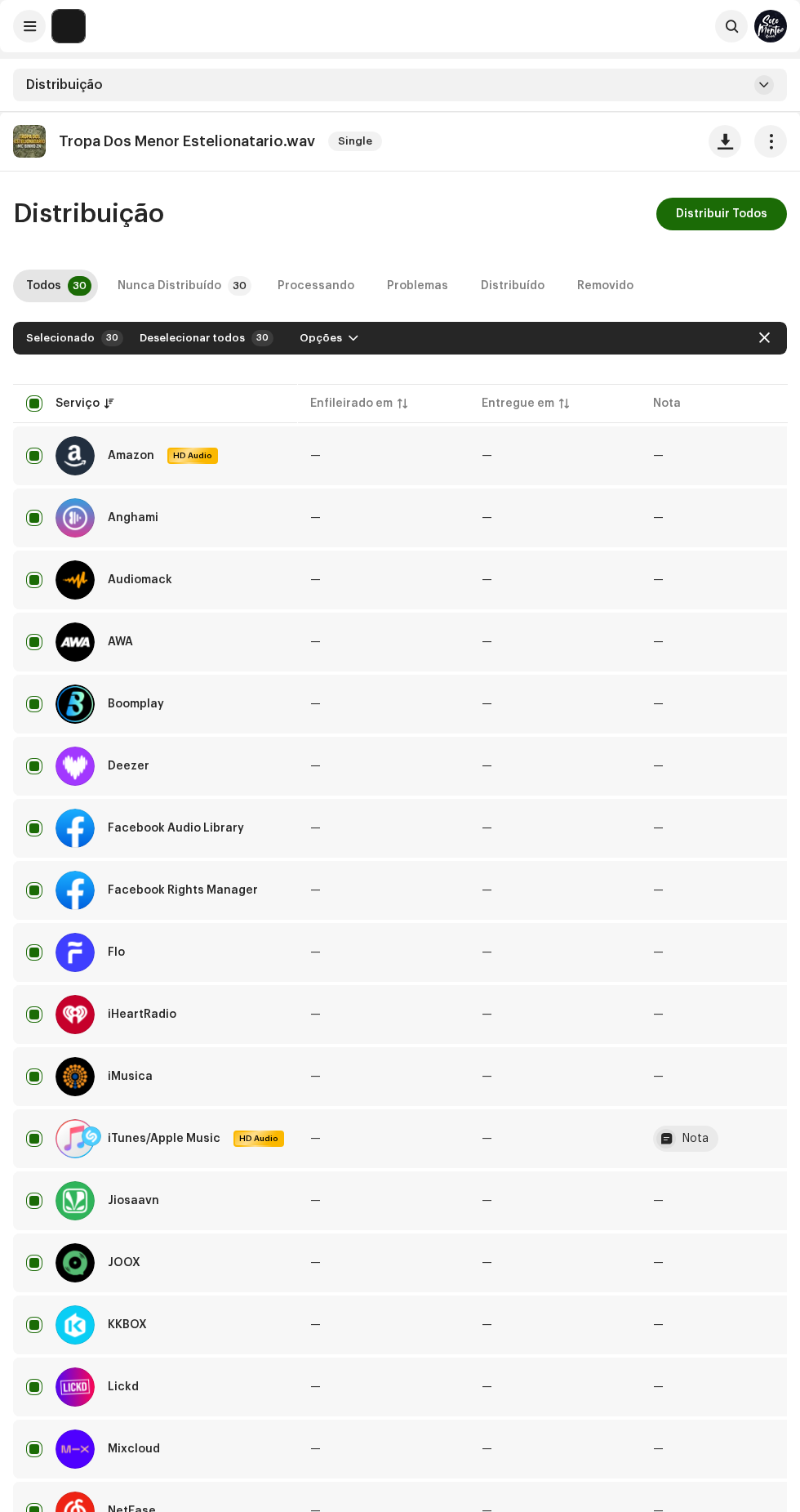
click at [722, 212] on span "Distribuir Todos" at bounding box center [722, 214] width 92 height 32
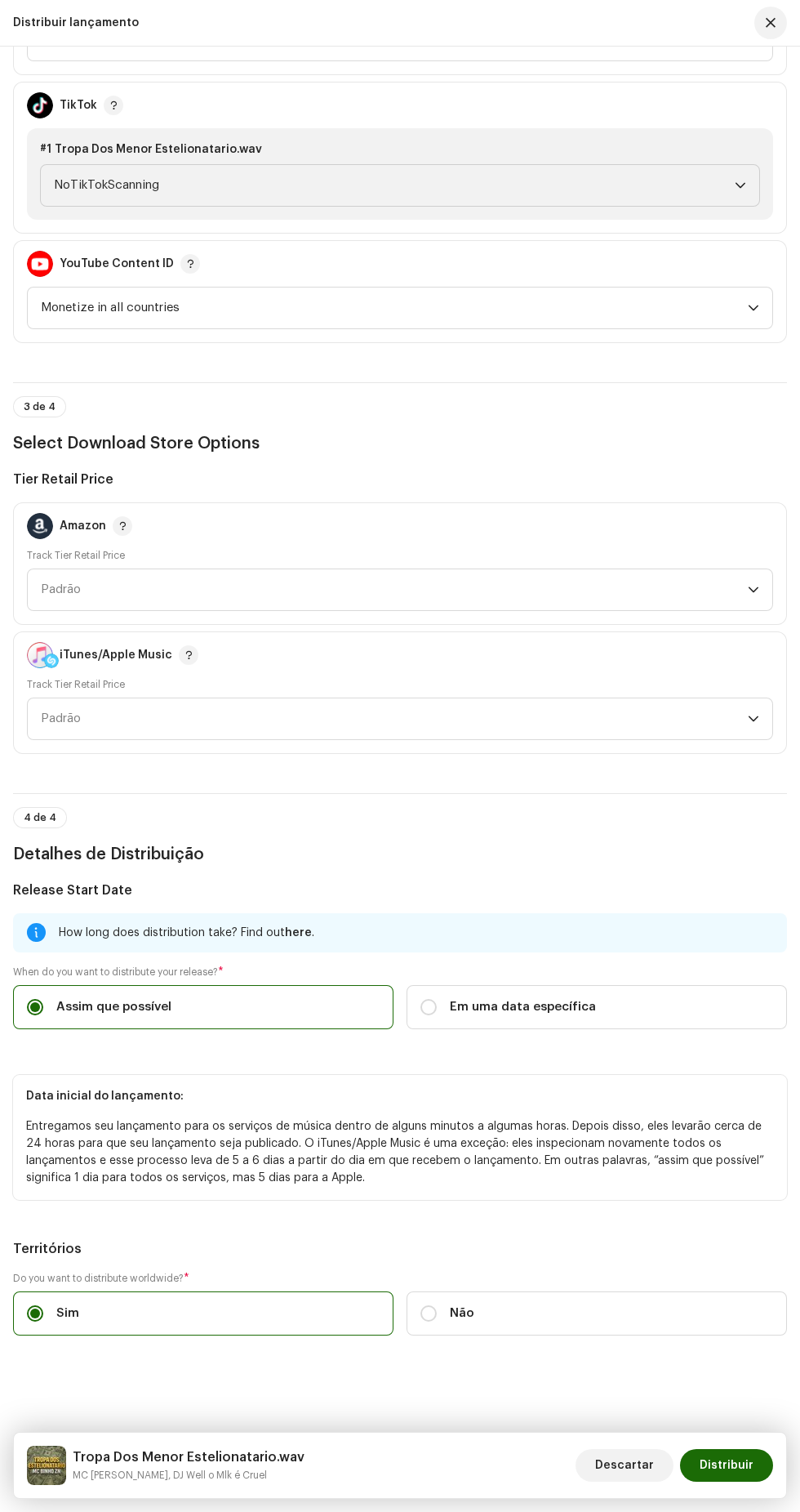
scroll to position [2222, 0]
click at [461, 998] on span "Em uma data específica" at bounding box center [523, 1007] width 146 height 18
click at [436, 999] on input "Em uma data específica" at bounding box center [428, 1007] width 16 height 16
radio input "true"
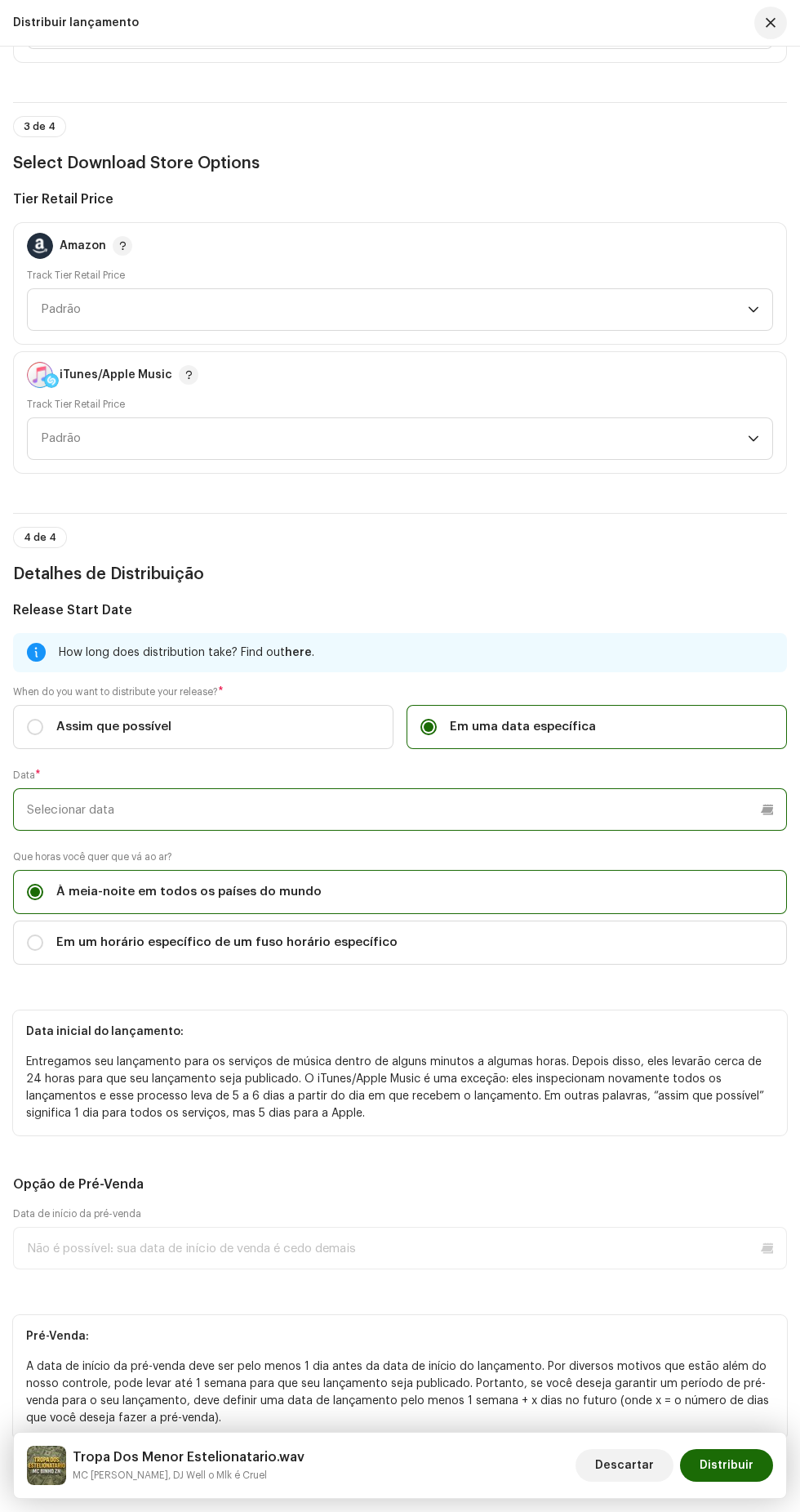
click at [377, 831] on input "text" at bounding box center [400, 809] width 774 height 42
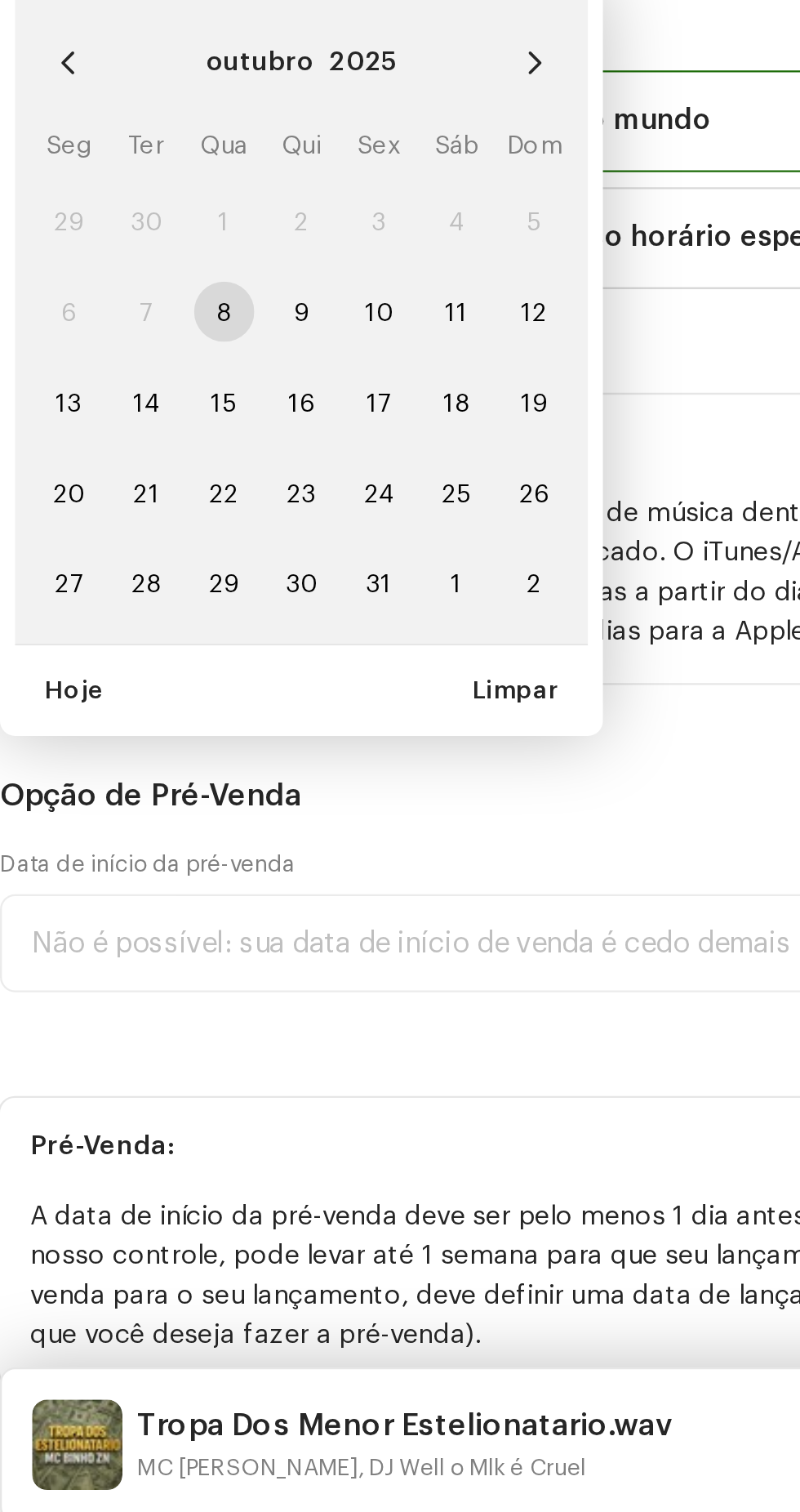
click at [245, 872] on icon "Next Month" at bounding box center [244, 866] width 12 height 12
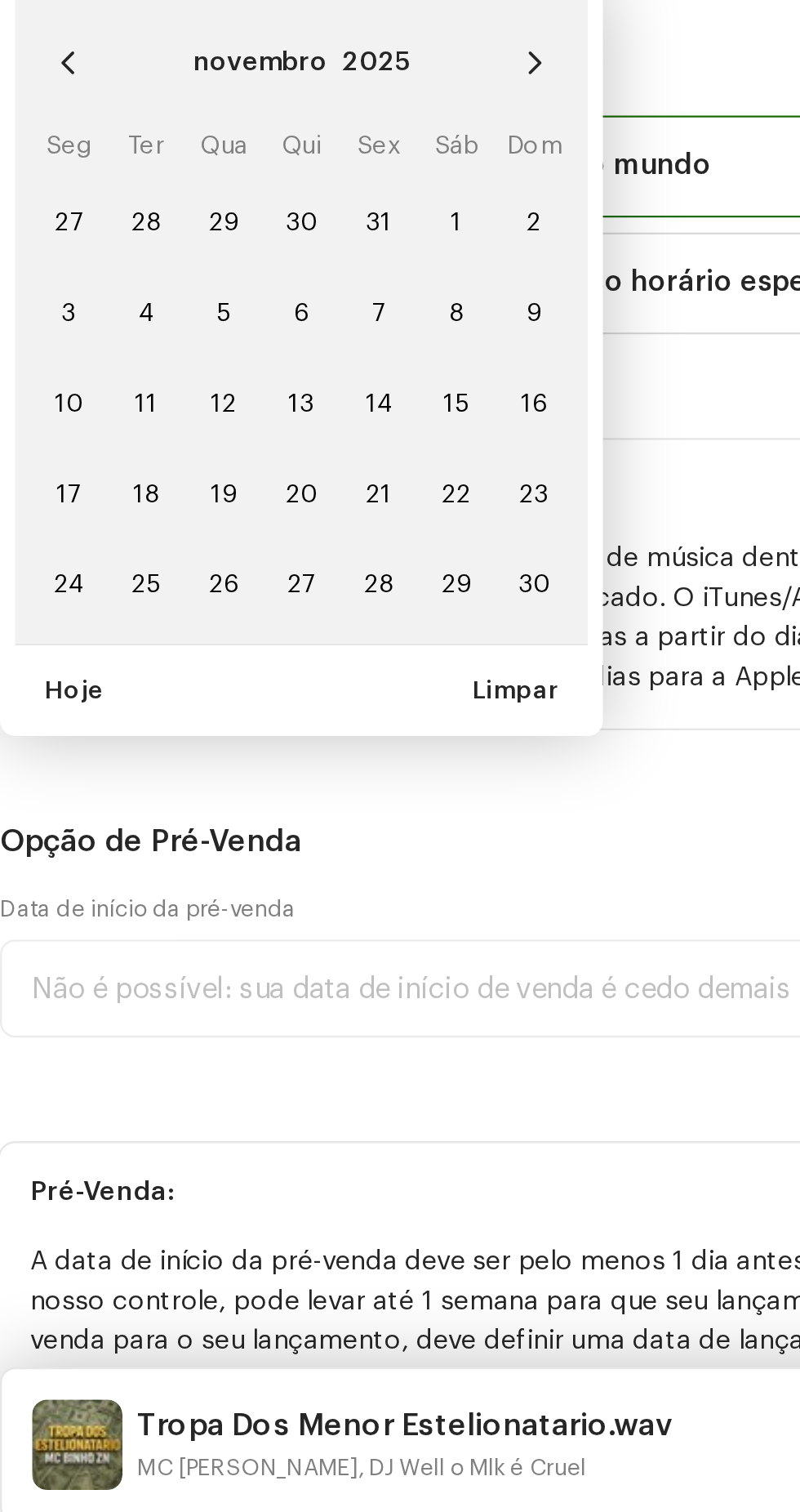
click at [240, 872] on icon "Next Month" at bounding box center [244, 866] width 12 height 12
click at [121, 994] on td "10" at bounding box center [110, 975] width 33 height 40
click at [113, 987] on span "10" at bounding box center [110, 974] width 26 height 26
type input "[DATE]"
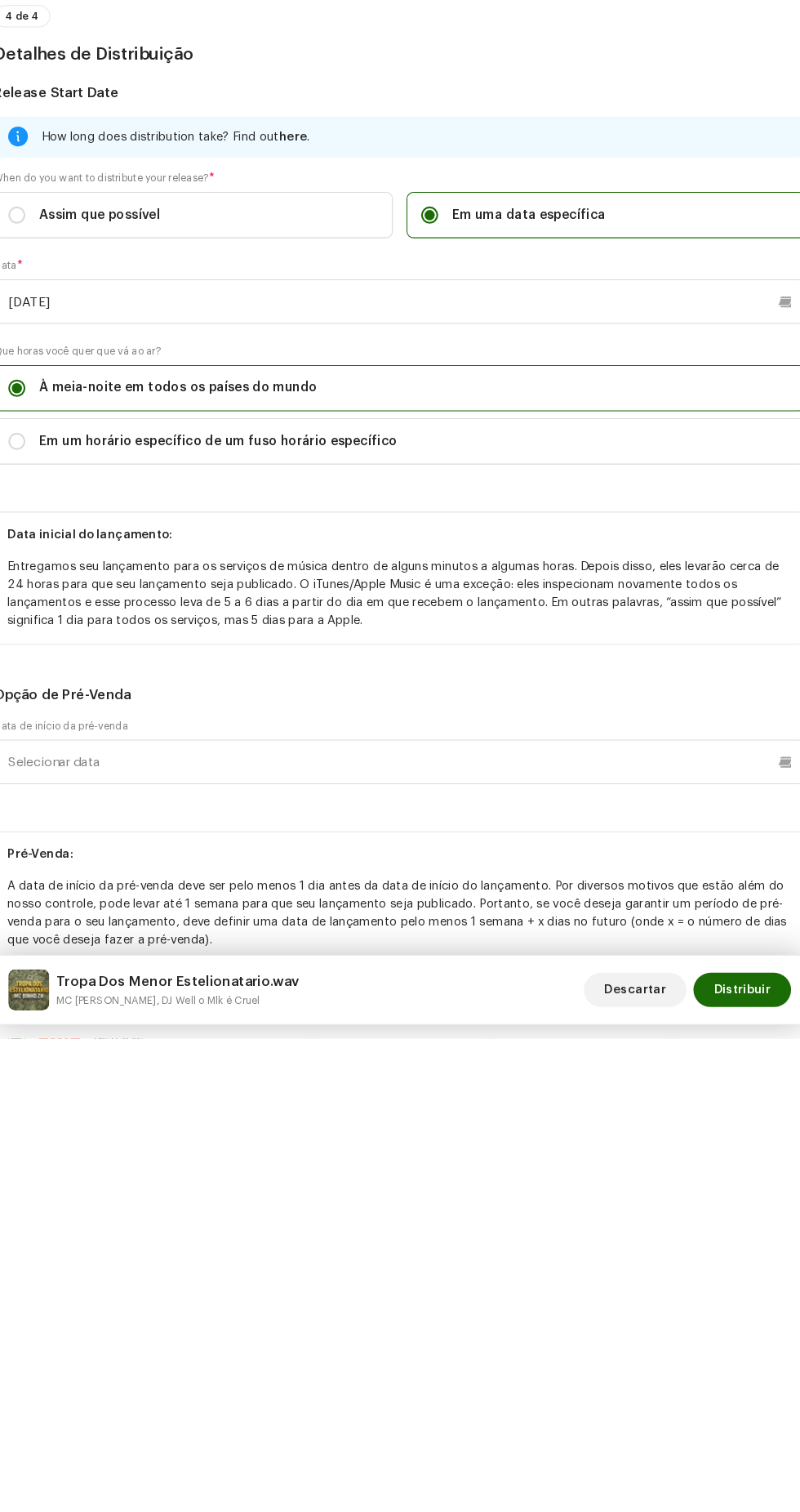
click at [421, 1040] on p "Data inicial do lançamento:" at bounding box center [400, 1031] width 748 height 17
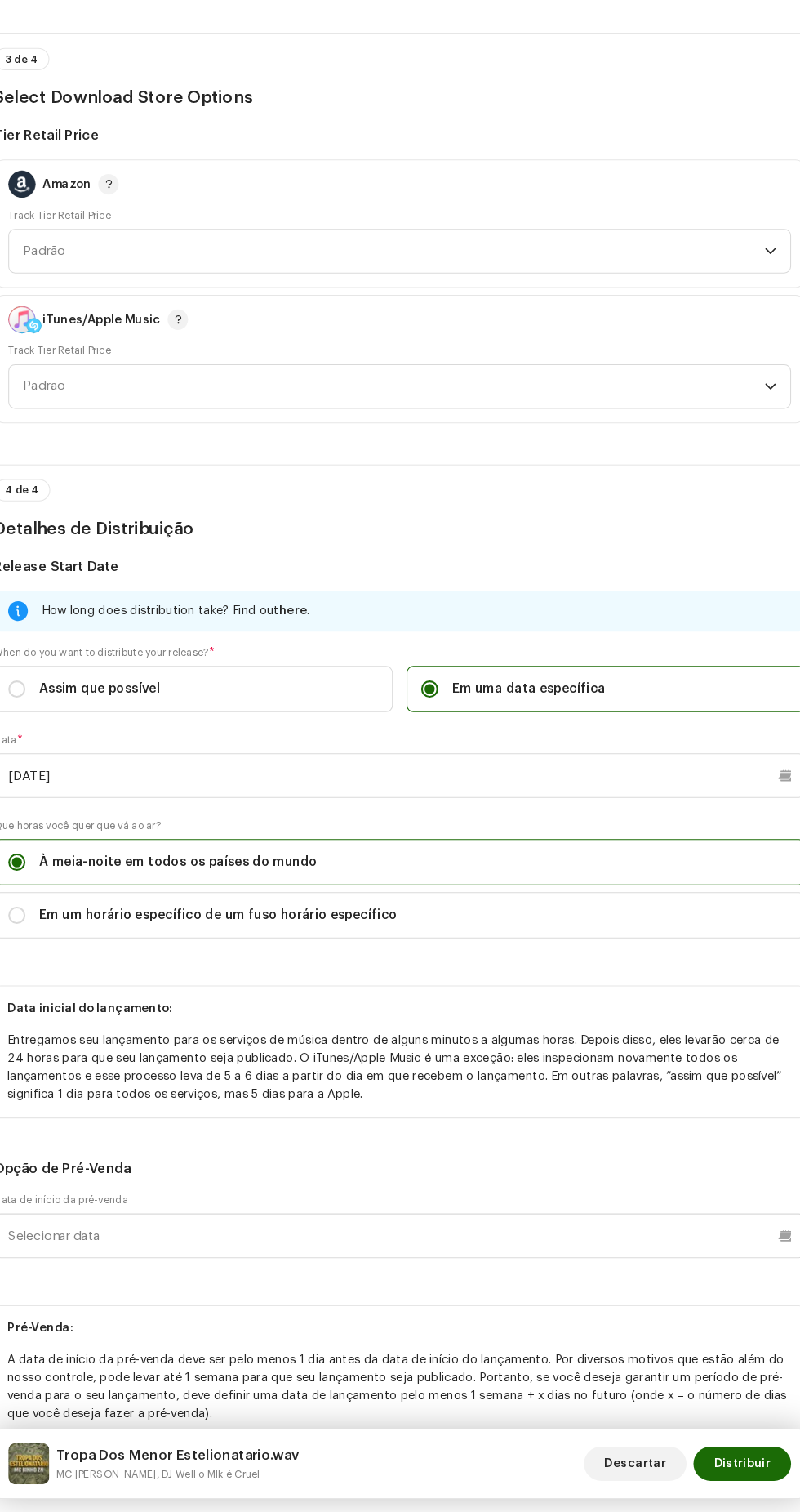
scroll to position [0, 0]
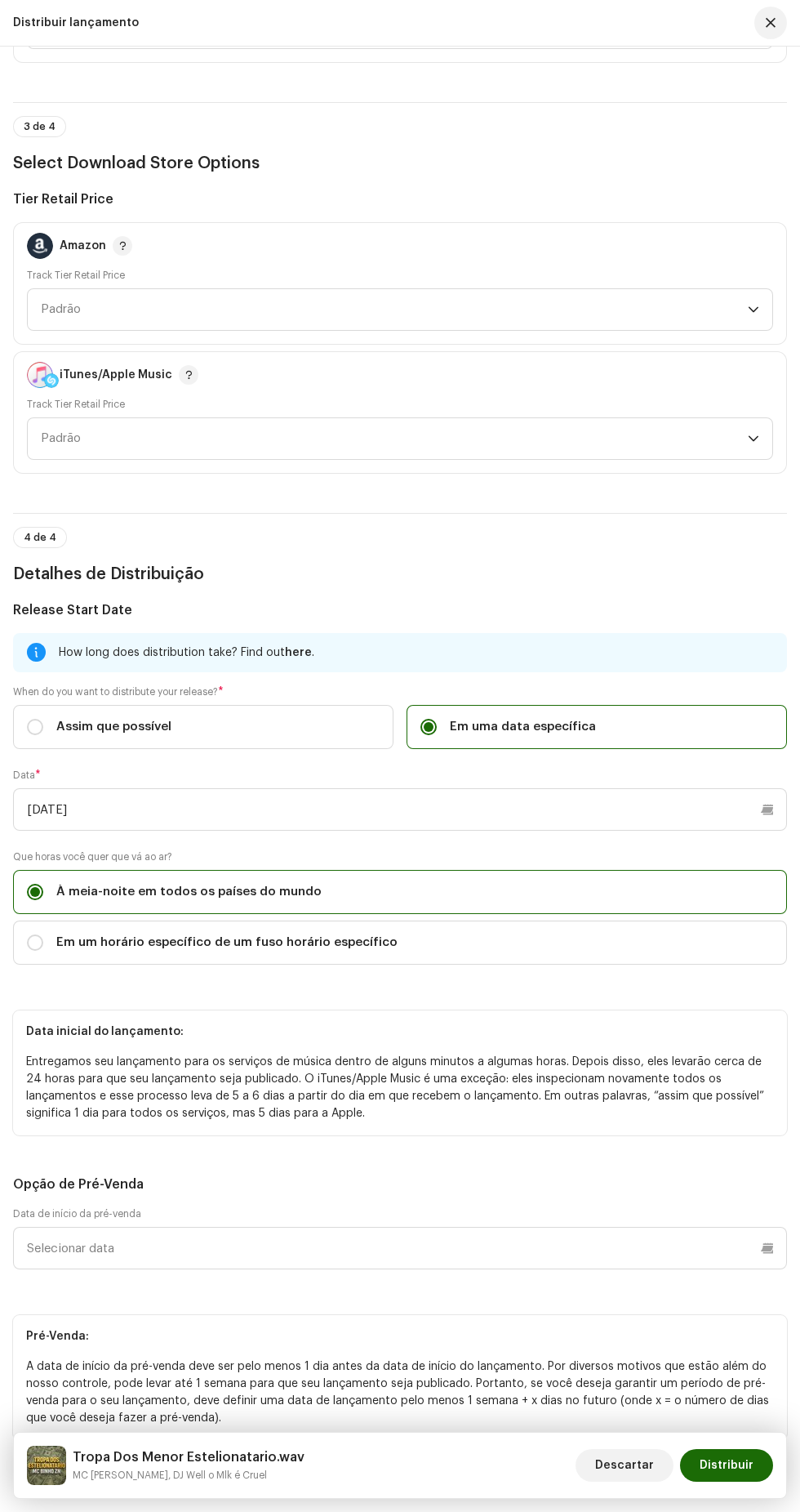
click at [725, 1470] on span "Distribuir" at bounding box center [726, 1465] width 54 height 32
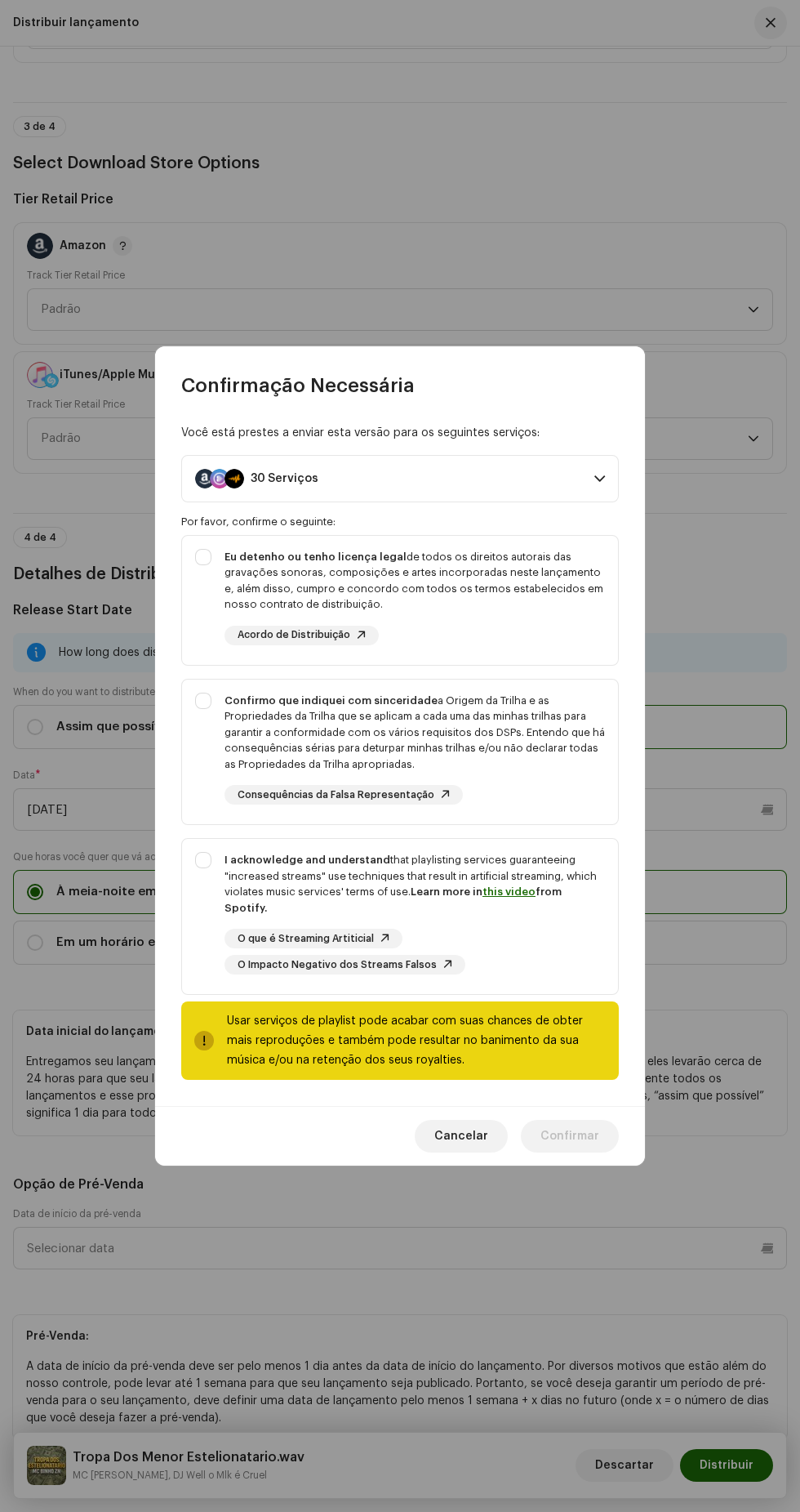
click at [197, 576] on div "Eu detenho ou tenho licença legal de todos os direitos autorais das gravações s…" at bounding box center [400, 597] width 435 height 122
checkbox input "true"
click at [202, 718] on div "Confirmo que indiquei com sinceridade a Origem da Trilha e as Propriedades da T…" at bounding box center [400, 748] width 435 height 139
checkbox input "true"
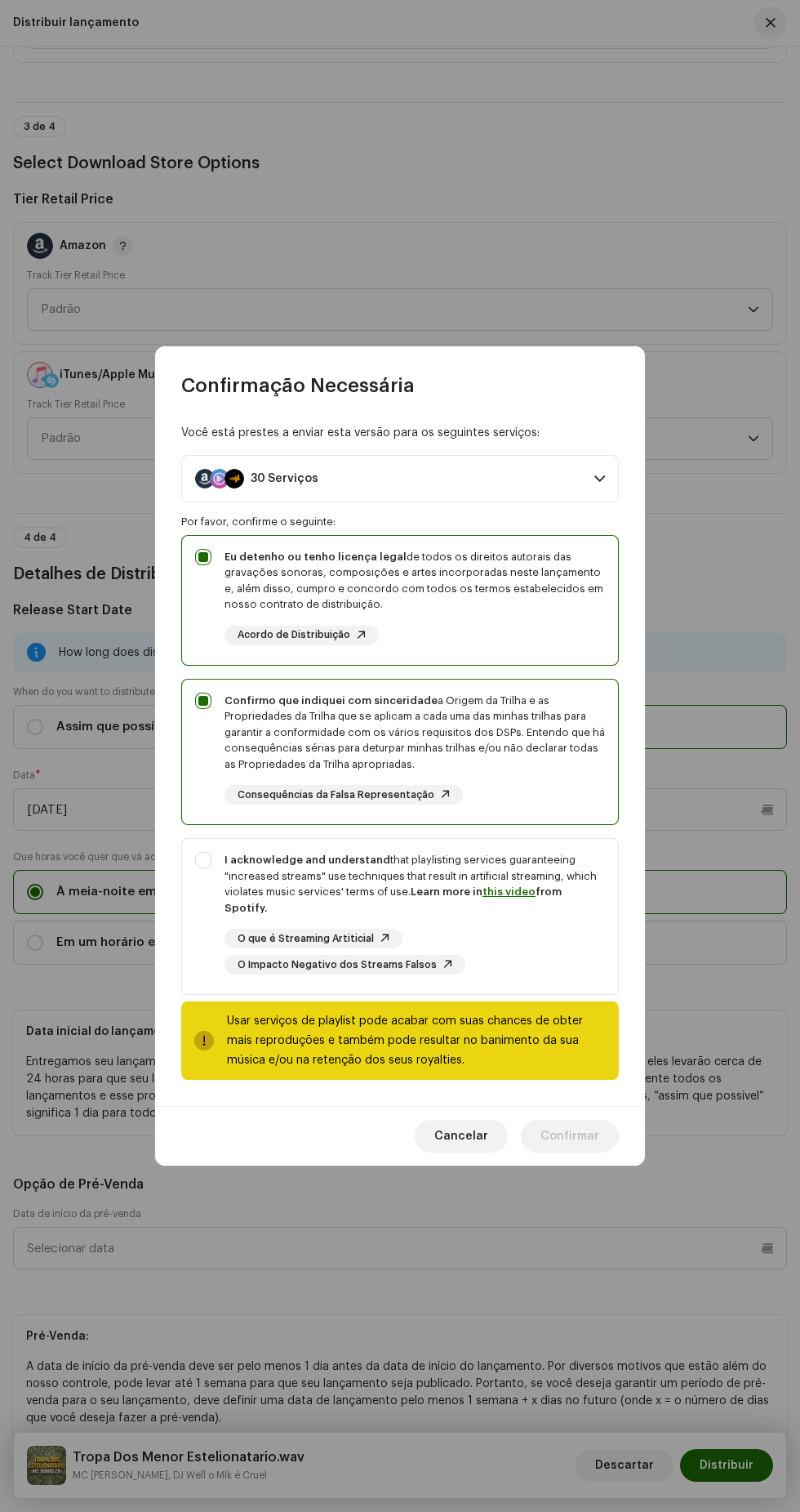
click at [225, 865] on strong "I acknowledge and understand" at bounding box center [307, 860] width 166 height 11
checkbox input "true"
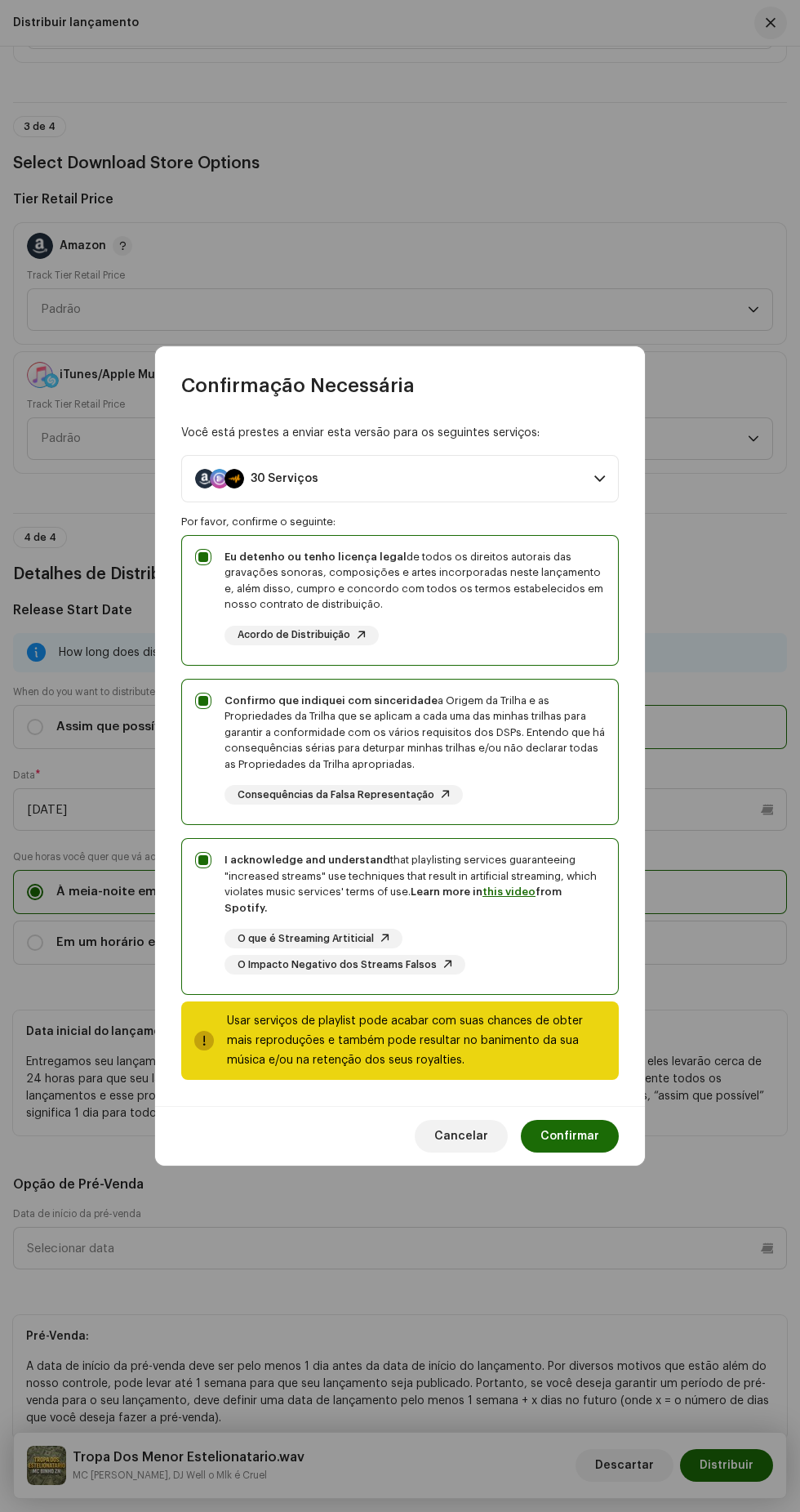
click at [568, 1128] on span "Confirmar" at bounding box center [569, 1136] width 58 height 32
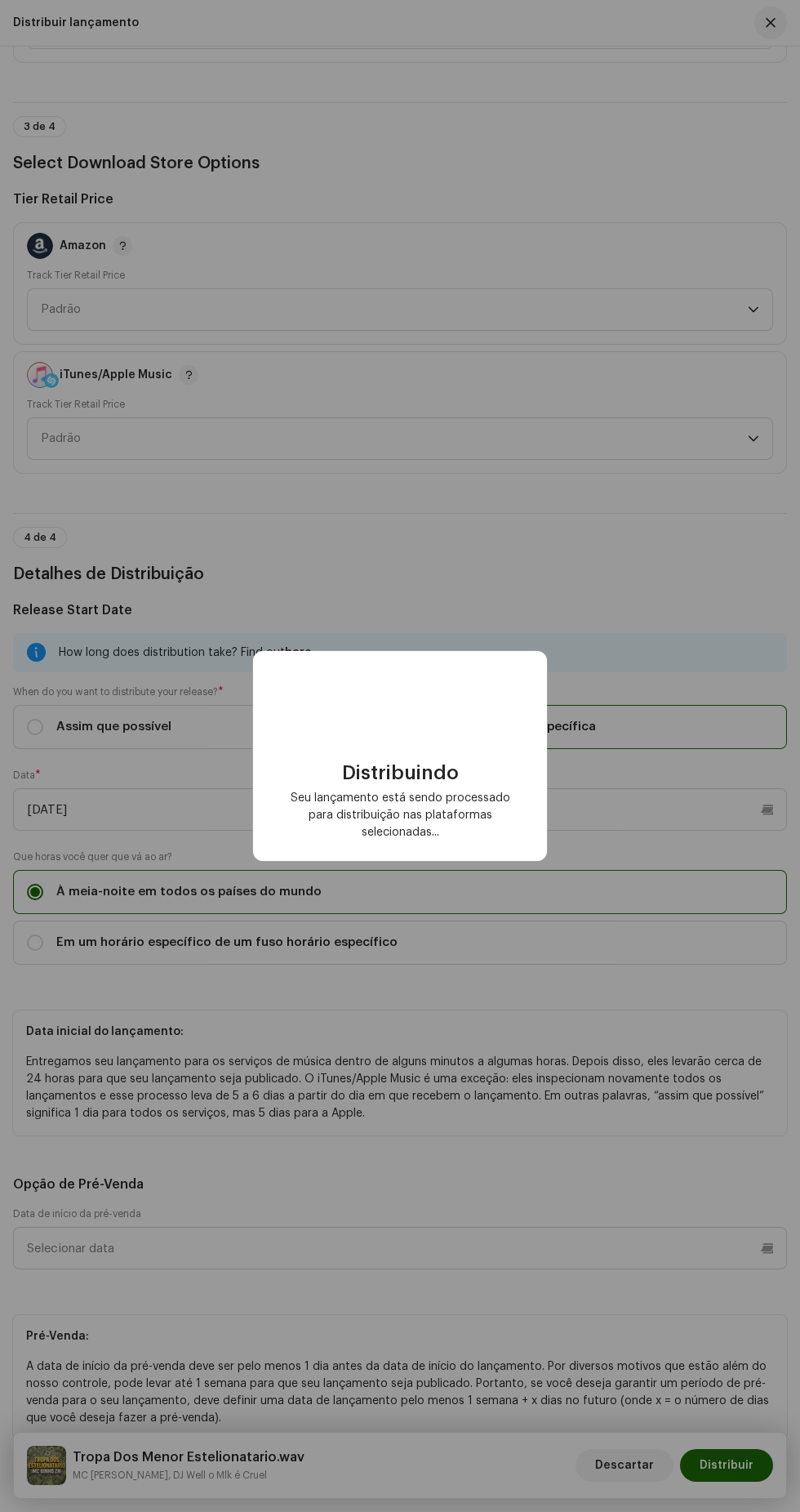
checkbox input "false"
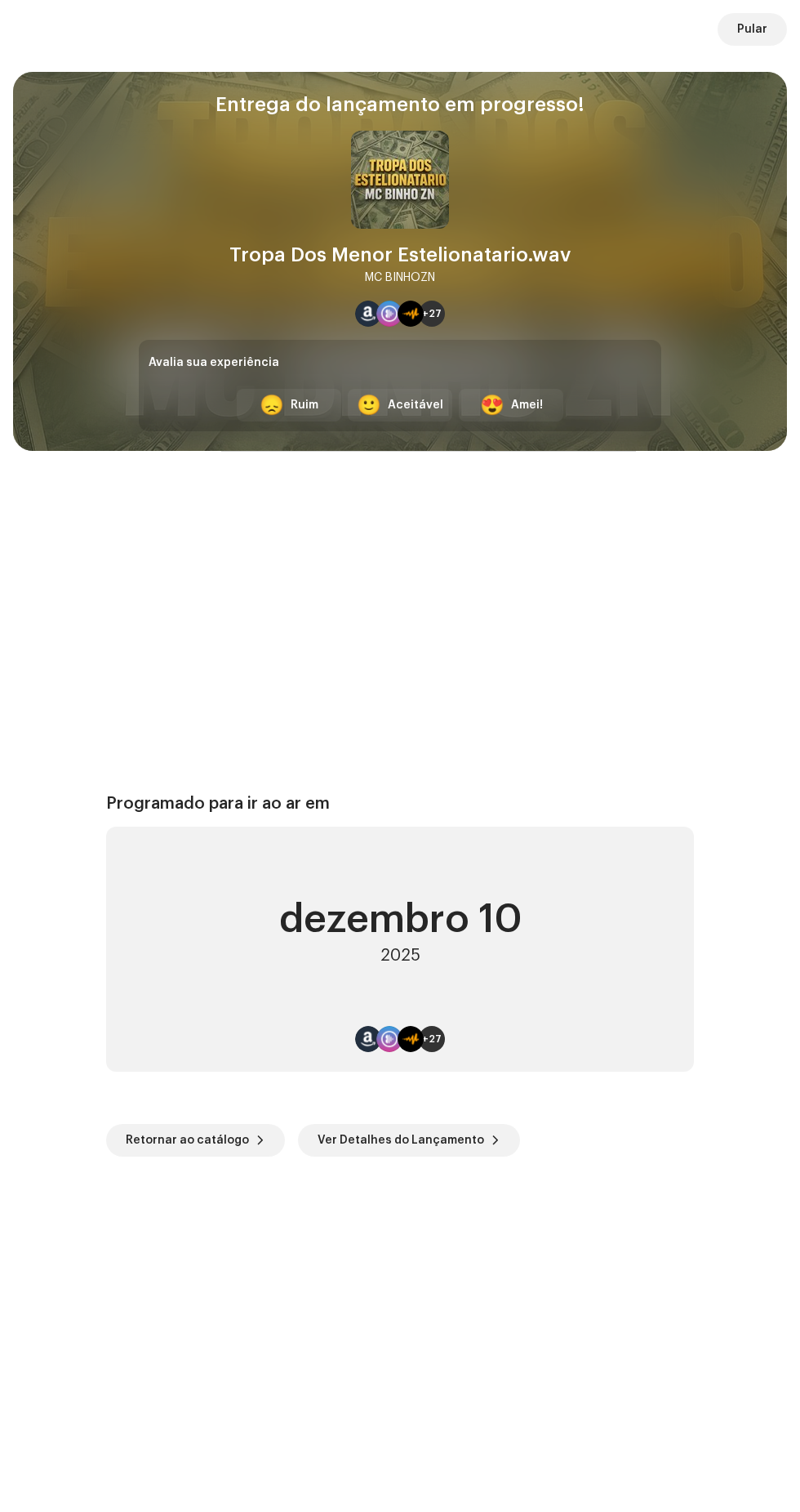
click at [750, 30] on span "Pular" at bounding box center [752, 30] width 31 height 32
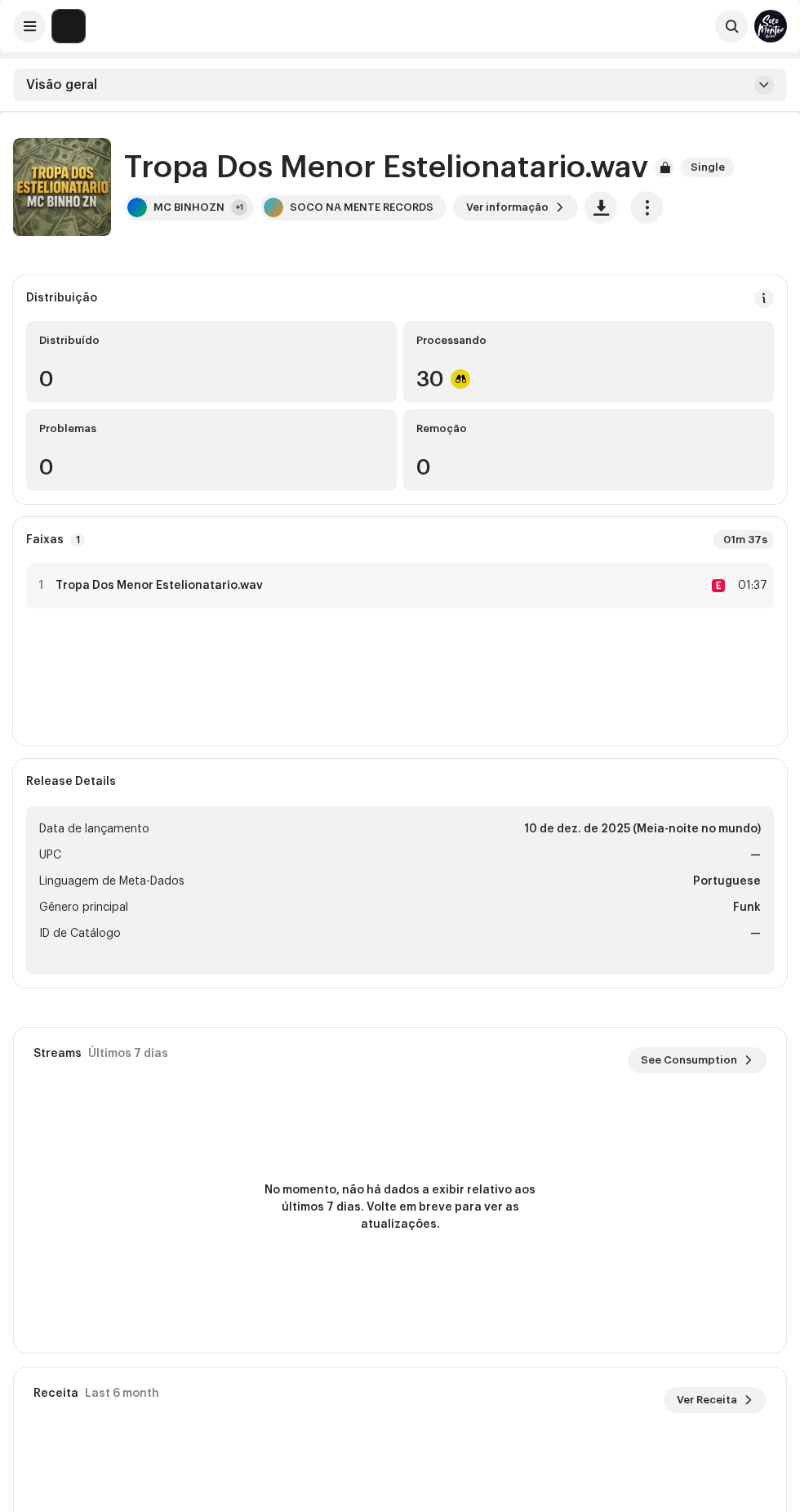
click at [639, 202] on span "button" at bounding box center [646, 208] width 15 height 13
click at [496, 294] on div "Distribuição" at bounding box center [400, 298] width 748 height 20
click at [639, 208] on span "button" at bounding box center [646, 208] width 15 height 13
click at [673, 245] on span "Copiar Id" at bounding box center [659, 247] width 52 height 13
click at [639, 208] on span "button" at bounding box center [646, 208] width 15 height 13
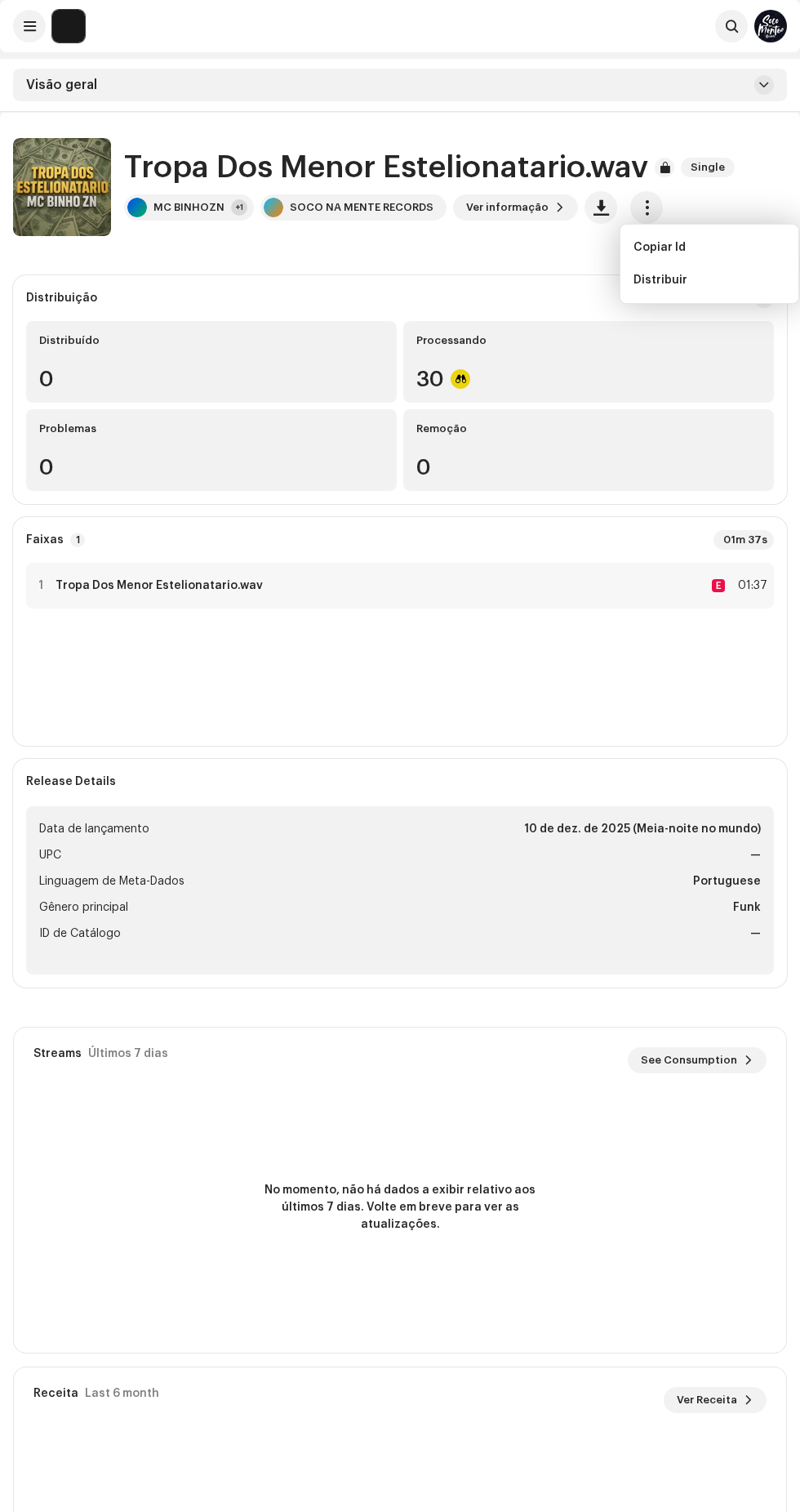
click at [676, 247] on span "Copiar Id" at bounding box center [659, 247] width 52 height 13
click at [764, 297] on span at bounding box center [764, 298] width 12 height 13
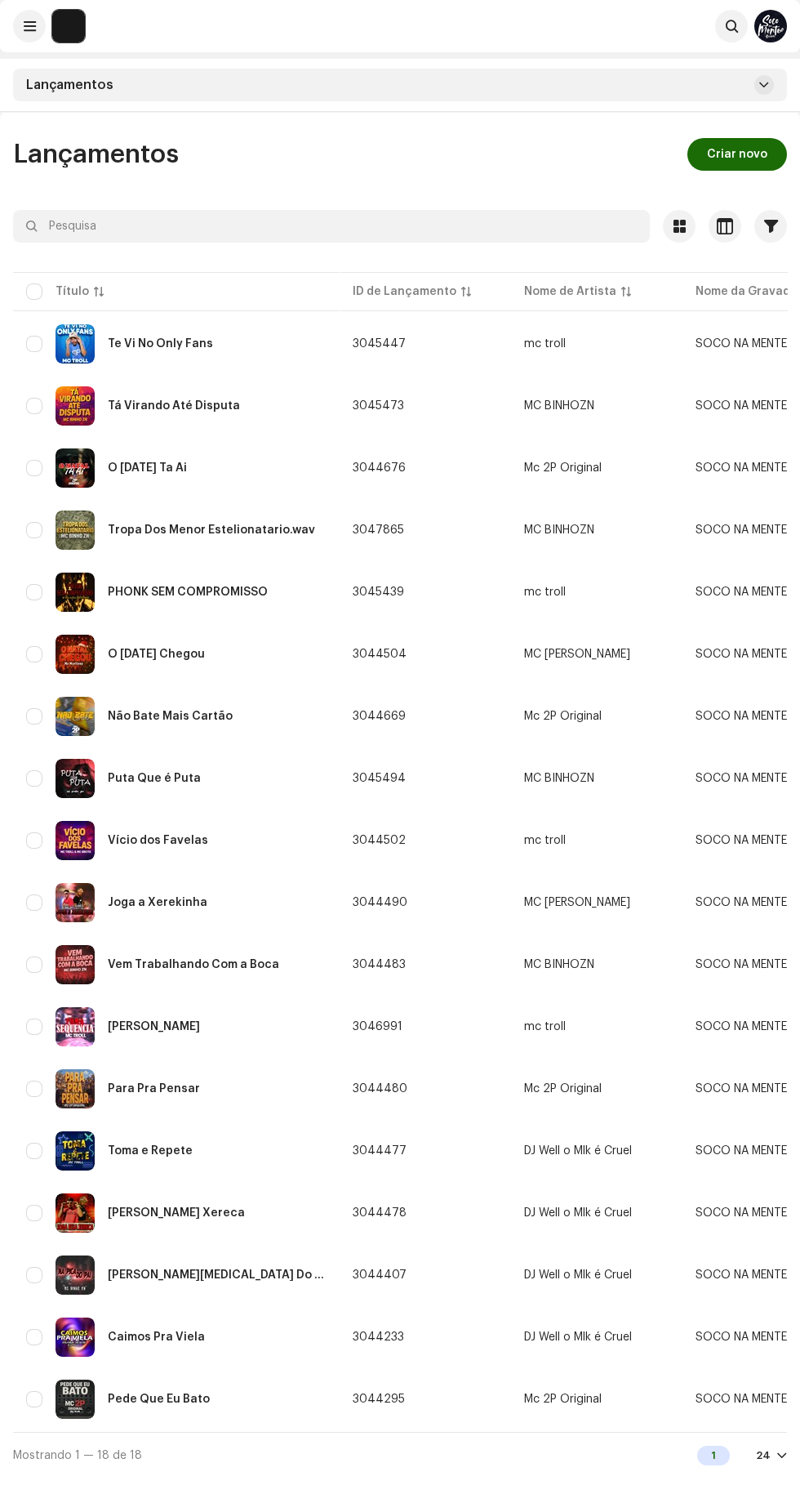
click at [277, 531] on div "Tropa Dos Menor Estelionatario.wav" at bounding box center [211, 530] width 207 height 12
